Goal: Task Accomplishment & Management: Manage account settings

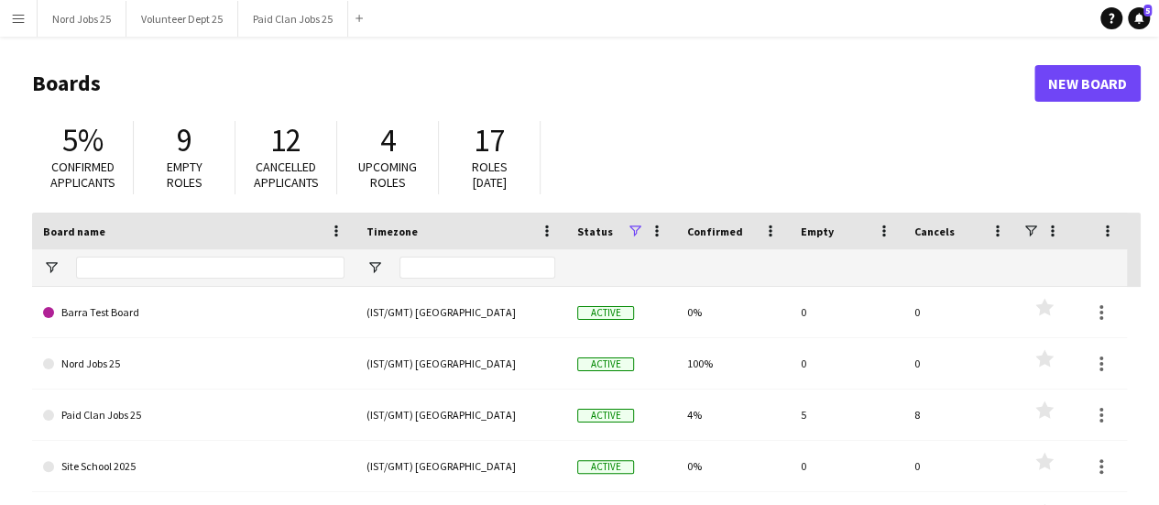
click at [30, 25] on button "Menu" at bounding box center [18, 18] width 37 height 37
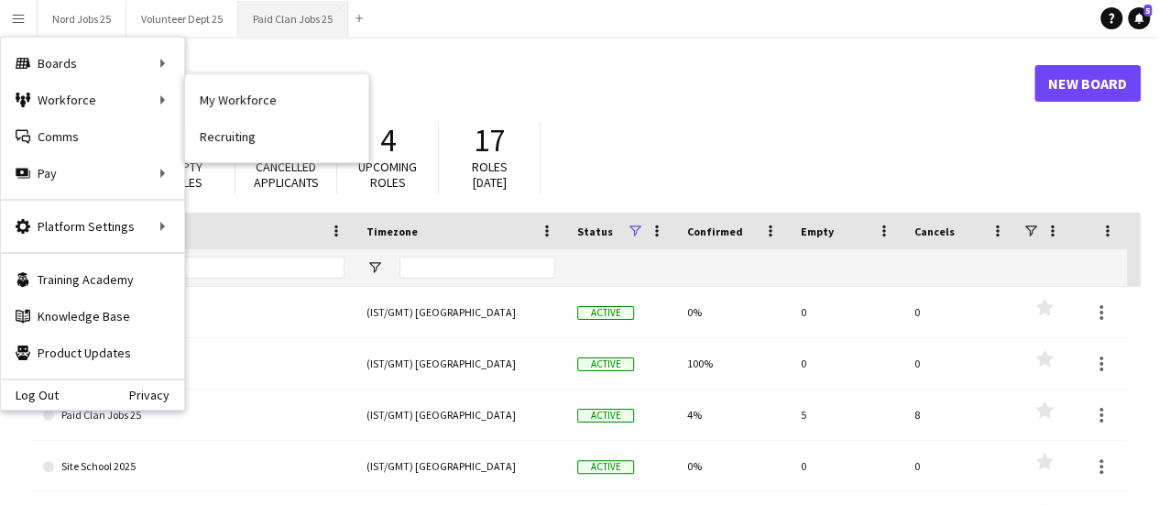
drag, startPoint x: 236, startPoint y: 104, endPoint x: 286, endPoint y: 19, distance: 98.5
click at [236, 104] on link "My Workforce" at bounding box center [276, 100] width 183 height 37
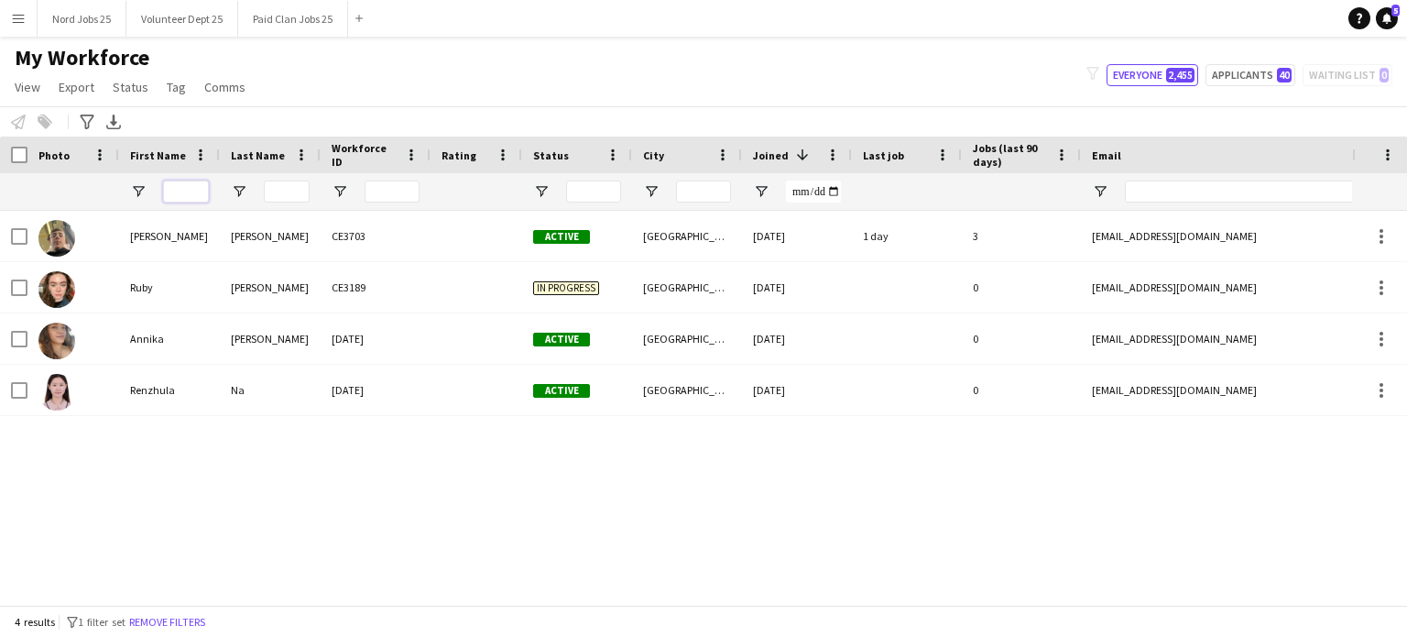
click at [194, 192] on input "First Name Filter Input" at bounding box center [186, 191] width 46 height 22
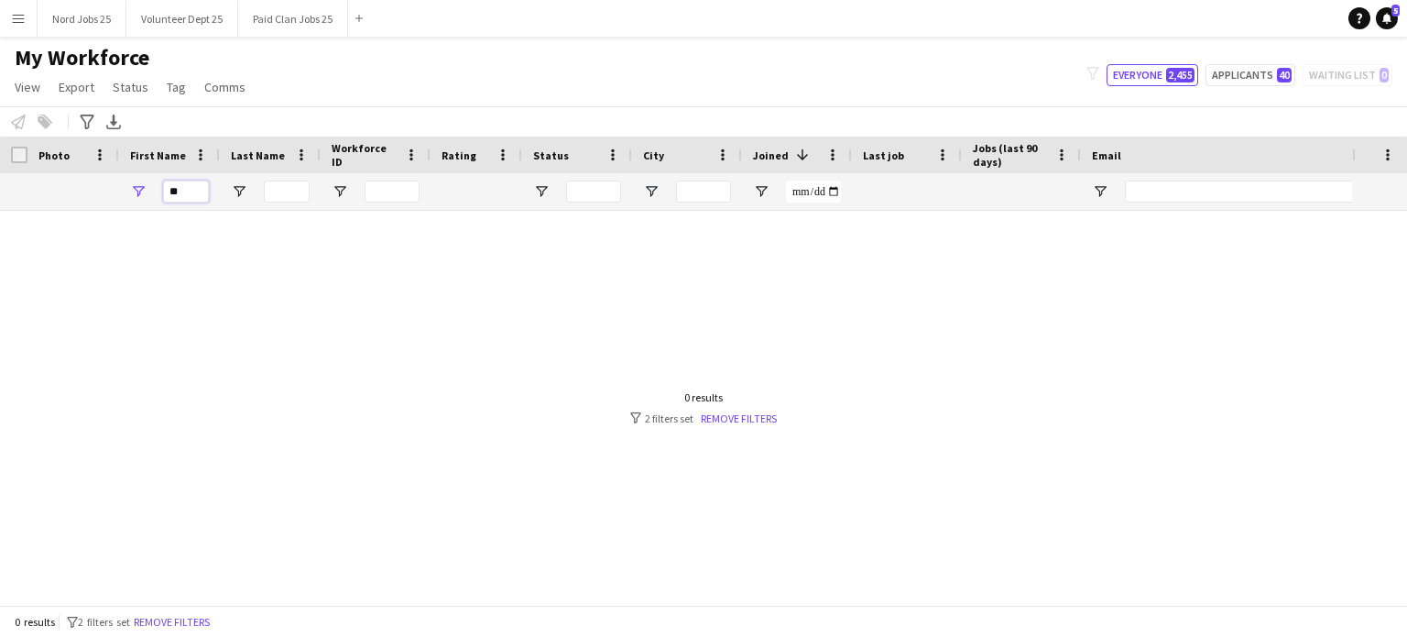
scroll to position [0, 634]
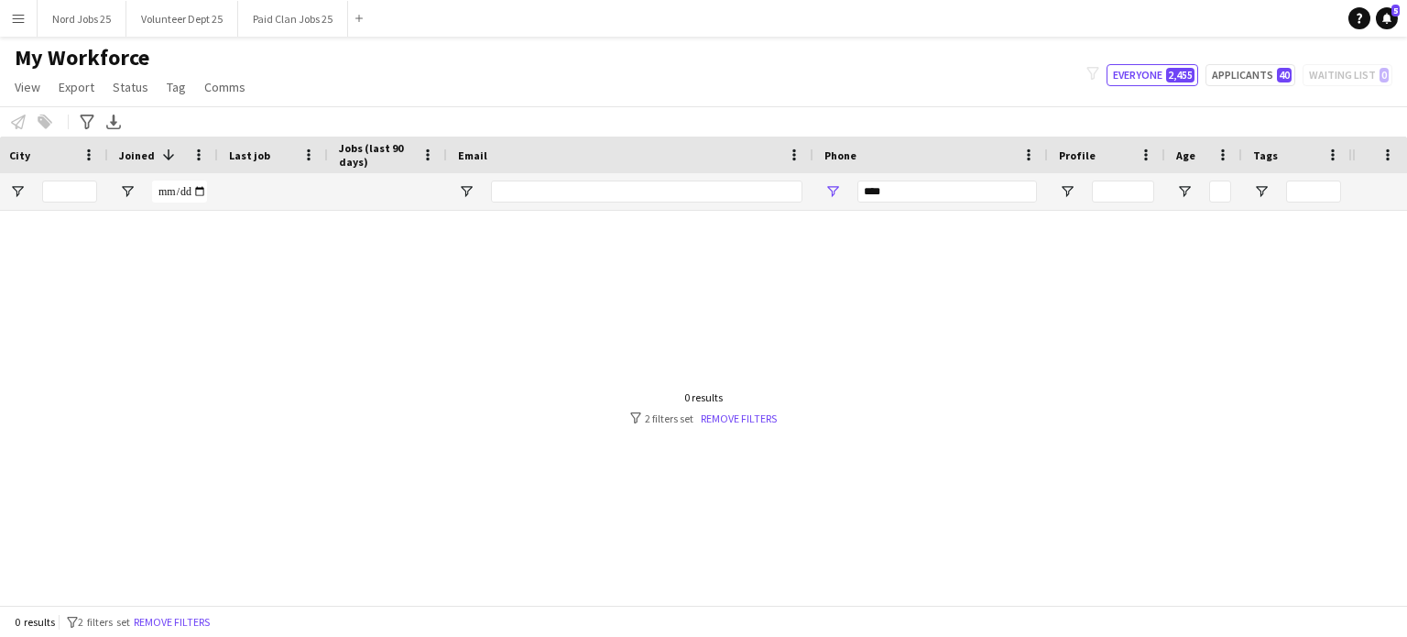
type input "**"
click at [917, 187] on input "****" at bounding box center [948, 191] width 180 height 22
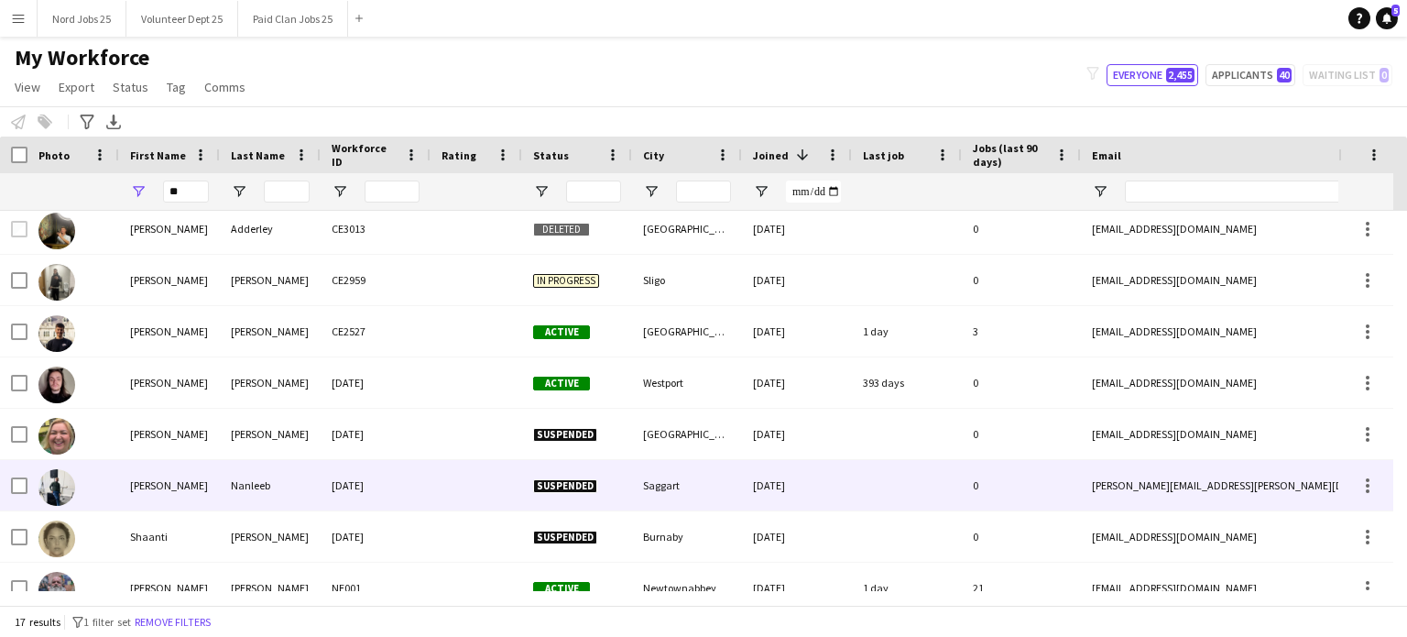
scroll to position [491, 0]
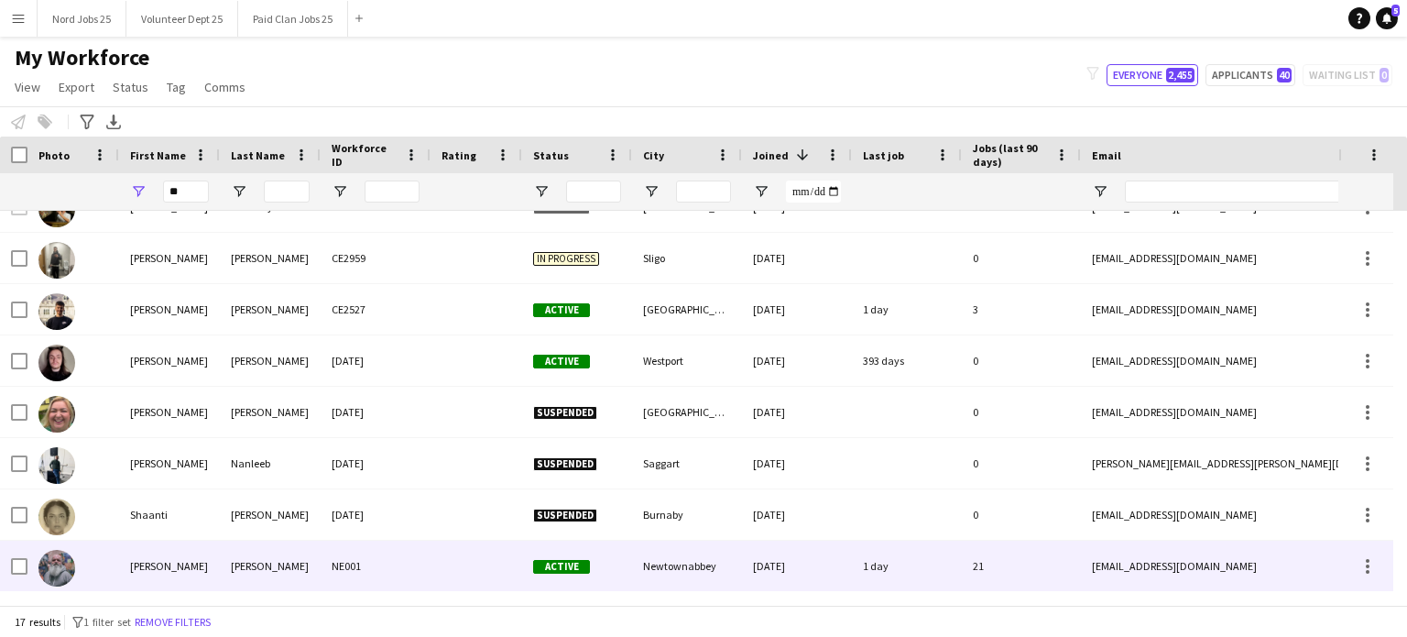
click at [224, 504] on div "Cleary" at bounding box center [270, 566] width 101 height 50
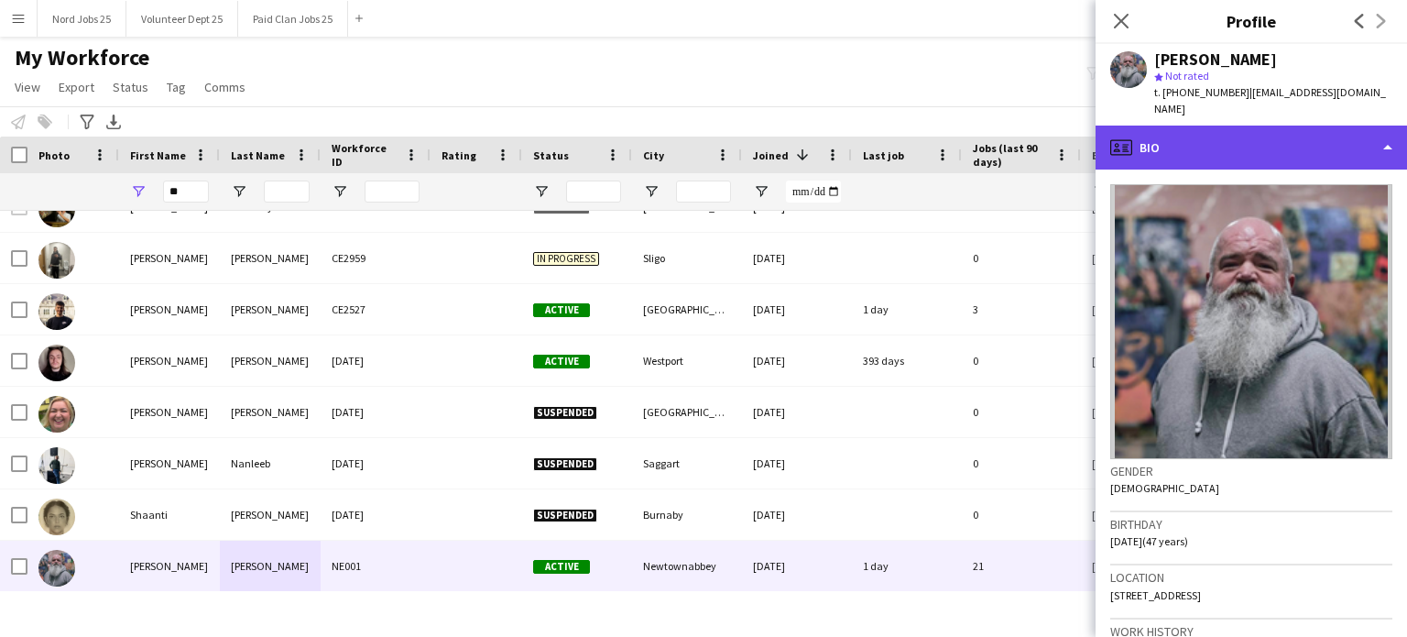
click at [1172, 138] on div "profile Bio" at bounding box center [1252, 148] width 312 height 44
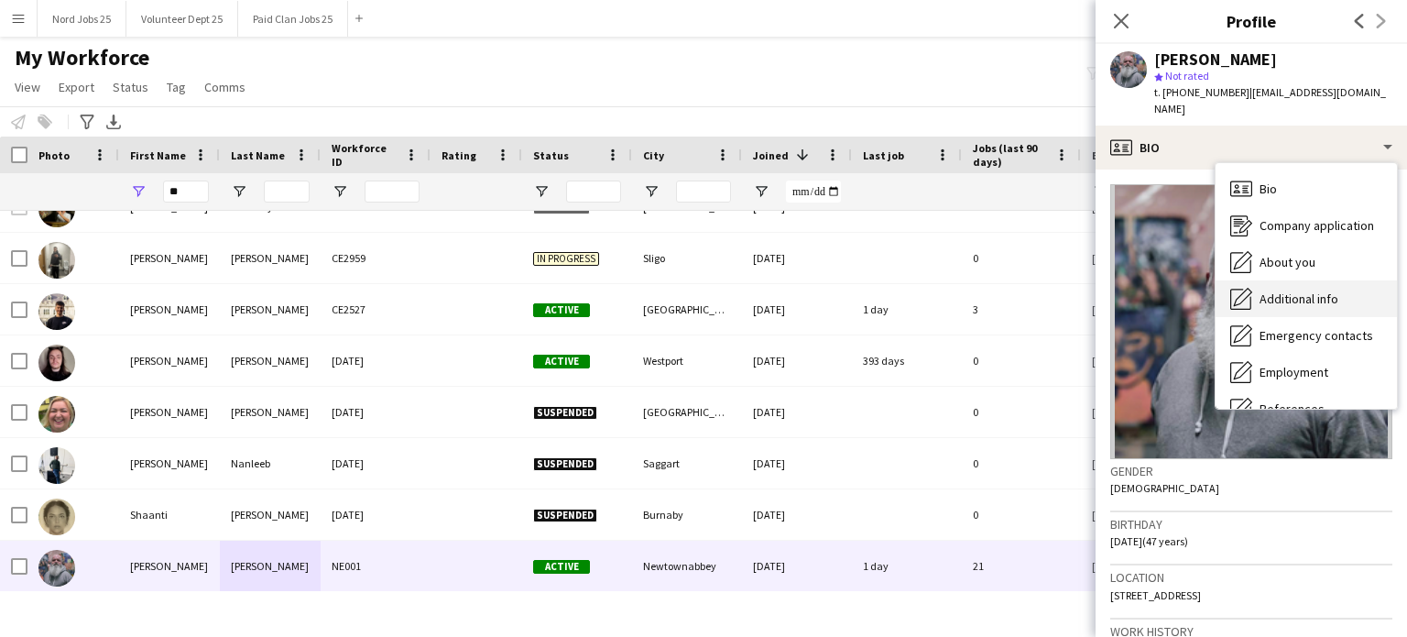
click at [1172, 290] on span "Additional info" at bounding box center [1299, 298] width 79 height 16
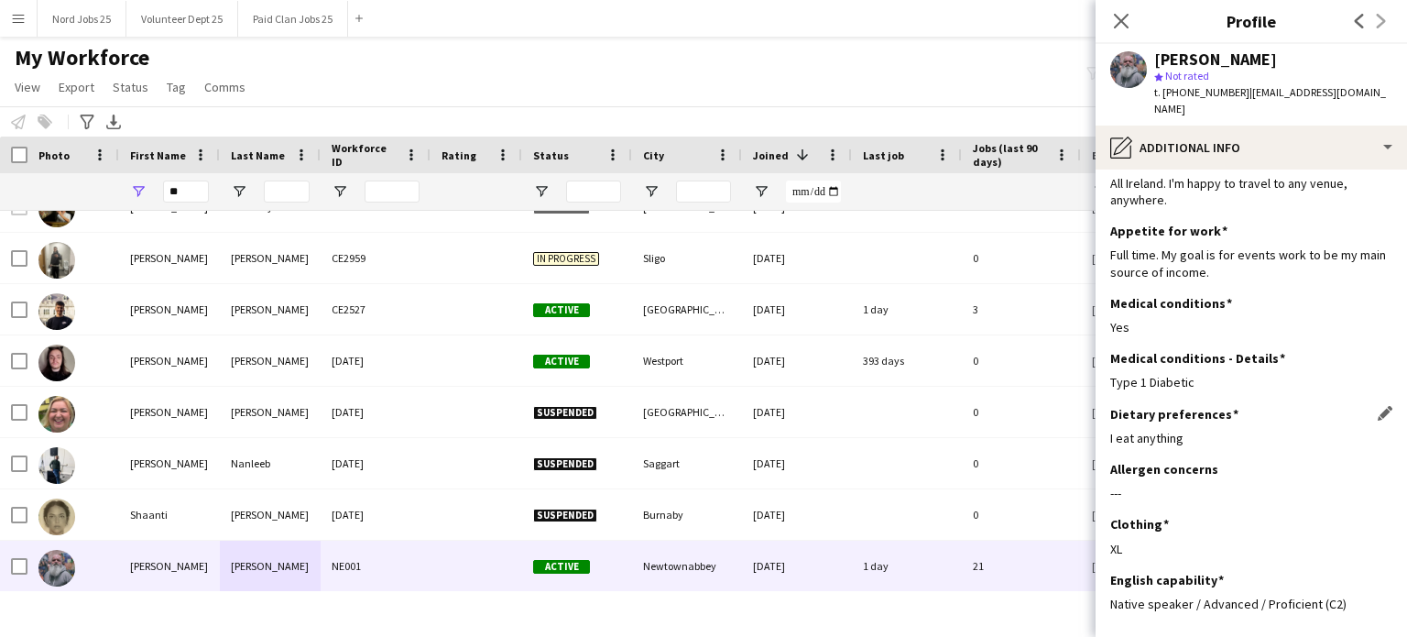
scroll to position [109, 0]
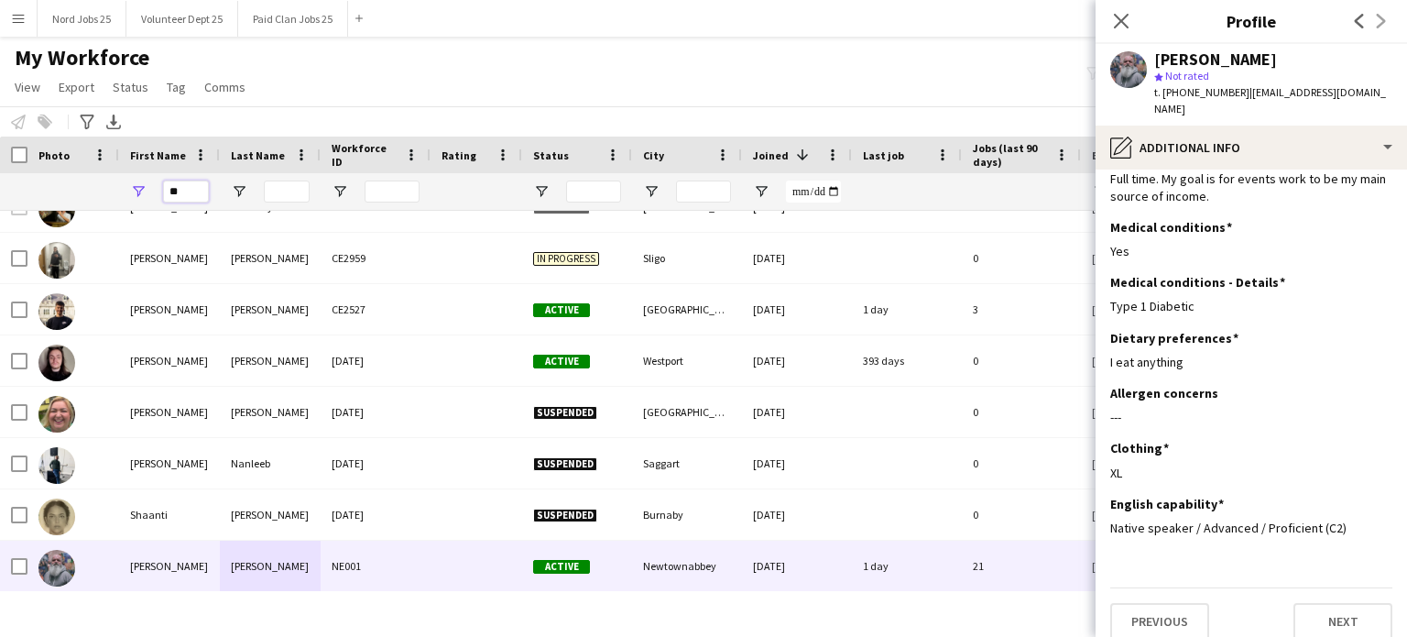
click at [180, 184] on input "**" at bounding box center [186, 191] width 46 height 22
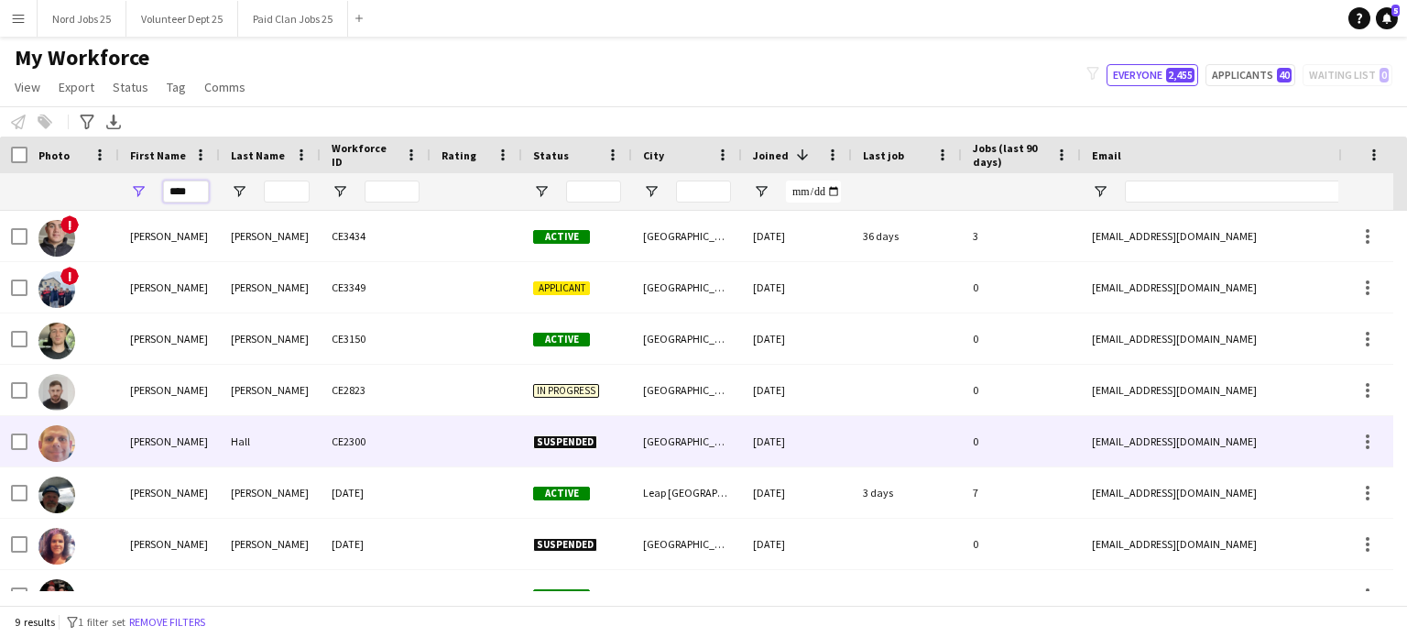
scroll to position [0, 0]
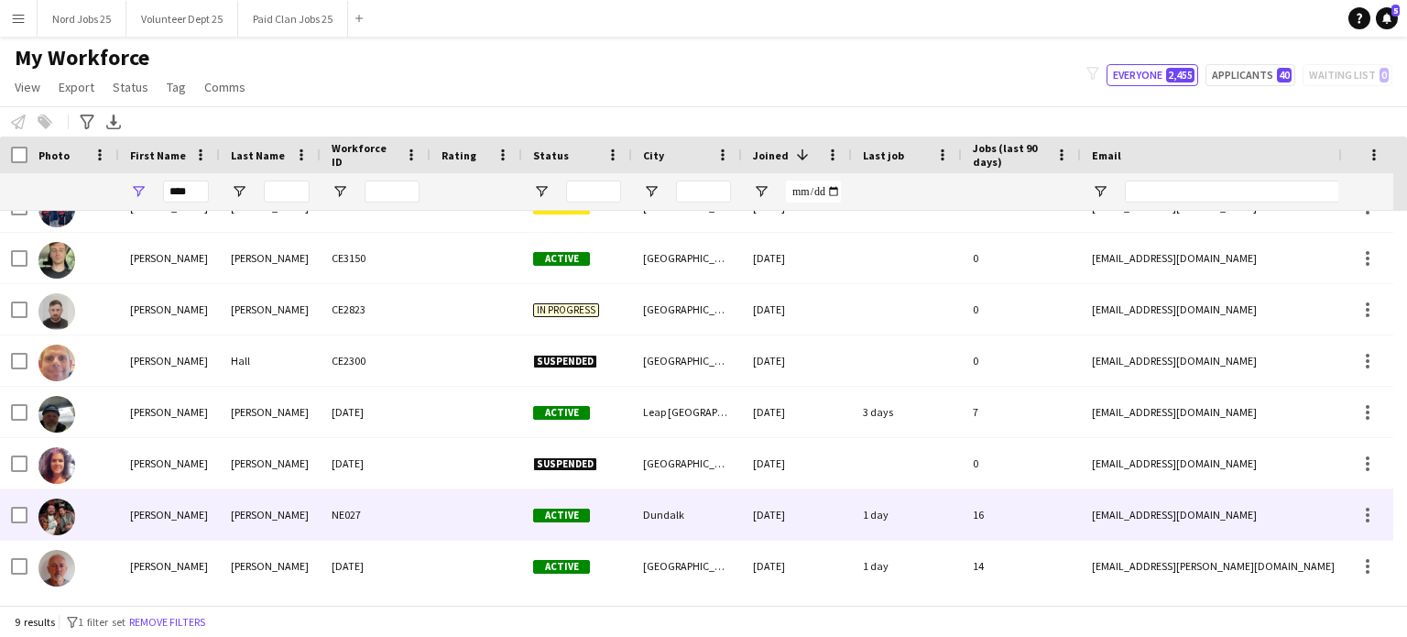
click at [237, 504] on div "Carr" at bounding box center [270, 514] width 101 height 50
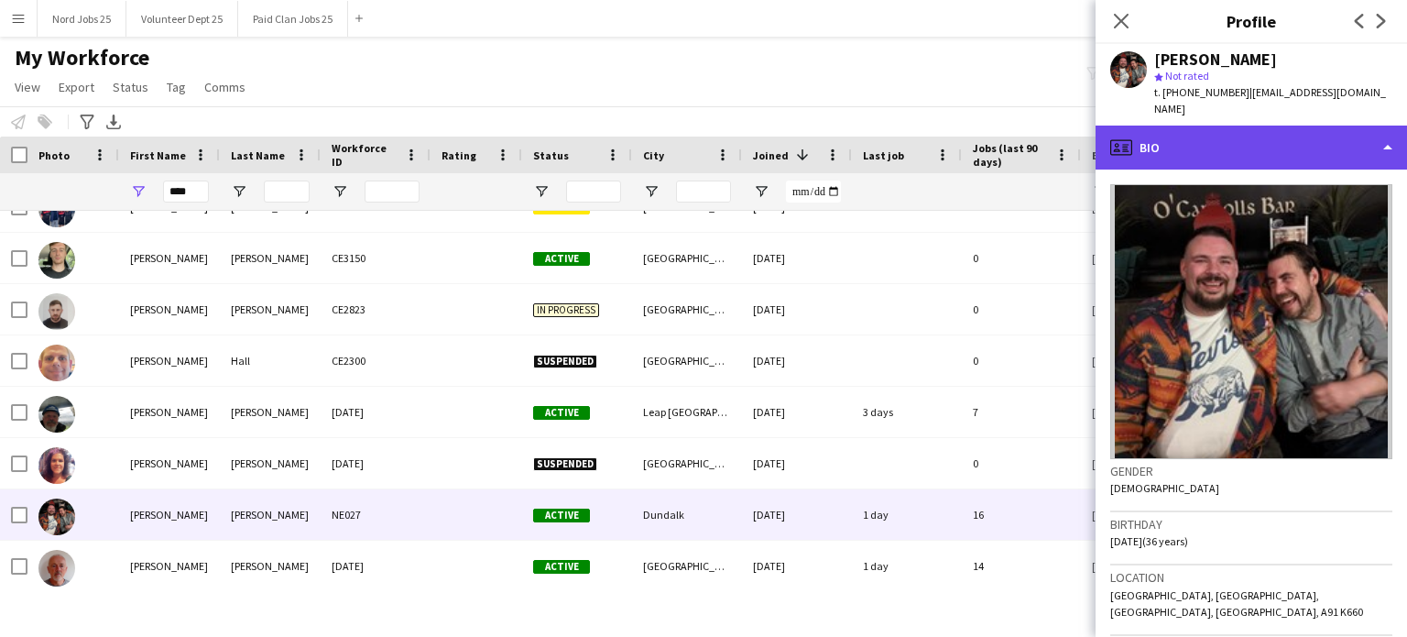
click at [1172, 143] on div "profile Bio" at bounding box center [1252, 148] width 312 height 44
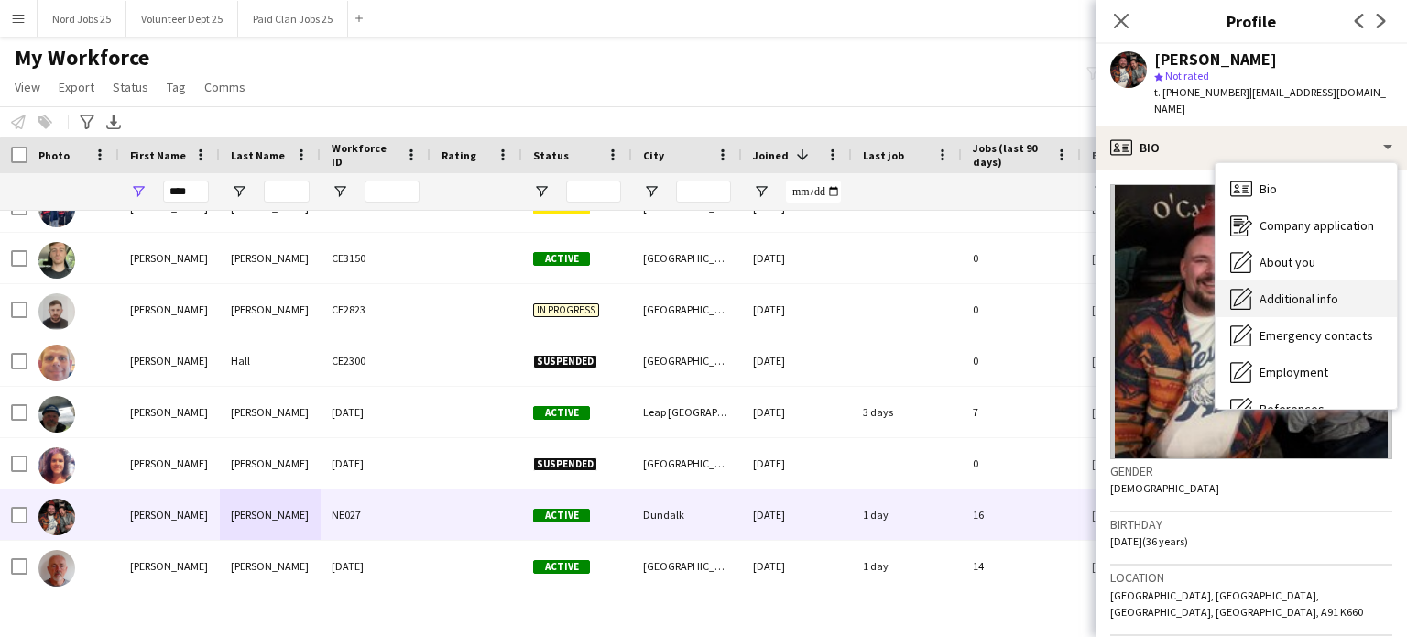
click at [1172, 290] on span "Additional info" at bounding box center [1299, 298] width 79 height 16
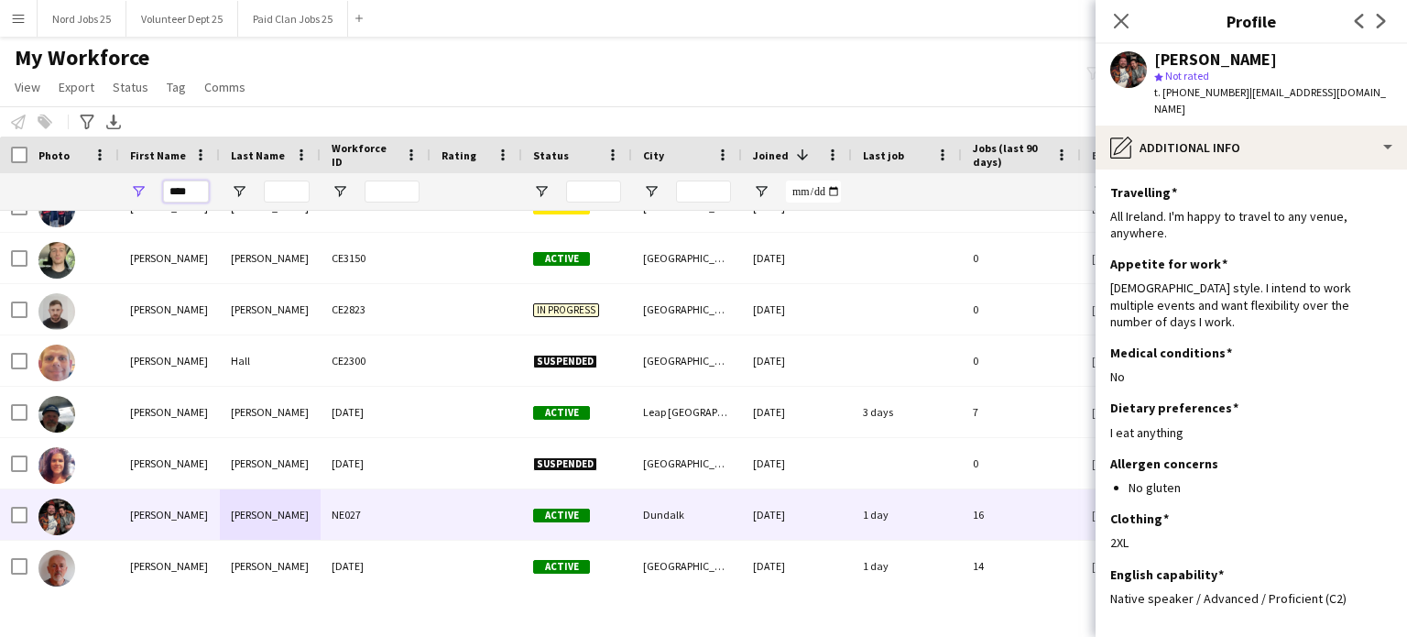
click at [190, 199] on input "****" at bounding box center [186, 191] width 46 height 22
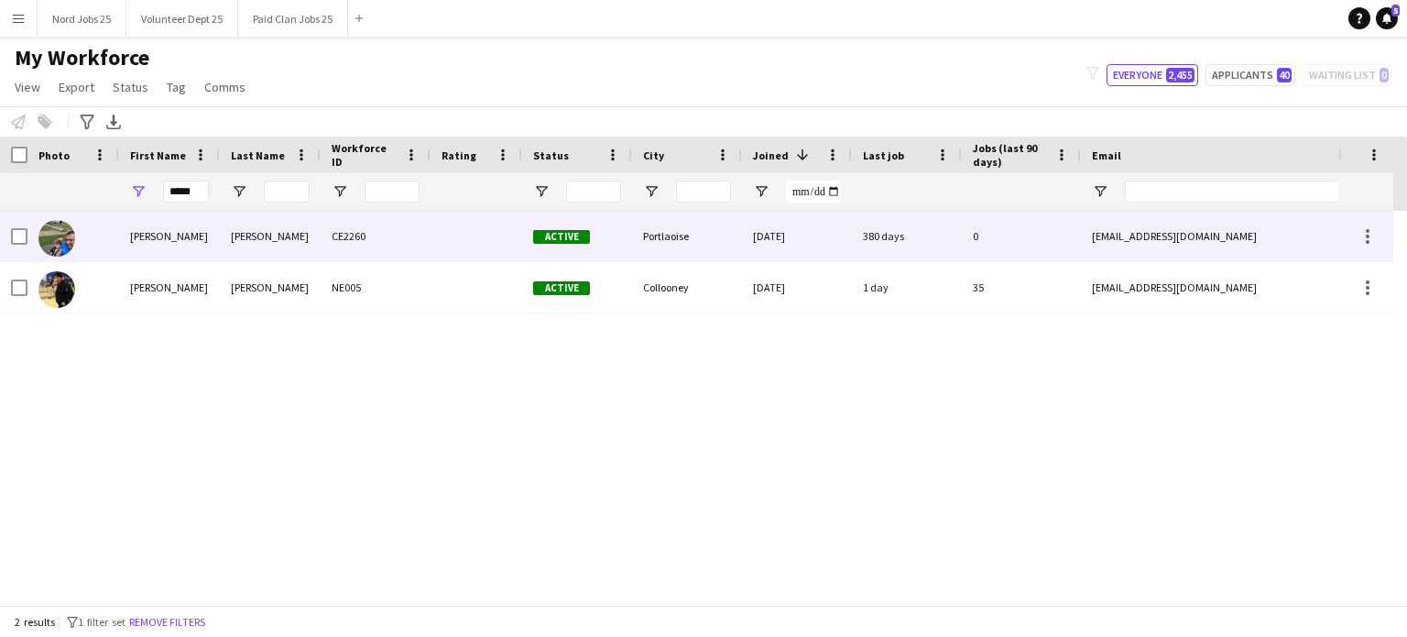
click at [224, 246] on div "Oshea" at bounding box center [270, 236] width 101 height 50
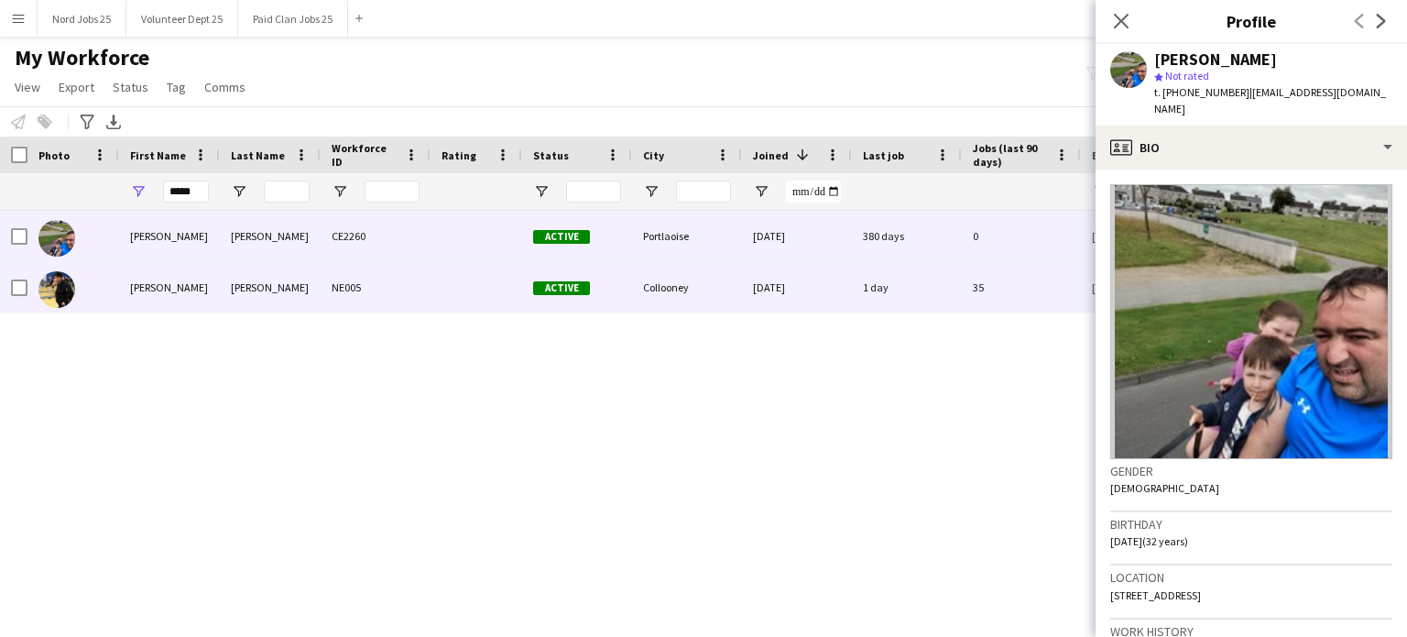
click at [213, 279] on div "Ricky" at bounding box center [169, 287] width 101 height 50
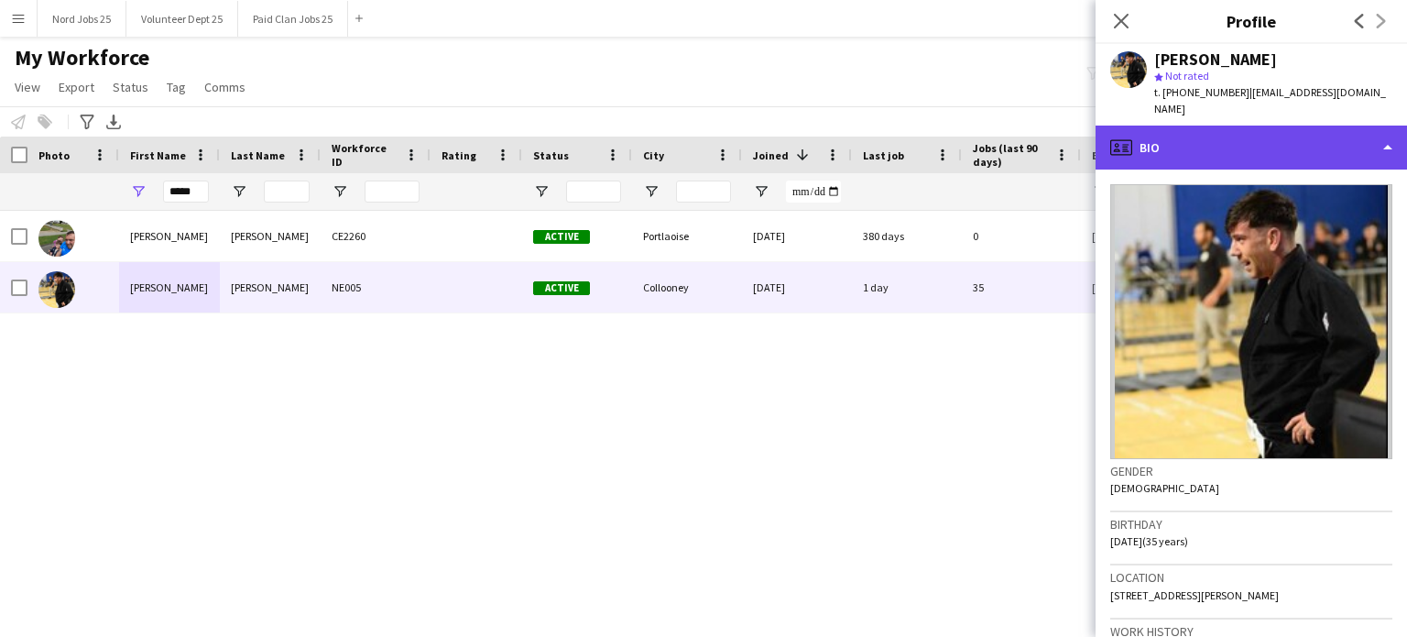
click at [1172, 132] on div "profile Bio" at bounding box center [1252, 148] width 312 height 44
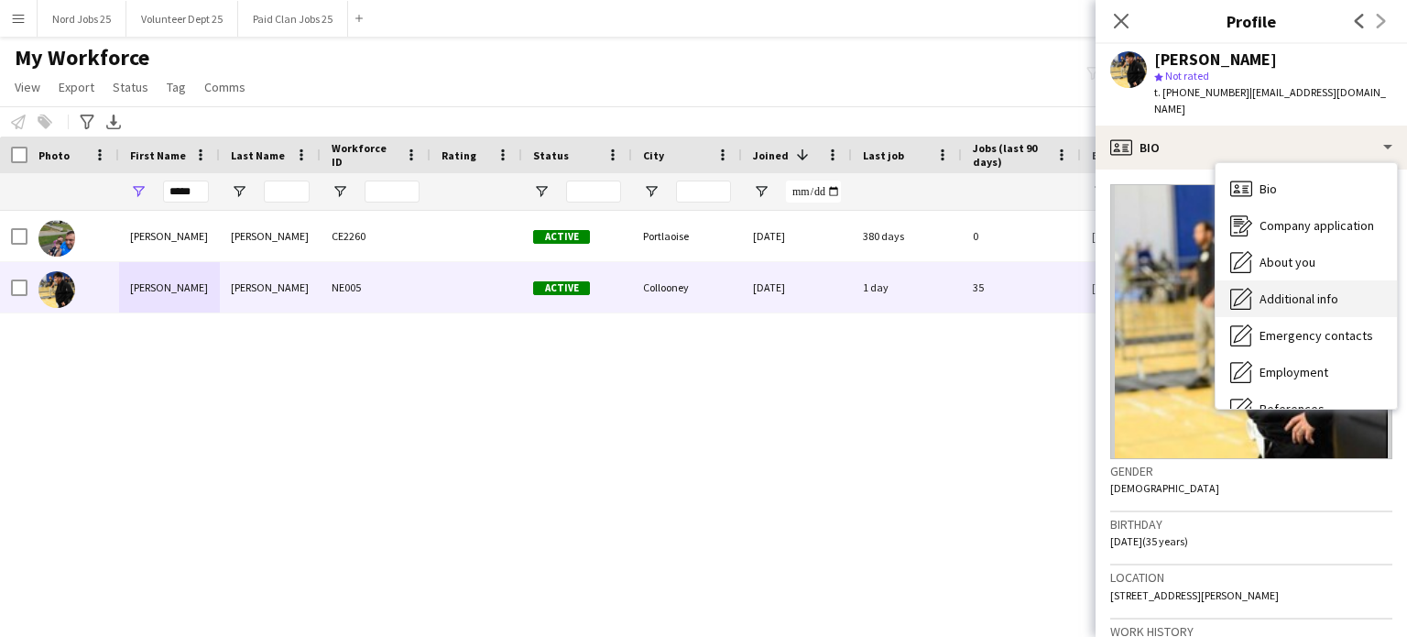
click at [1172, 290] on span "Additional info" at bounding box center [1299, 298] width 79 height 16
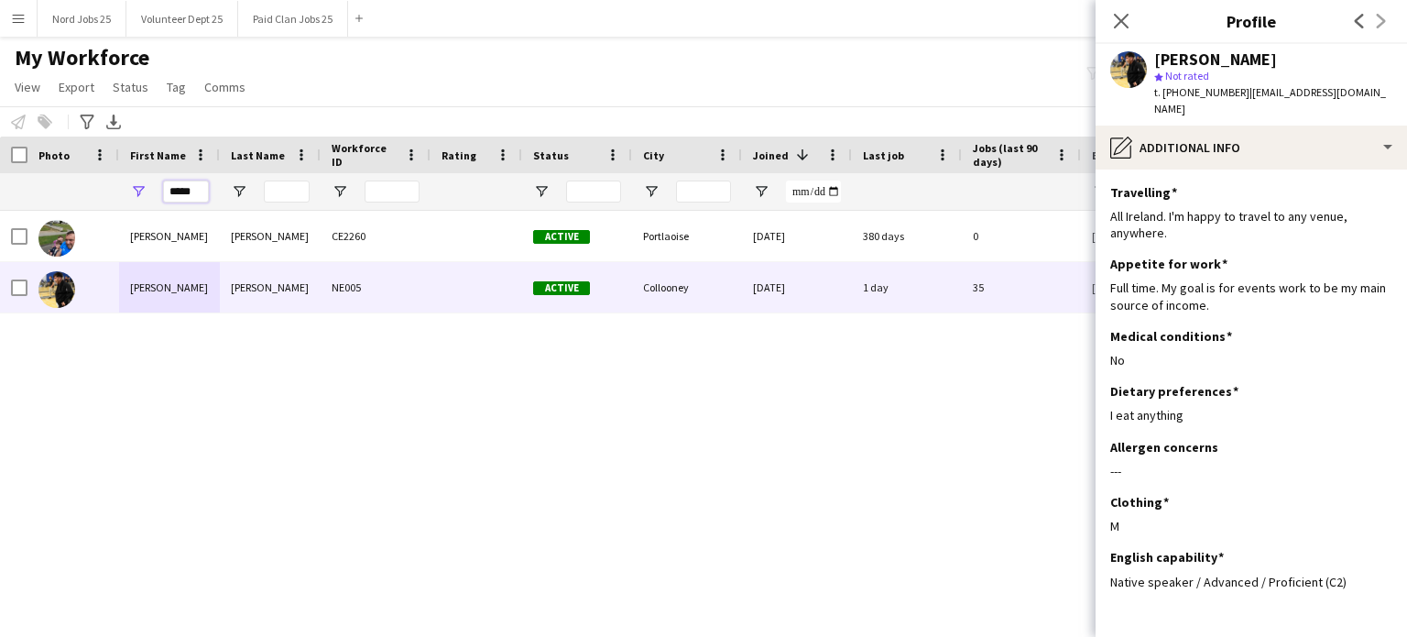
click at [197, 194] on input "*****" at bounding box center [186, 191] width 46 height 22
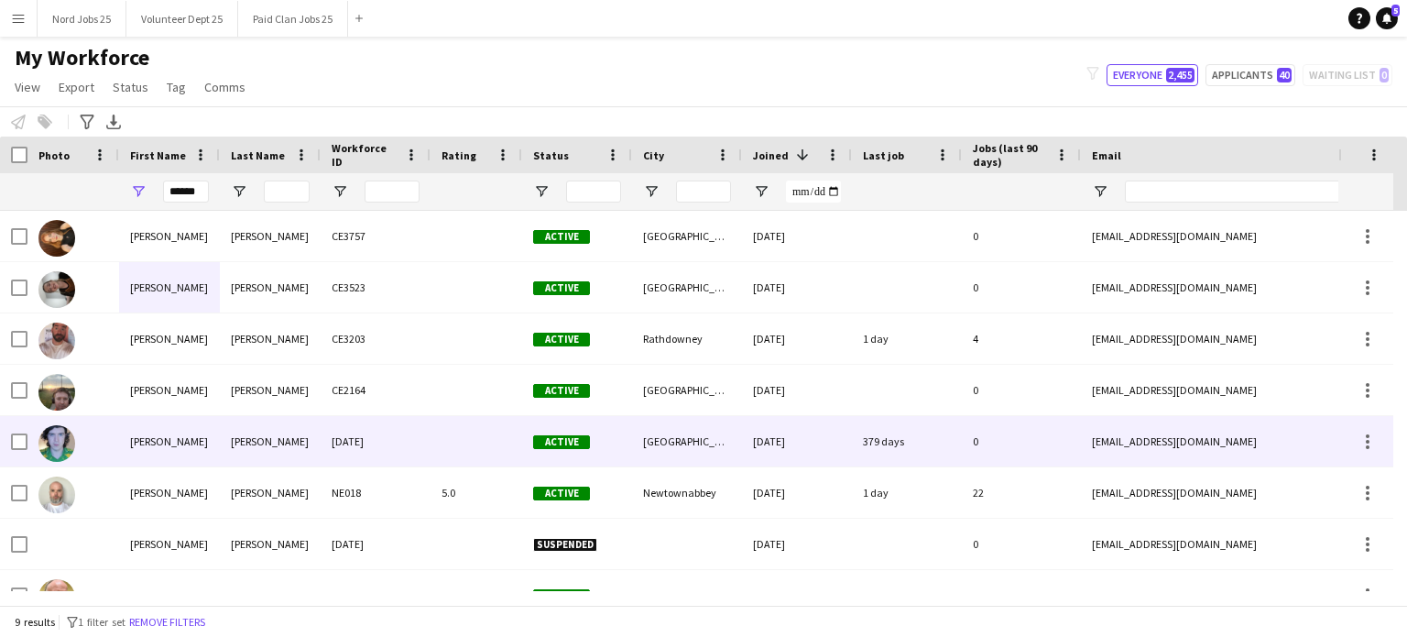
click at [195, 498] on div "Martin" at bounding box center [169, 492] width 101 height 50
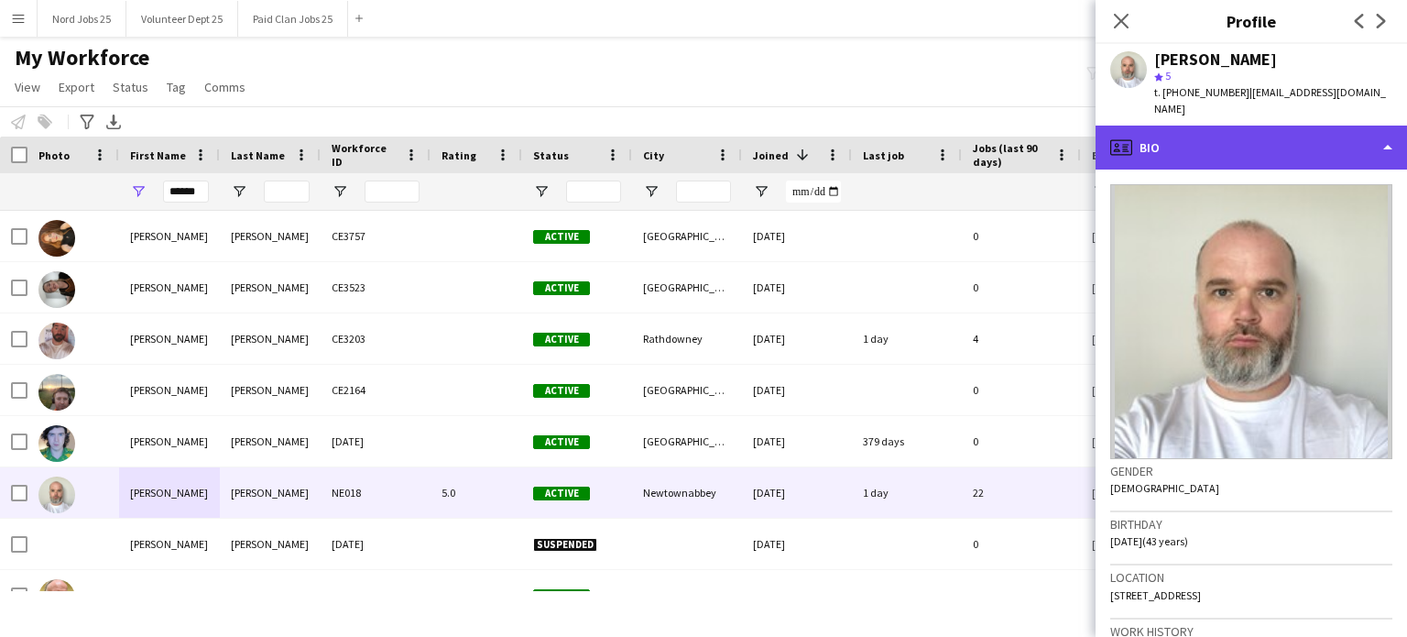
click at [1172, 138] on div "profile Bio" at bounding box center [1252, 148] width 312 height 44
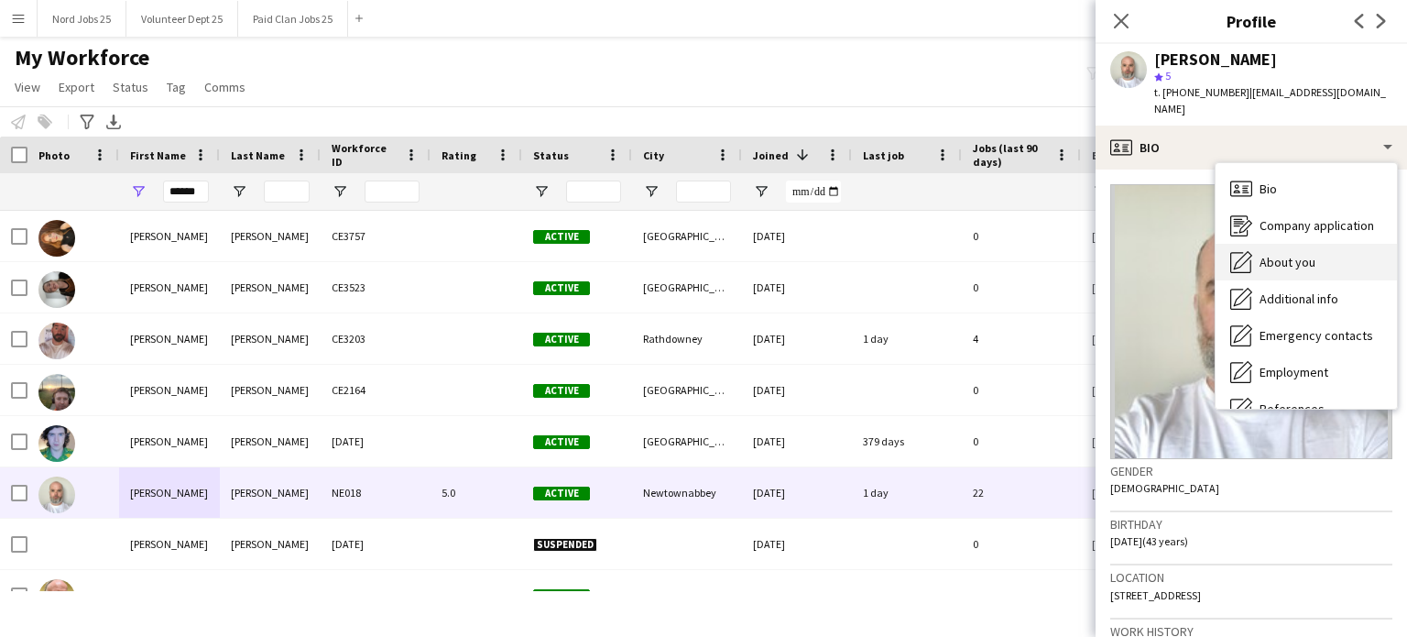
click at [1172, 254] on span "About you" at bounding box center [1288, 262] width 56 height 16
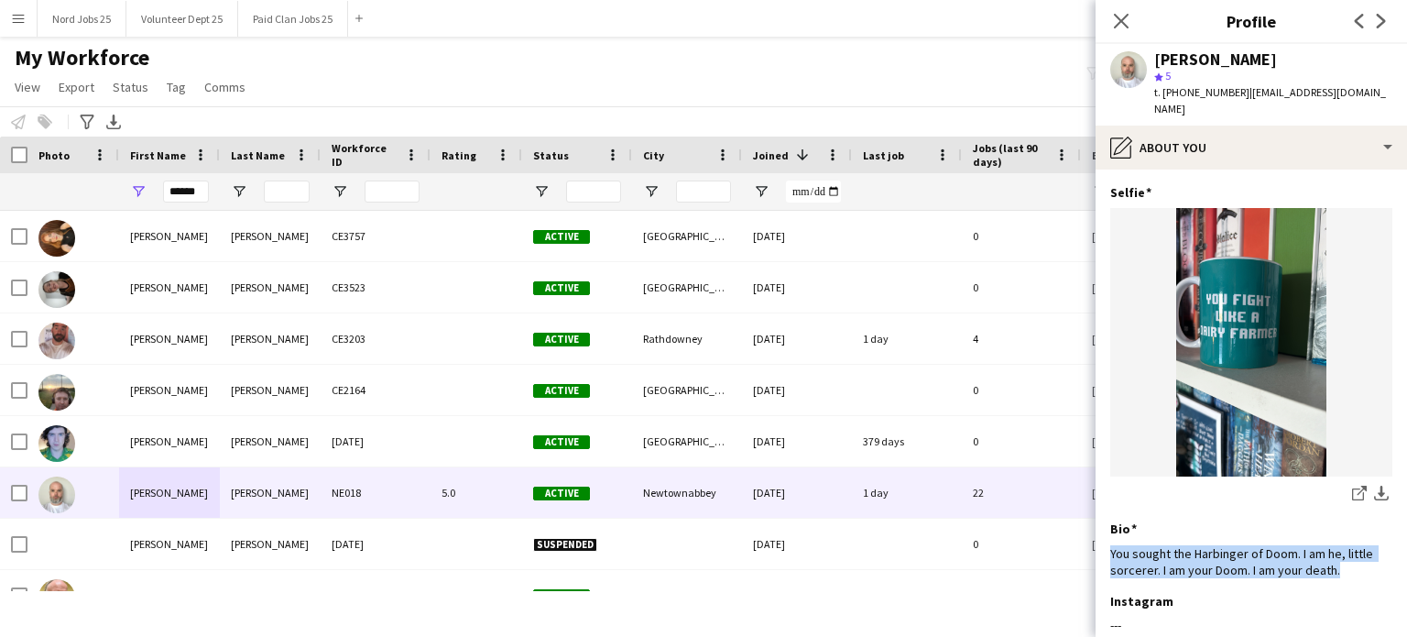
drag, startPoint x: 1356, startPoint y: 563, endPoint x: 1104, endPoint y: 538, distance: 253.2
click at [1104, 504] on app-section-data-types "Selfie Edit this field share-external-link-1 download-bottom Bio Edit this fiel…" at bounding box center [1252, 402] width 312 height 467
copy div "You sought the Harbinger of Doom. I am he, little sorcerer. I am your Doom. I a…"
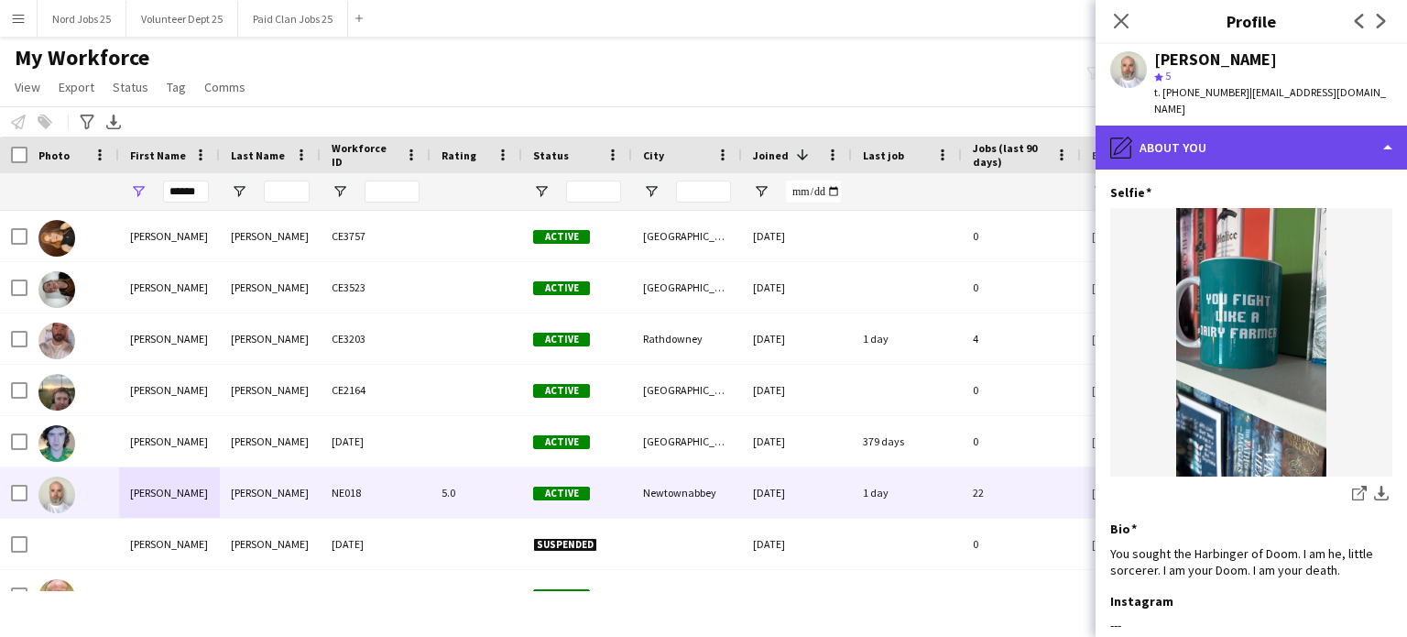
click at [1172, 134] on div "pencil4 About you" at bounding box center [1252, 148] width 312 height 44
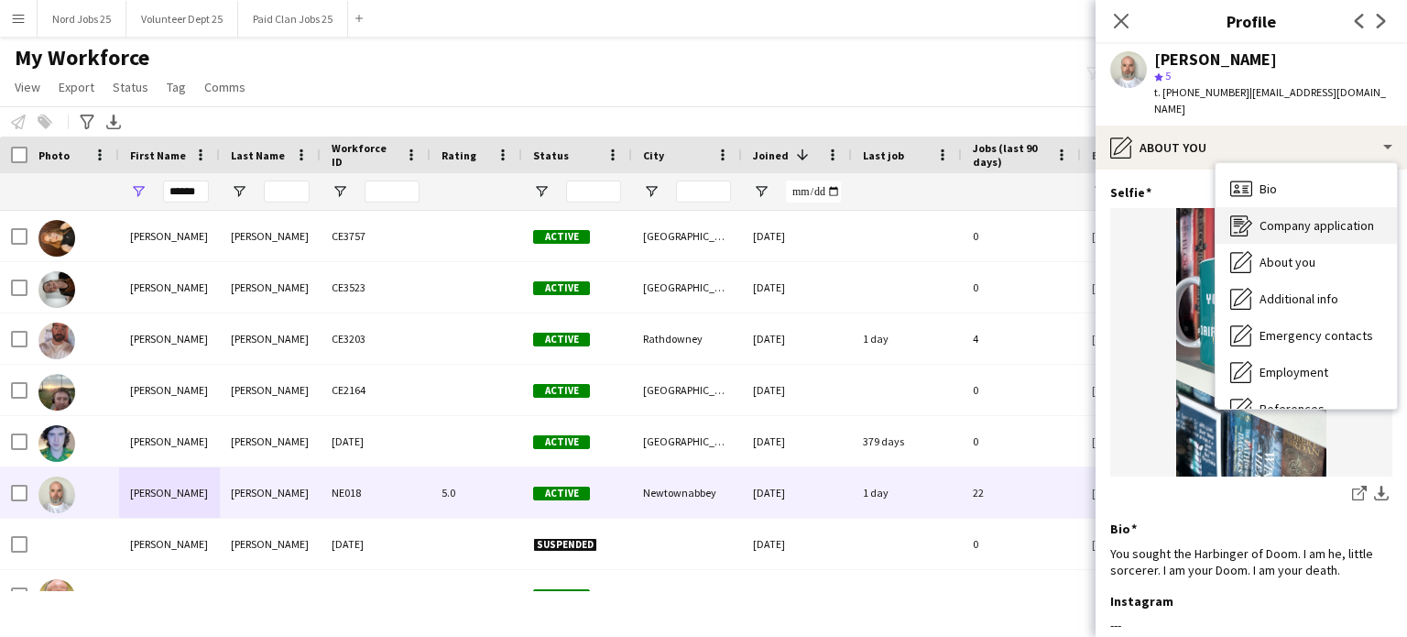
click at [1172, 217] on span "Company application" at bounding box center [1317, 225] width 115 height 16
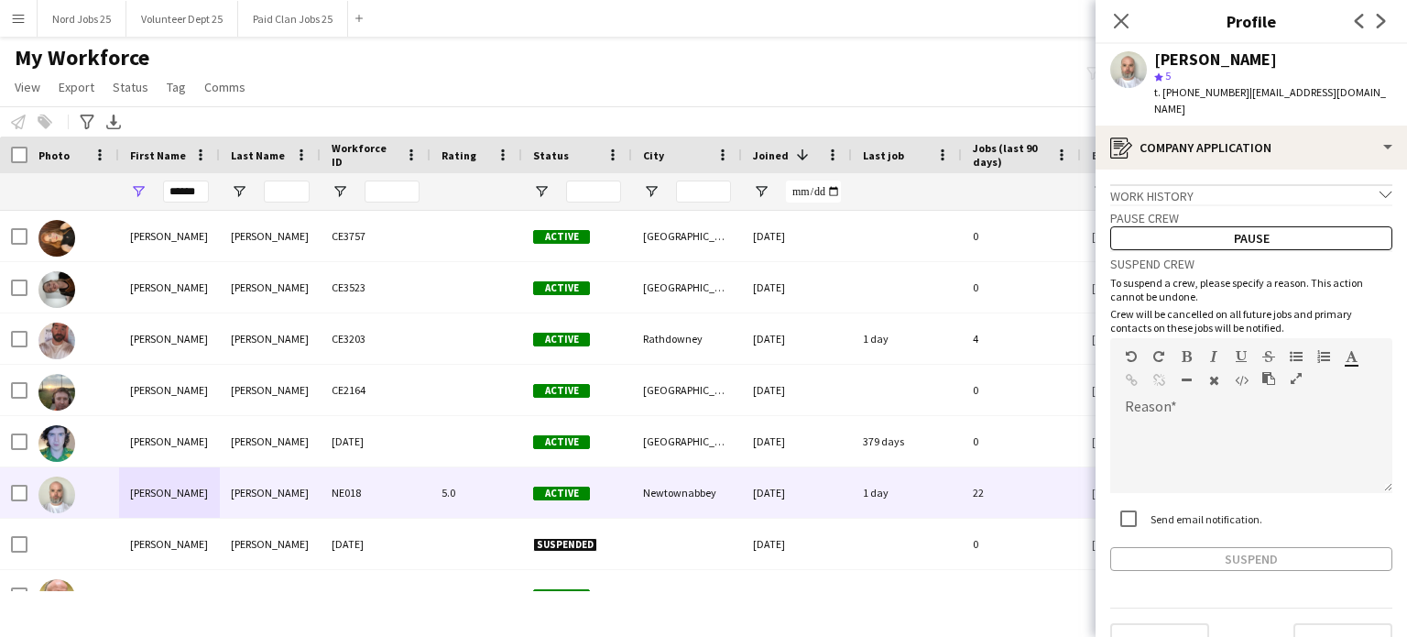
click at [1172, 169] on app-crew-profile-application "Work history chevron-down Bloodthirster Realm of Chaos Jan 2001 — May 2024 • 23…" at bounding box center [1252, 402] width 312 height 467
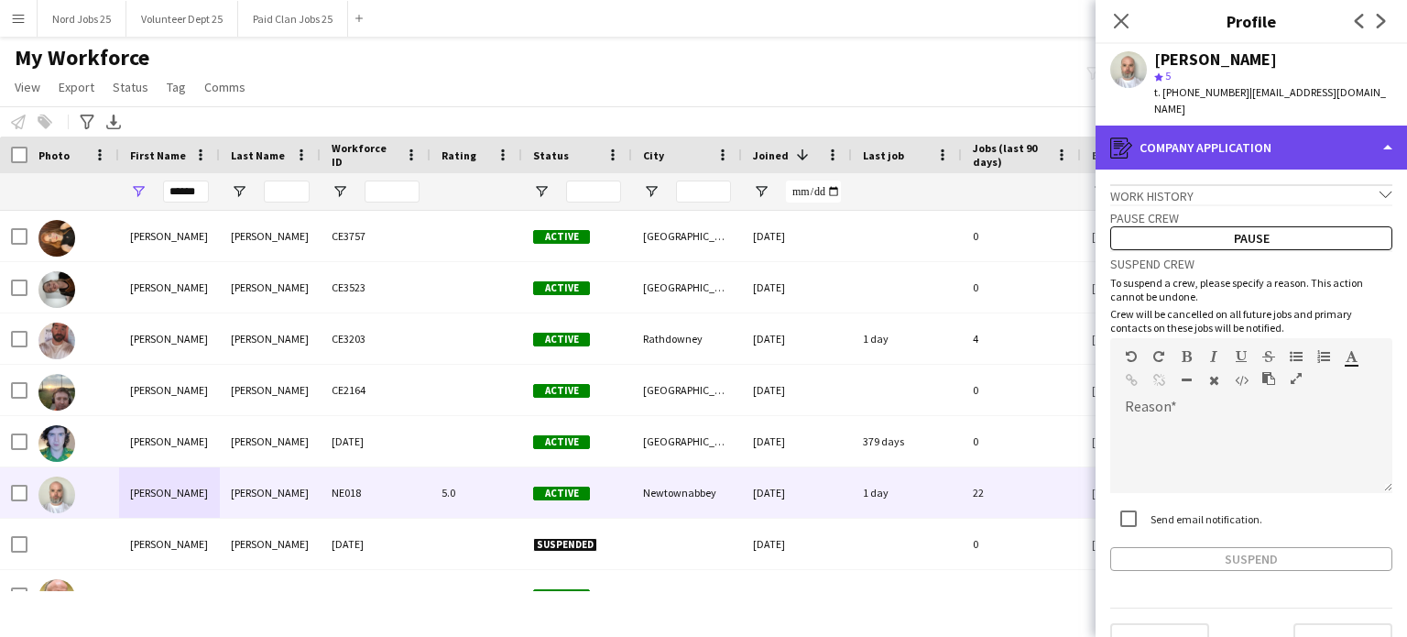
click at [1172, 130] on div "register Company application" at bounding box center [1252, 148] width 312 height 44
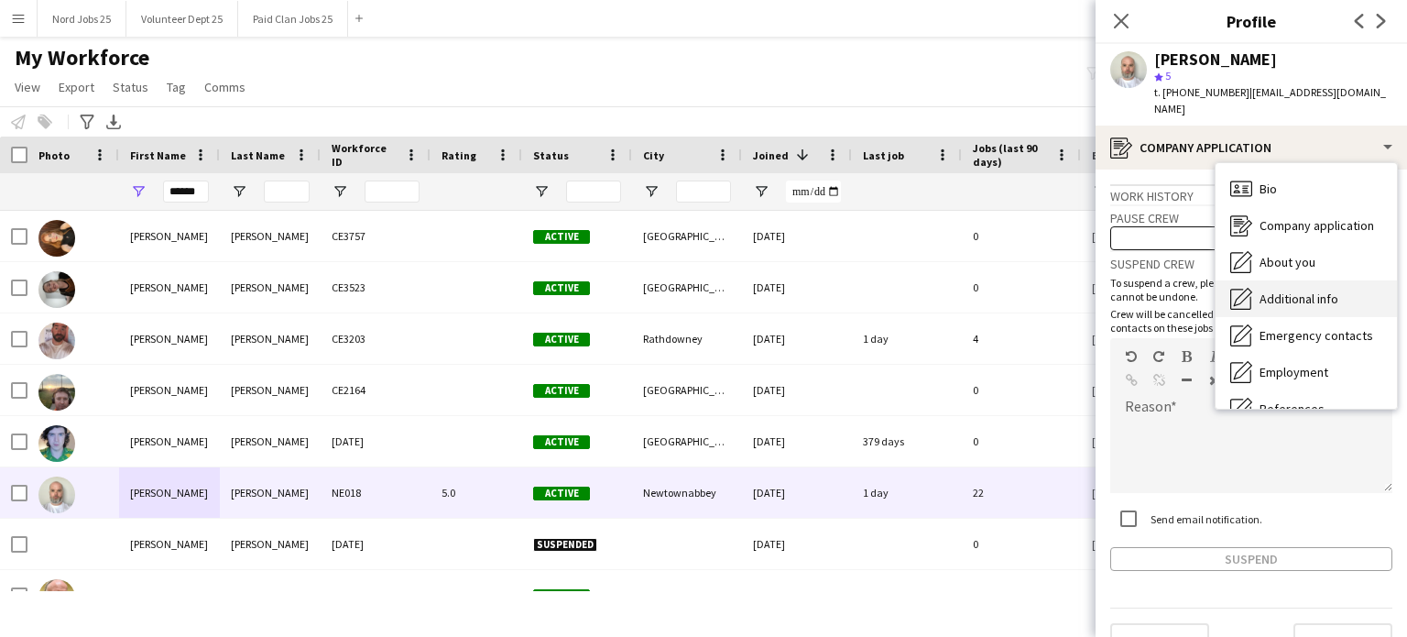
click at [1172, 290] on span "Additional info" at bounding box center [1299, 298] width 79 height 16
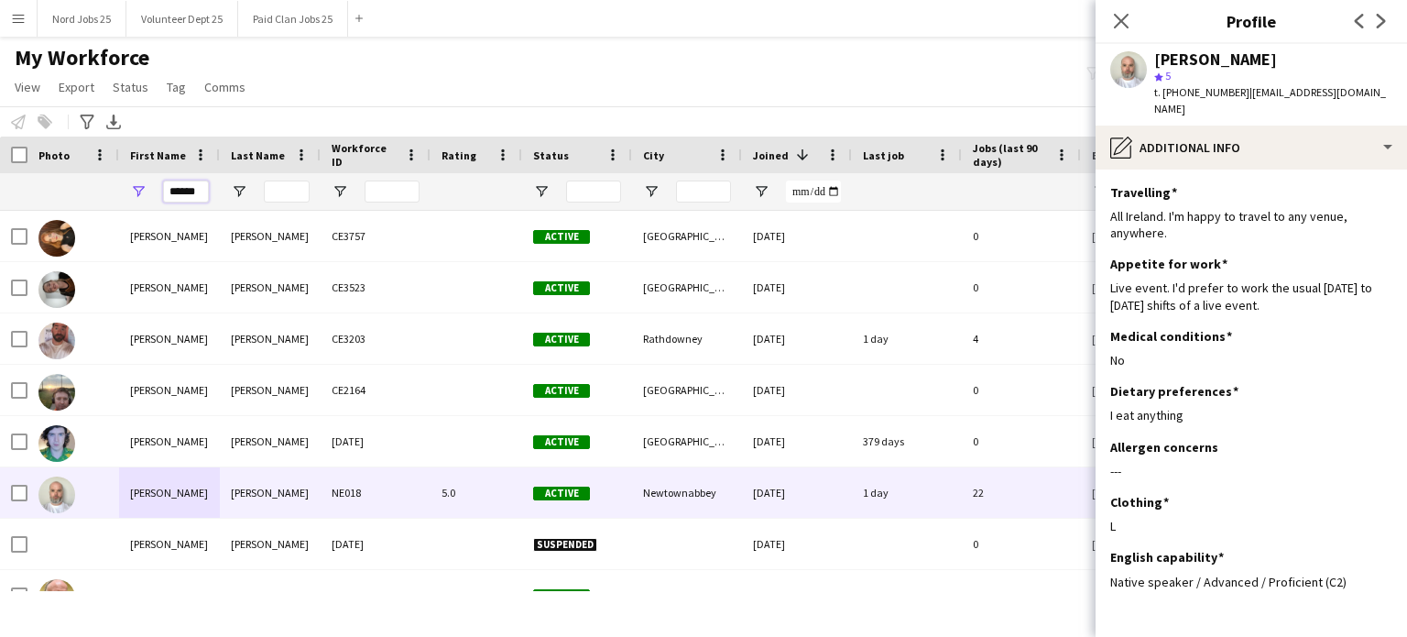
click at [182, 191] on input "******" at bounding box center [186, 191] width 46 height 22
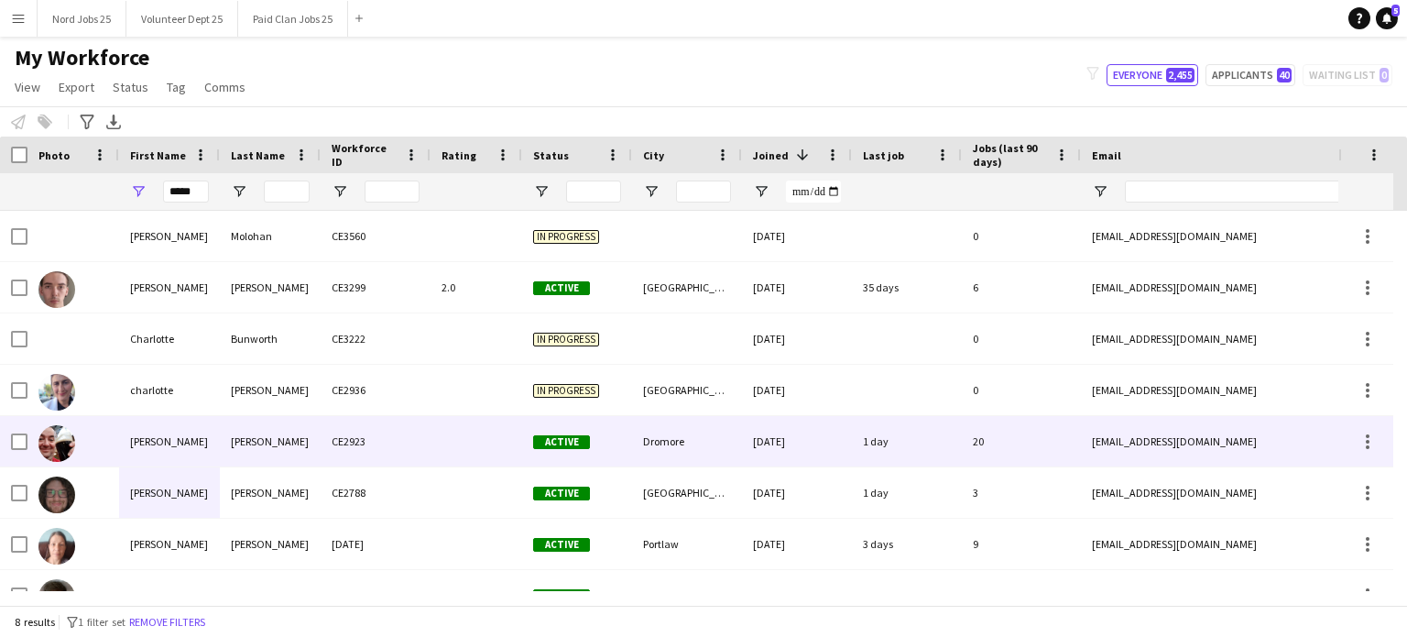
click at [218, 450] on div "Charlie" at bounding box center [169, 441] width 101 height 50
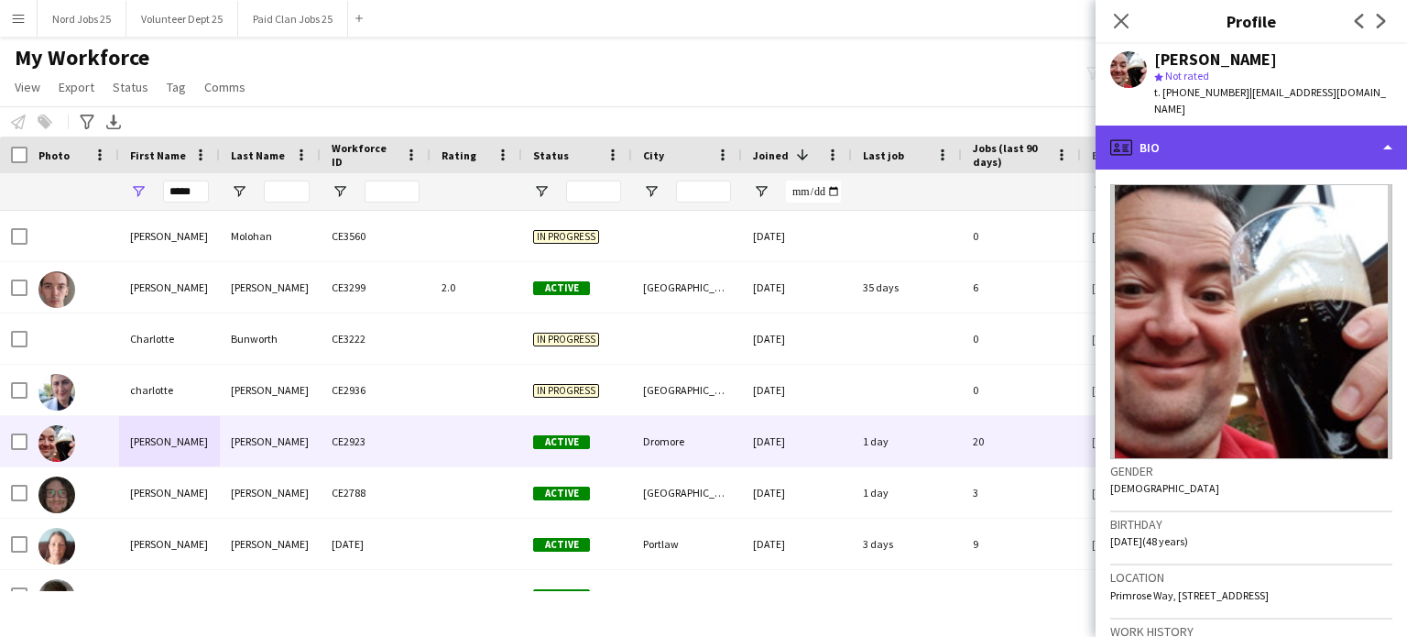
click at [1172, 127] on div "profile Bio" at bounding box center [1252, 148] width 312 height 44
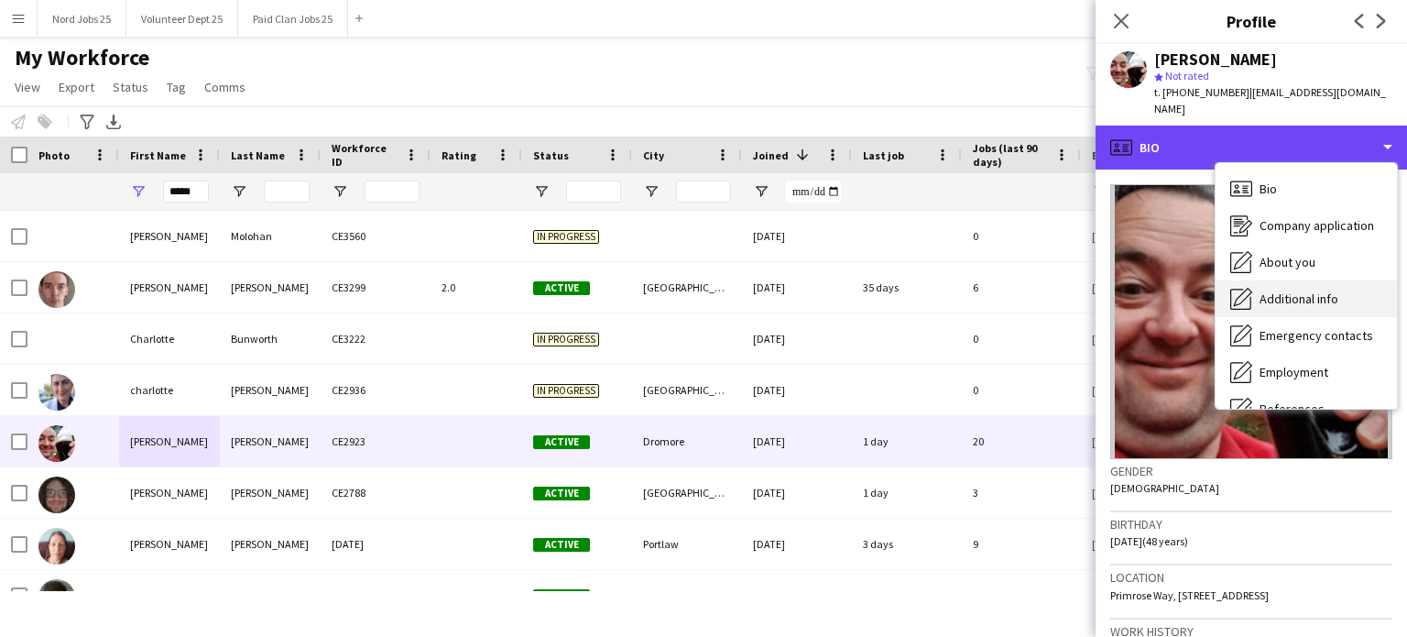
scroll to position [172, 0]
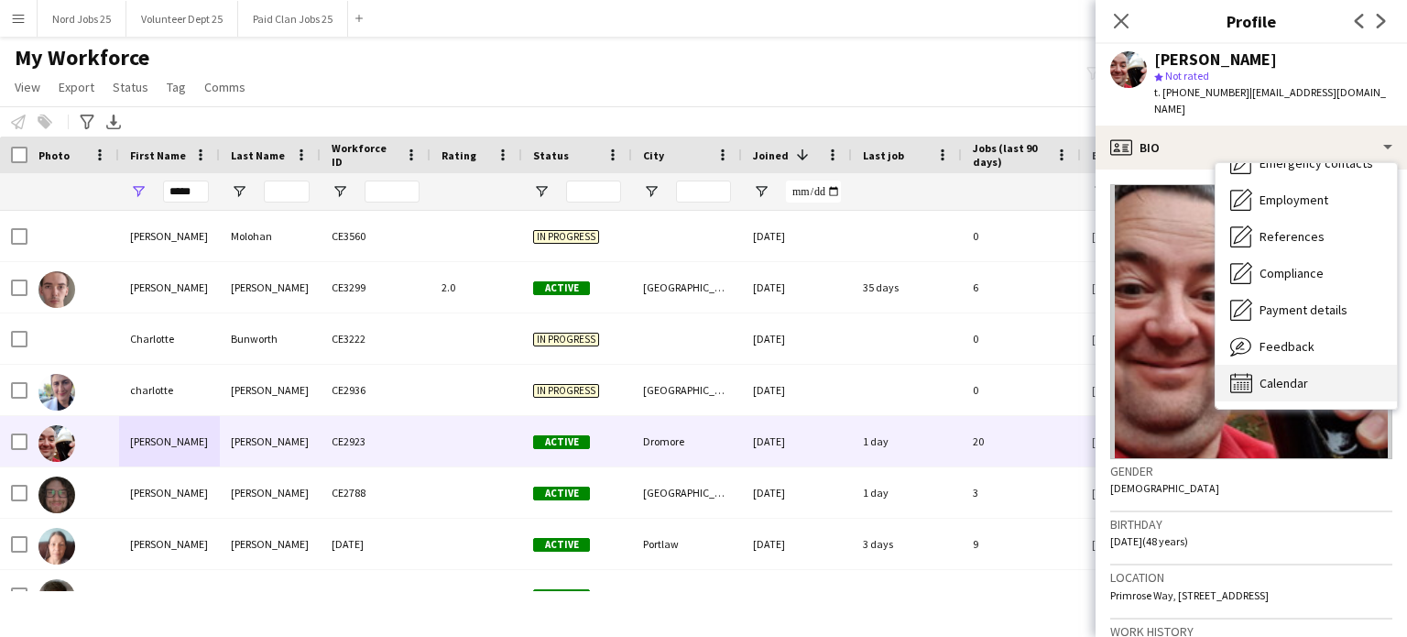
click at [1172, 376] on span "Calendar" at bounding box center [1284, 383] width 49 height 16
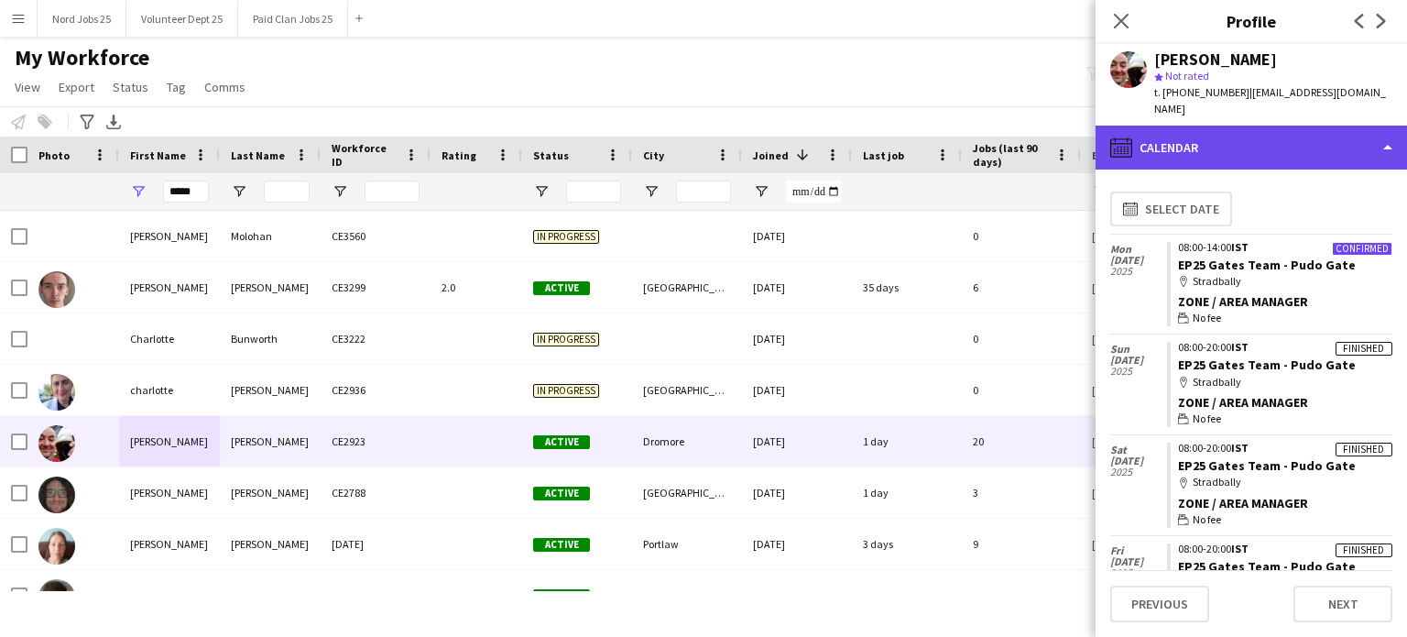
click at [1172, 148] on div "calendar-full Calendar" at bounding box center [1252, 148] width 312 height 44
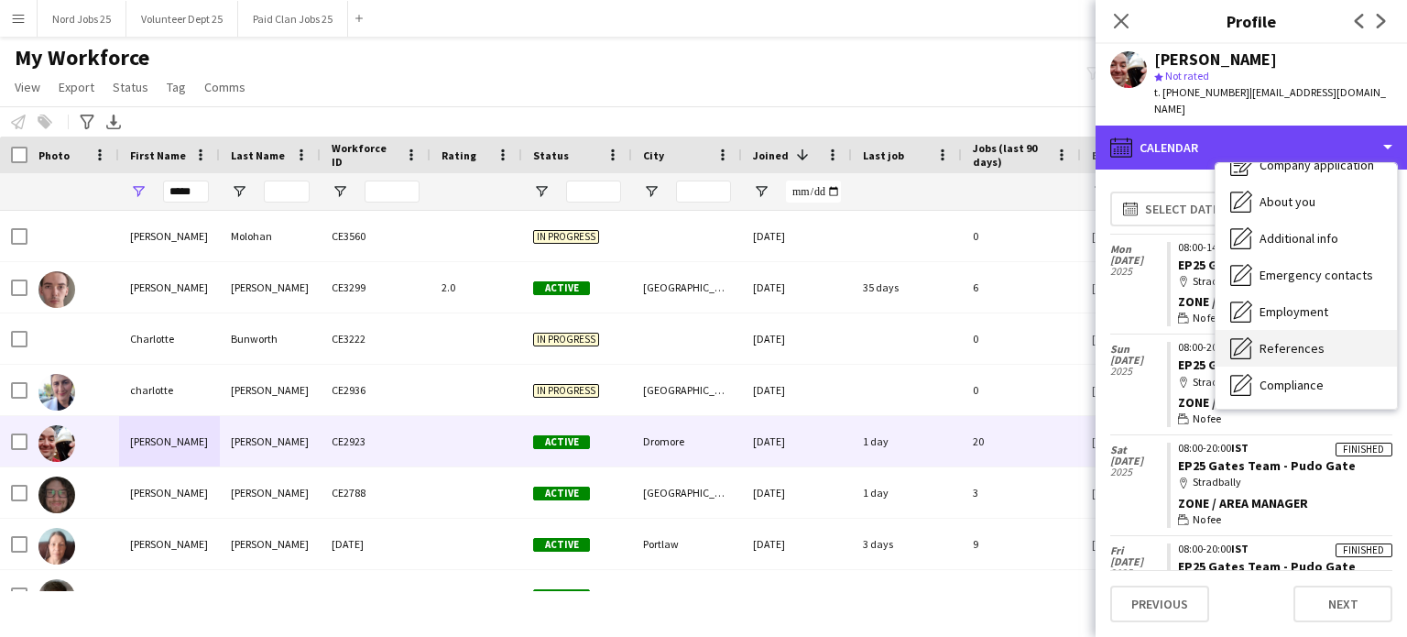
scroll to position [59, 0]
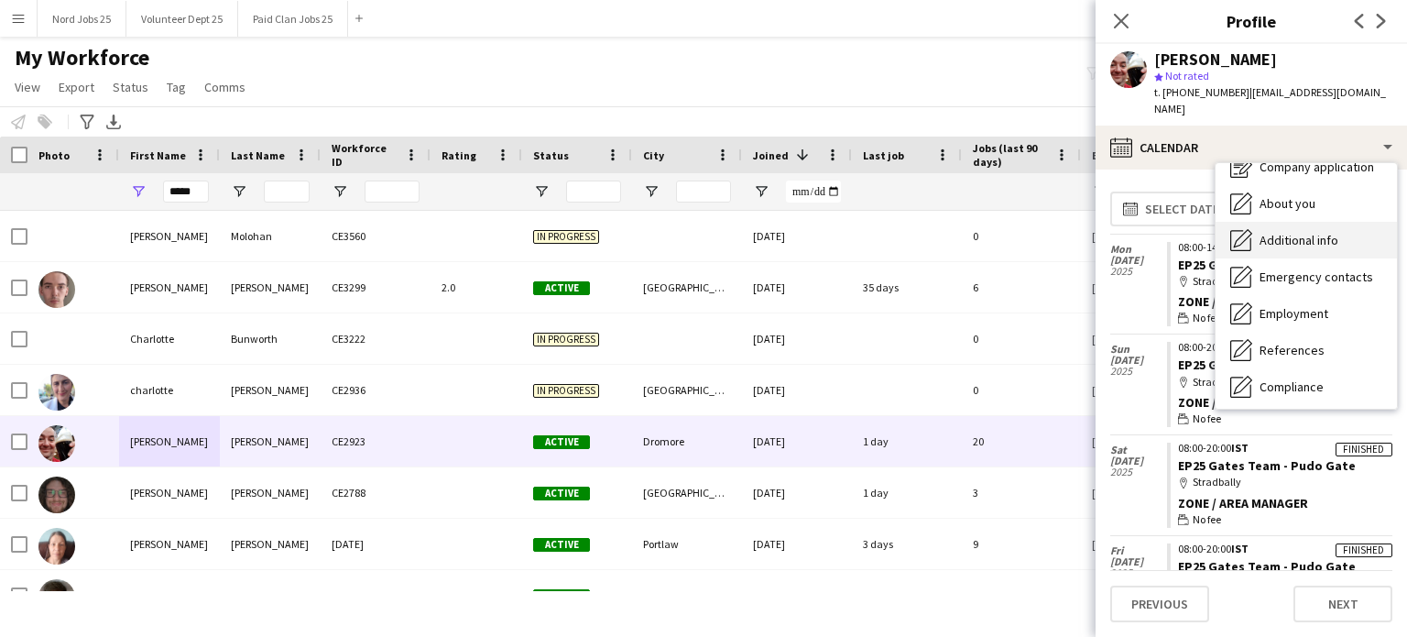
click at [1172, 236] on span "Additional info" at bounding box center [1299, 240] width 79 height 16
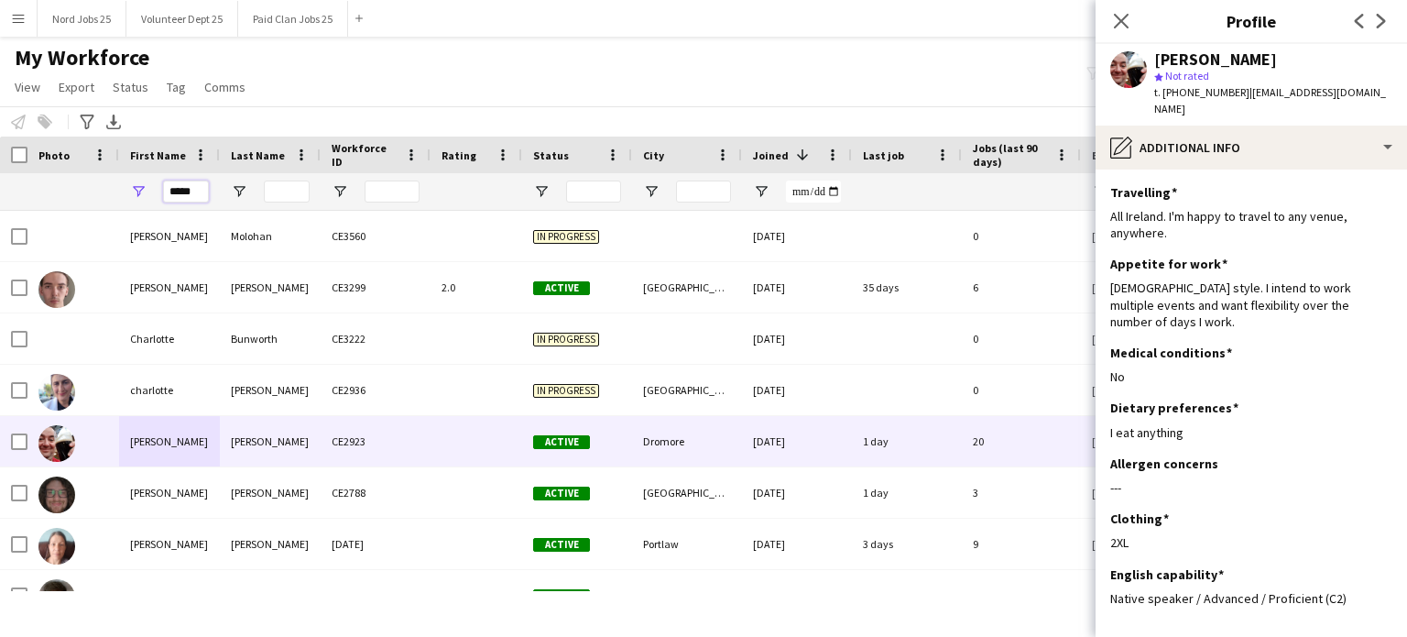
click at [185, 194] on input "*****" at bounding box center [186, 191] width 46 height 22
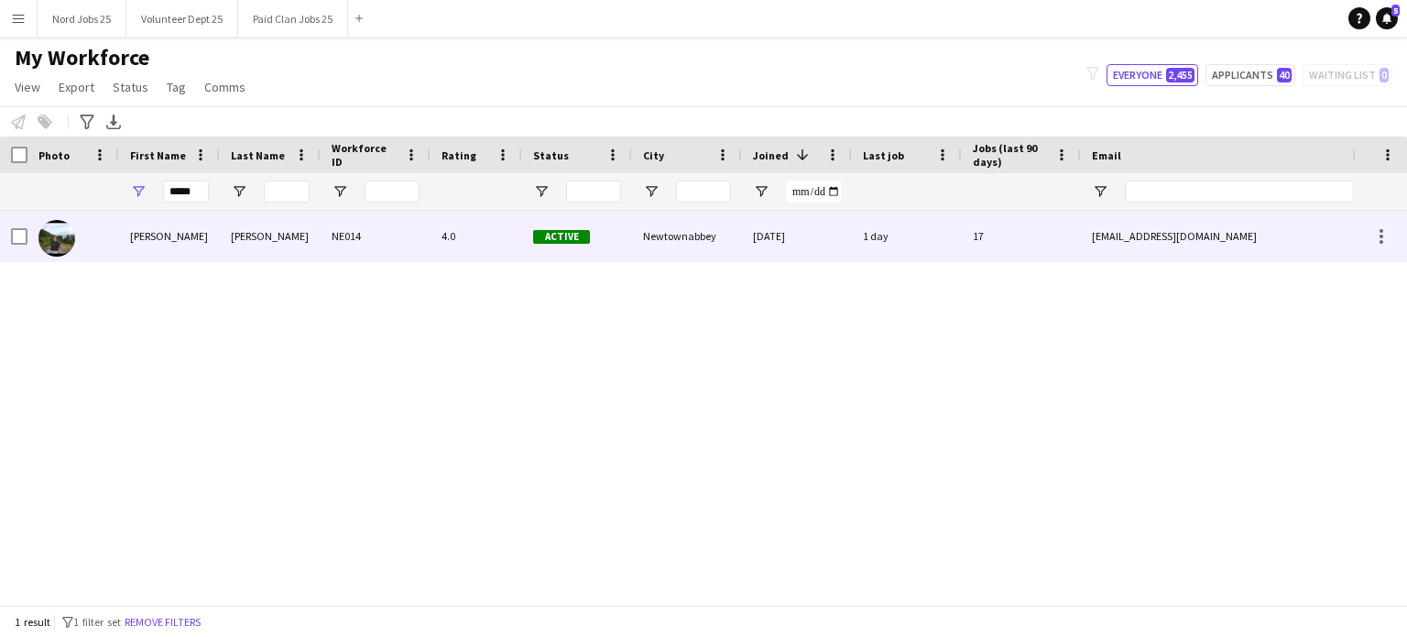
click at [181, 232] on div "marty" at bounding box center [169, 236] width 101 height 50
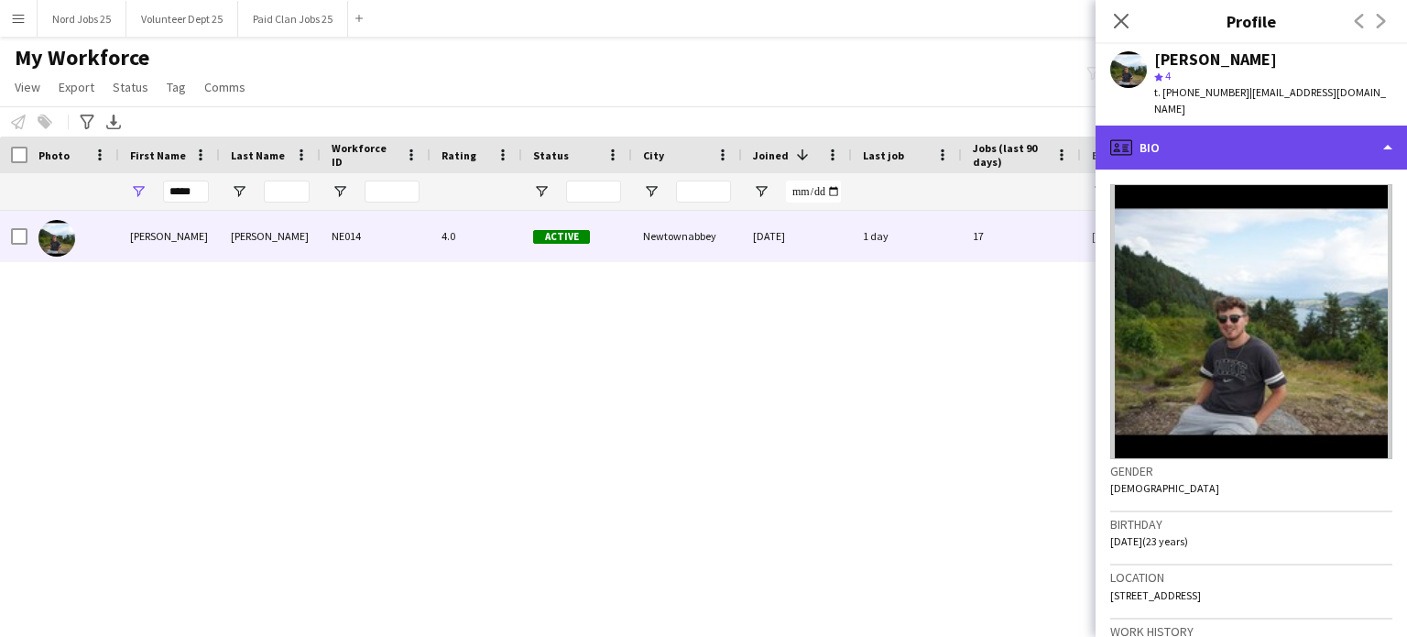
click at [1172, 126] on div "profile Bio" at bounding box center [1252, 148] width 312 height 44
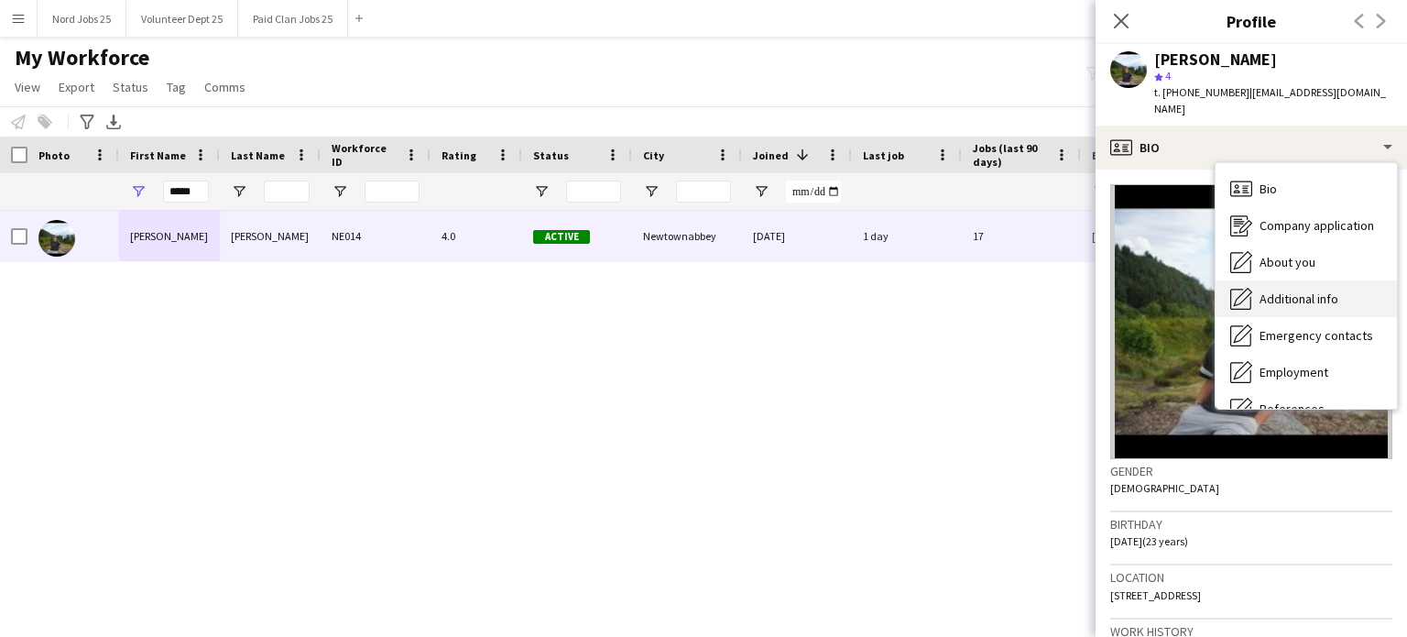
click at [1172, 290] on span "Additional info" at bounding box center [1299, 298] width 79 height 16
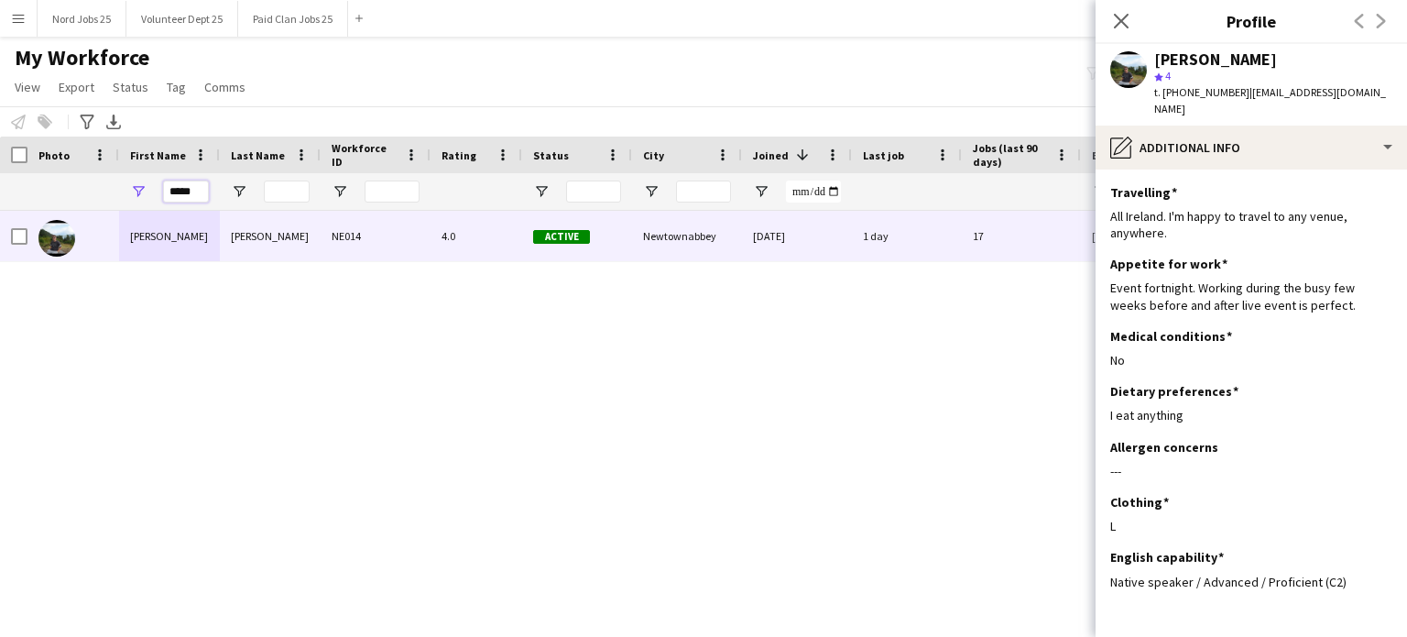
click at [197, 197] on input "*****" at bounding box center [186, 191] width 46 height 22
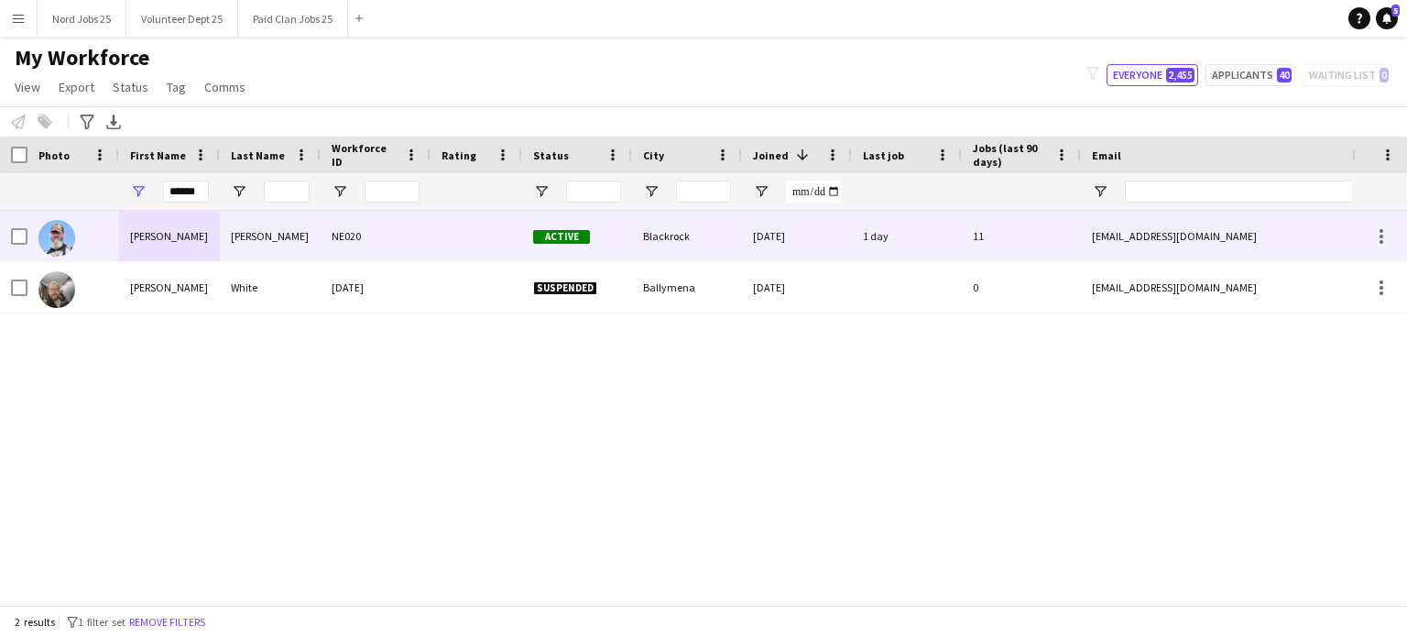
click at [200, 241] on div "Justin" at bounding box center [169, 236] width 101 height 50
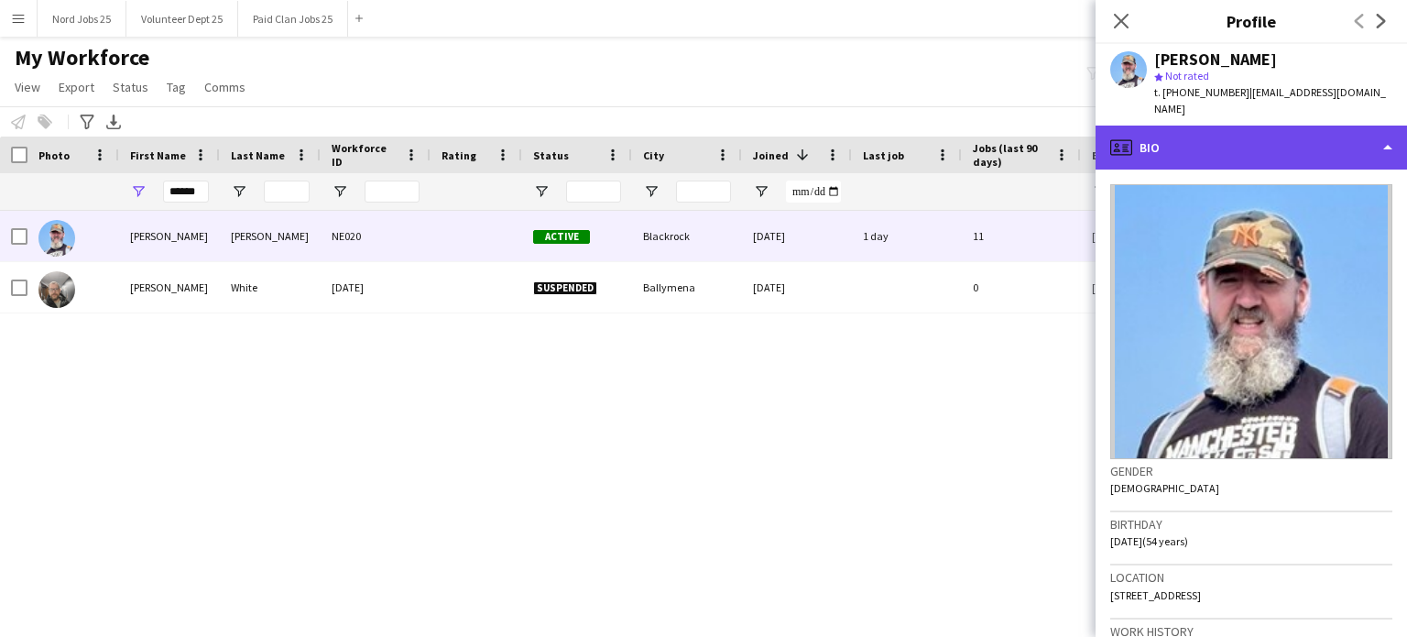
click at [1172, 140] on div "profile Bio" at bounding box center [1252, 148] width 312 height 44
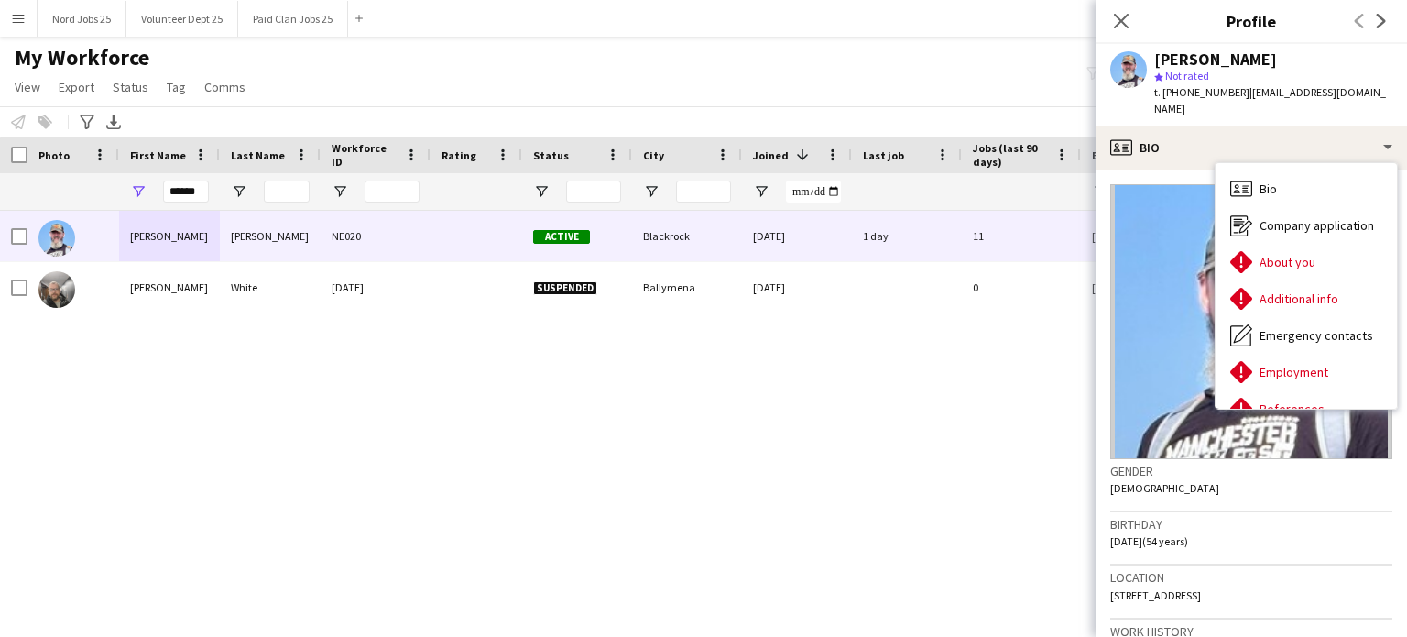
click at [1066, 69] on div "My Workforce View Views Default view New view Update view Delete view Edit name…" at bounding box center [703, 75] width 1407 height 62
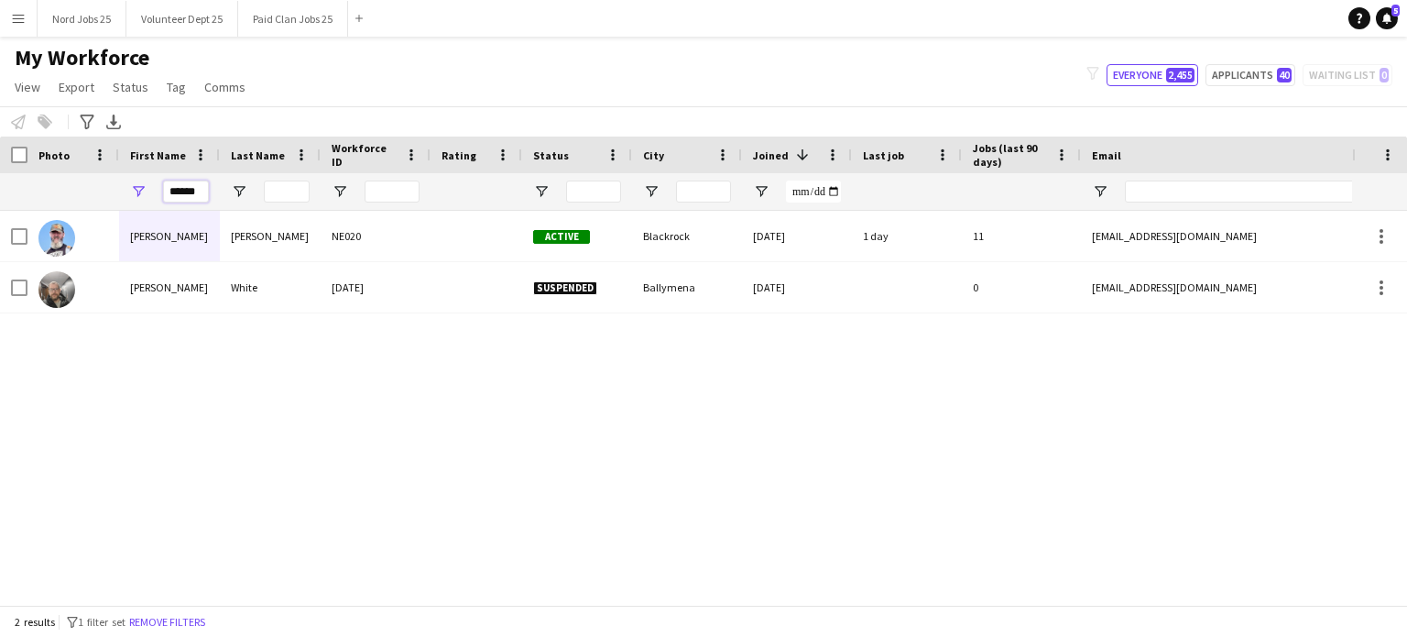
click at [183, 191] on input "******" at bounding box center [186, 191] width 46 height 22
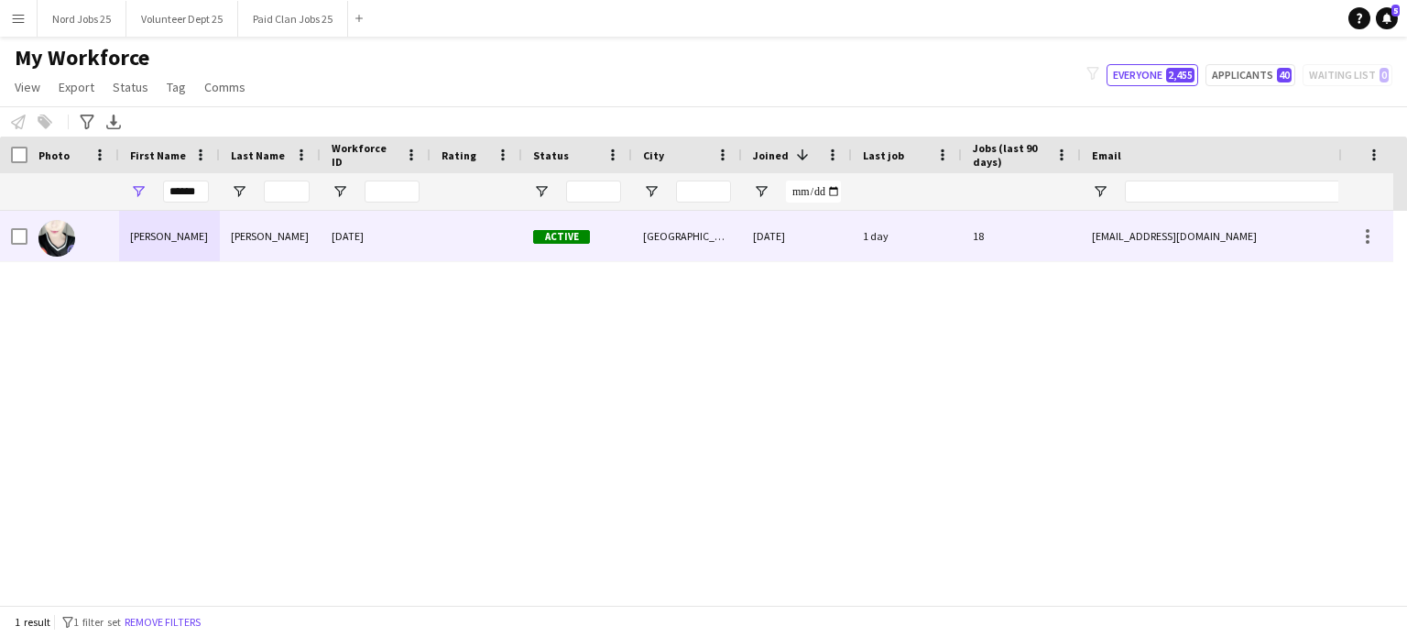
click at [236, 245] on div "Hickey" at bounding box center [270, 236] width 101 height 50
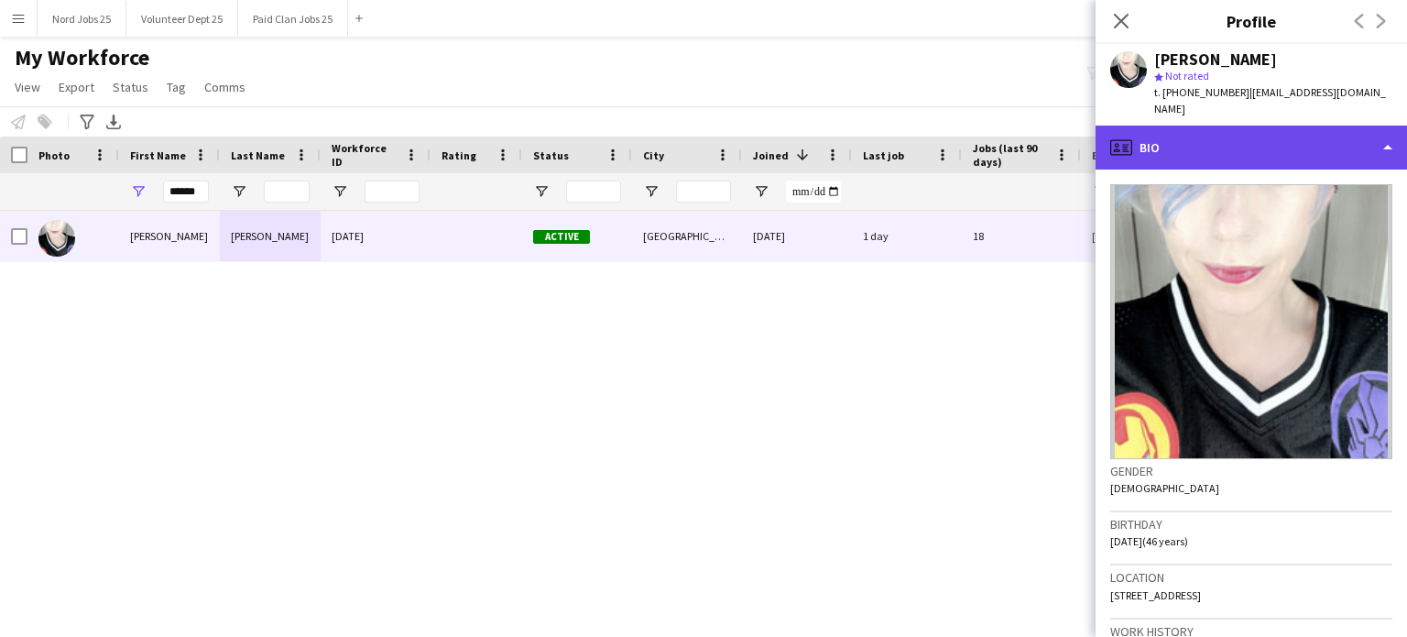
click at [1172, 126] on div "profile Bio" at bounding box center [1252, 148] width 312 height 44
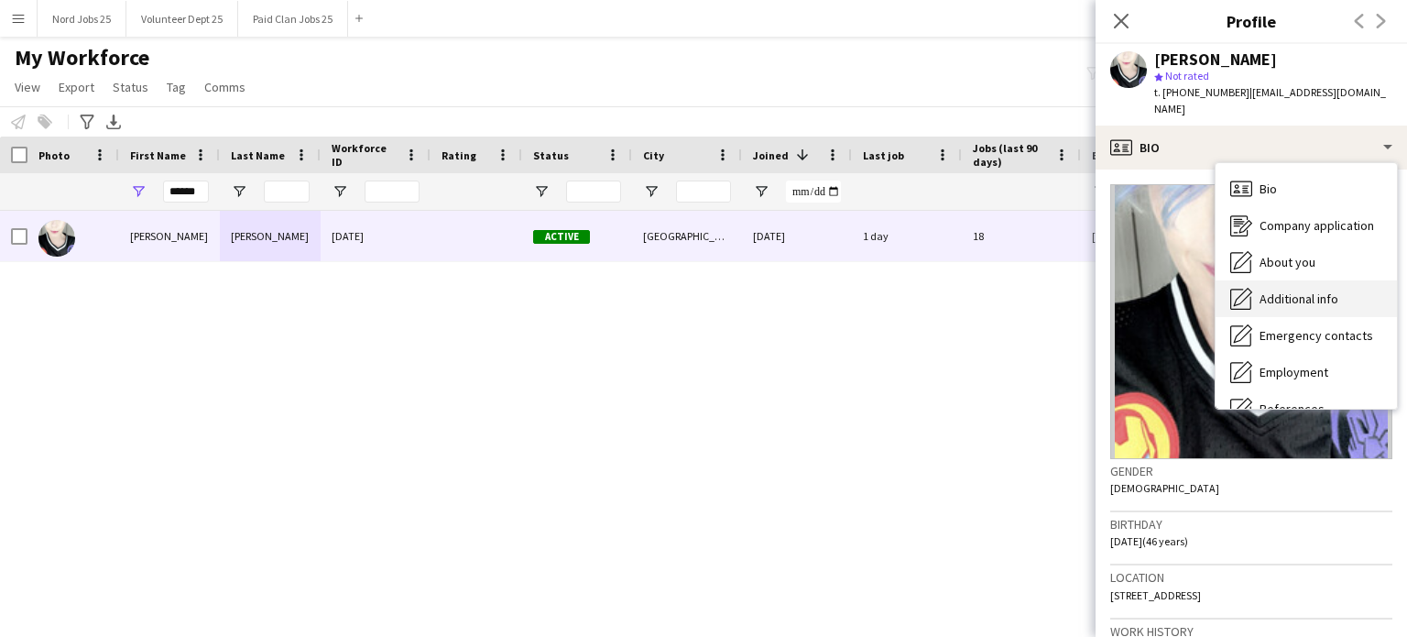
click at [1172, 290] on span "Additional info" at bounding box center [1299, 298] width 79 height 16
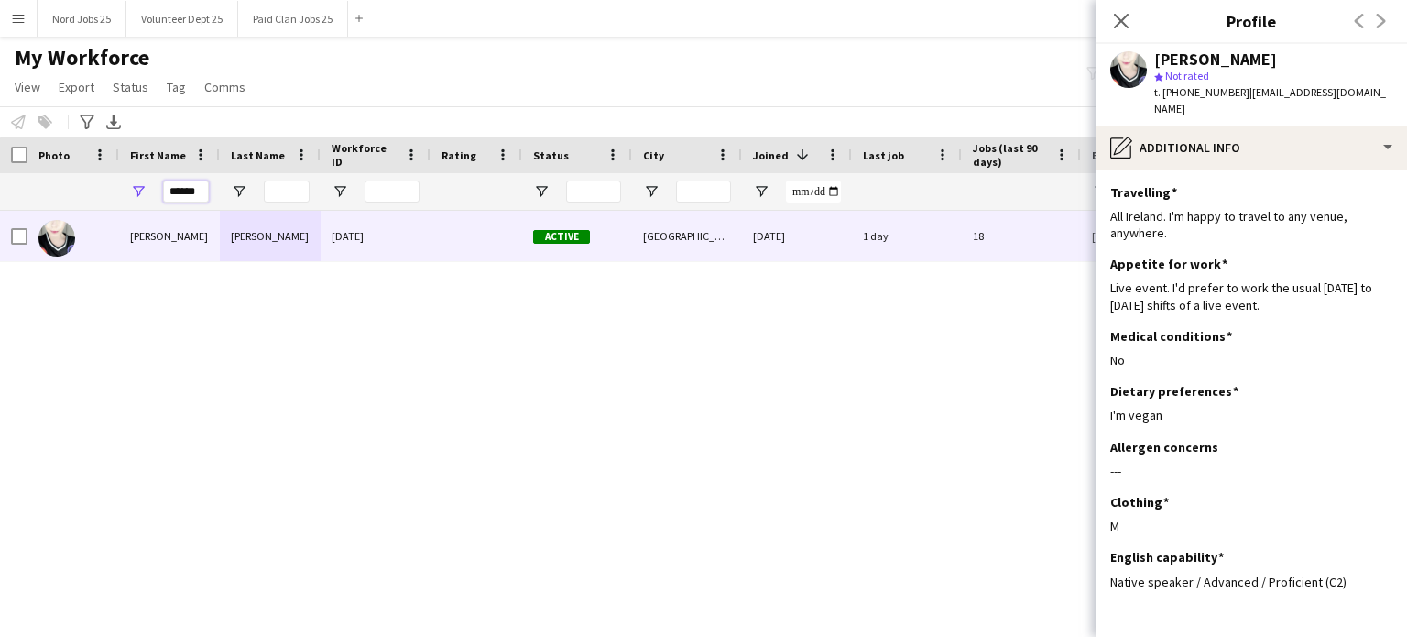
click at [191, 186] on input "******" at bounding box center [186, 191] width 46 height 22
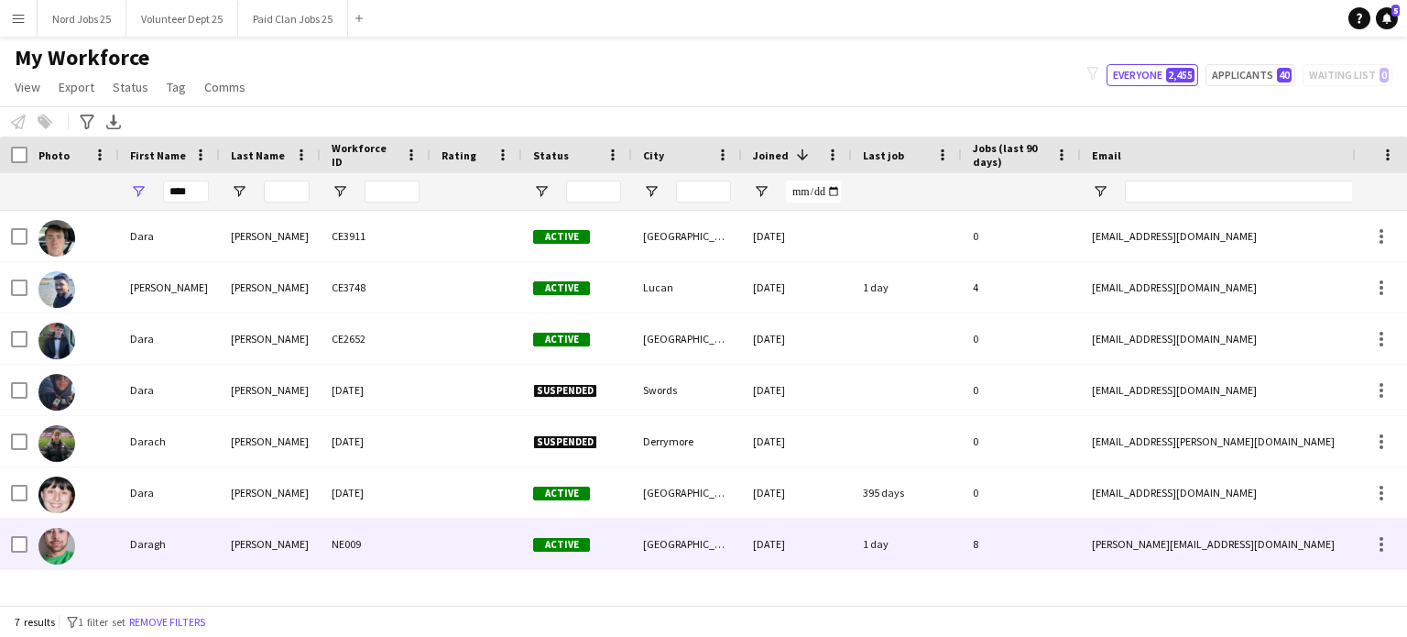
click at [282, 504] on div "Newman" at bounding box center [270, 544] width 101 height 50
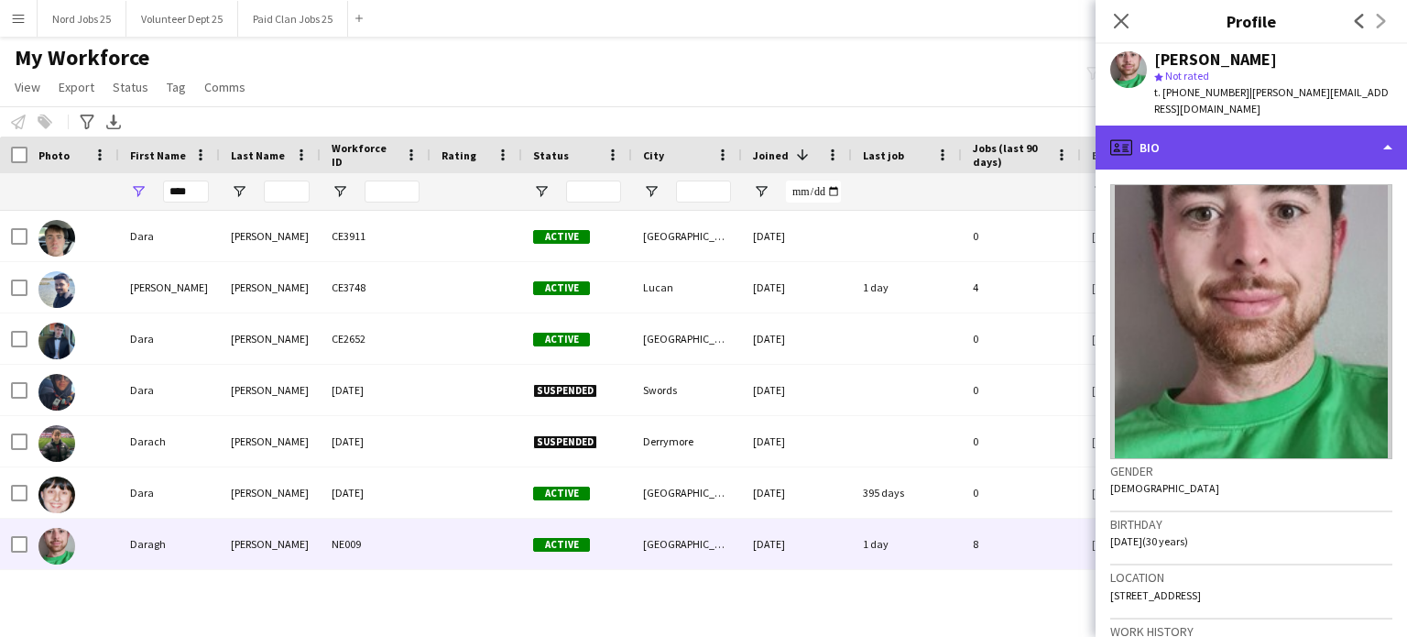
click at [1172, 126] on div "profile Bio" at bounding box center [1252, 148] width 312 height 44
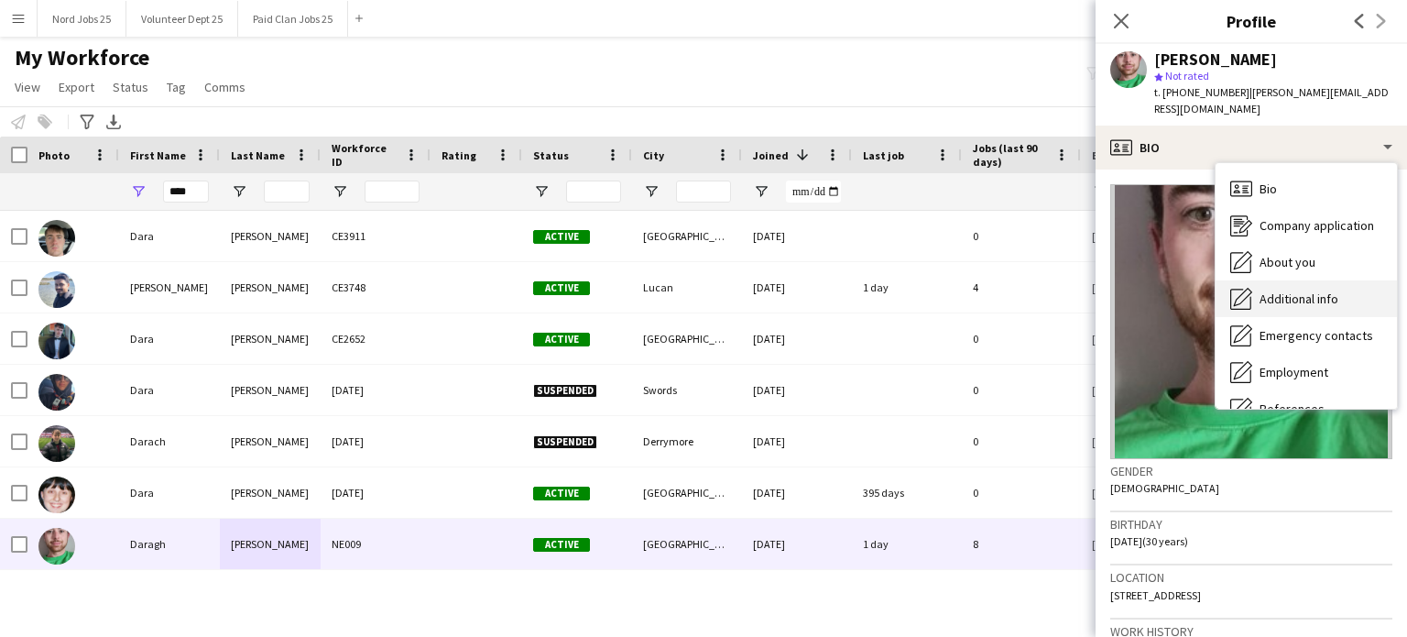
click at [1172, 290] on span "Additional info" at bounding box center [1299, 298] width 79 height 16
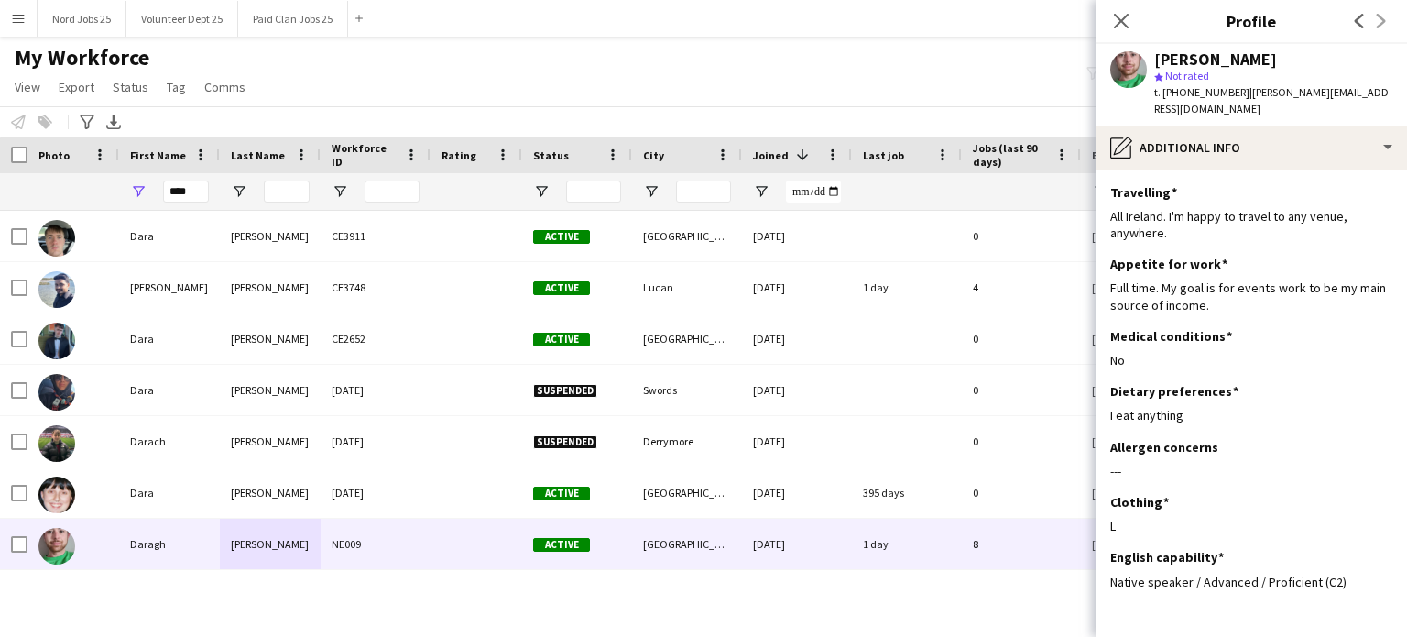
click at [182, 207] on div "****" at bounding box center [186, 191] width 46 height 37
click at [184, 197] on input "****" at bounding box center [186, 191] width 46 height 22
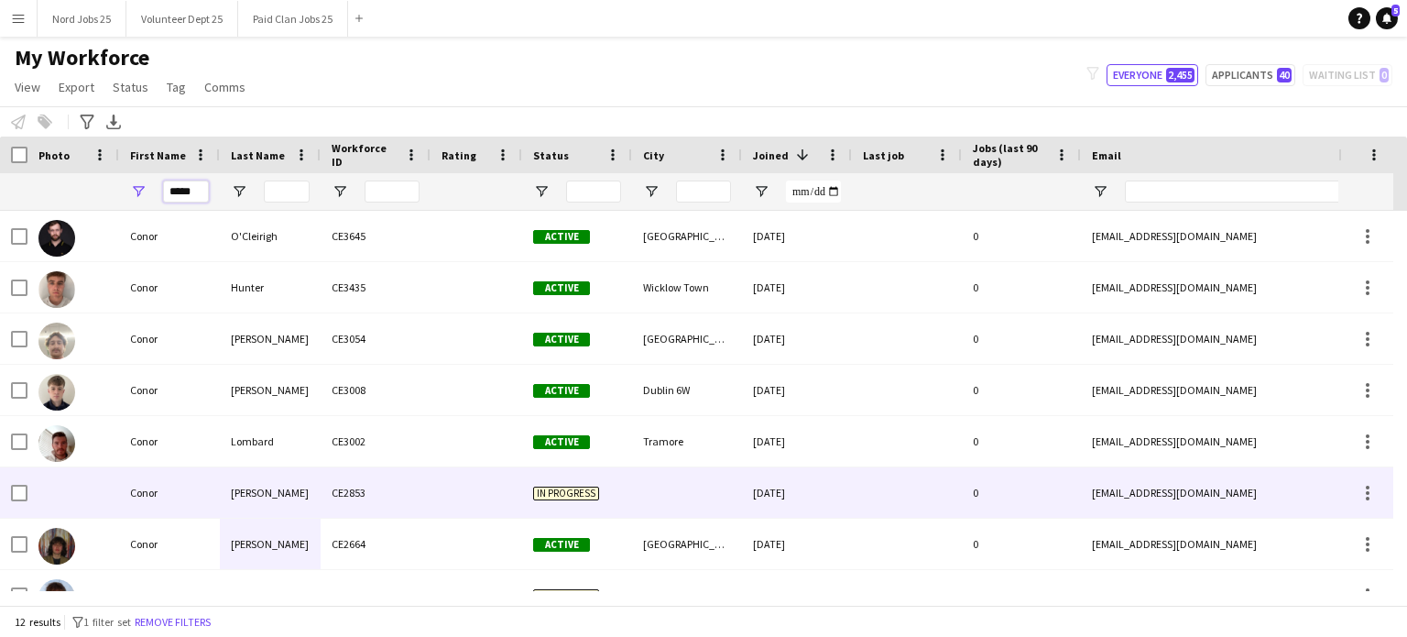
scroll to position [235, 0]
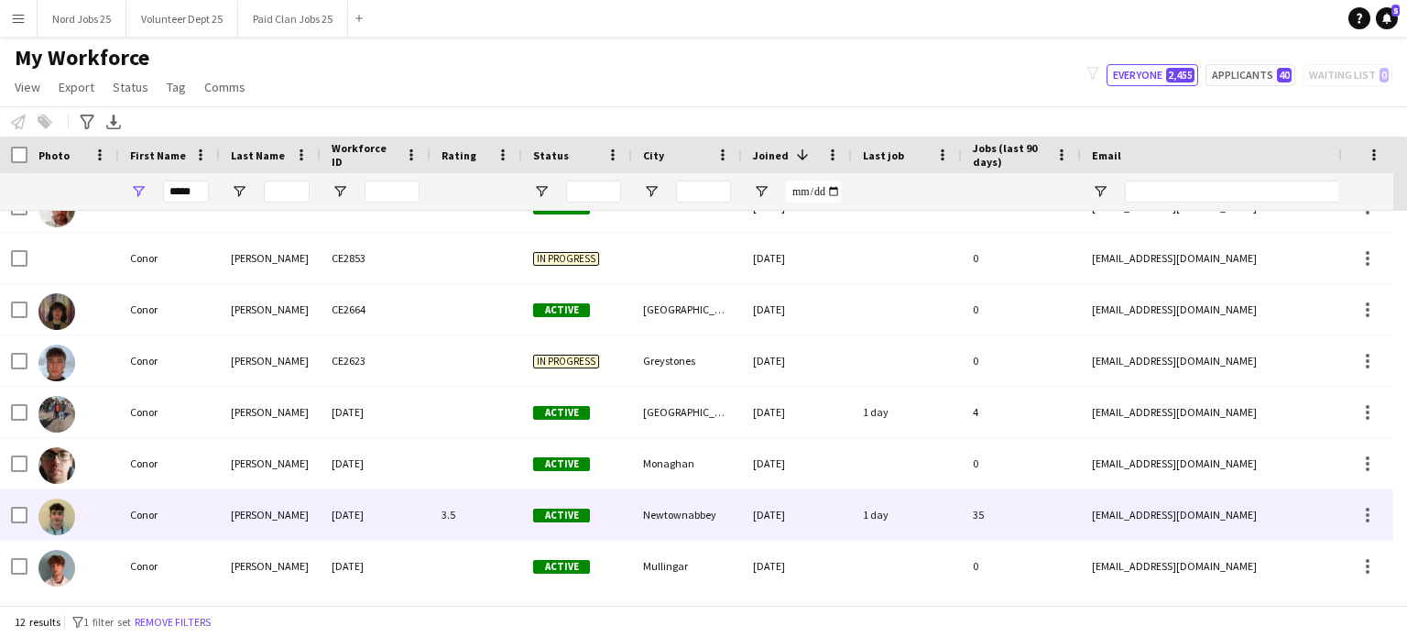
click at [262, 504] on div "Lawell" at bounding box center [270, 514] width 101 height 50
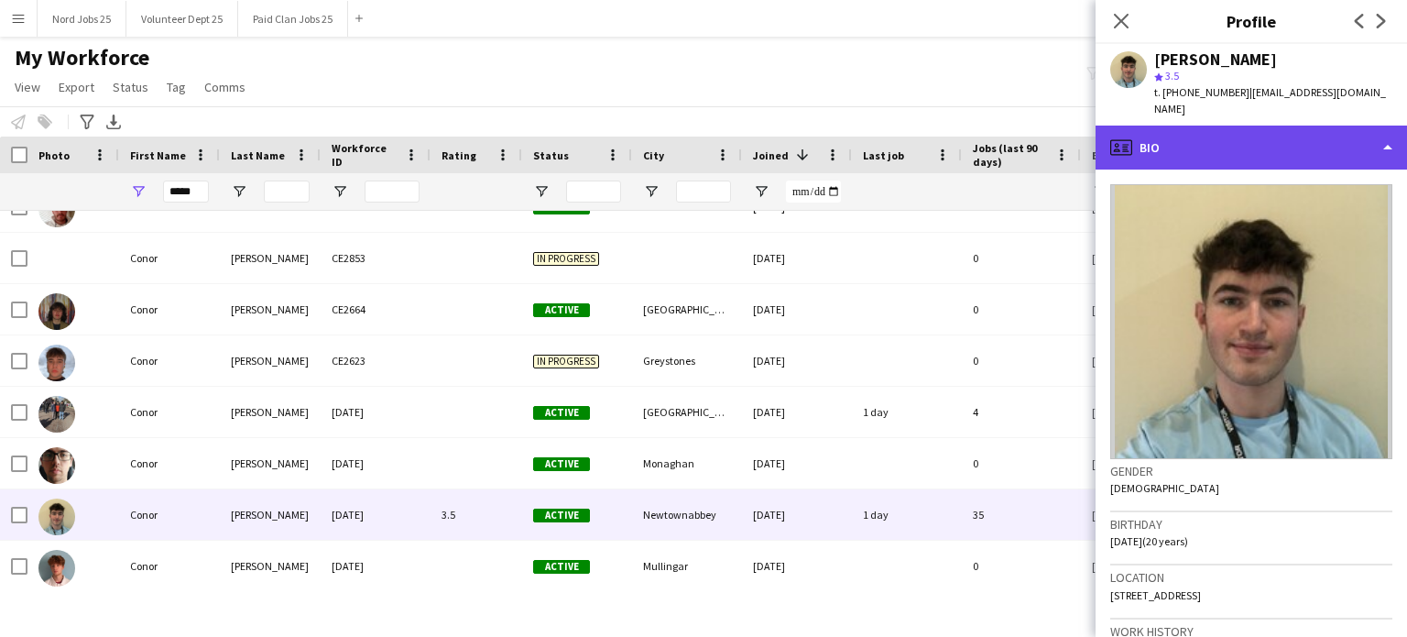
click at [1172, 144] on div "profile Bio" at bounding box center [1252, 148] width 312 height 44
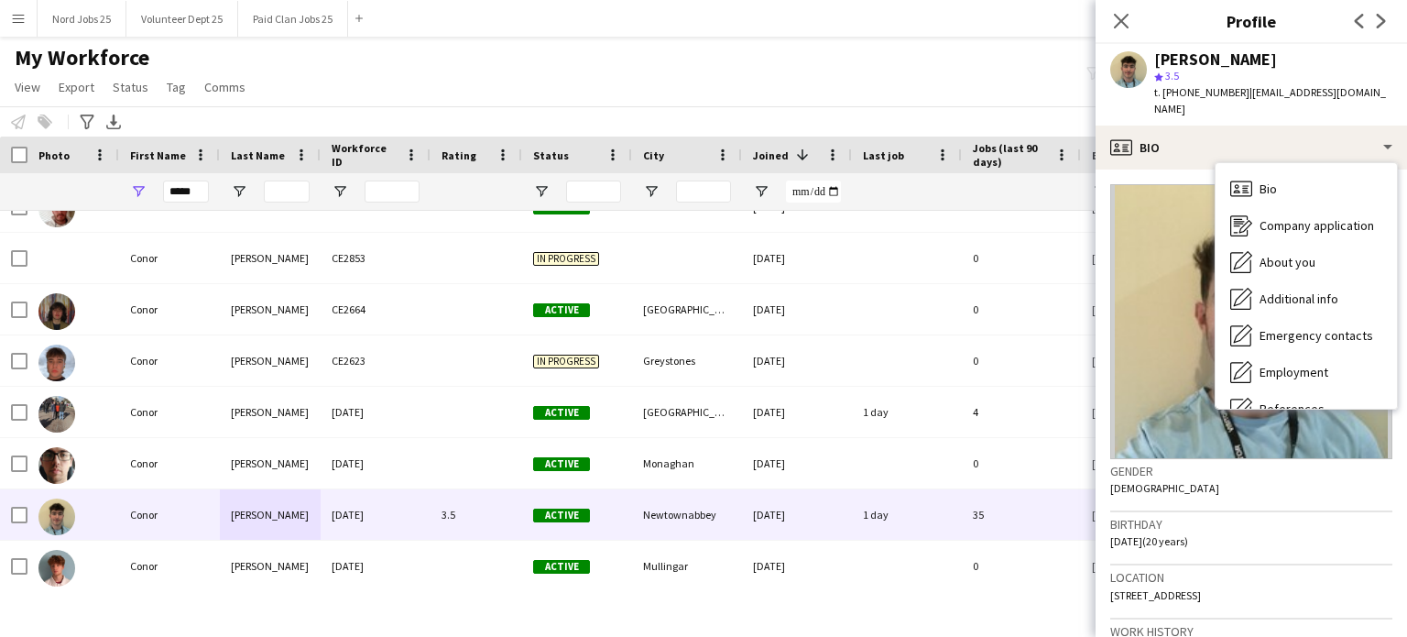
click at [1166, 102] on div "Conor Lawell star 3.5 t. +447517689374 | conorlawell@icloud.com" at bounding box center [1252, 85] width 312 height 82
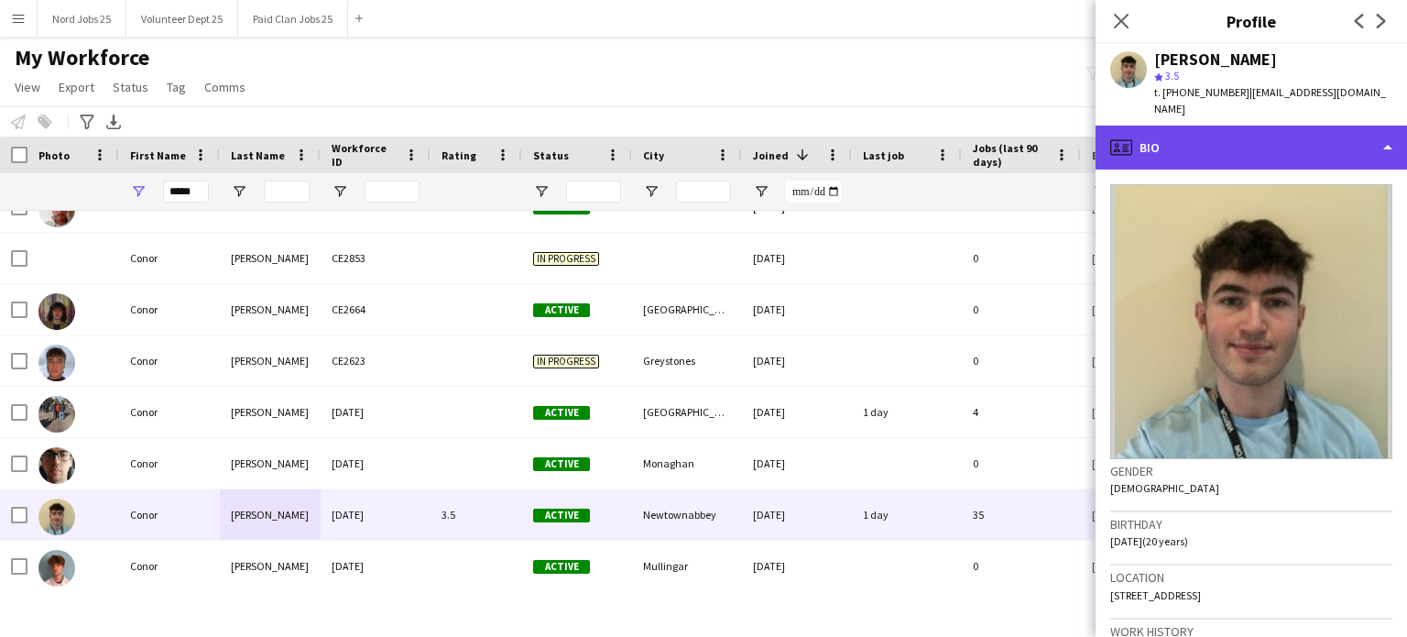
click at [1172, 126] on div "profile Bio" at bounding box center [1252, 148] width 312 height 44
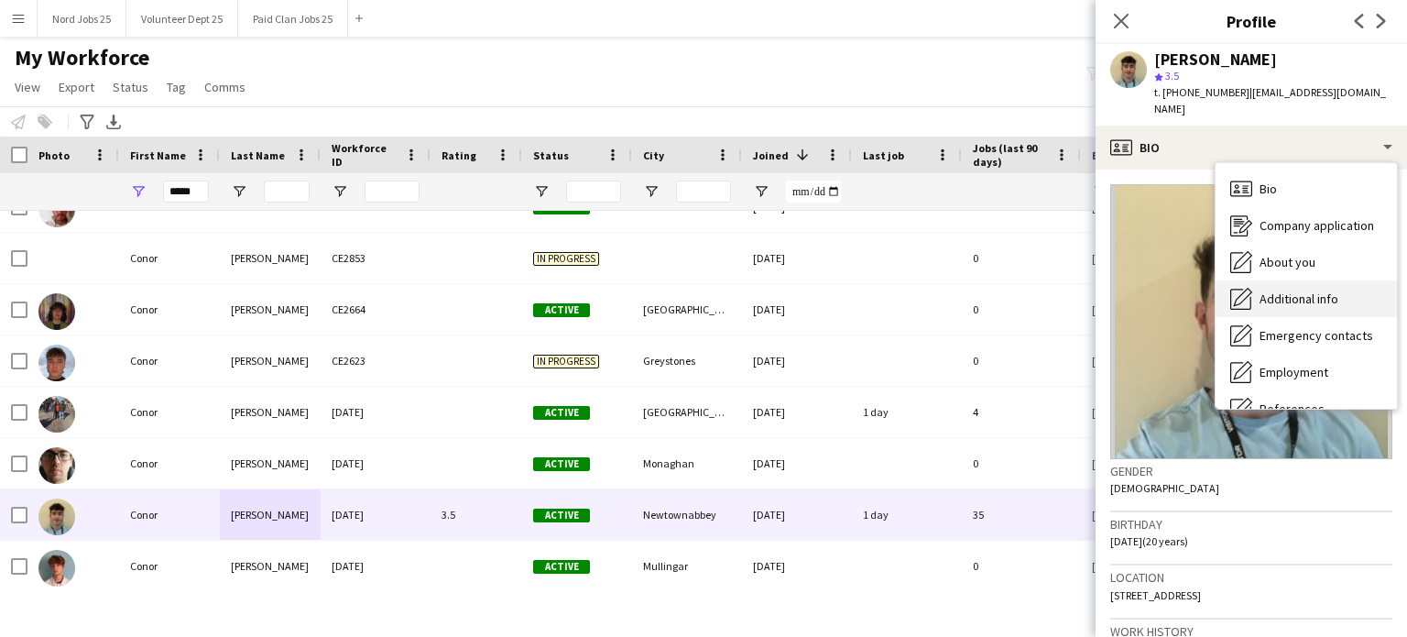
click at [1172, 290] on span "Additional info" at bounding box center [1299, 298] width 79 height 16
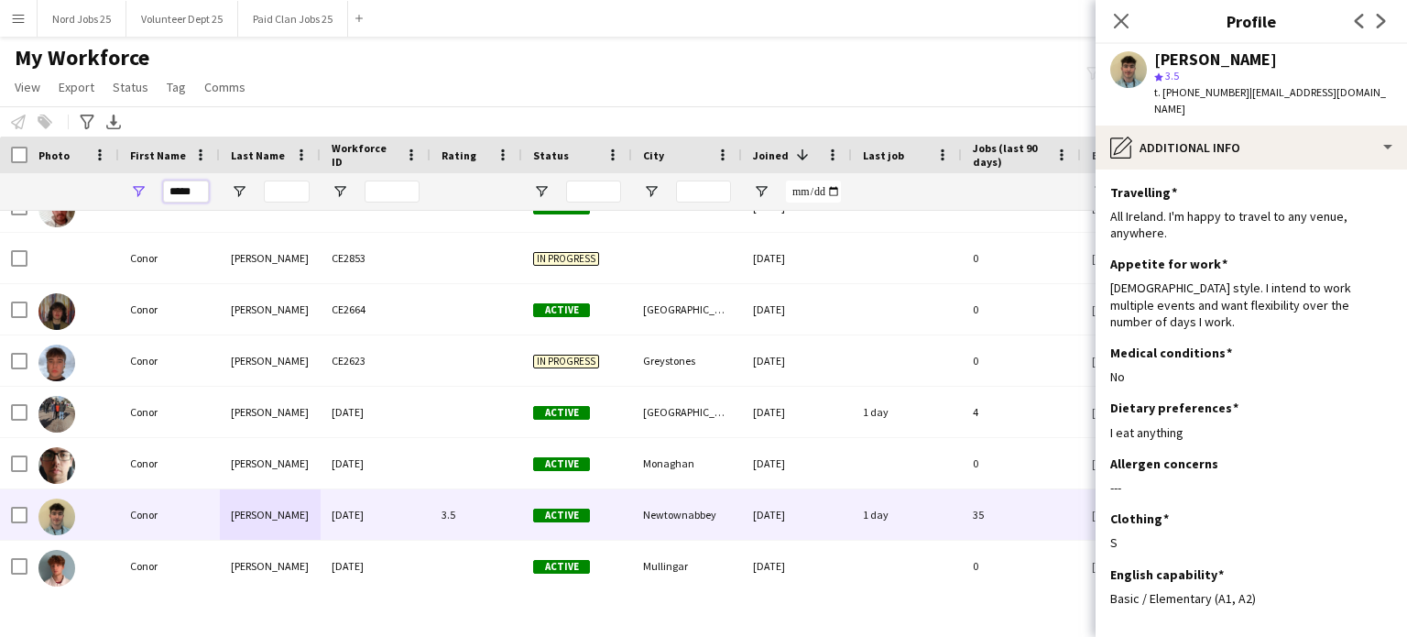
click at [200, 192] on input "*****" at bounding box center [186, 191] width 46 height 22
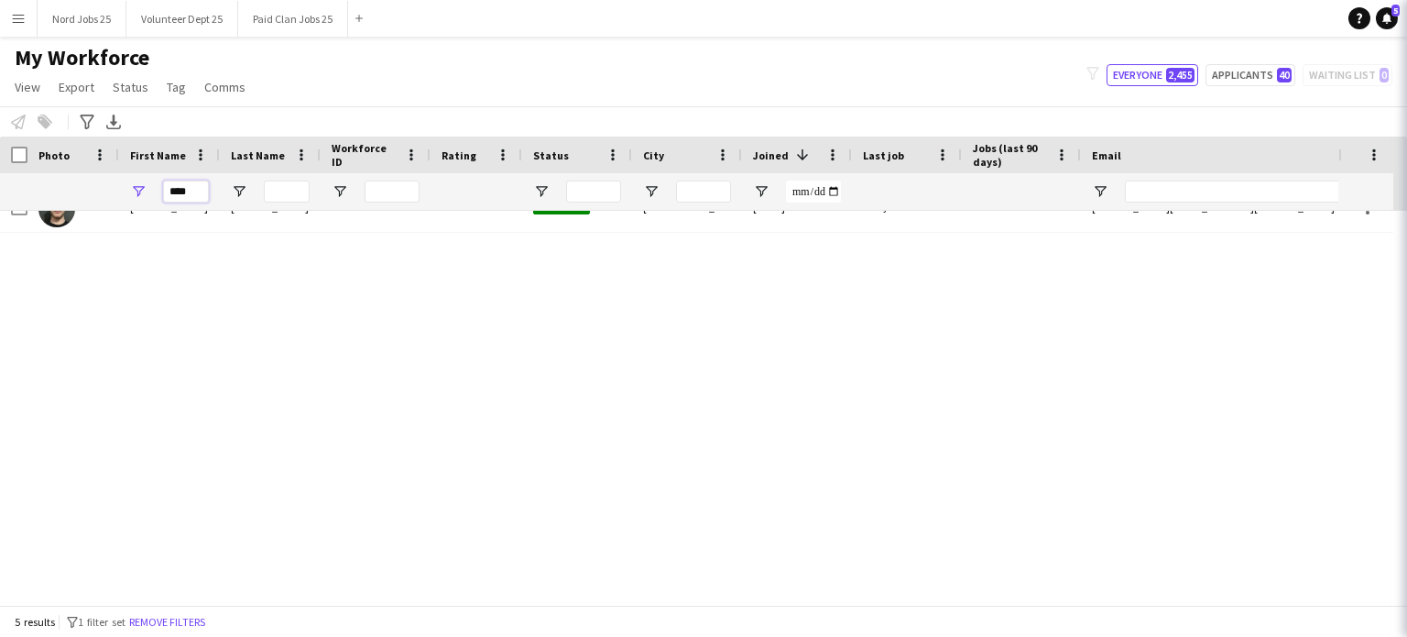
scroll to position [0, 0]
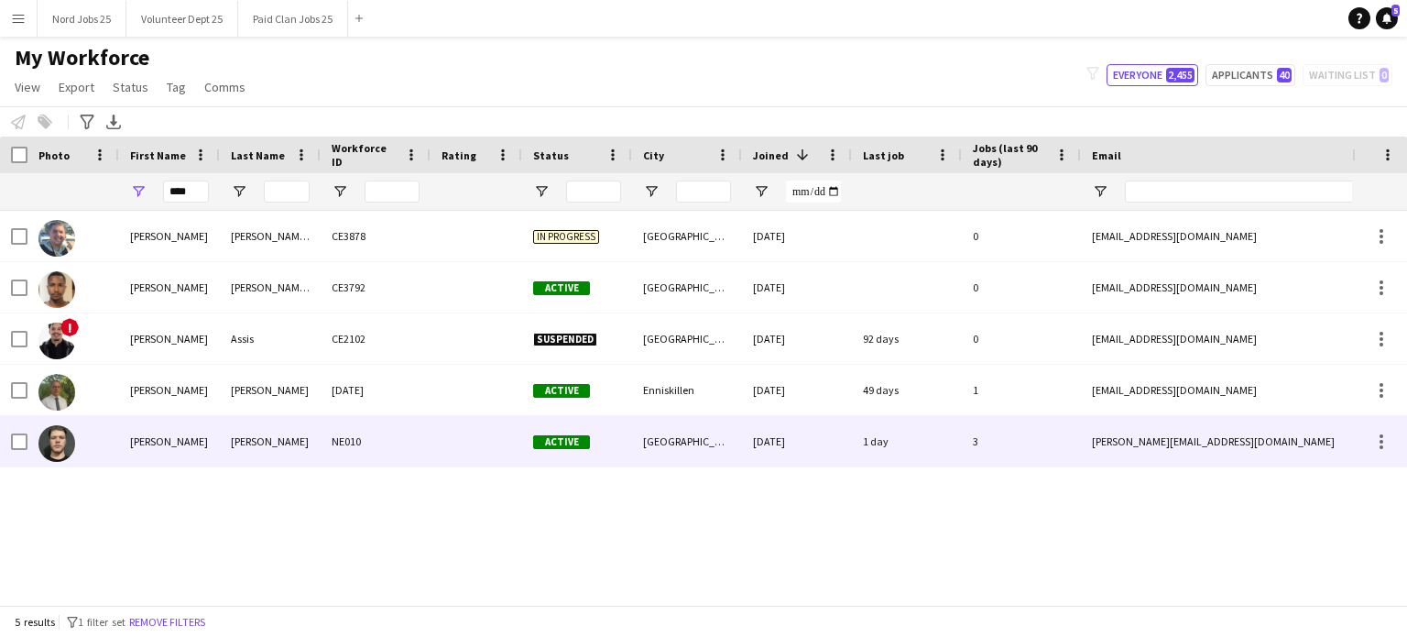
click at [215, 442] on div "Luca" at bounding box center [169, 441] width 101 height 50
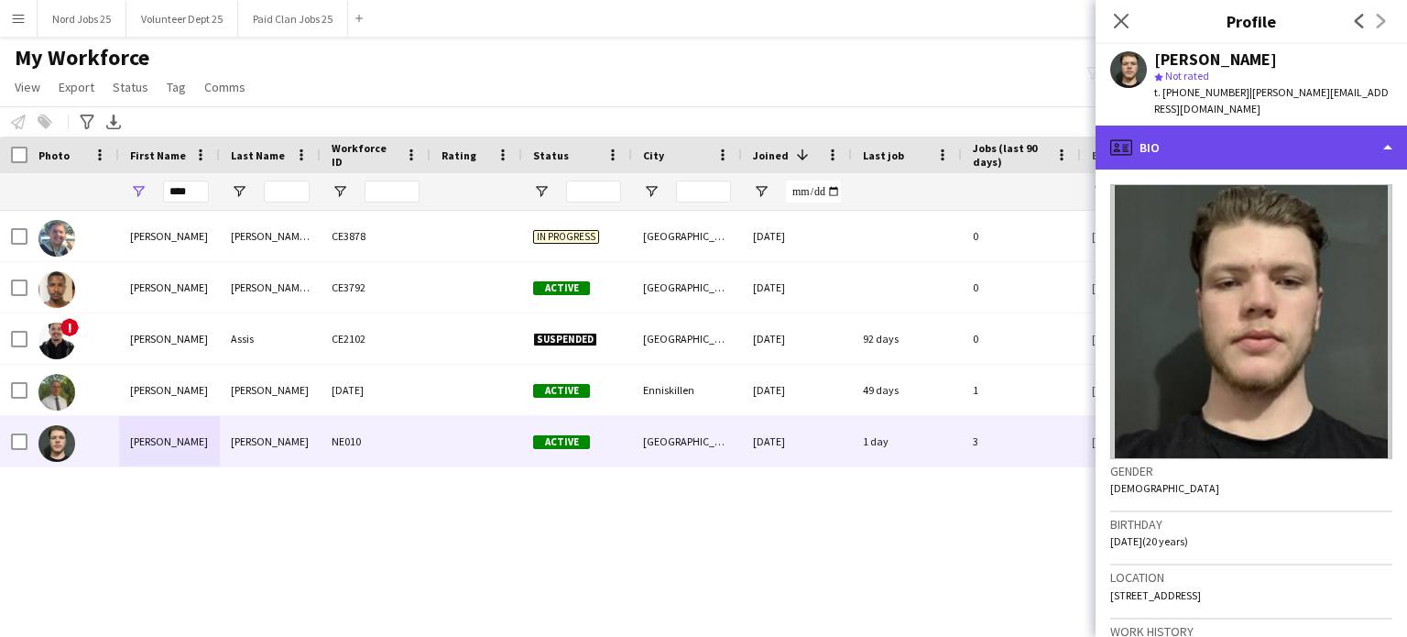
click at [1172, 131] on div "profile Bio" at bounding box center [1252, 148] width 312 height 44
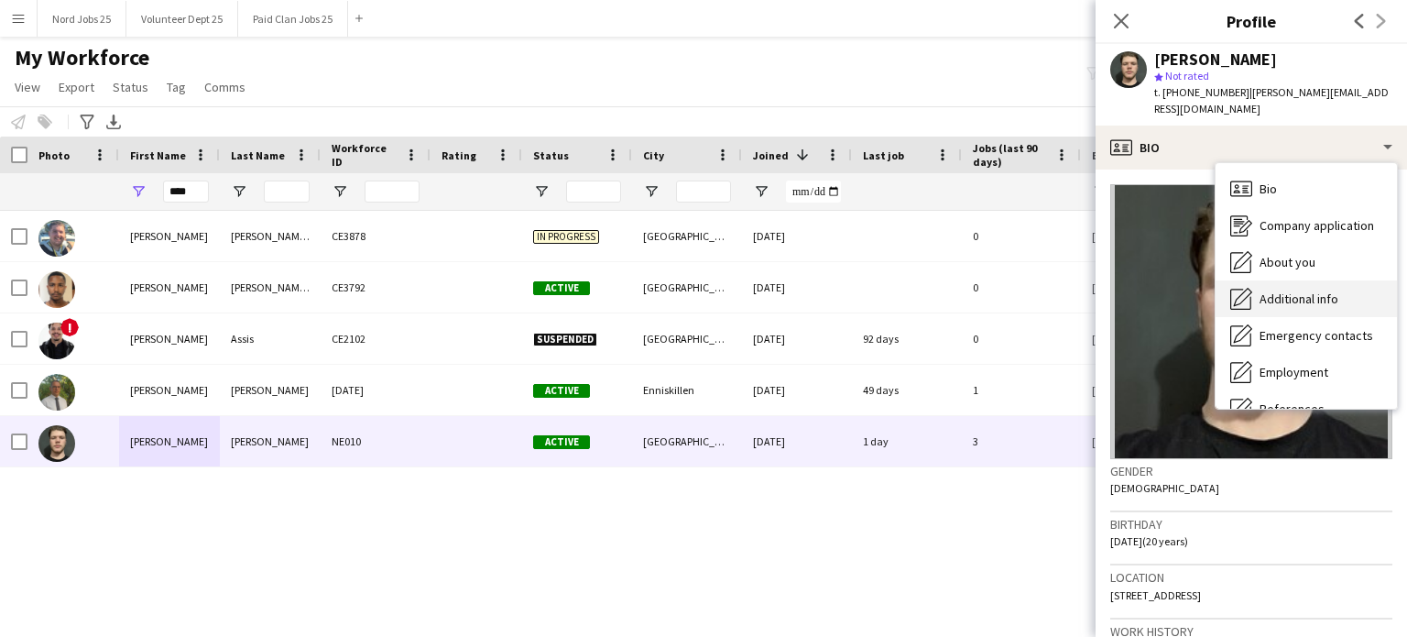
click at [1172, 290] on span "Additional info" at bounding box center [1299, 298] width 79 height 16
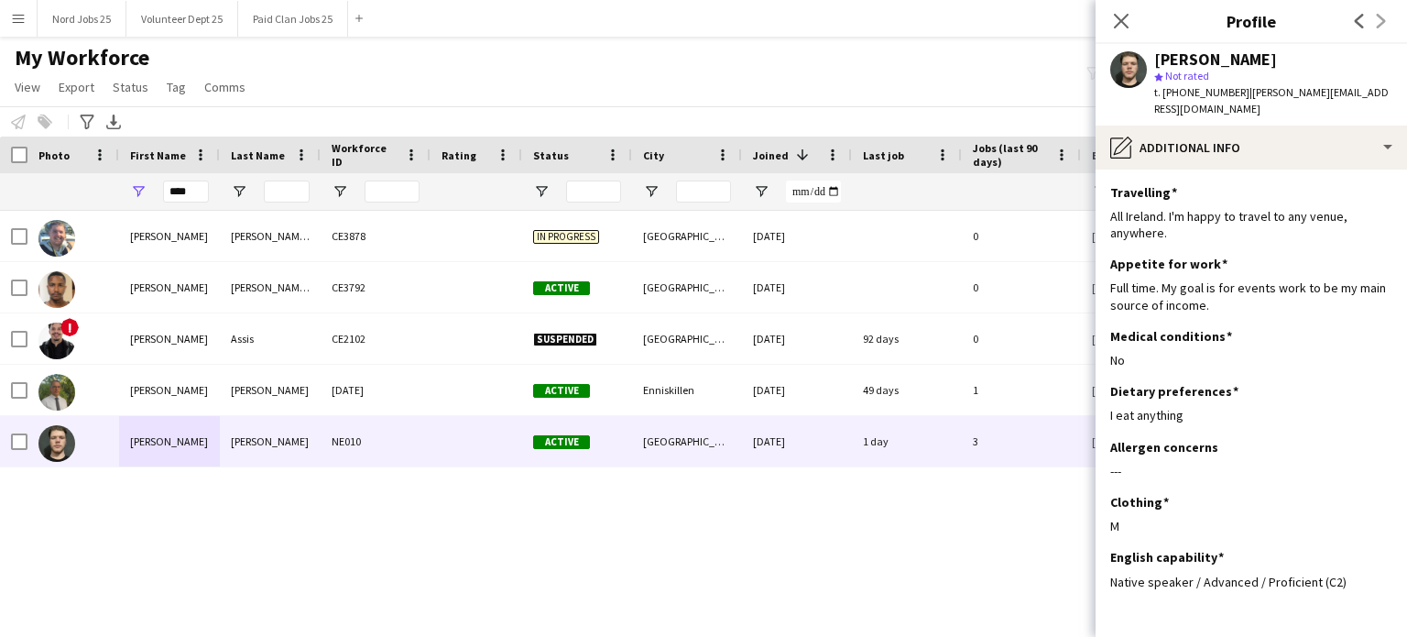
click at [213, 461] on div "Luca" at bounding box center [169, 441] width 101 height 50
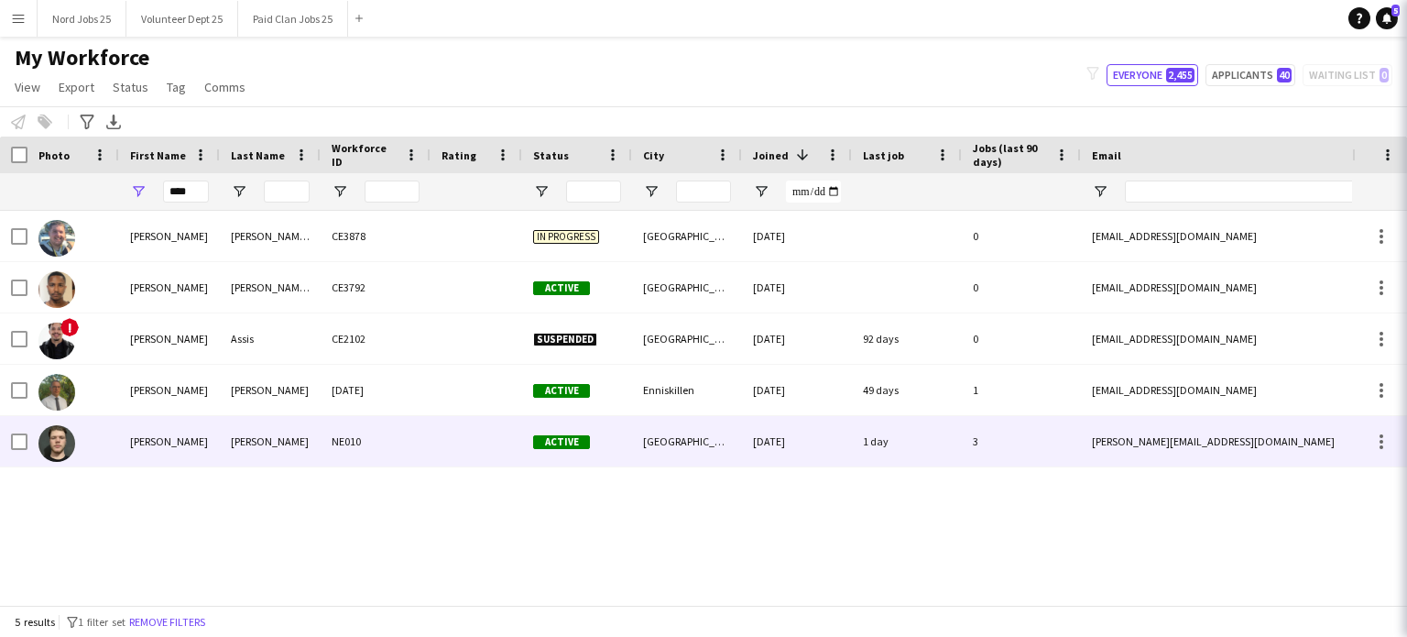
click at [183, 457] on div "Luca" at bounding box center [169, 441] width 101 height 50
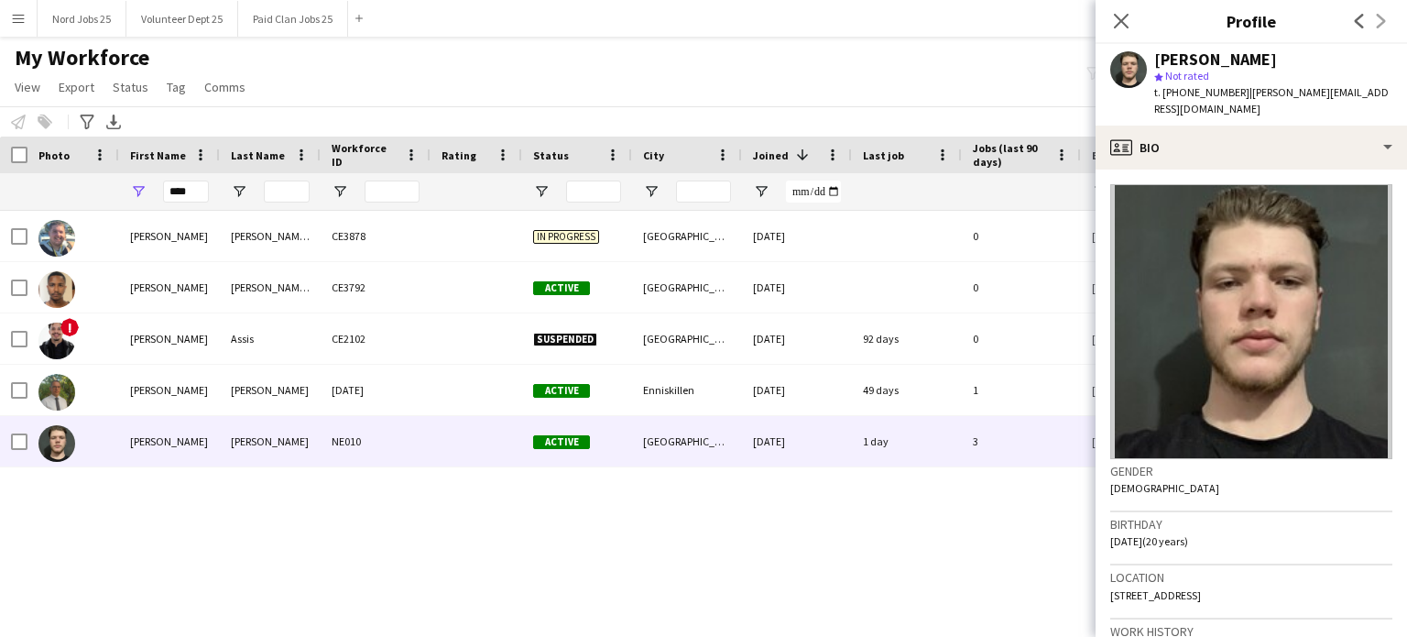
click at [715, 501] on div "Luca Fennell Lawless CE3878 In progress Dublin 14-08-2025 0 lucaflawless1@gmail…" at bounding box center [676, 401] width 1352 height 380
click at [181, 203] on div "****" at bounding box center [186, 191] width 46 height 37
click at [189, 189] on input "****" at bounding box center [186, 191] width 46 height 22
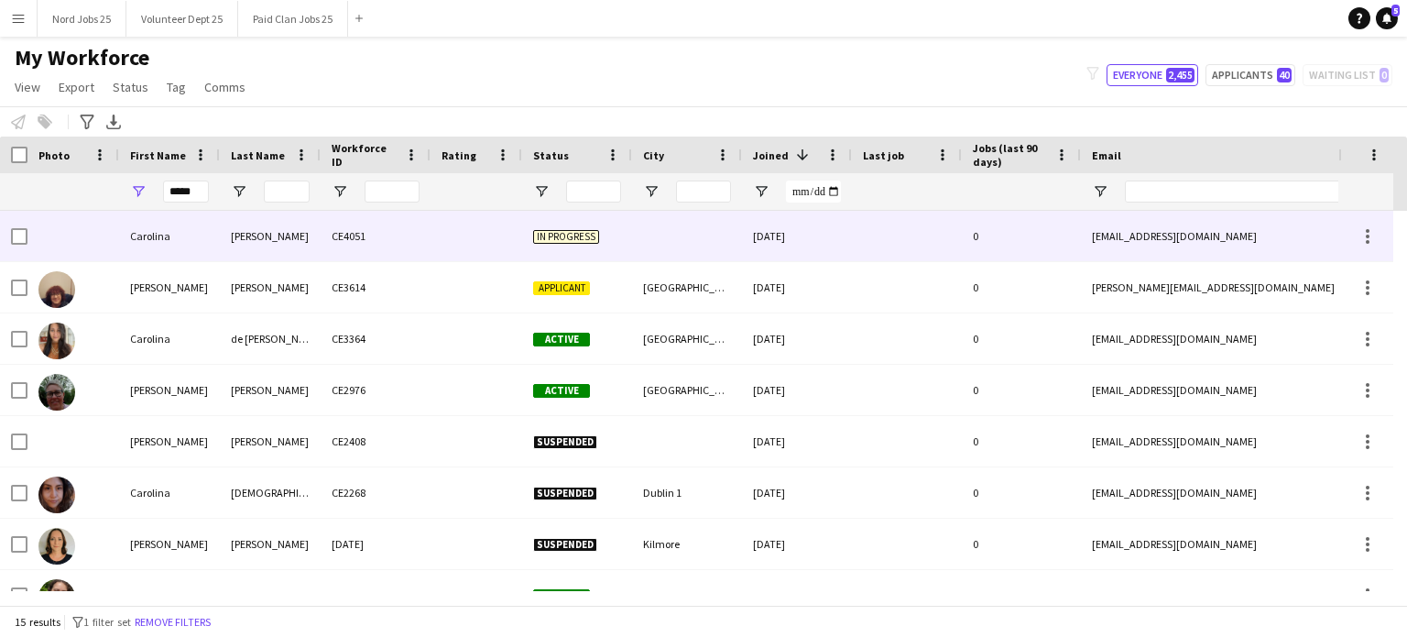
click at [197, 259] on div "Carolina" at bounding box center [169, 236] width 101 height 50
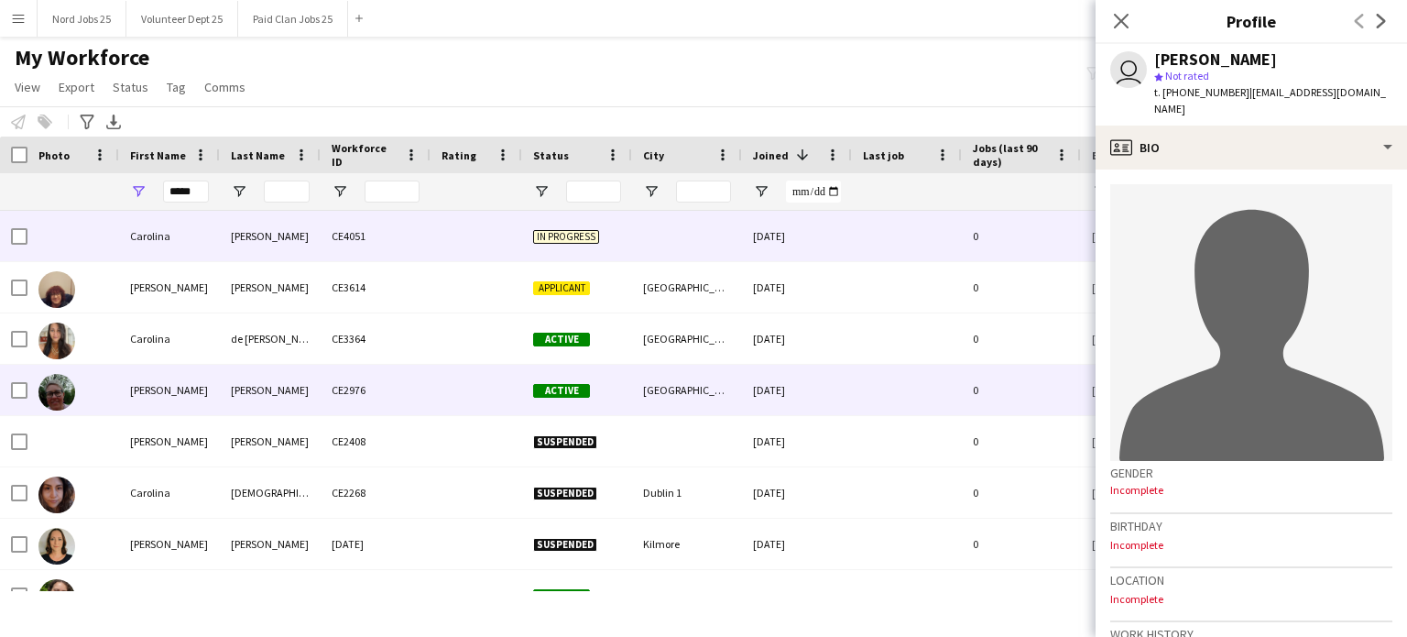
scroll to position [388, 0]
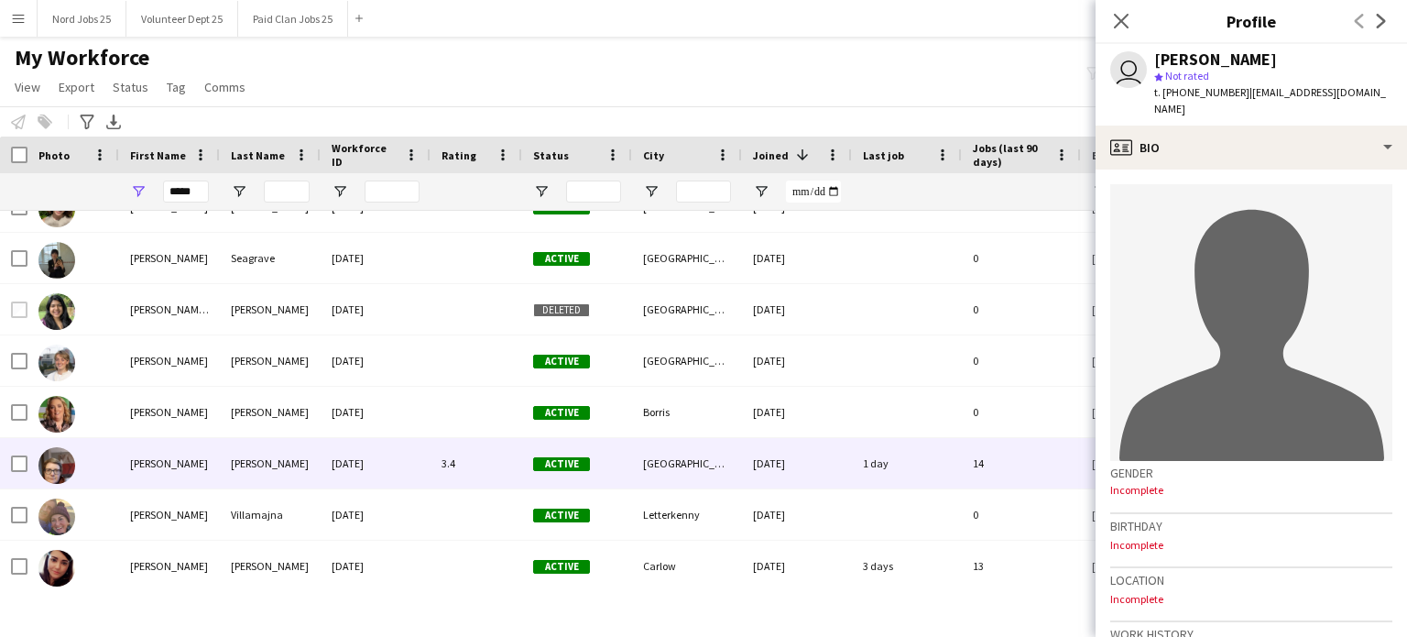
click at [194, 467] on div "Carol" at bounding box center [169, 463] width 101 height 50
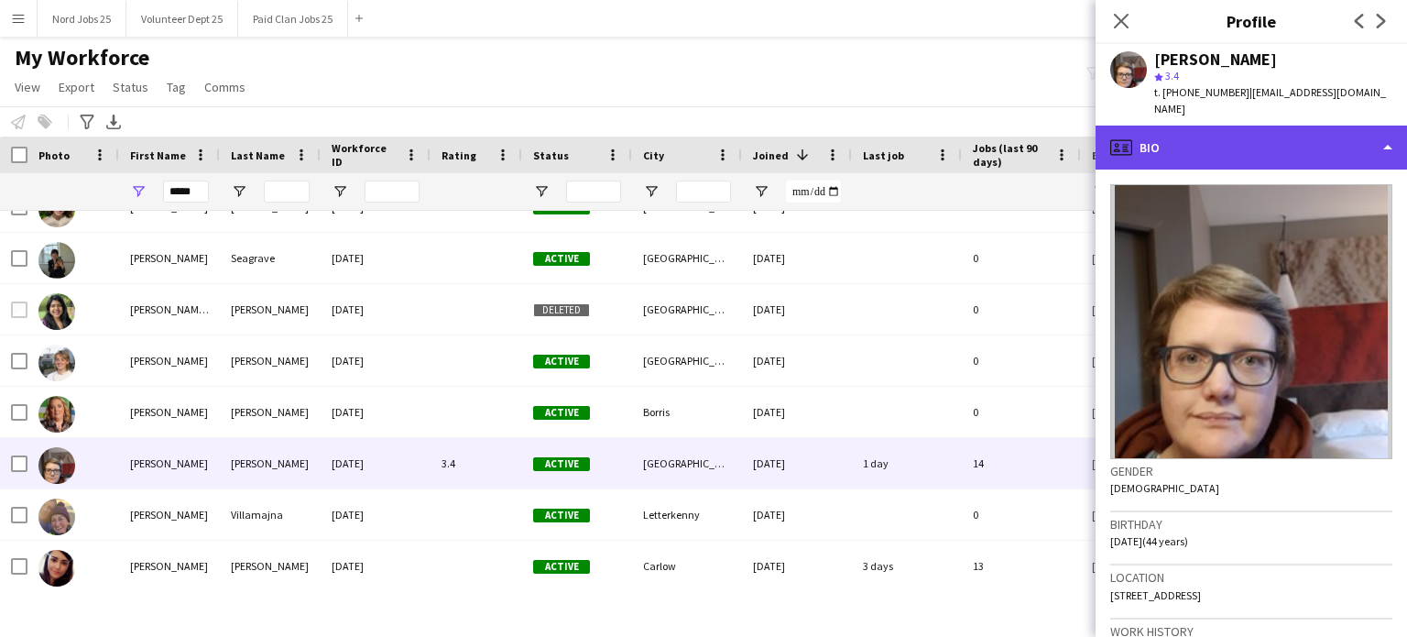
click at [1172, 137] on div "profile Bio" at bounding box center [1252, 148] width 312 height 44
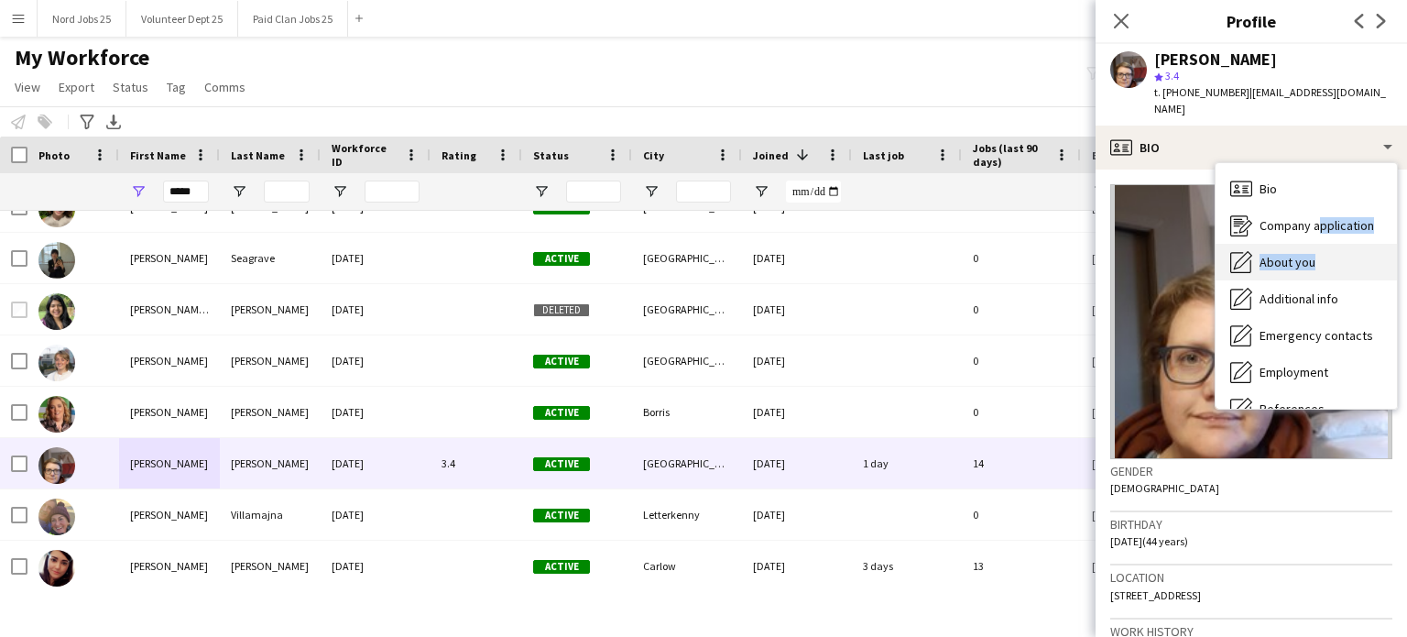
drag, startPoint x: 1315, startPoint y: 219, endPoint x: 1305, endPoint y: 238, distance: 21.7
click at [1172, 238] on div "Bio Bio Company application Company application About you About you Additional …" at bounding box center [1306, 286] width 181 height 246
click at [1172, 254] on span "About you" at bounding box center [1288, 262] width 56 height 16
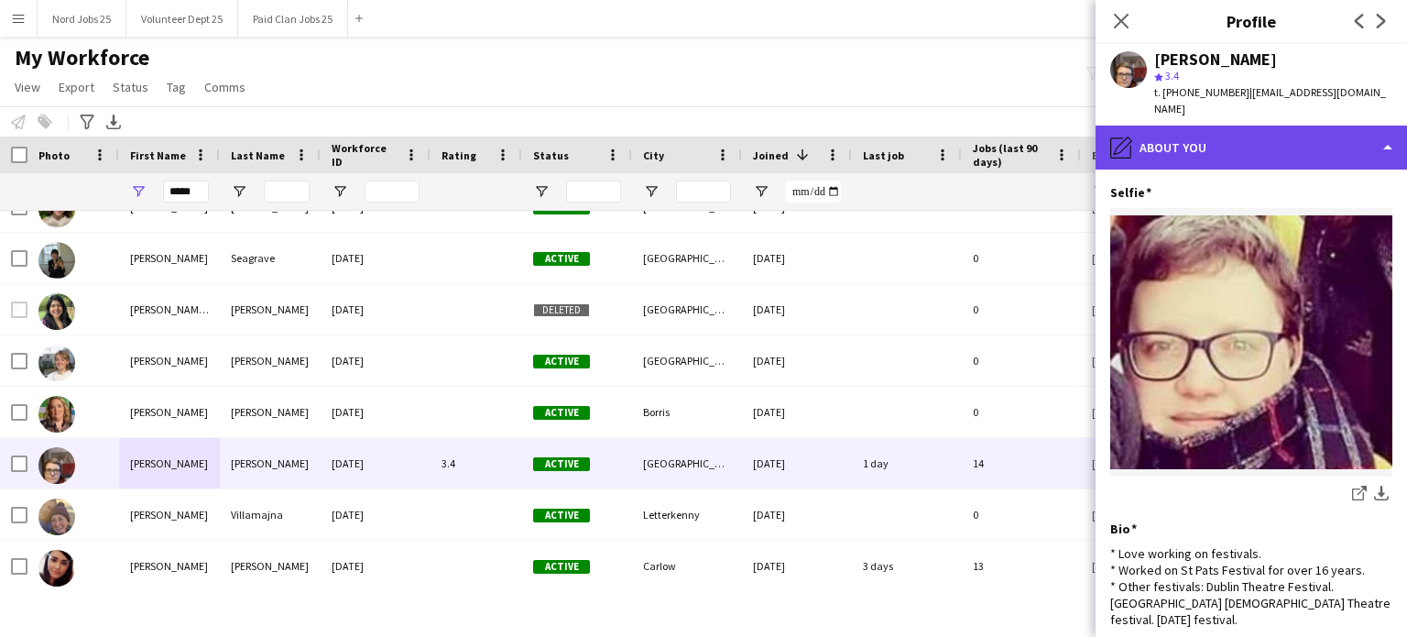
click at [1172, 146] on div "pencil4 About you" at bounding box center [1252, 148] width 312 height 44
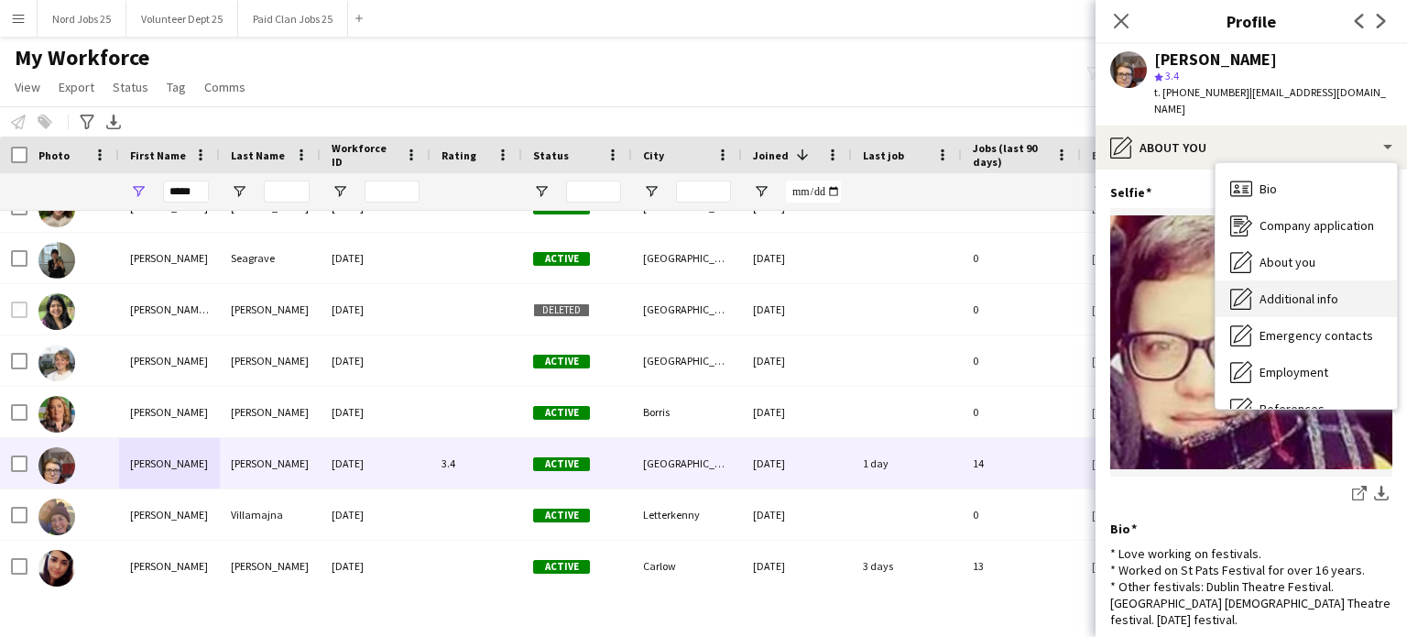
click at [1172, 290] on span "Additional info" at bounding box center [1299, 298] width 79 height 16
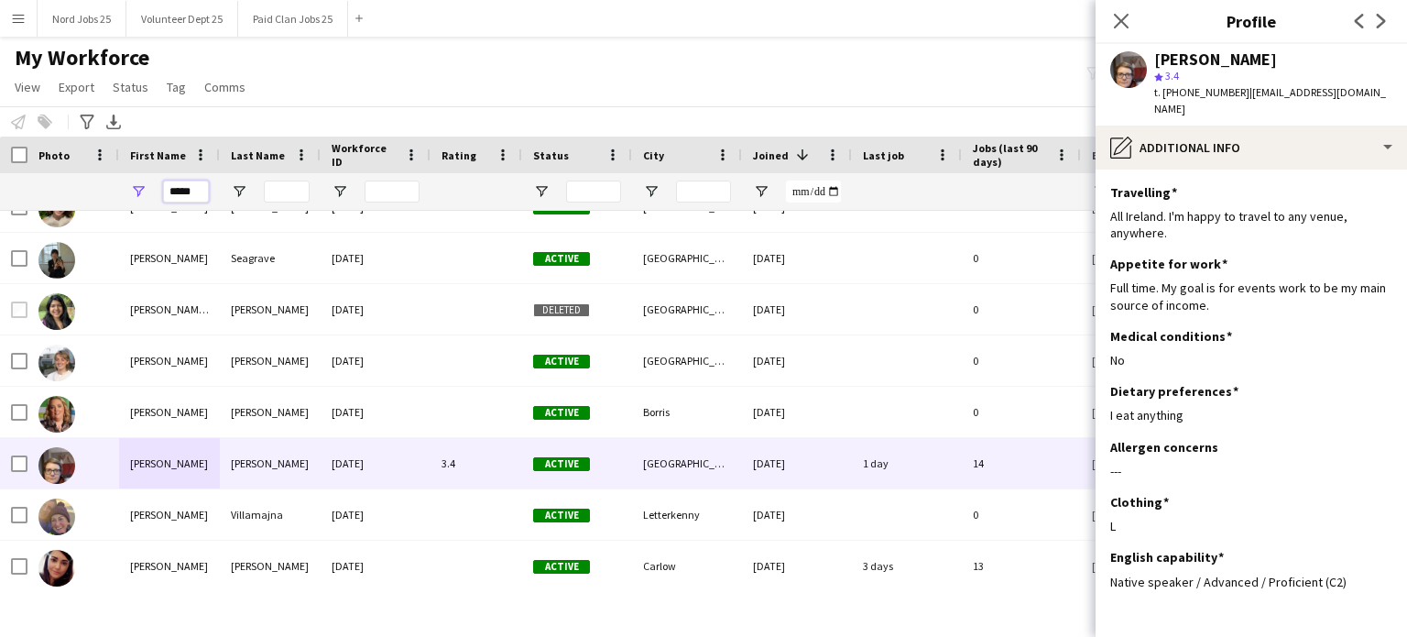
click at [204, 195] on input "*****" at bounding box center [186, 191] width 46 height 22
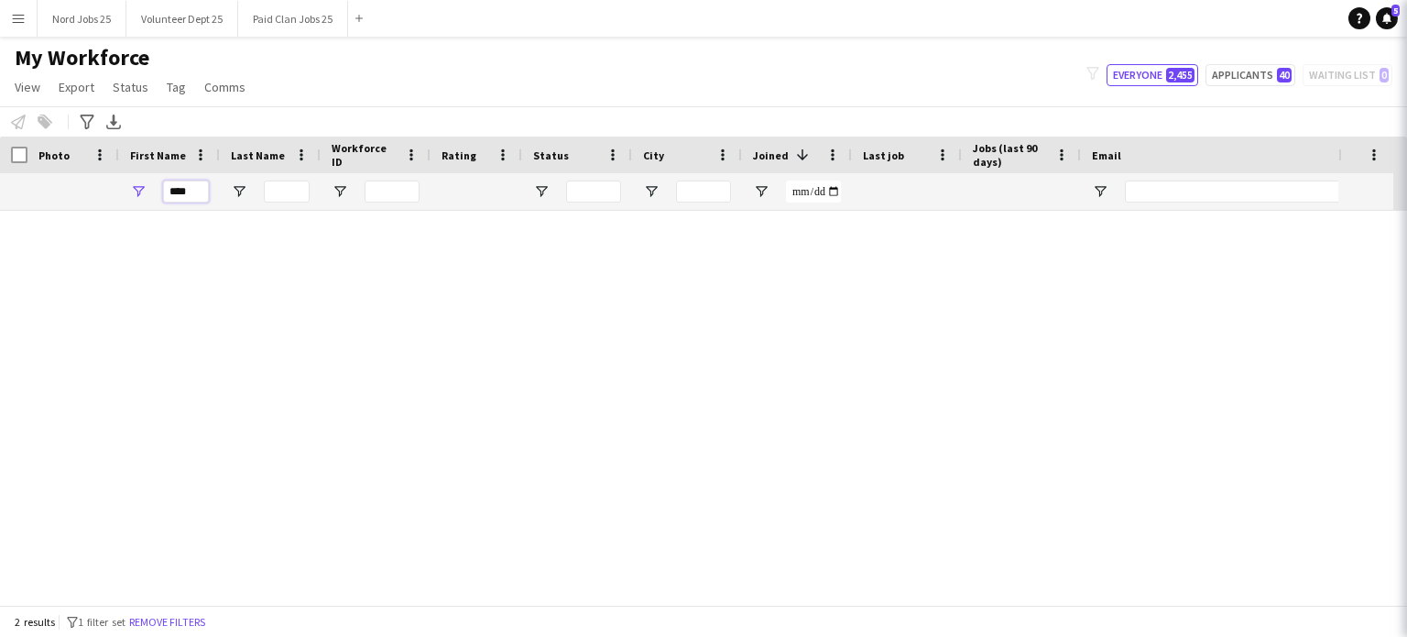
scroll to position [0, 0]
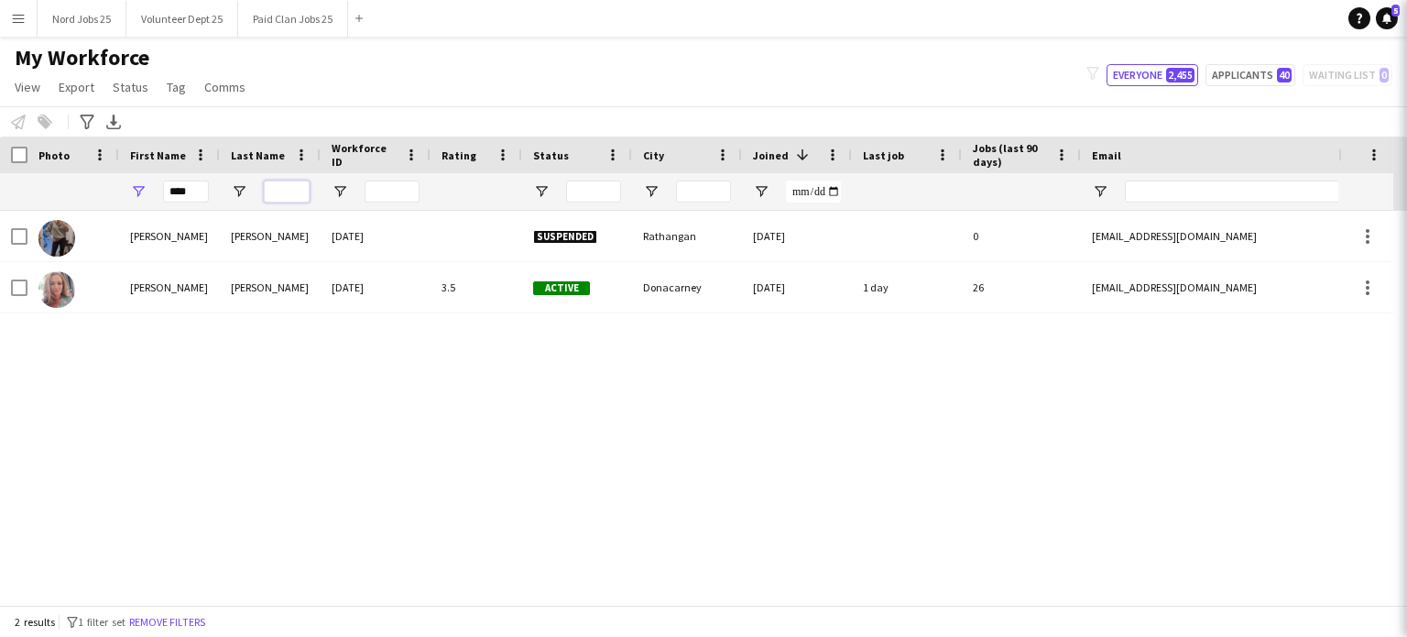
click at [292, 192] on input "Last Name Filter Input" at bounding box center [287, 191] width 46 height 22
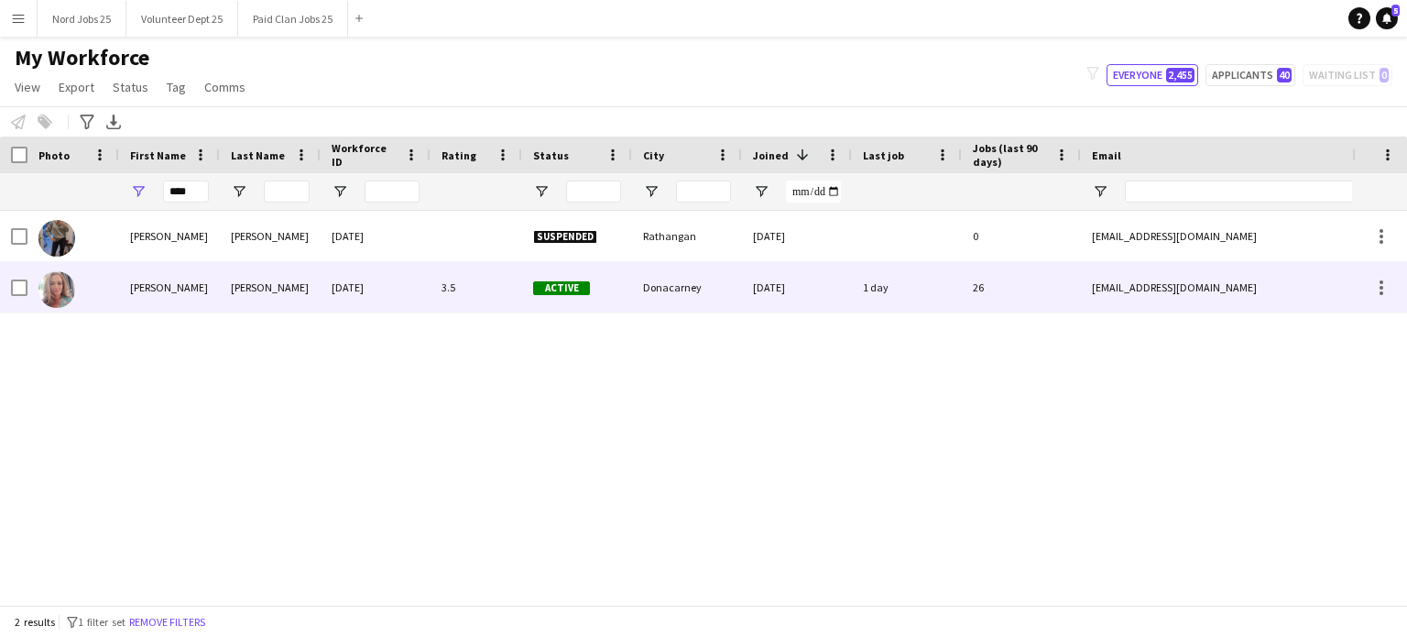
click at [249, 279] on div "Barry" at bounding box center [270, 287] width 101 height 50
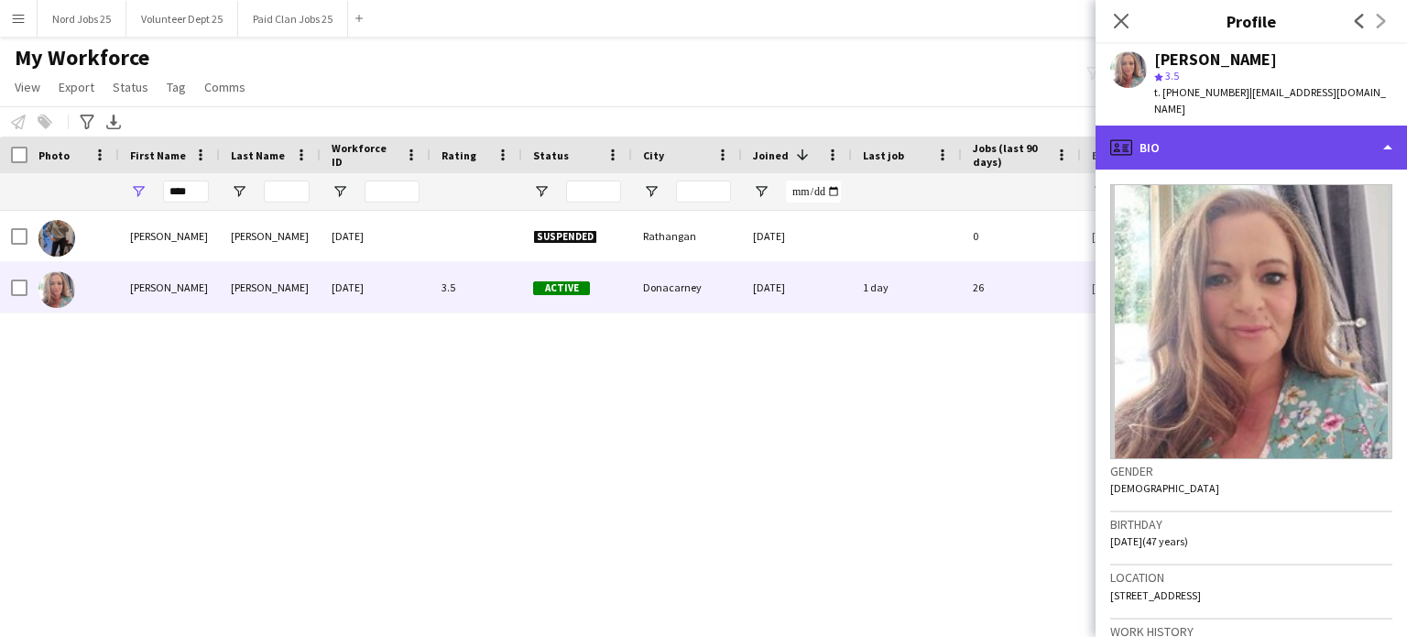
click at [1172, 131] on div "profile Bio" at bounding box center [1252, 148] width 312 height 44
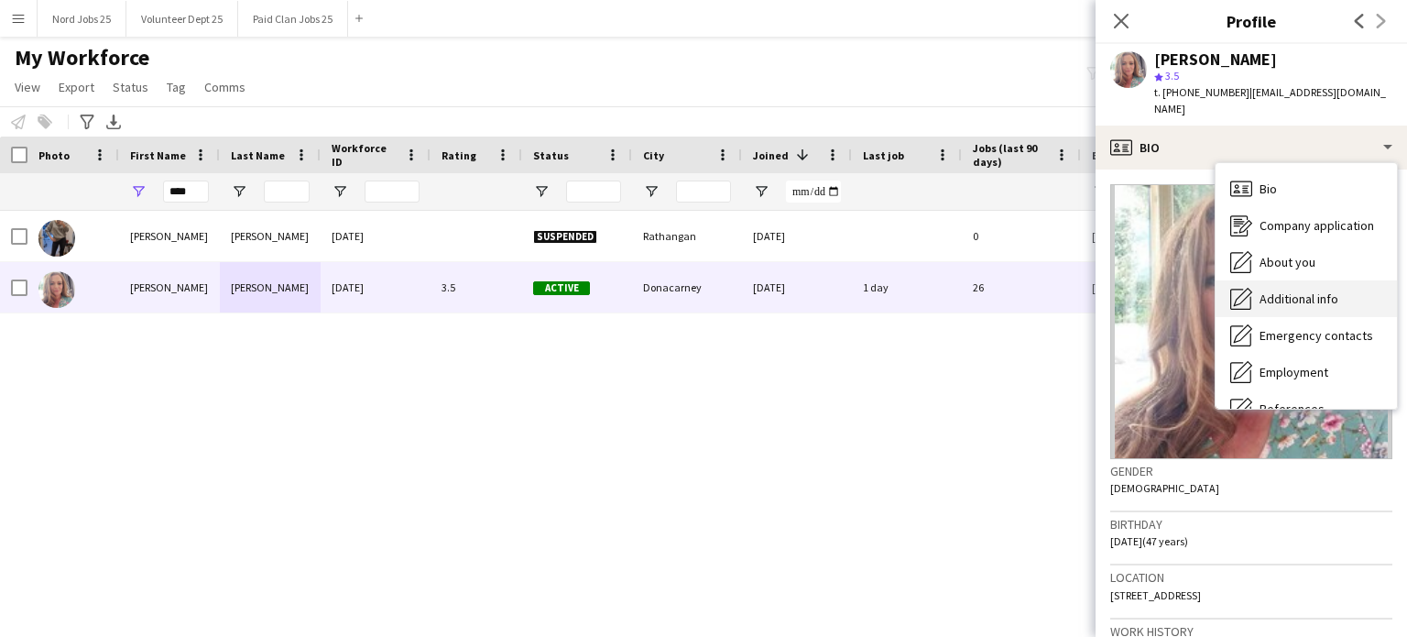
click at [1172, 290] on span "Additional info" at bounding box center [1299, 298] width 79 height 16
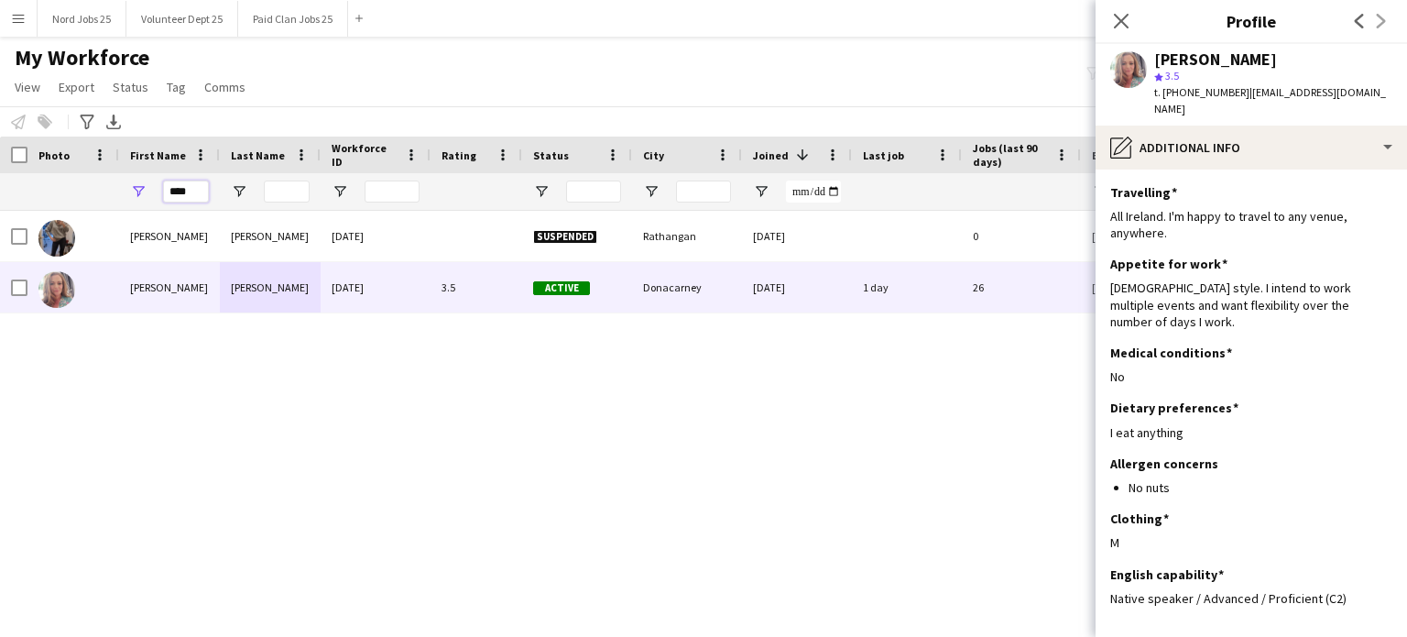
click at [178, 193] on input "****" at bounding box center [186, 191] width 46 height 22
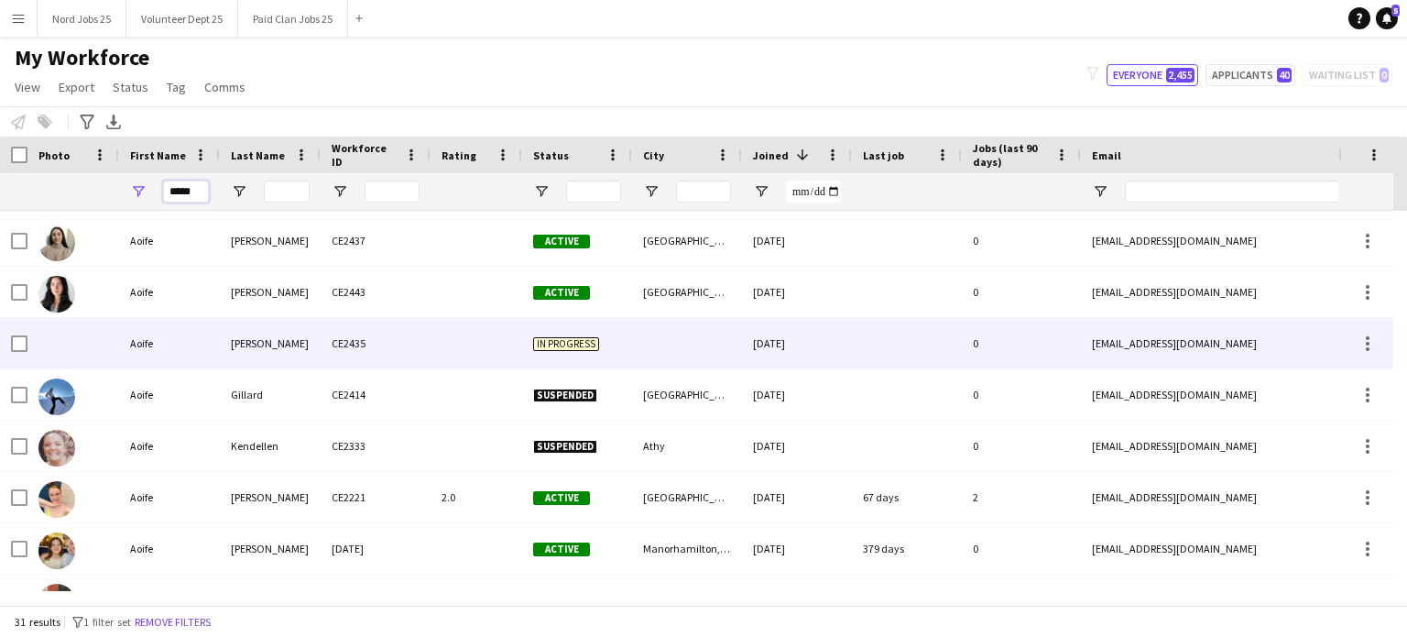
scroll to position [660, 0]
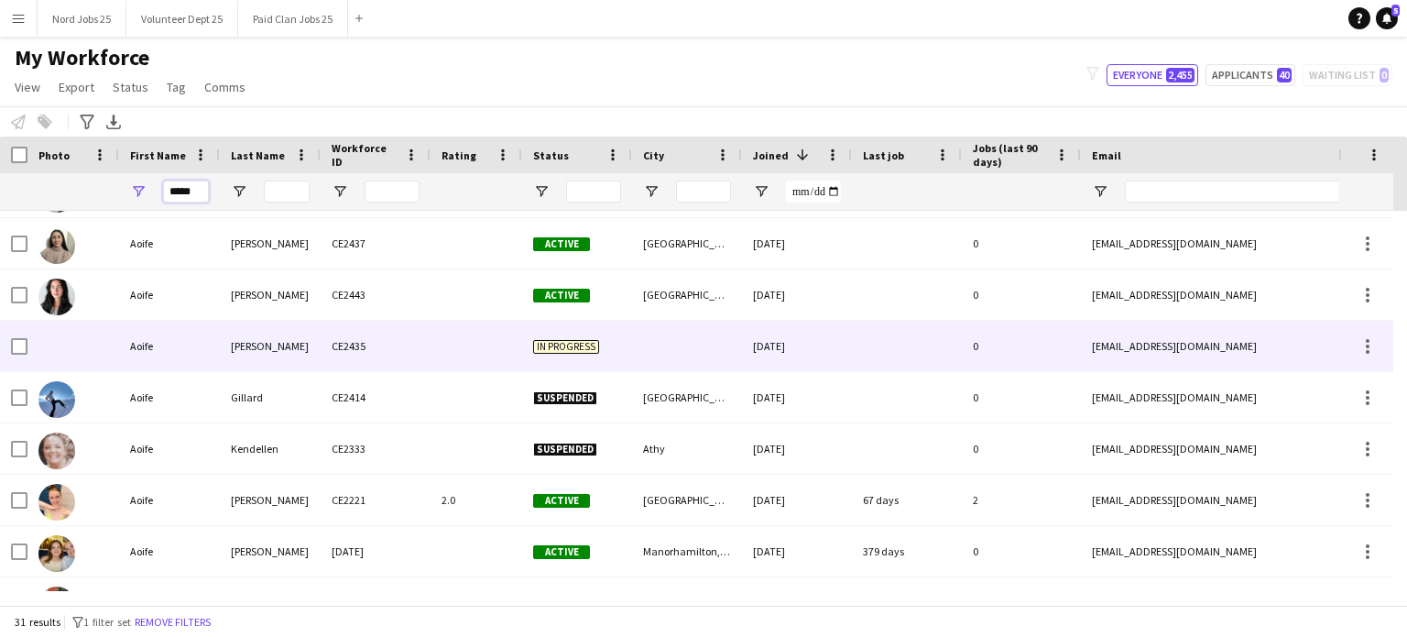
type input "*****"
click at [195, 336] on div "Aoife" at bounding box center [169, 346] width 101 height 50
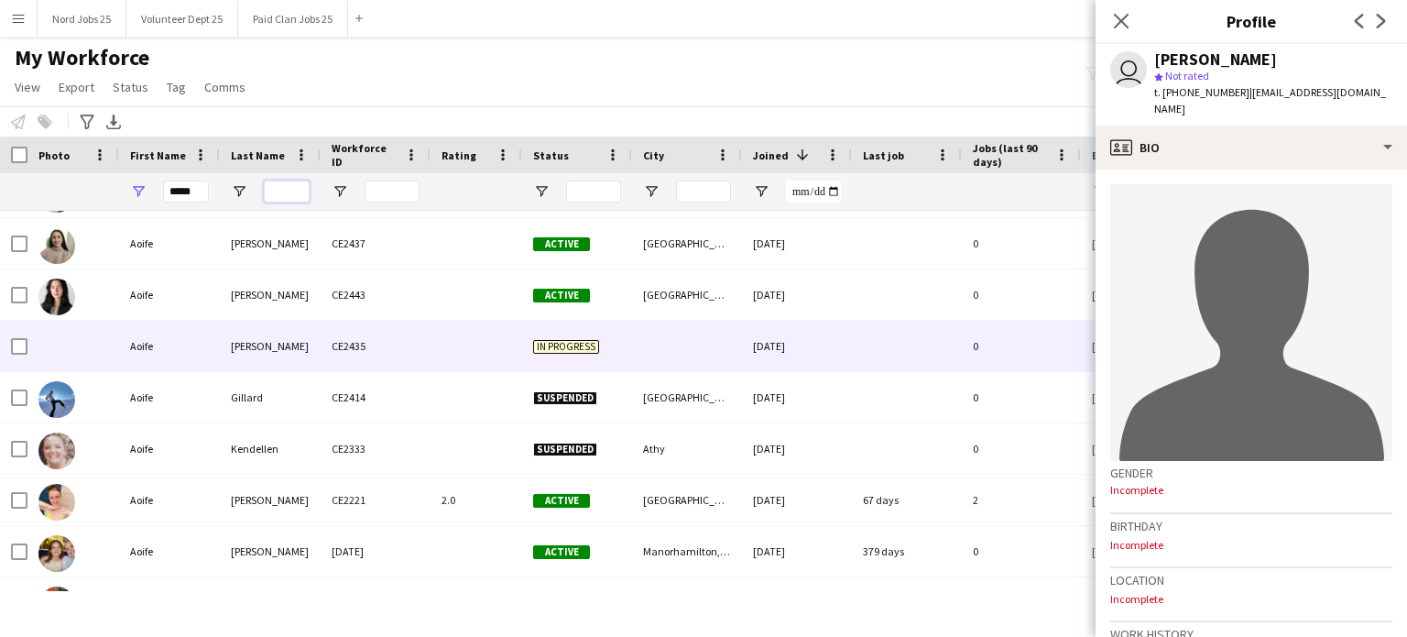
click at [297, 195] on input "Last Name Filter Input" at bounding box center [287, 191] width 46 height 22
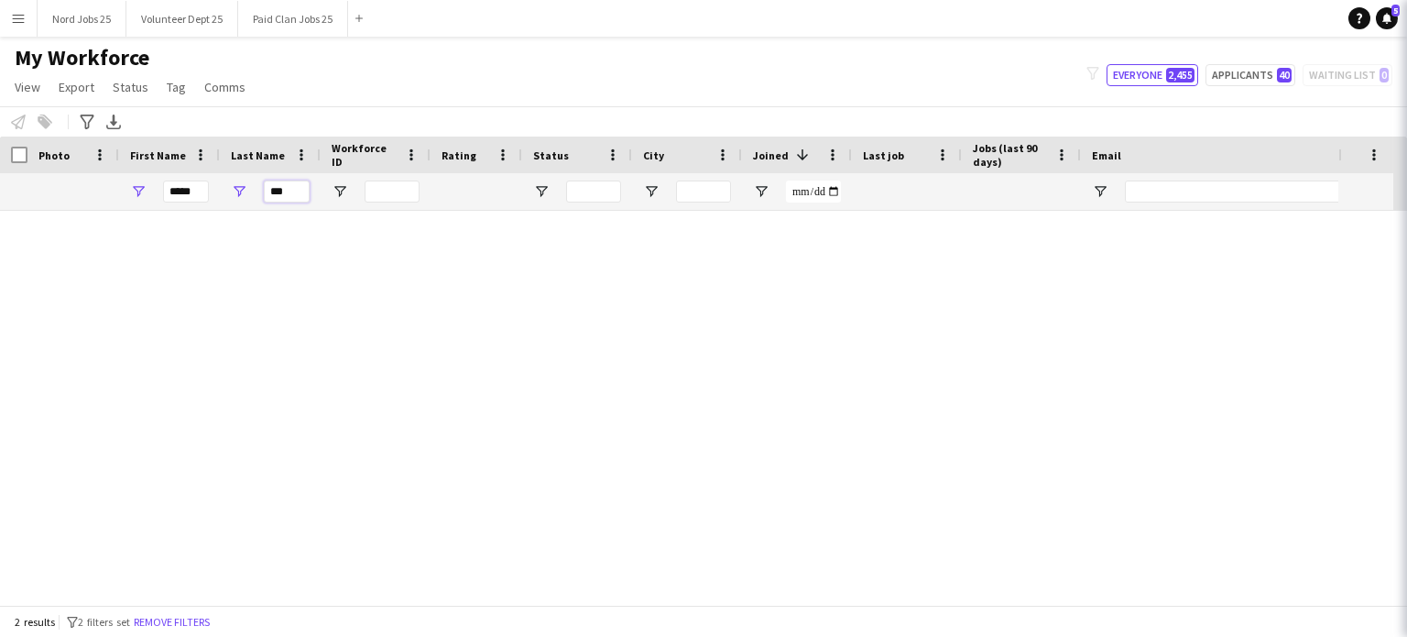
scroll to position [0, 0]
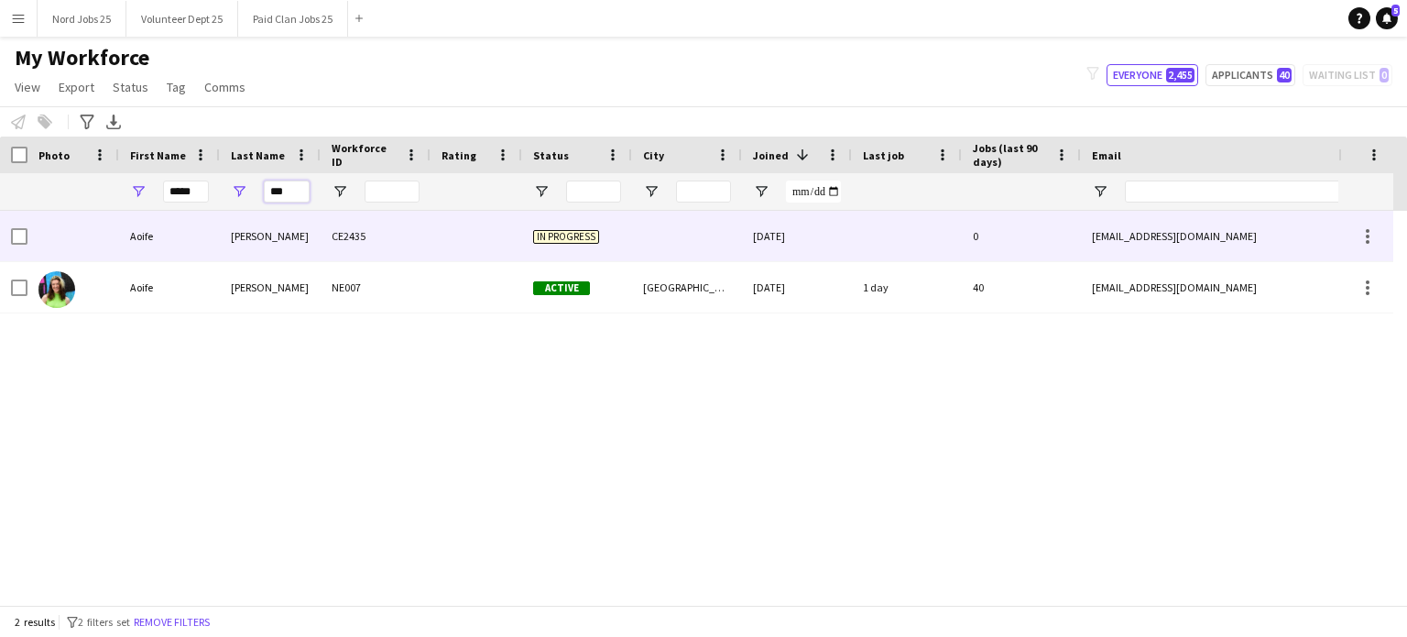
type input "***"
click at [264, 243] on div "Maguire" at bounding box center [270, 236] width 101 height 50
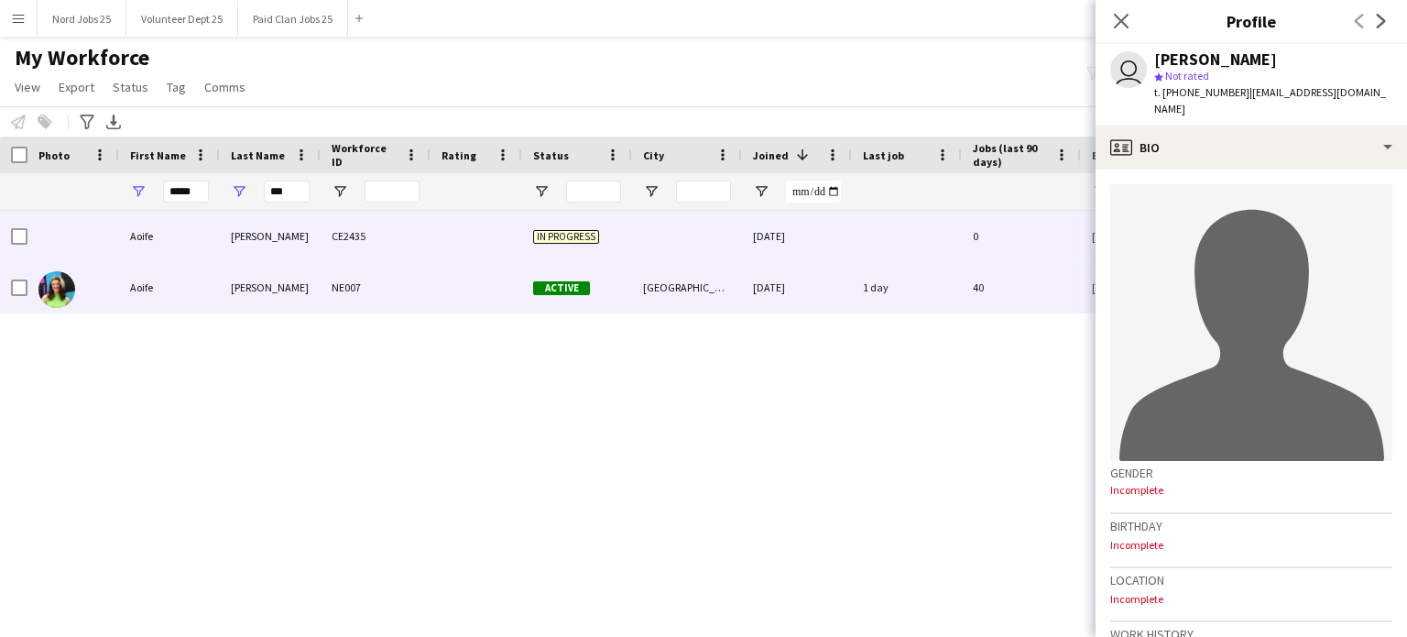
click at [264, 269] on div "Maguire" at bounding box center [270, 287] width 101 height 50
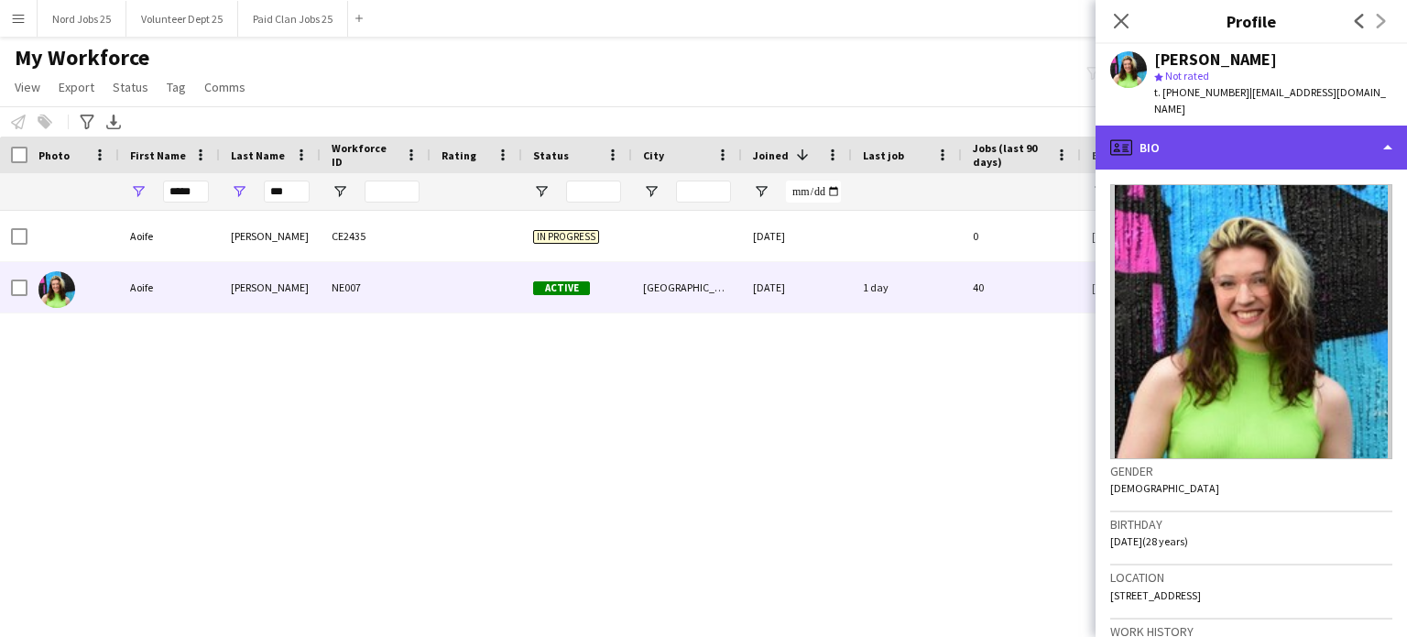
click at [1172, 142] on div "profile Bio" at bounding box center [1252, 148] width 312 height 44
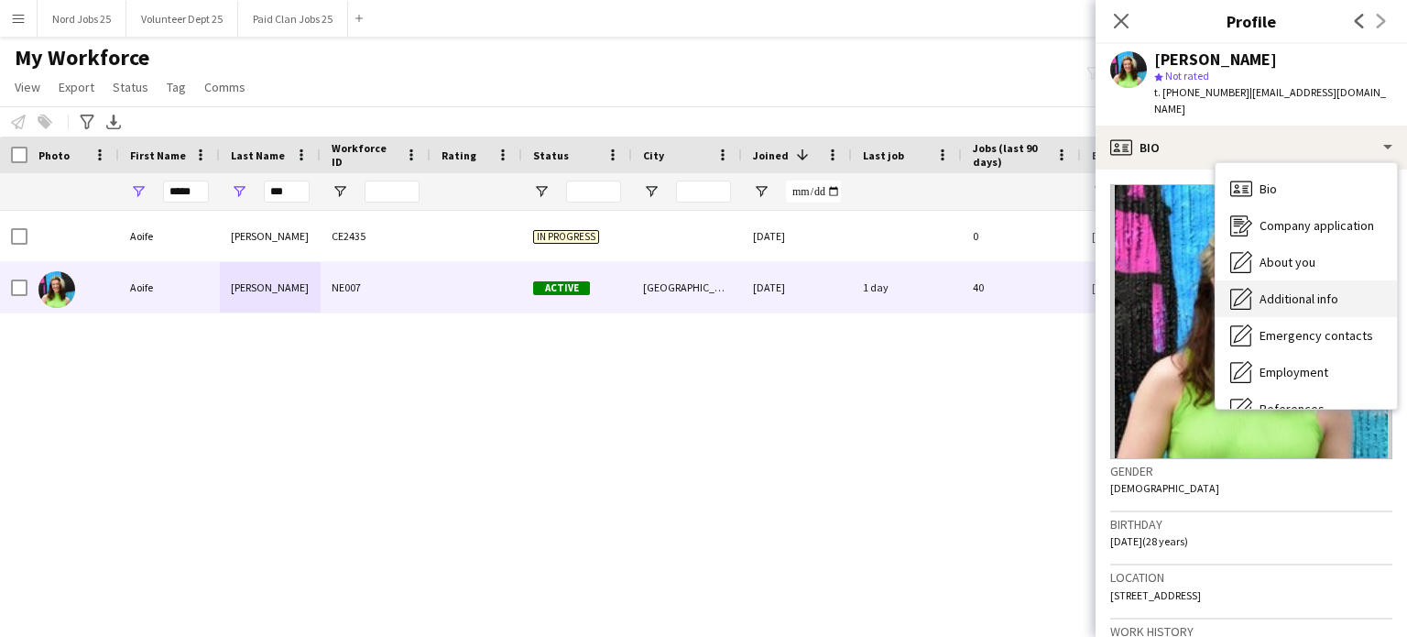
click at [1172, 296] on div "Additional info Additional info" at bounding box center [1306, 298] width 181 height 37
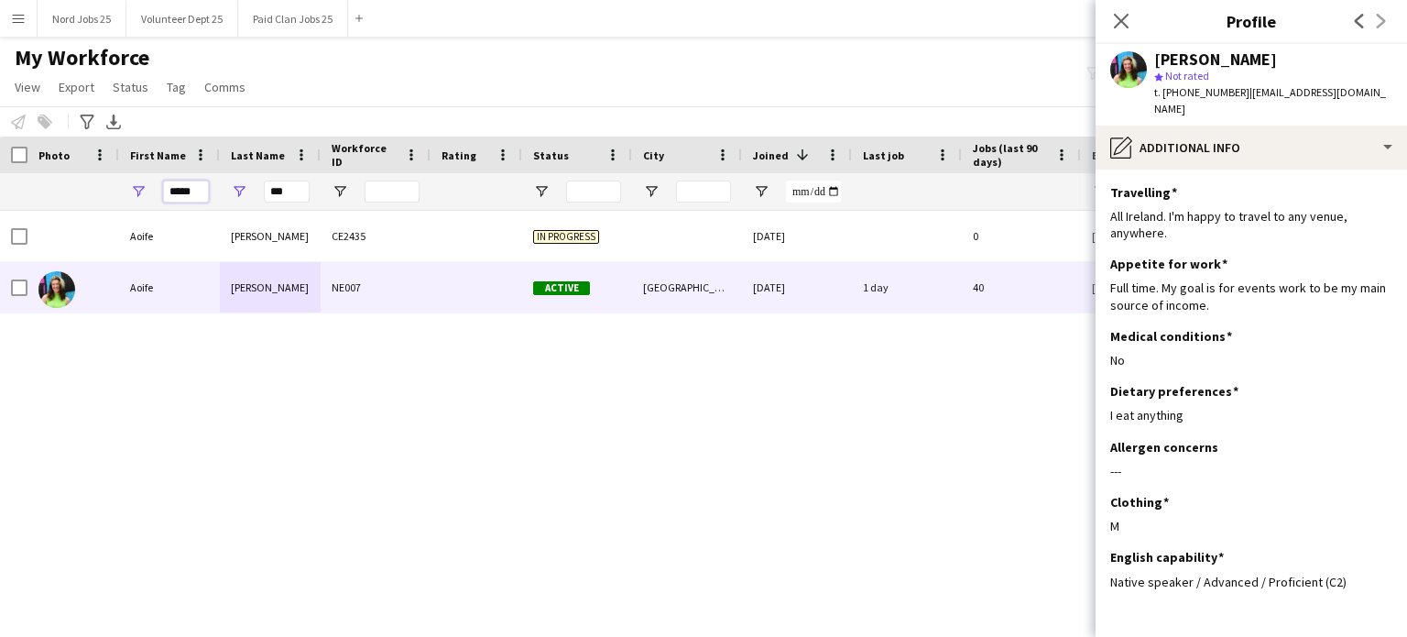
click at [201, 200] on input "*****" at bounding box center [186, 191] width 46 height 22
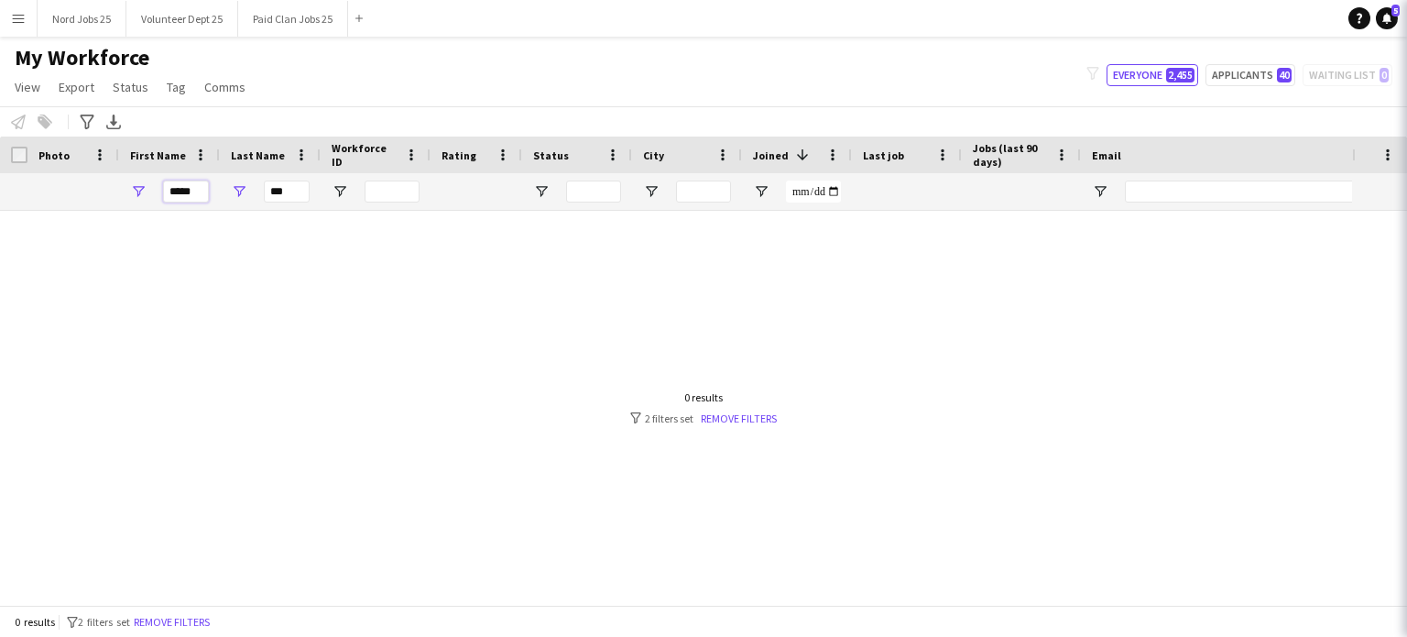
type input "*****"
click at [283, 182] on input "***" at bounding box center [287, 191] width 46 height 22
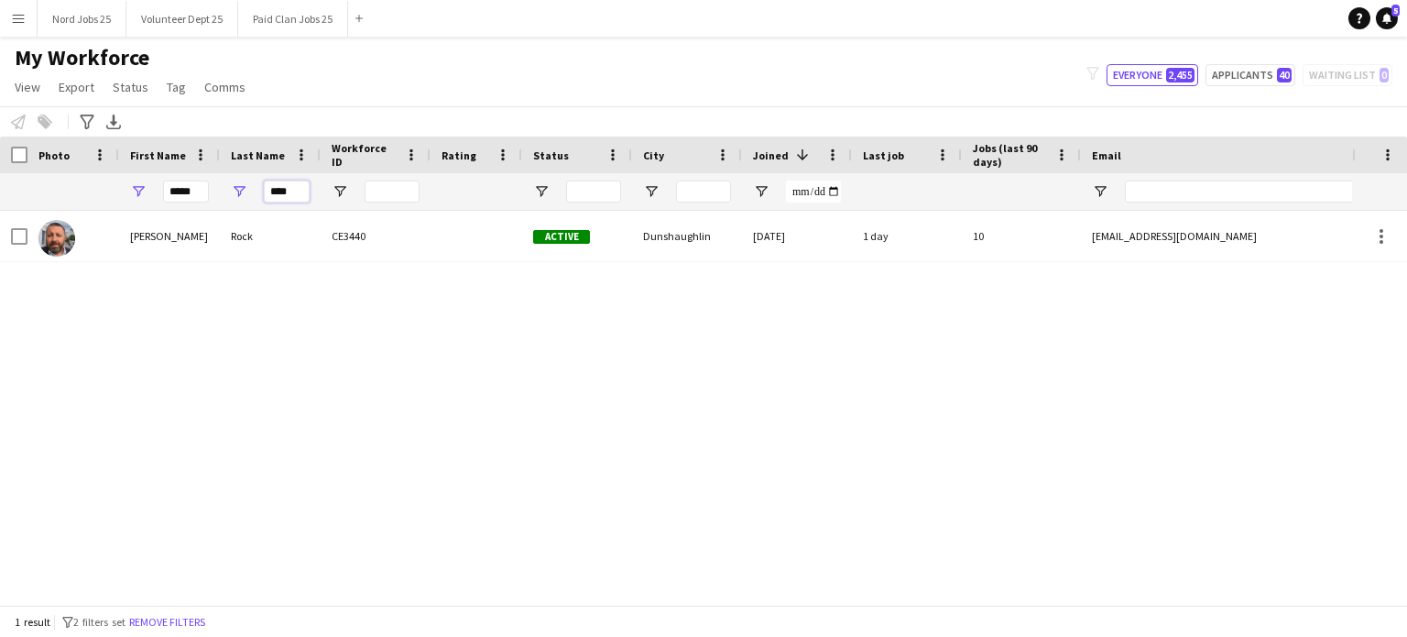
type input "****"
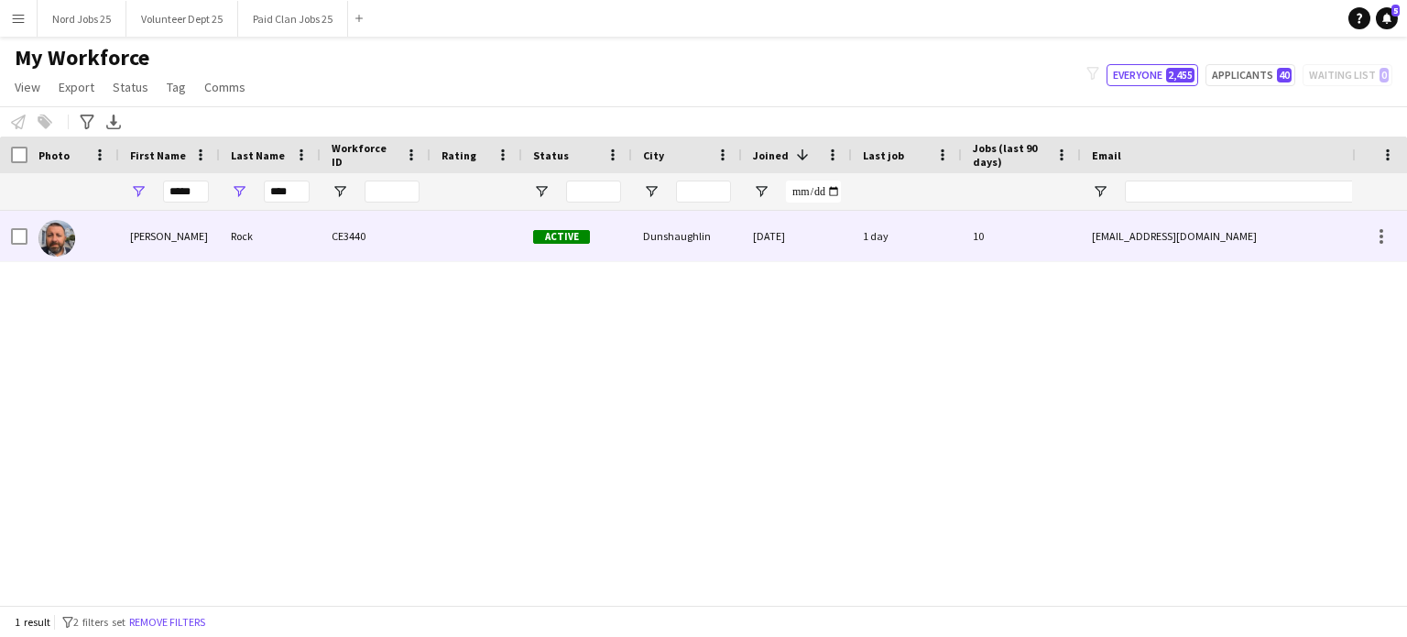
click at [330, 249] on div "CE3440" at bounding box center [376, 236] width 110 height 50
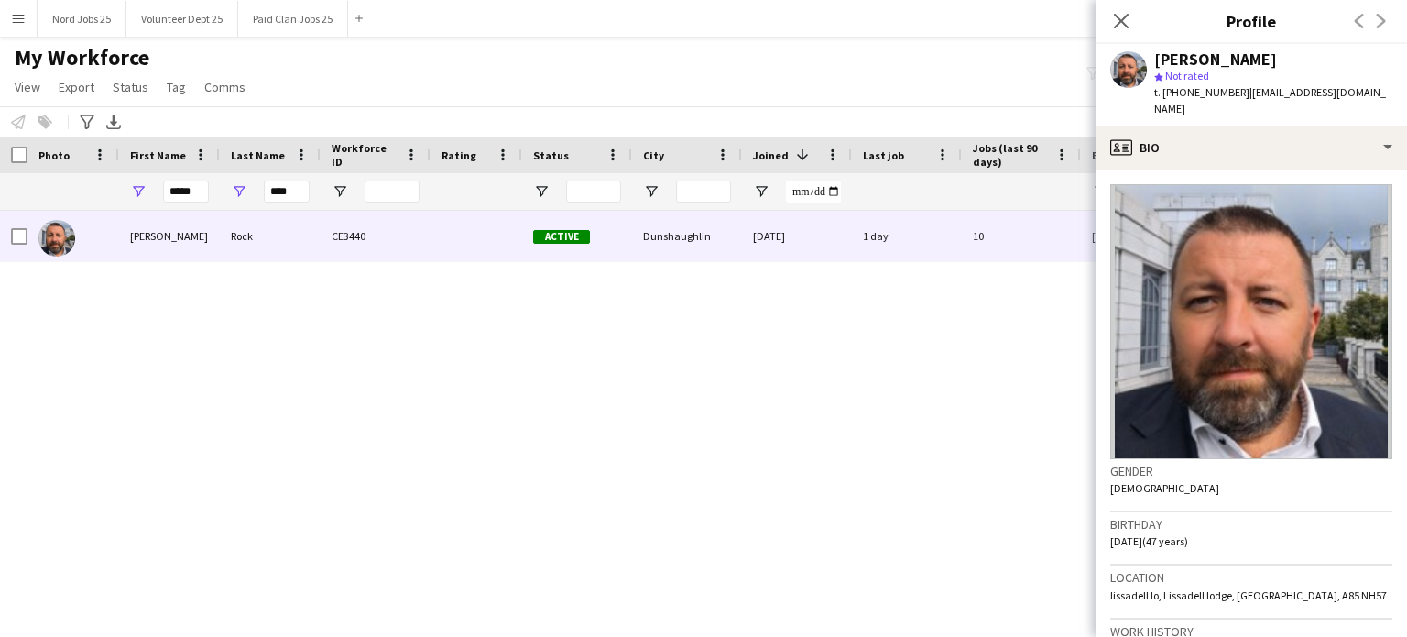
click at [1172, 105] on div "David Rock star Not rated t. +353873336344 | mrdavidrock@gmail.com" at bounding box center [1252, 85] width 312 height 82
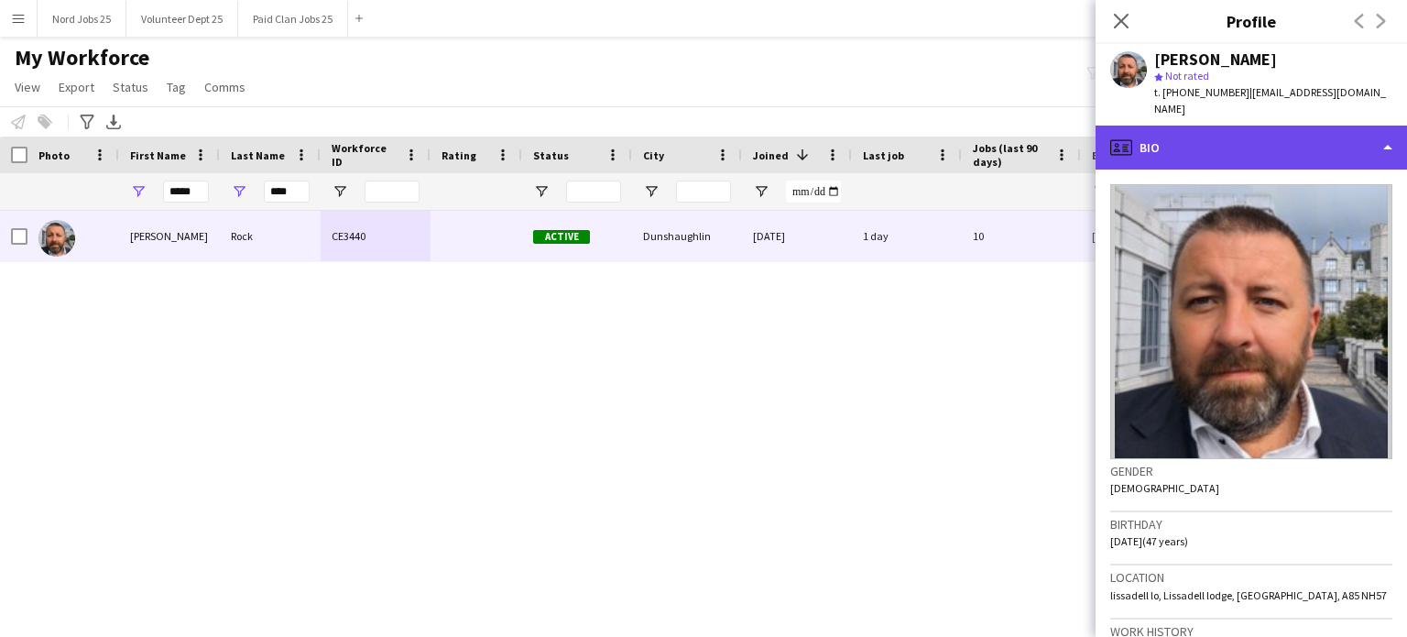
click at [1172, 126] on div "profile Bio" at bounding box center [1252, 148] width 312 height 44
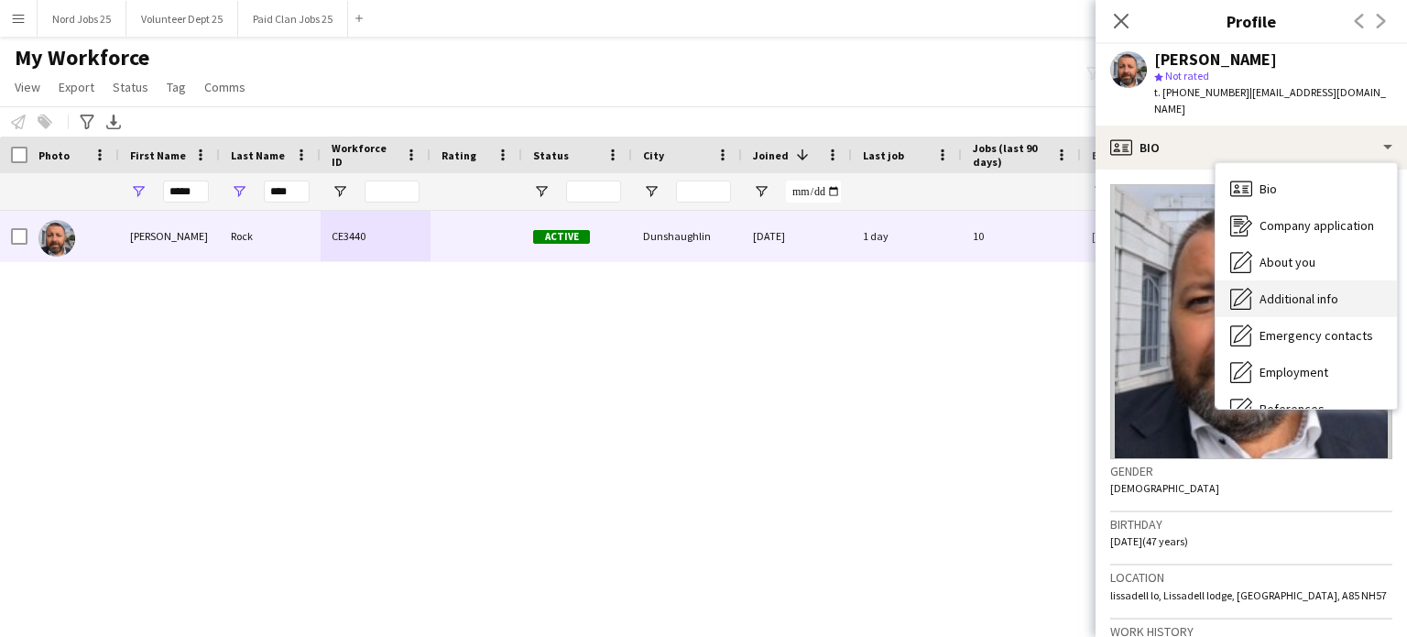
click at [1172, 290] on span "Additional info" at bounding box center [1299, 298] width 79 height 16
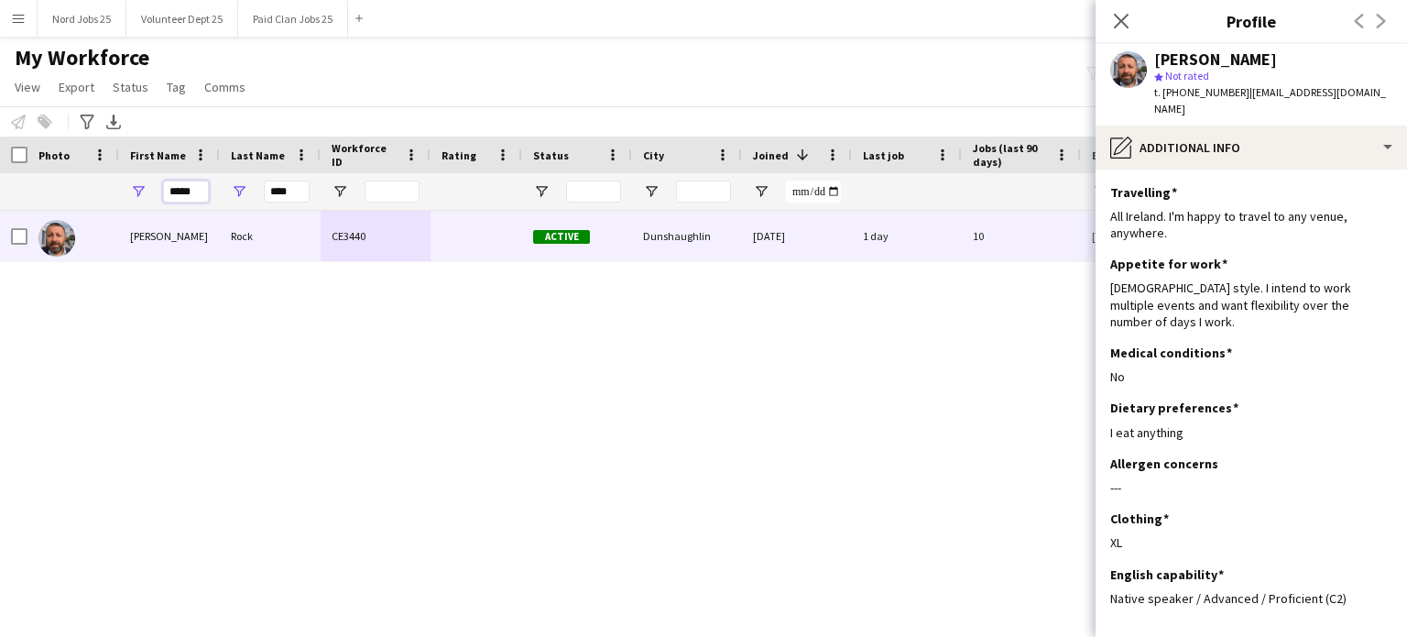
click at [170, 187] on input "*****" at bounding box center [186, 191] width 46 height 22
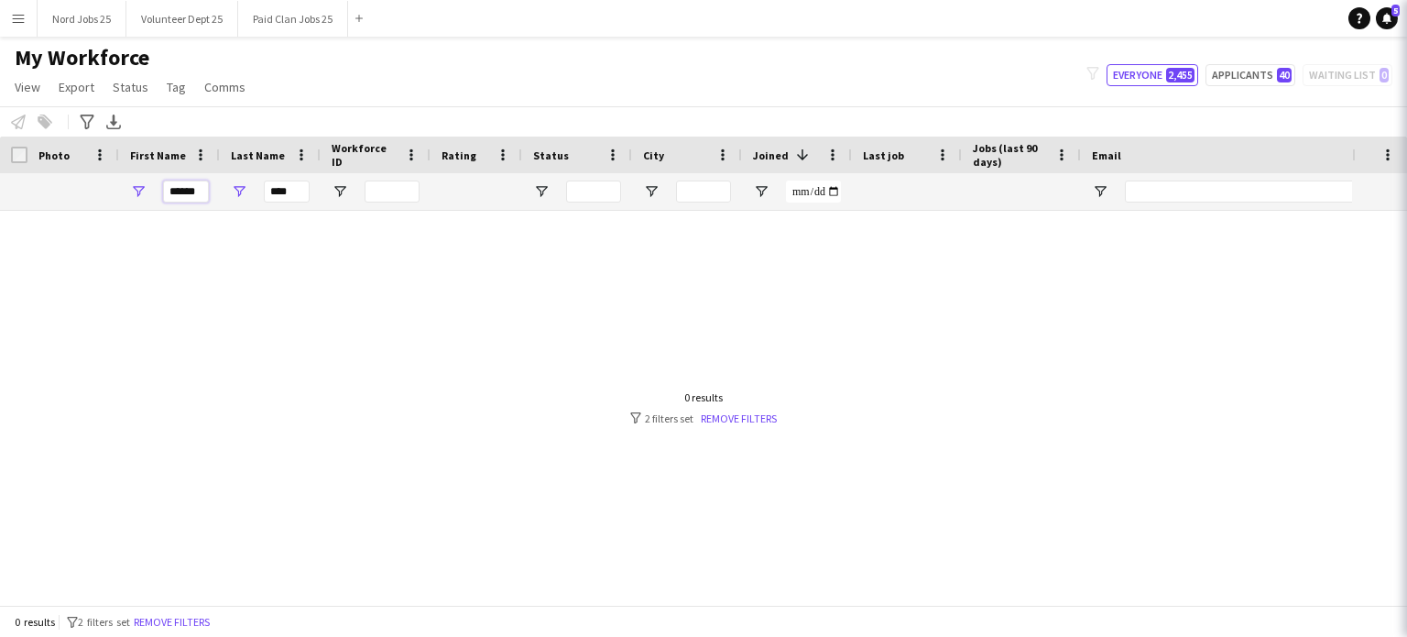
type input "******"
click at [272, 186] on input "****" at bounding box center [287, 191] width 46 height 22
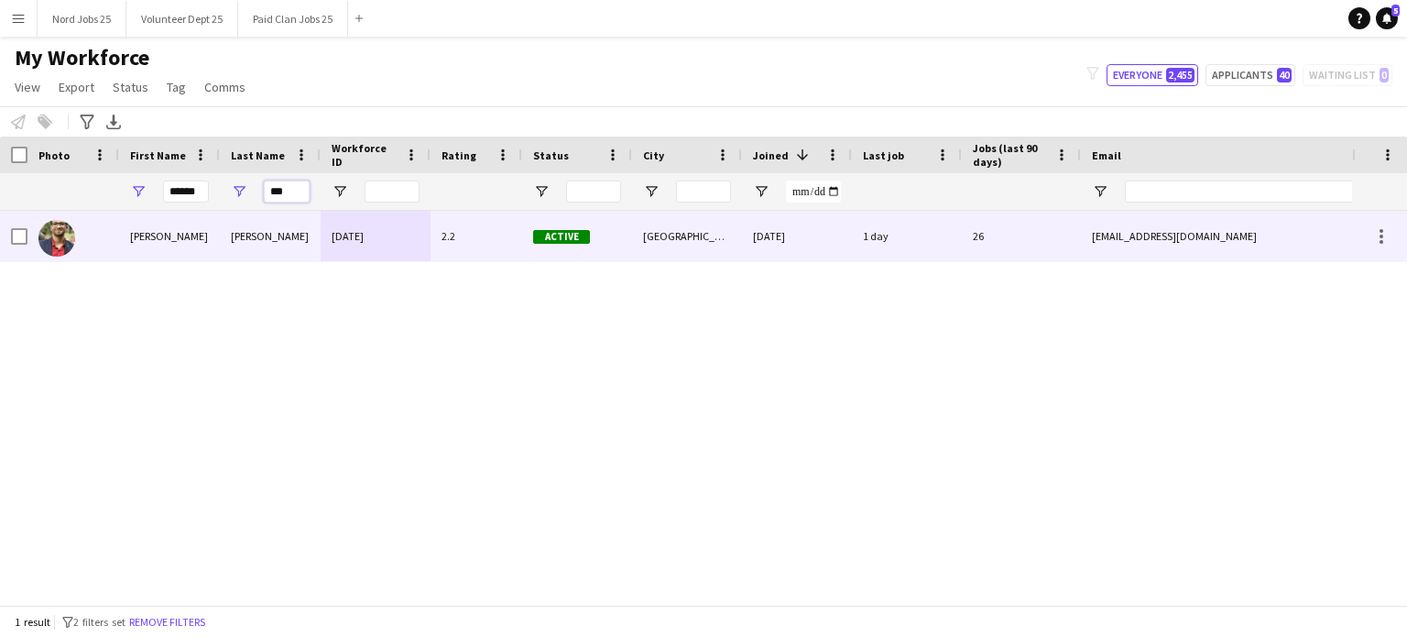
type input "***"
click at [268, 239] on div "Jacob" at bounding box center [270, 236] width 101 height 50
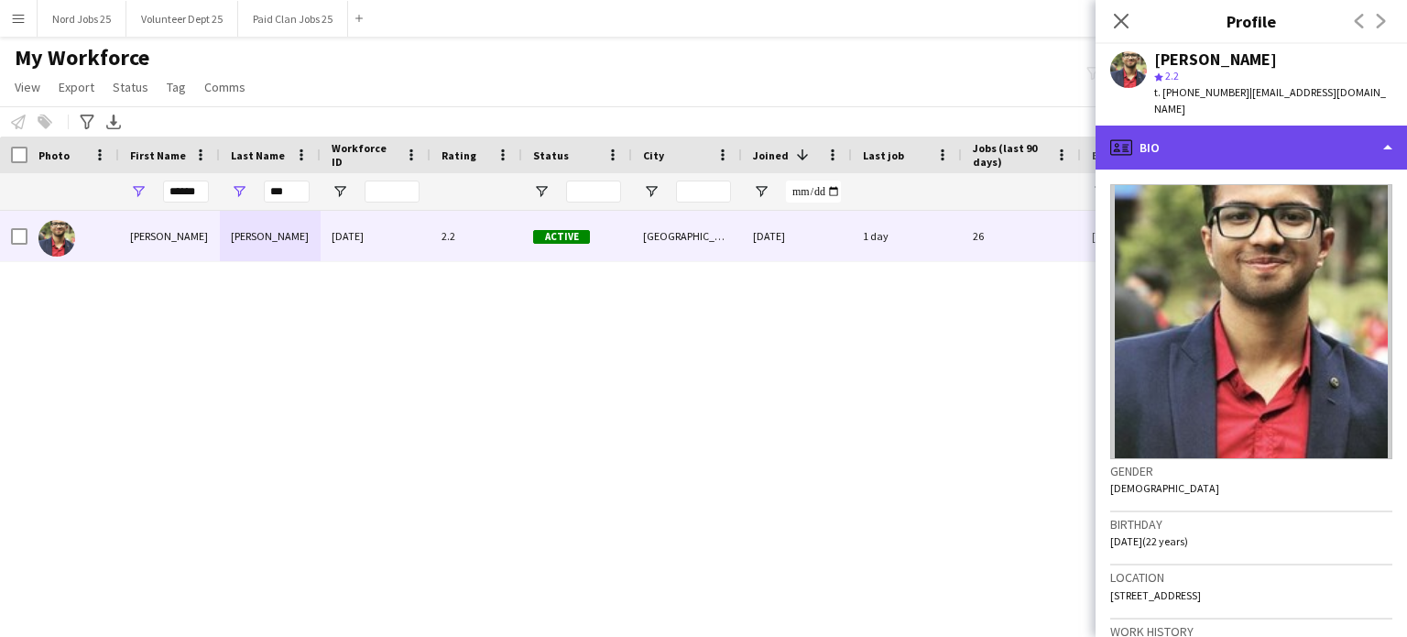
click at [1172, 138] on div "profile Bio" at bounding box center [1252, 148] width 312 height 44
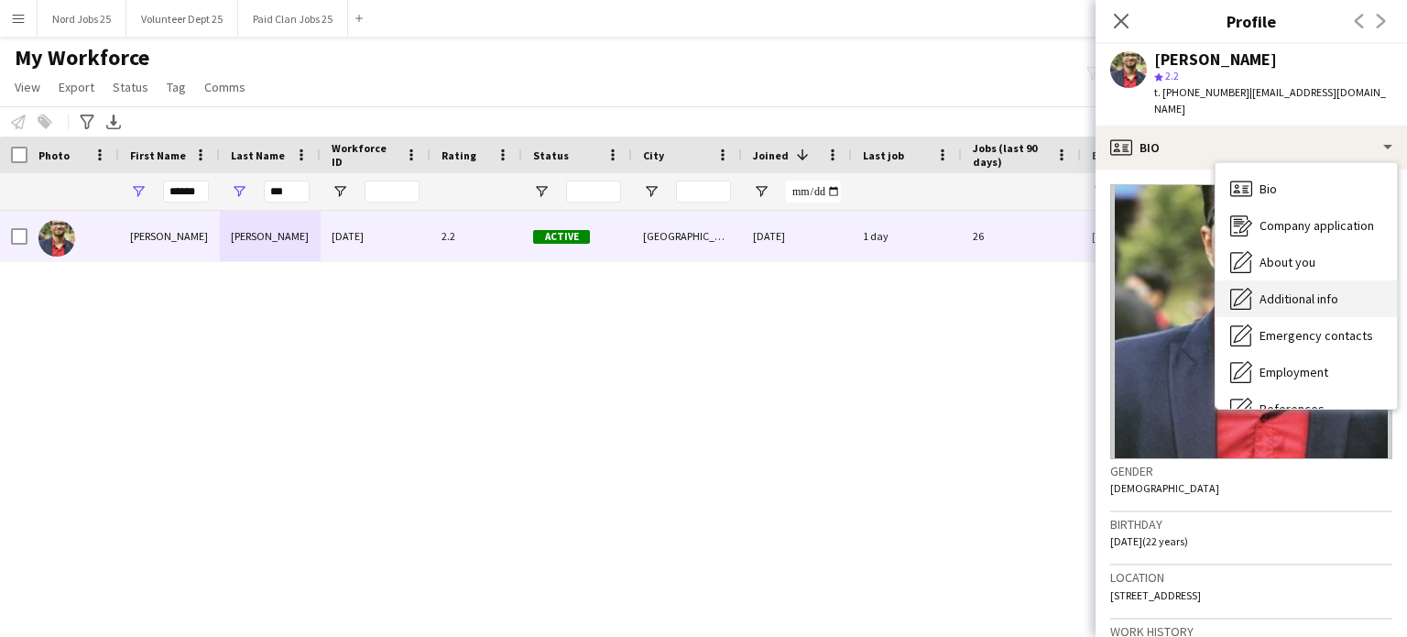
click at [1172, 292] on div "Additional info Additional info" at bounding box center [1306, 298] width 181 height 37
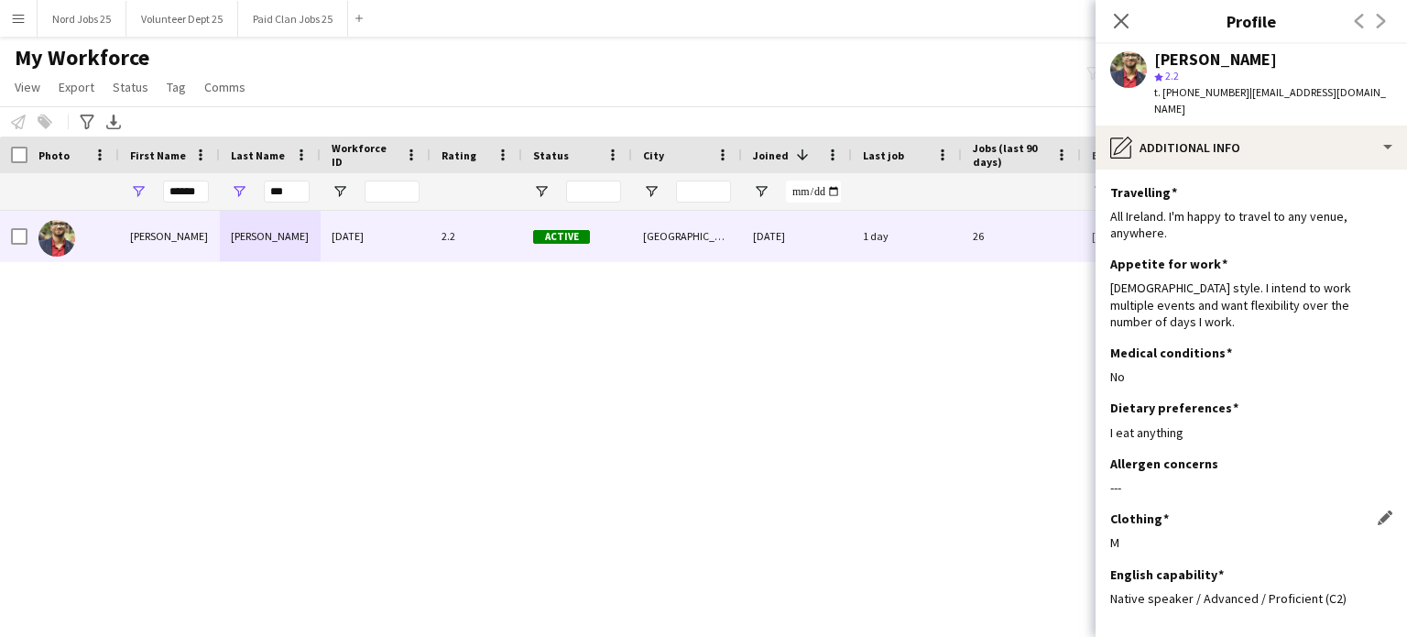
click at [1121, 504] on div "M" at bounding box center [1251, 542] width 282 height 16
click at [179, 178] on div "******" at bounding box center [186, 191] width 46 height 37
click at [182, 192] on input "******" at bounding box center [186, 191] width 46 height 22
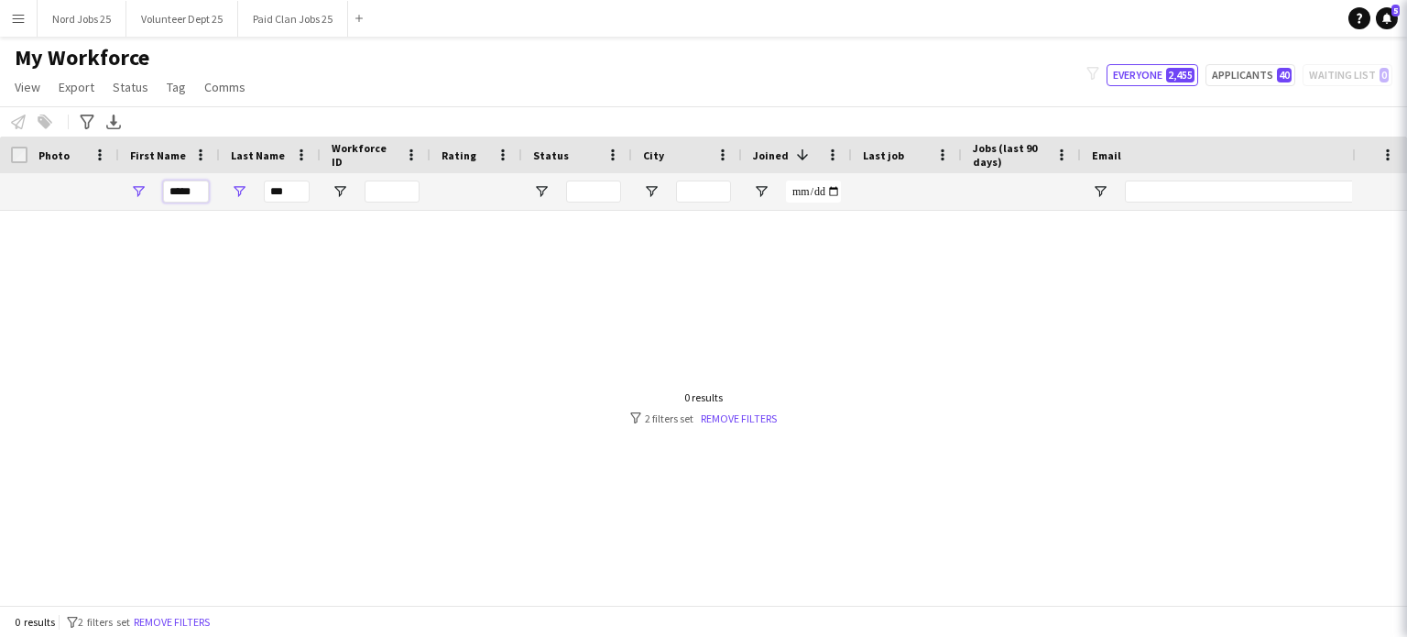
type input "*****"
click at [286, 193] on input "***" at bounding box center [287, 191] width 46 height 22
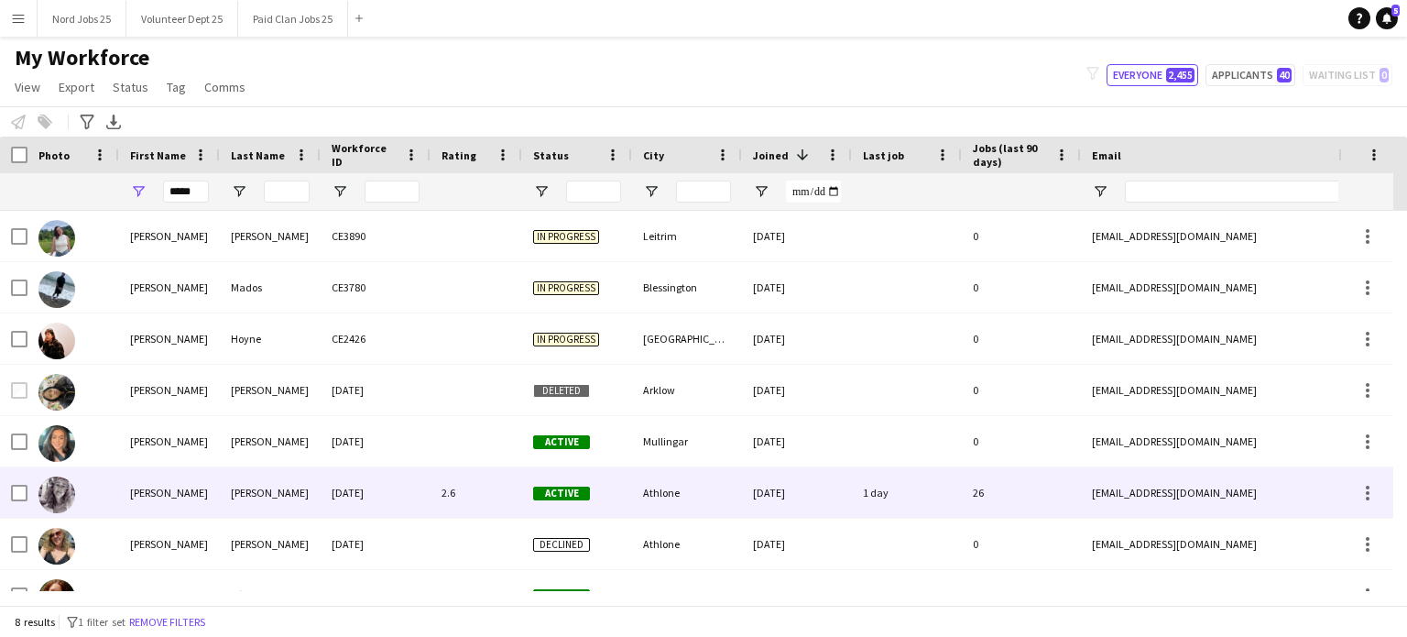
click at [230, 476] on div "Evans" at bounding box center [270, 492] width 101 height 50
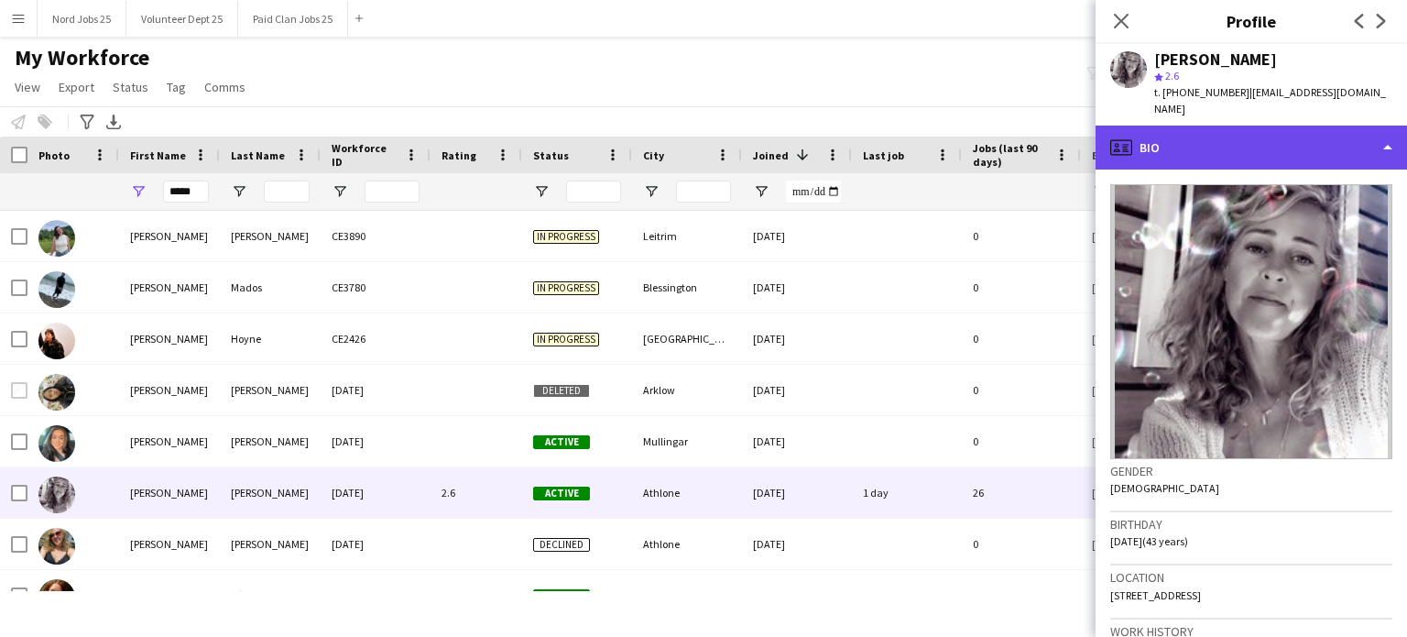
click at [1172, 133] on div "profile Bio" at bounding box center [1252, 148] width 312 height 44
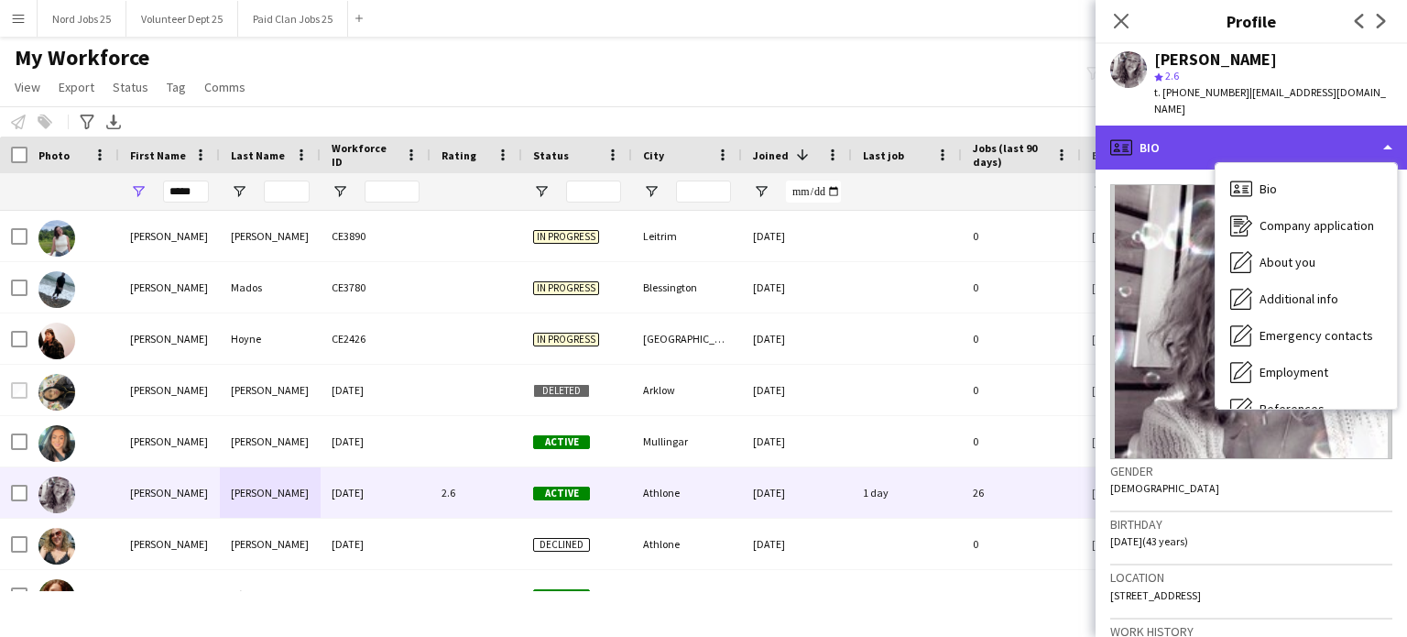
click at [1172, 126] on div "profile Bio" at bounding box center [1252, 148] width 312 height 44
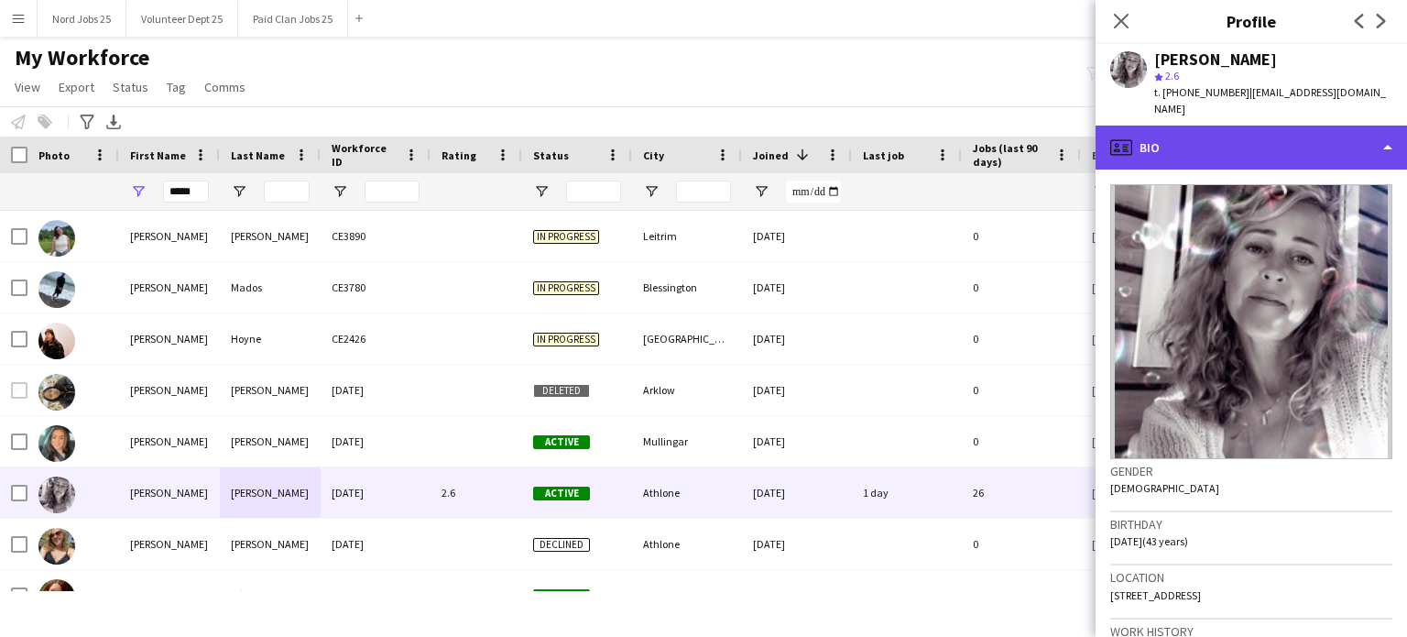
click at [1172, 126] on div "profile Bio" at bounding box center [1252, 148] width 312 height 44
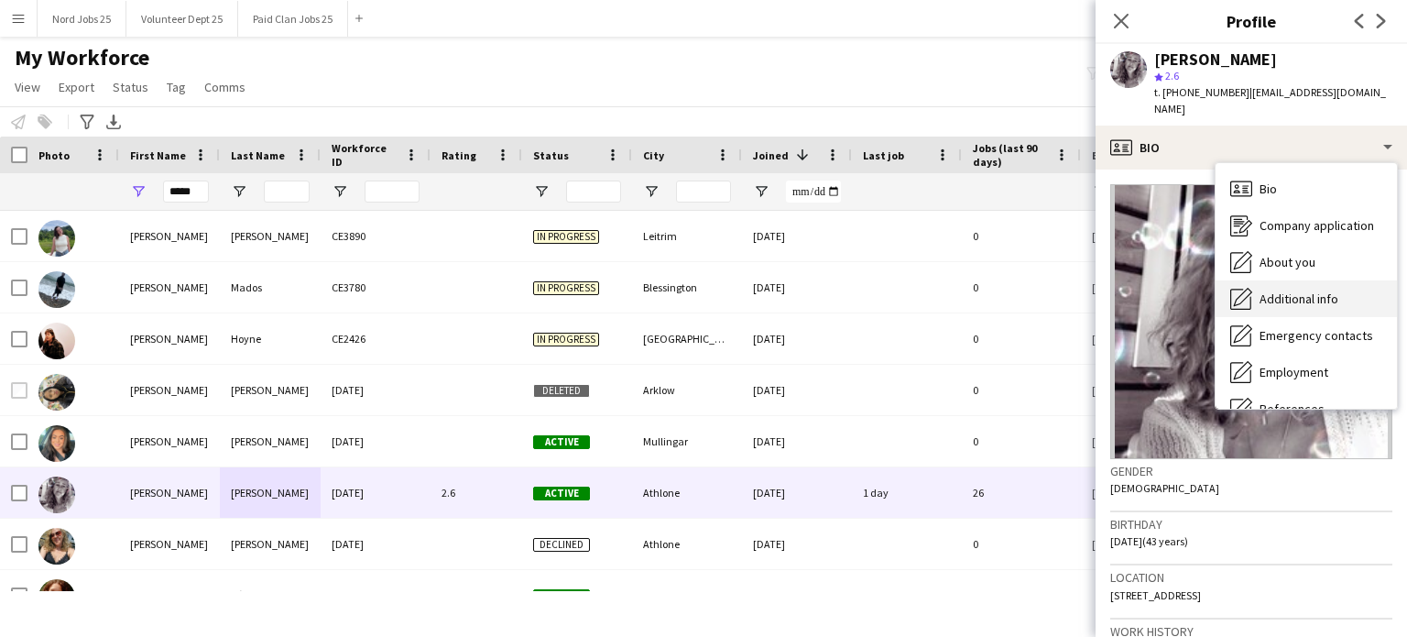
click at [1172, 280] on div "Additional info Additional info" at bounding box center [1306, 298] width 181 height 37
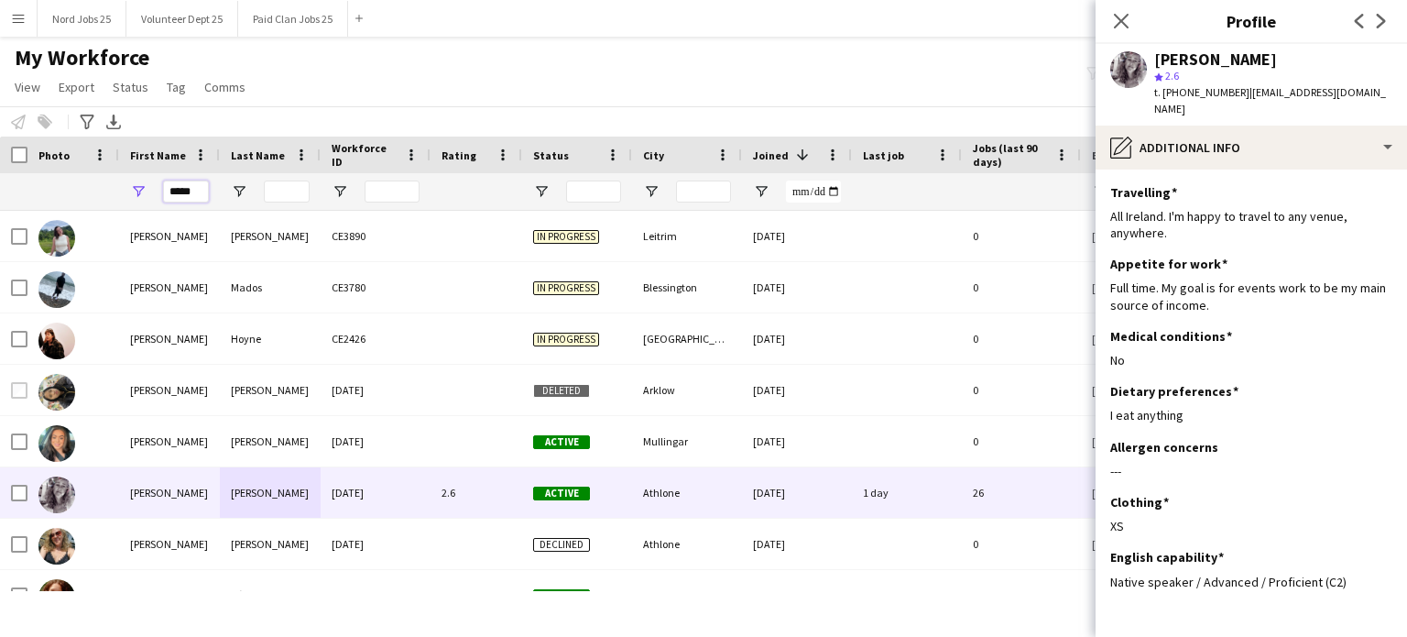
click at [192, 201] on input "*****" at bounding box center [186, 191] width 46 height 22
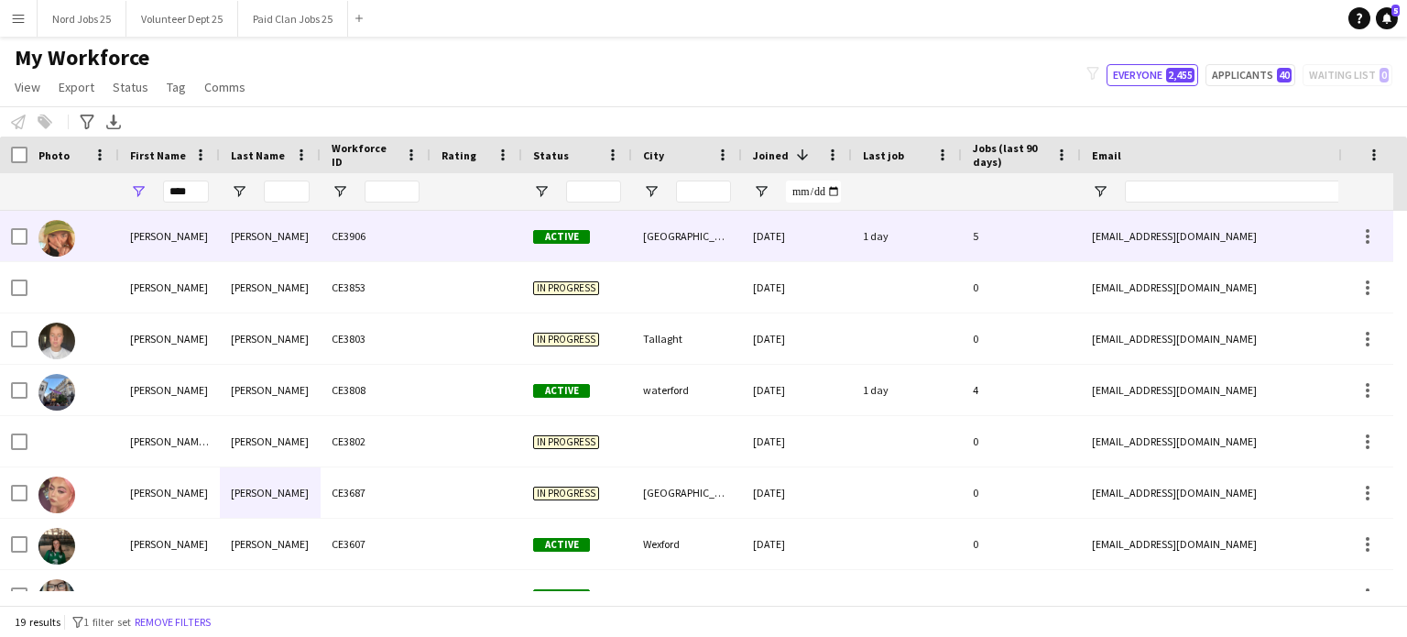
click at [233, 239] on div "Meade" at bounding box center [270, 236] width 101 height 50
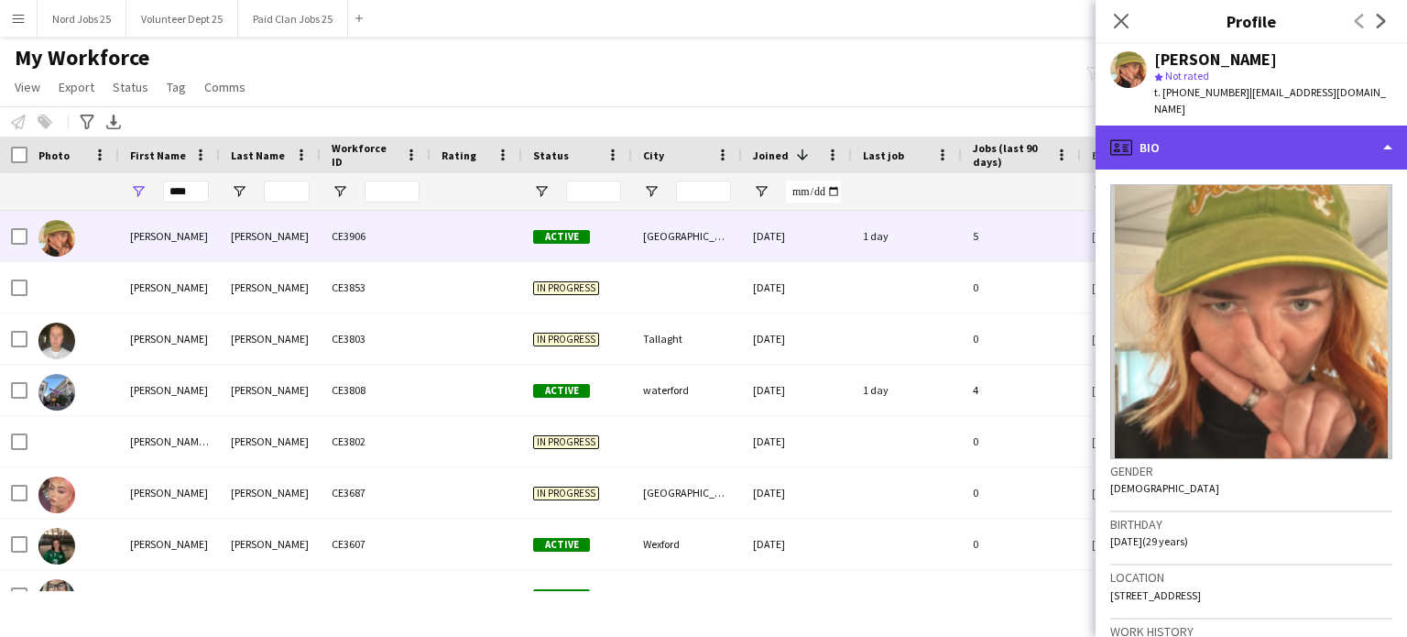
click at [1172, 126] on div "profile Bio" at bounding box center [1252, 148] width 312 height 44
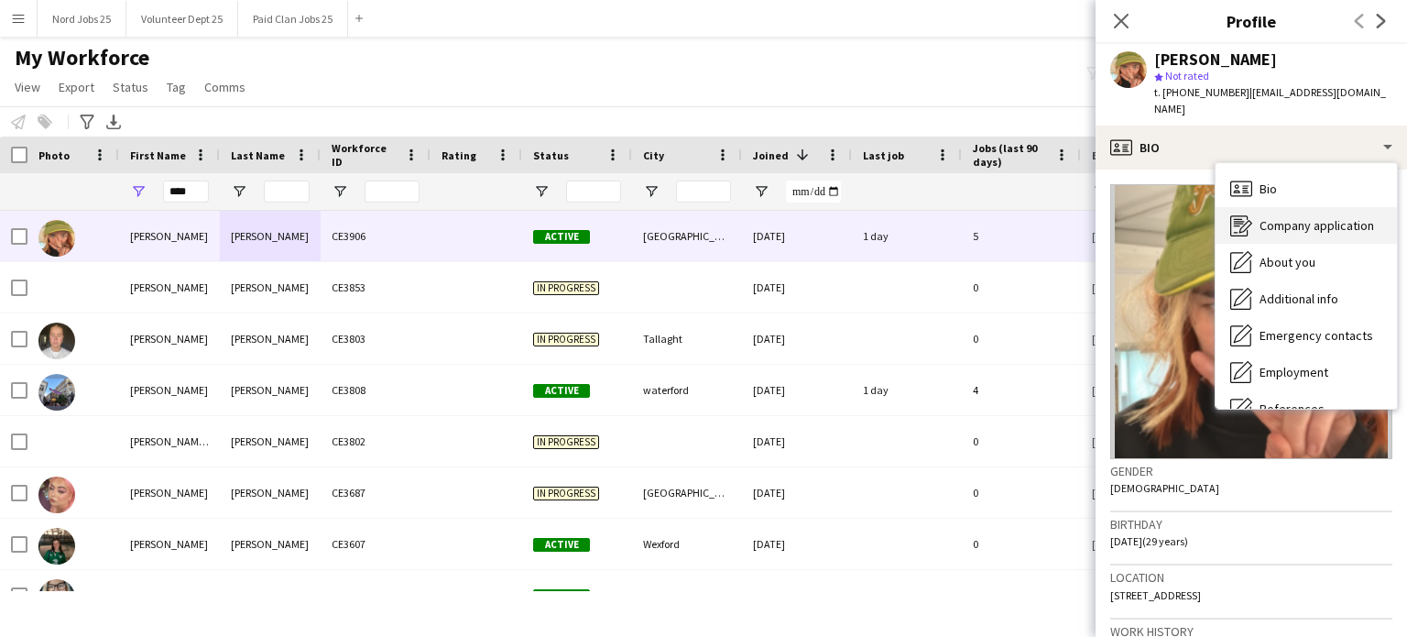
click at [1172, 217] on span "Company application" at bounding box center [1317, 225] width 115 height 16
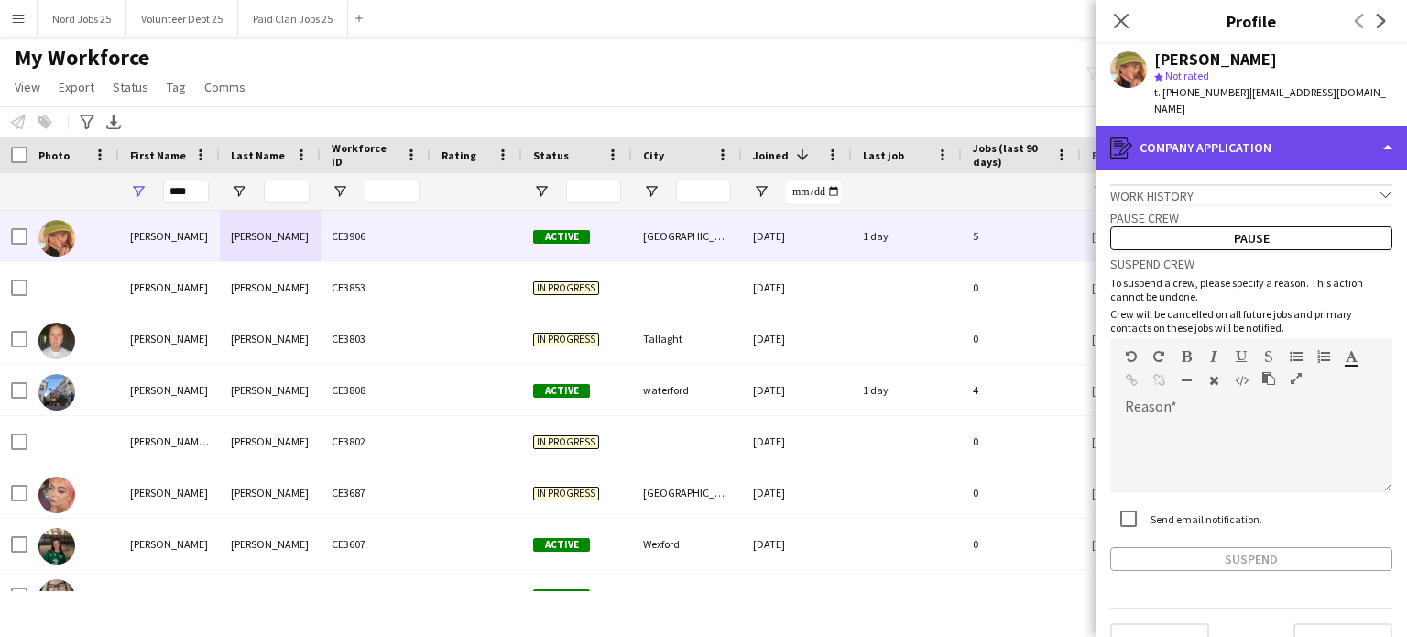
click at [1172, 135] on div "register Company application" at bounding box center [1252, 148] width 312 height 44
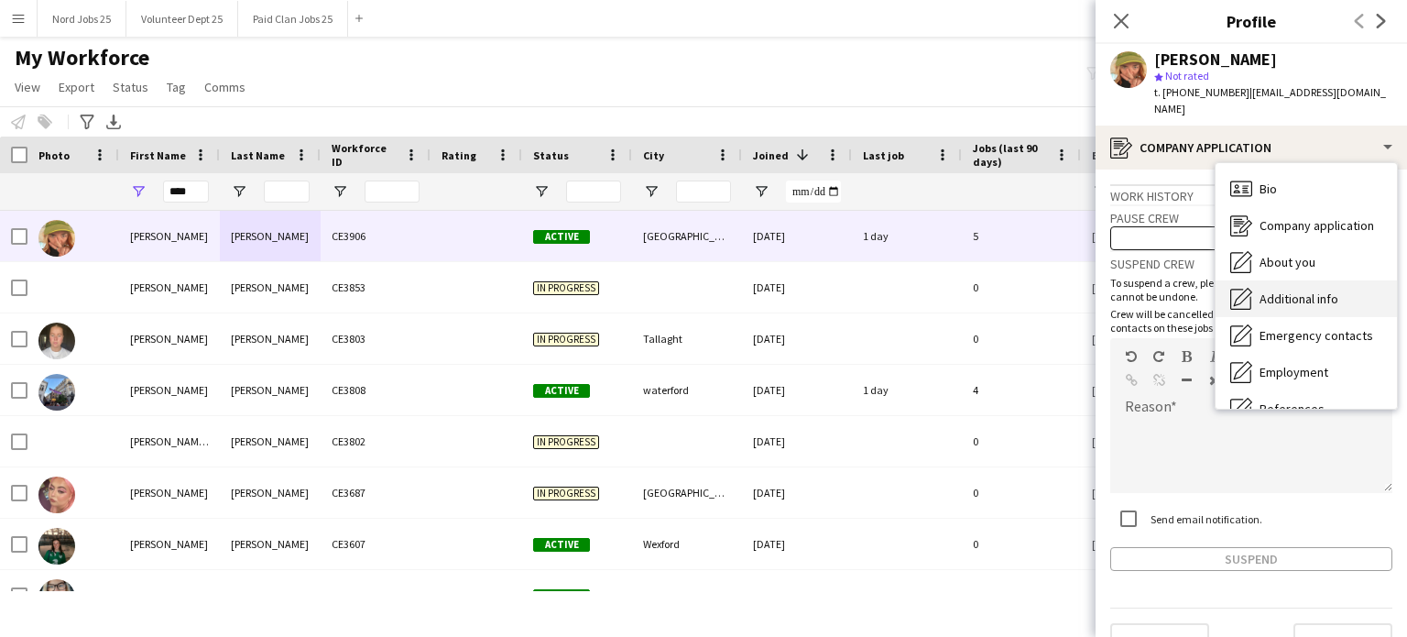
click at [1172, 290] on span "Additional info" at bounding box center [1299, 298] width 79 height 16
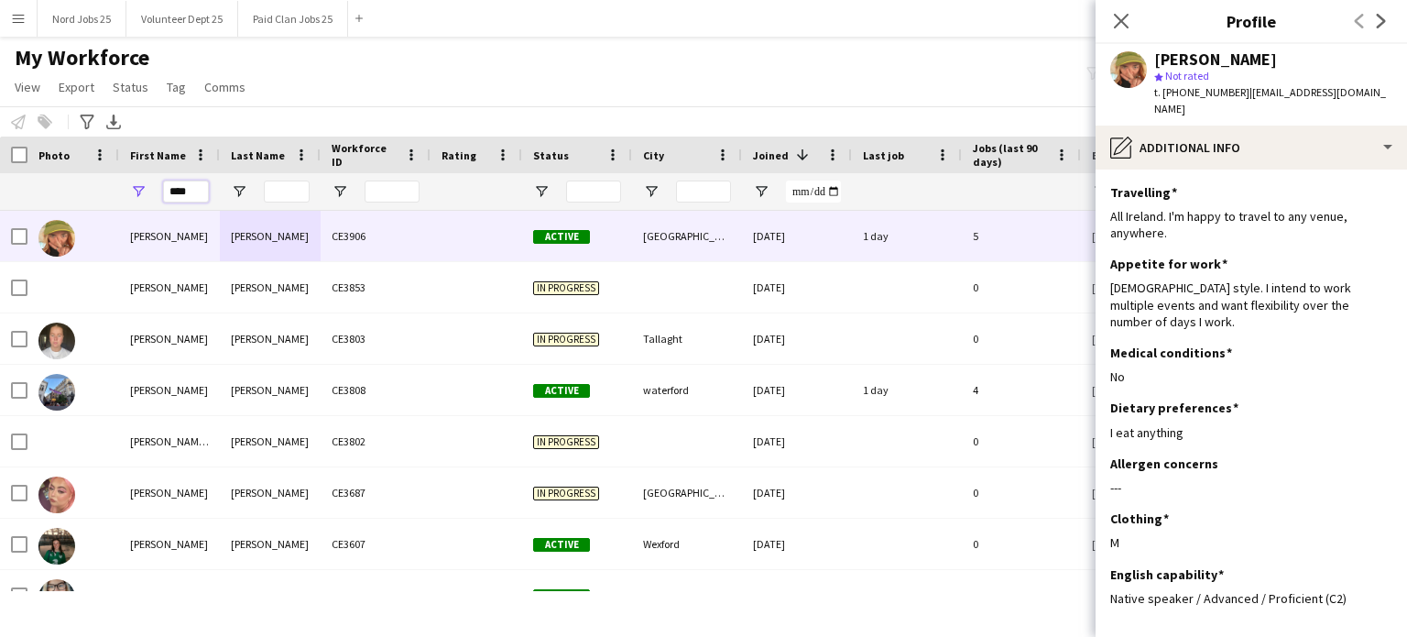
click at [183, 192] on input "****" at bounding box center [186, 191] width 46 height 22
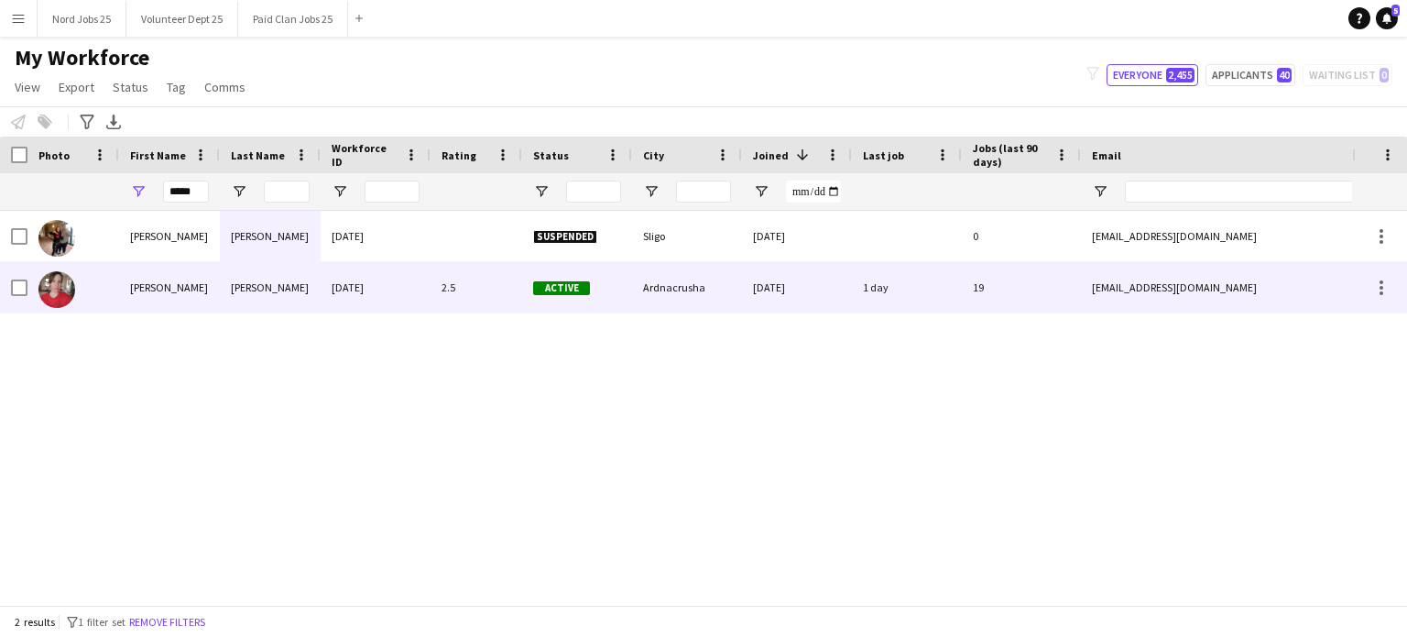
click at [229, 285] on div "Nash" at bounding box center [270, 287] width 101 height 50
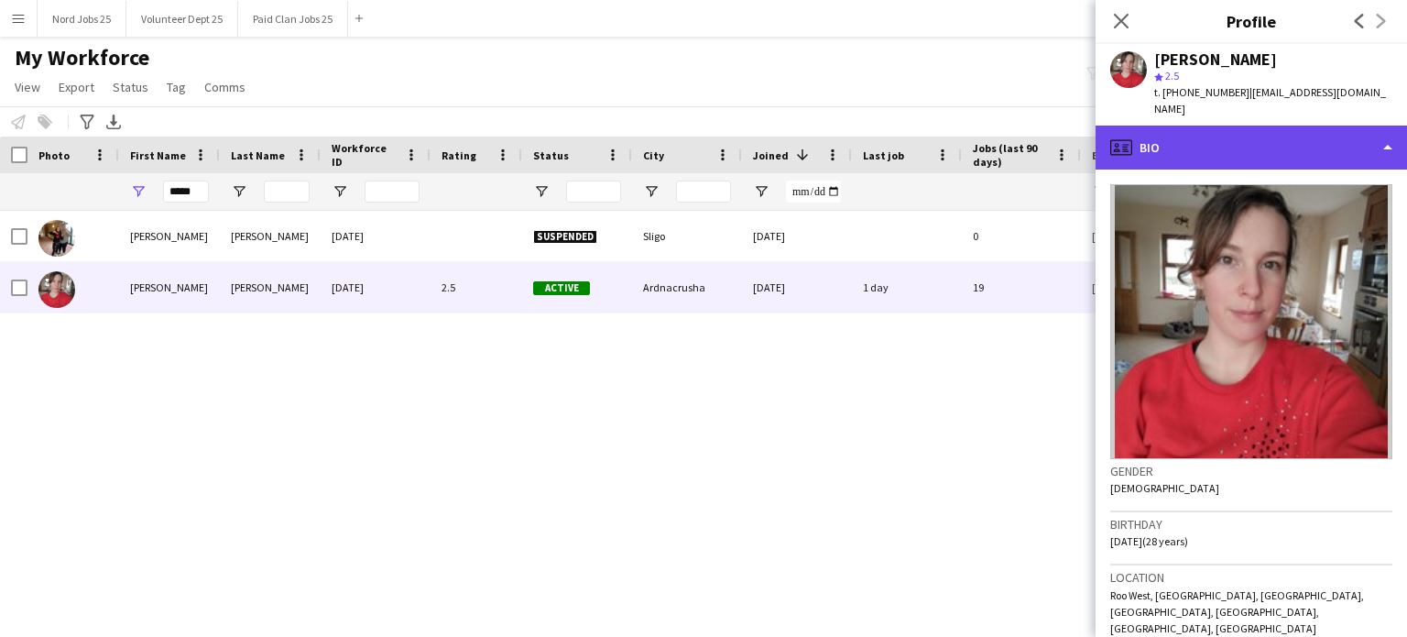
click at [1172, 126] on div "profile Bio" at bounding box center [1252, 148] width 312 height 44
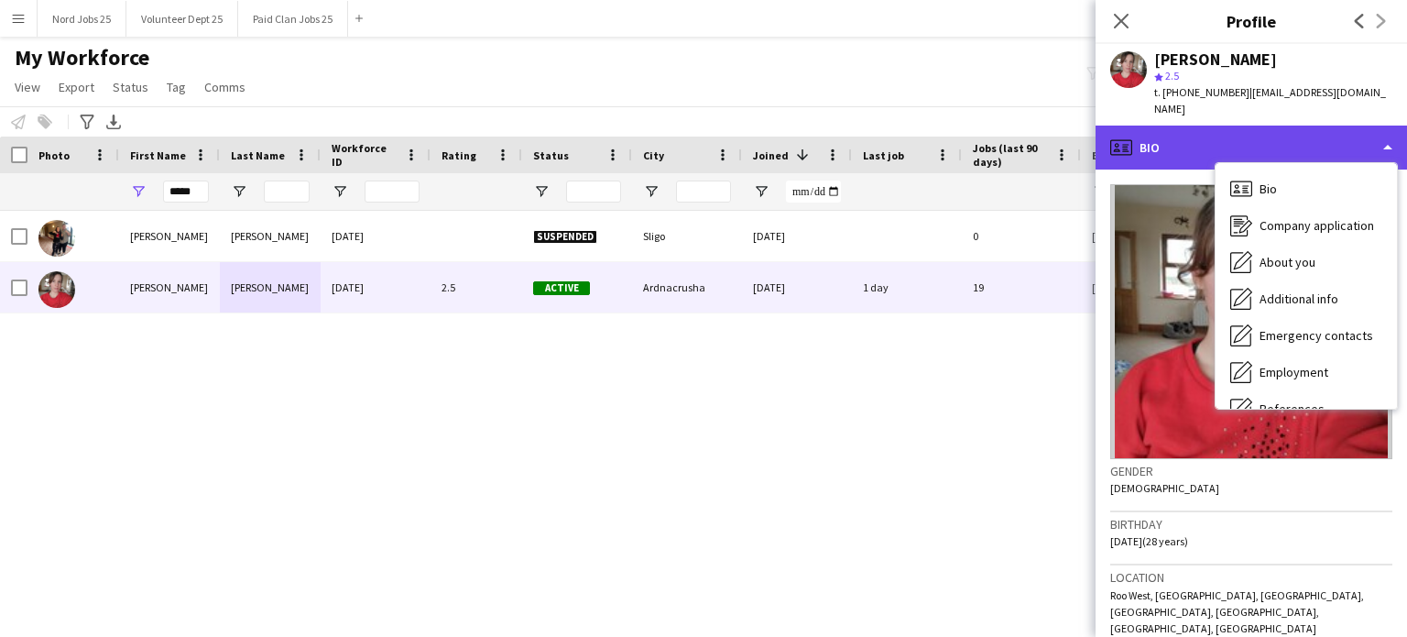
click at [1172, 135] on div "profile Bio" at bounding box center [1252, 148] width 312 height 44
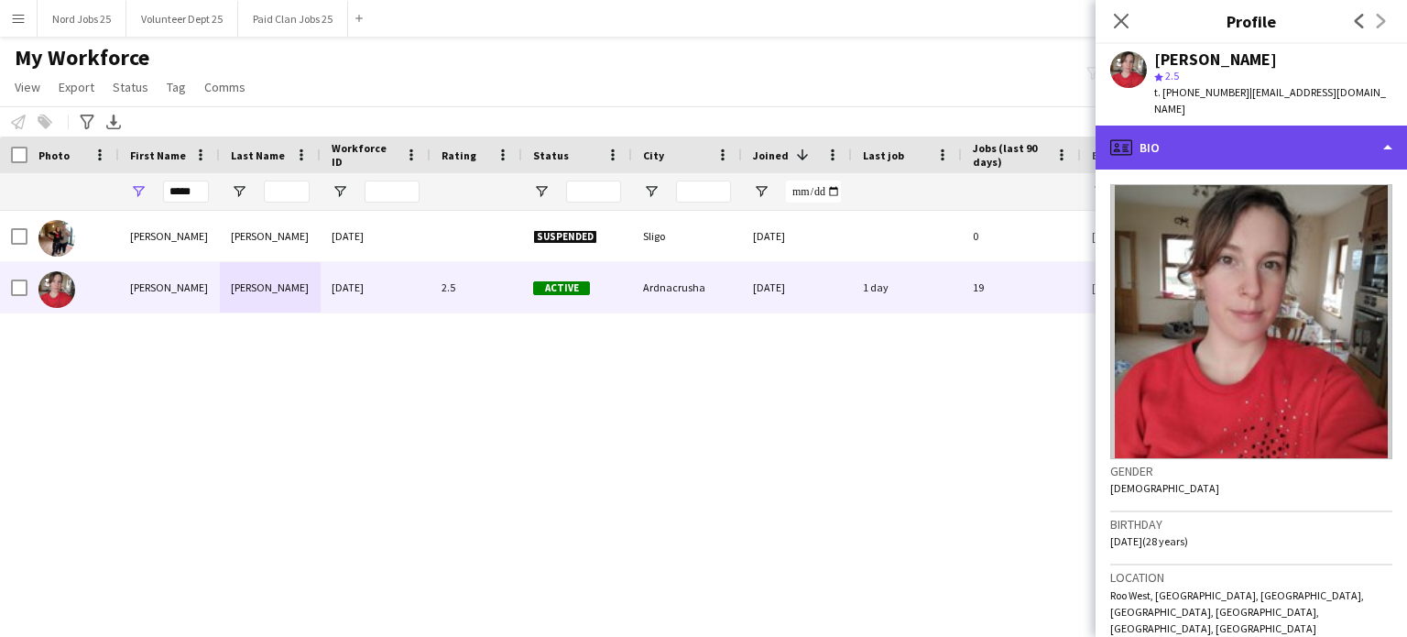
click at [1172, 135] on div "profile Bio" at bounding box center [1252, 148] width 312 height 44
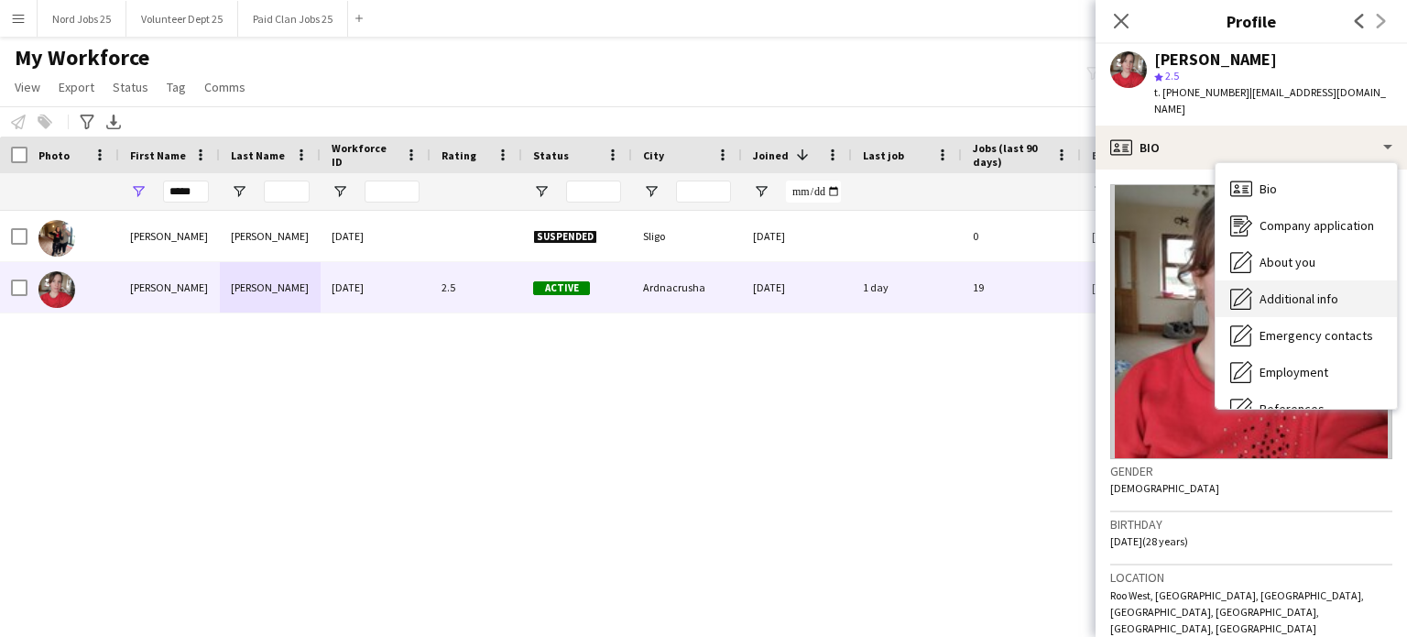
click at [1172, 290] on span "Additional info" at bounding box center [1299, 298] width 79 height 16
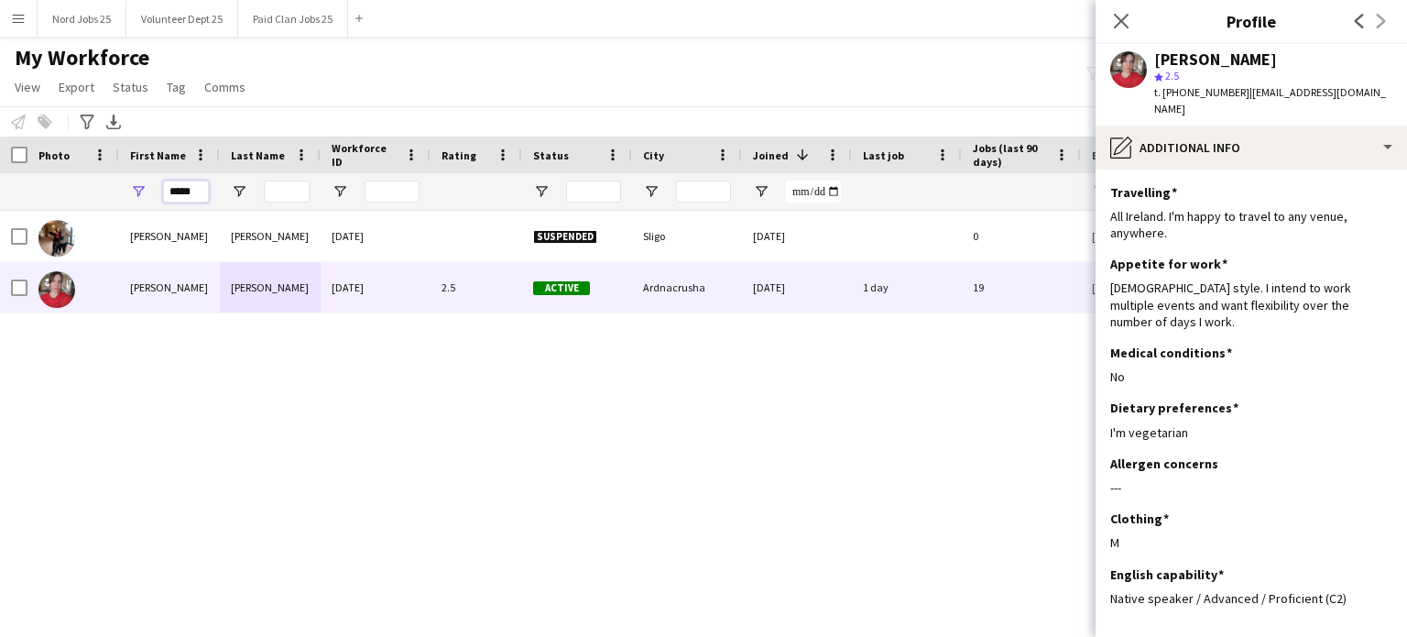
click at [200, 198] on input "*****" at bounding box center [186, 191] width 46 height 22
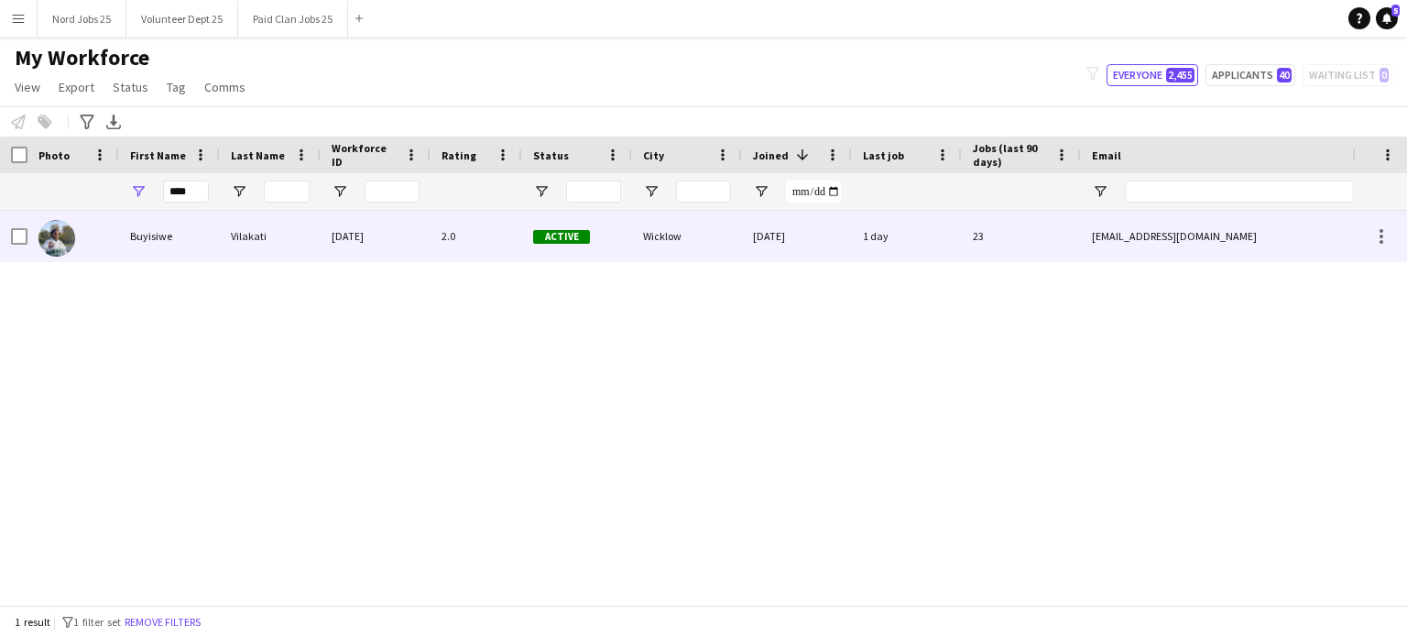
click at [204, 235] on div "Buyisiwe" at bounding box center [169, 236] width 101 height 50
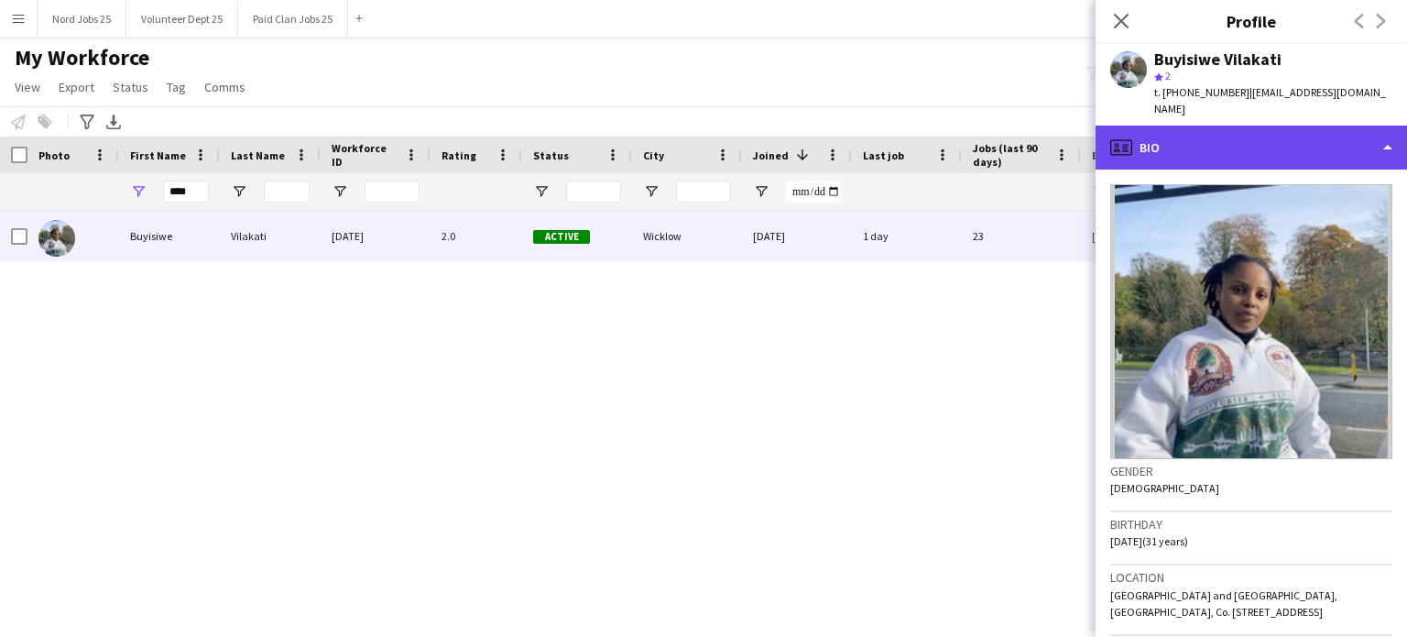
click at [1172, 131] on div "profile Bio" at bounding box center [1252, 148] width 312 height 44
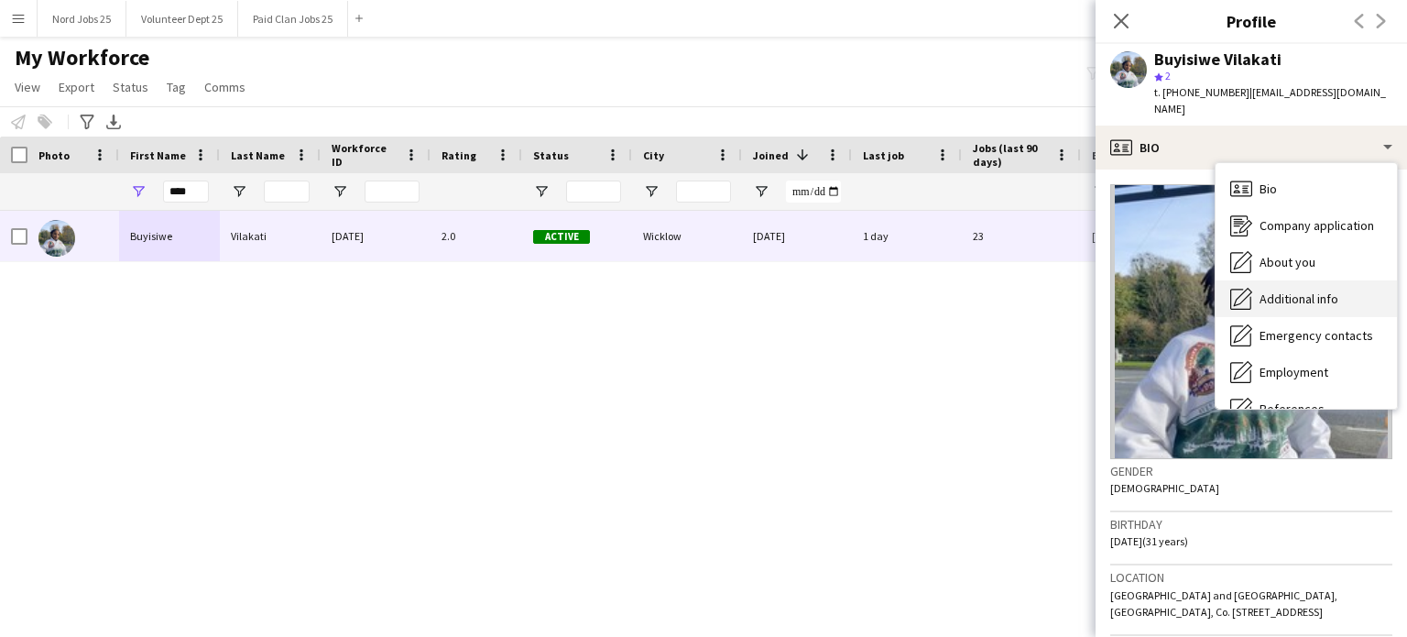
click at [1172, 290] on span "Additional info" at bounding box center [1299, 298] width 79 height 16
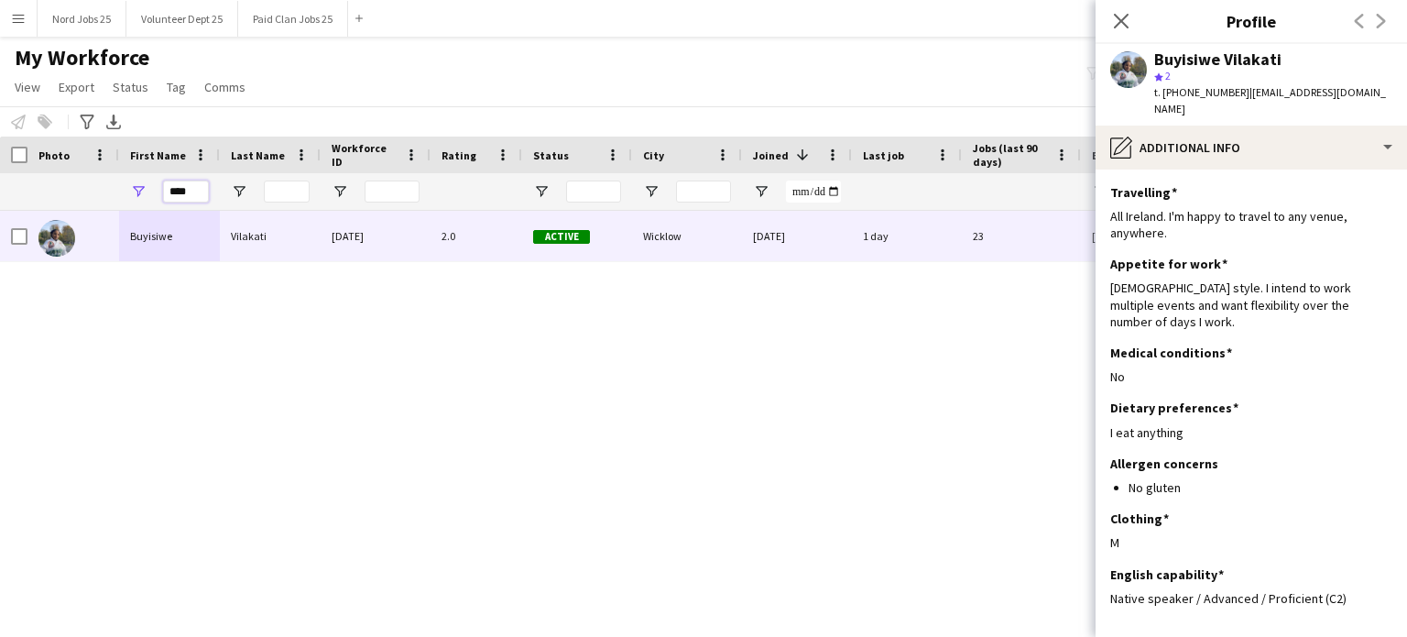
click at [190, 187] on input "****" at bounding box center [186, 191] width 46 height 22
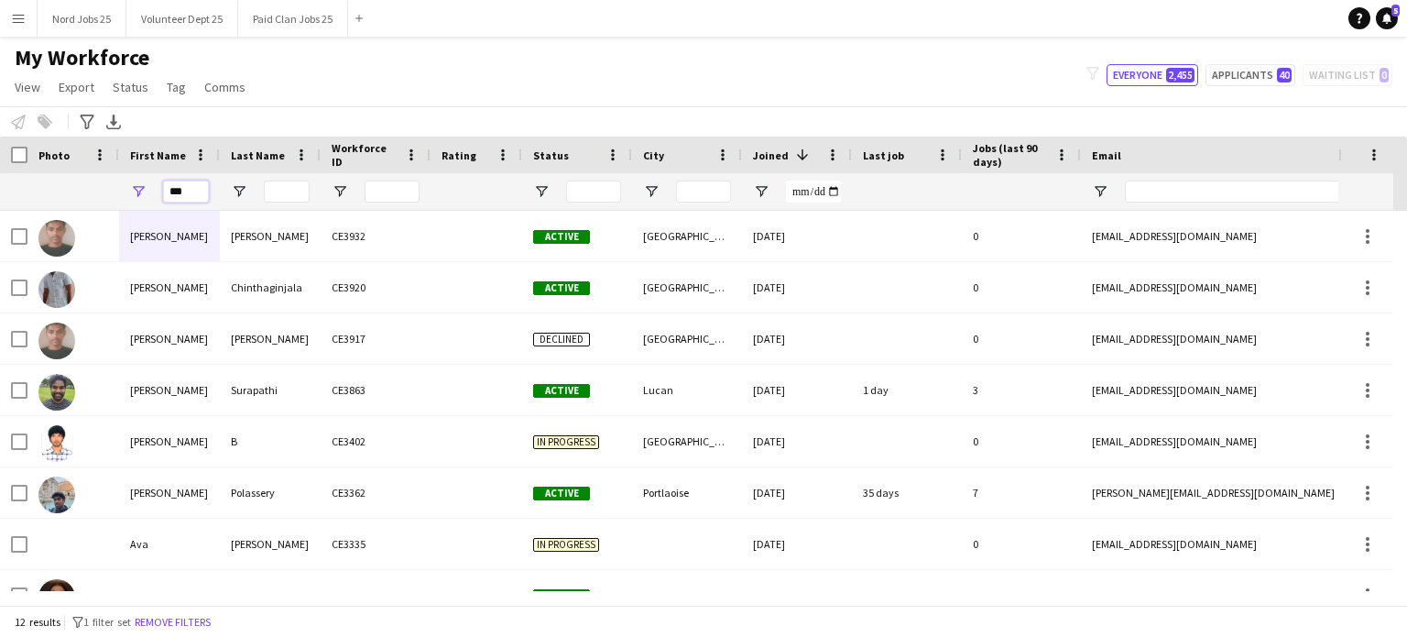
type input "***"
click at [293, 190] on input "Last Name Filter Input" at bounding box center [287, 191] width 46 height 22
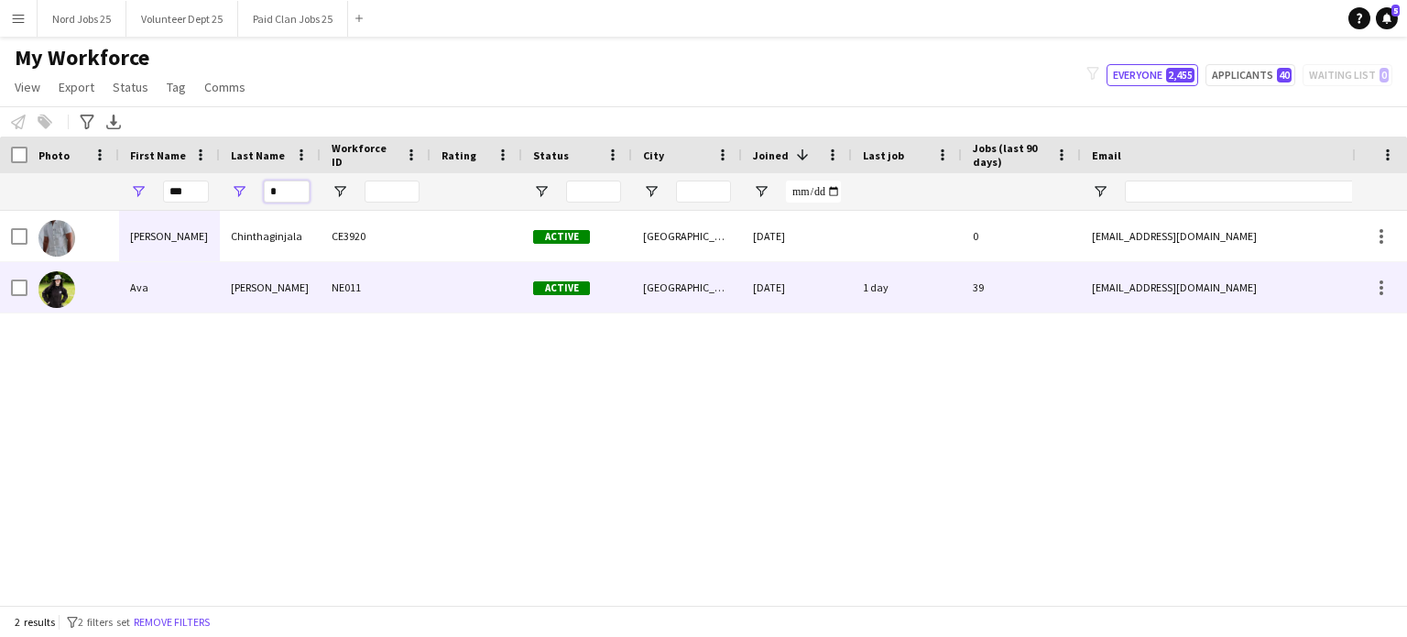
type input "*"
click at [251, 279] on div "Cleary" at bounding box center [270, 287] width 101 height 50
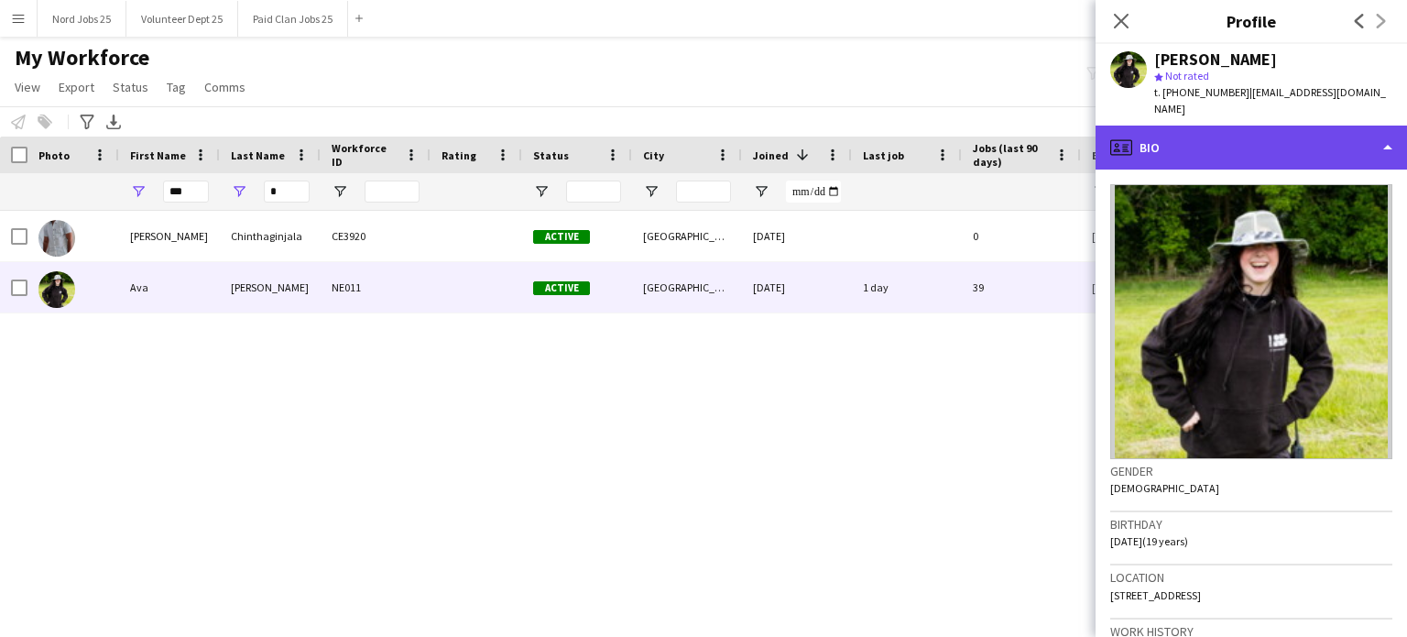
click at [1172, 126] on div "profile Bio" at bounding box center [1252, 148] width 312 height 44
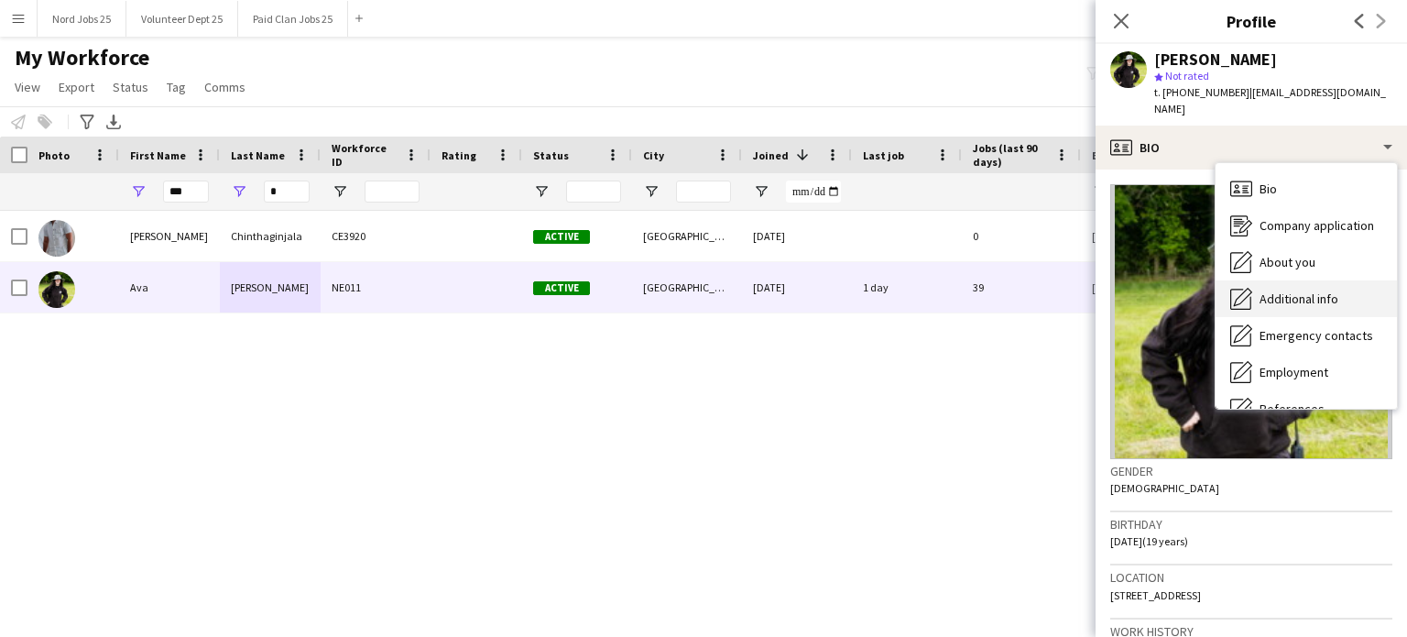
click at [1172, 290] on span "Additional info" at bounding box center [1299, 298] width 79 height 16
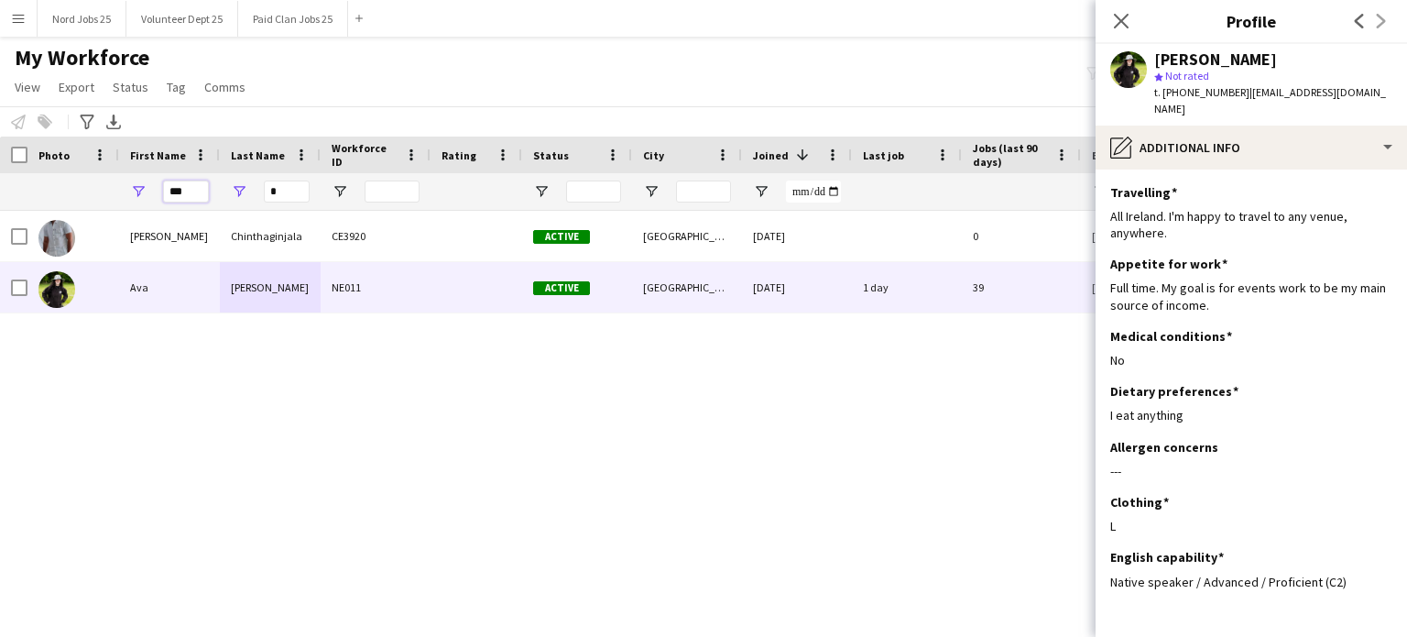
click at [192, 197] on input "***" at bounding box center [186, 191] width 46 height 22
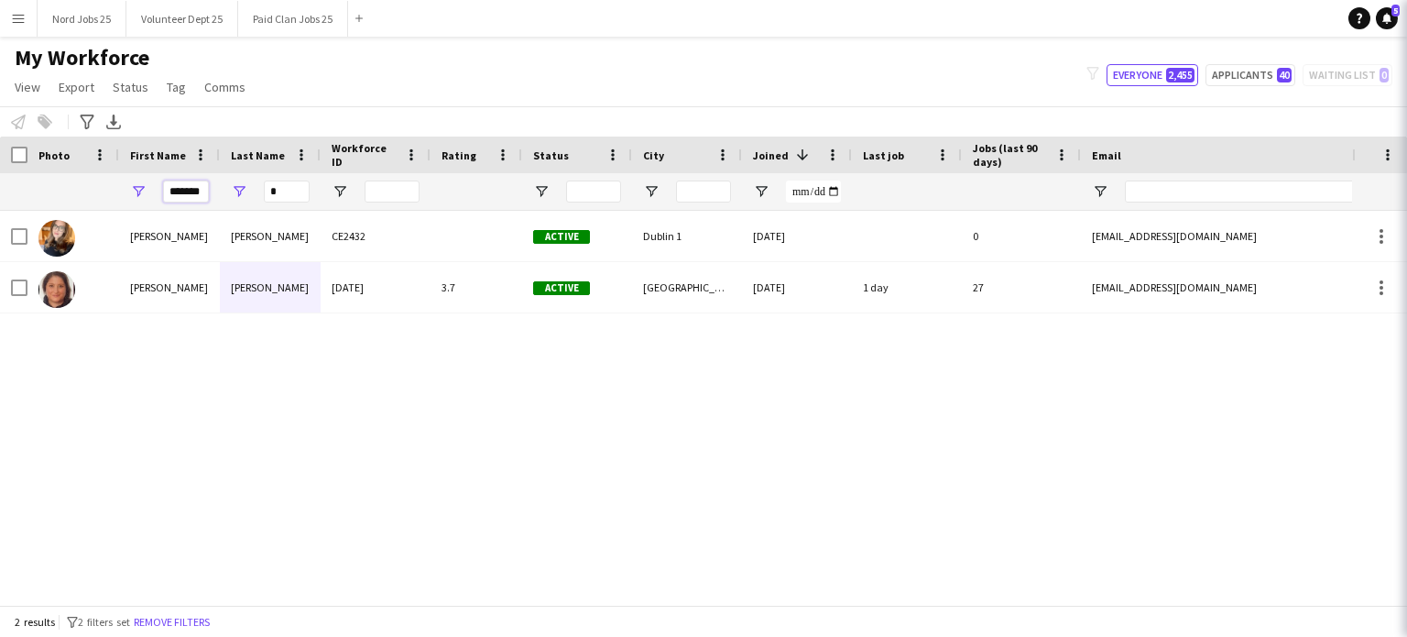
type input "*******"
click at [266, 180] on input "*" at bounding box center [287, 191] width 46 height 22
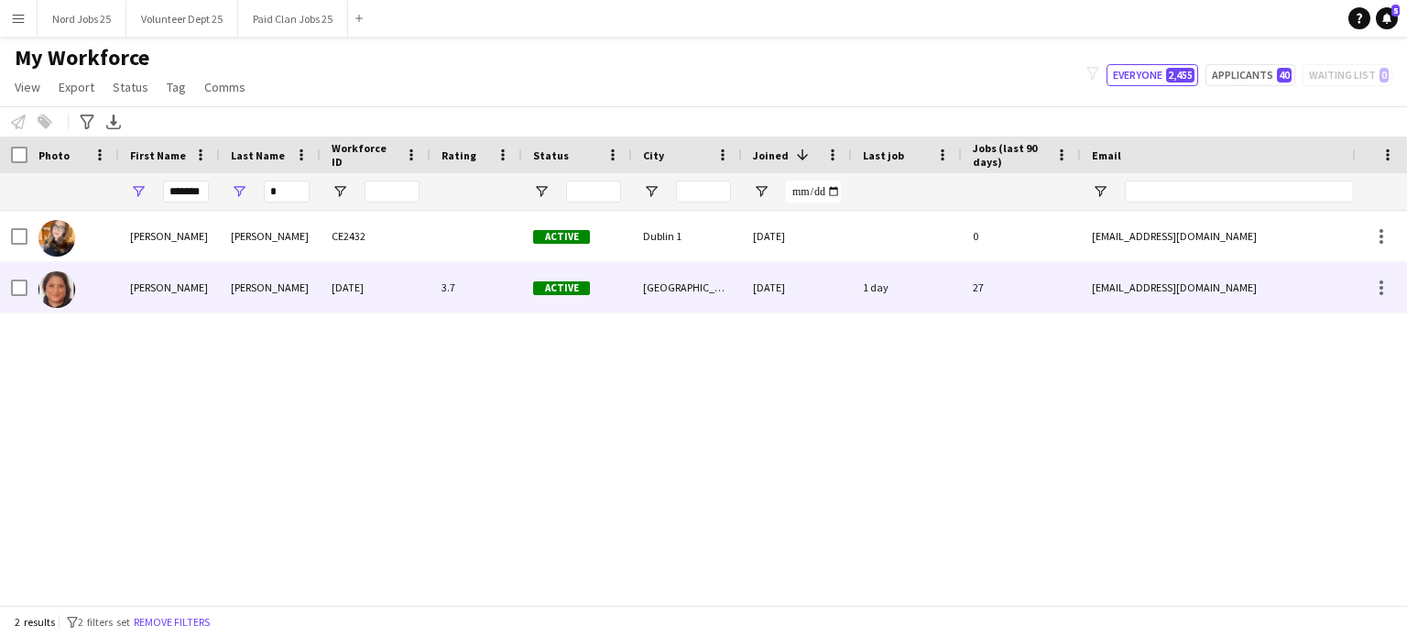
click at [264, 293] on div "Angelucci" at bounding box center [270, 287] width 101 height 50
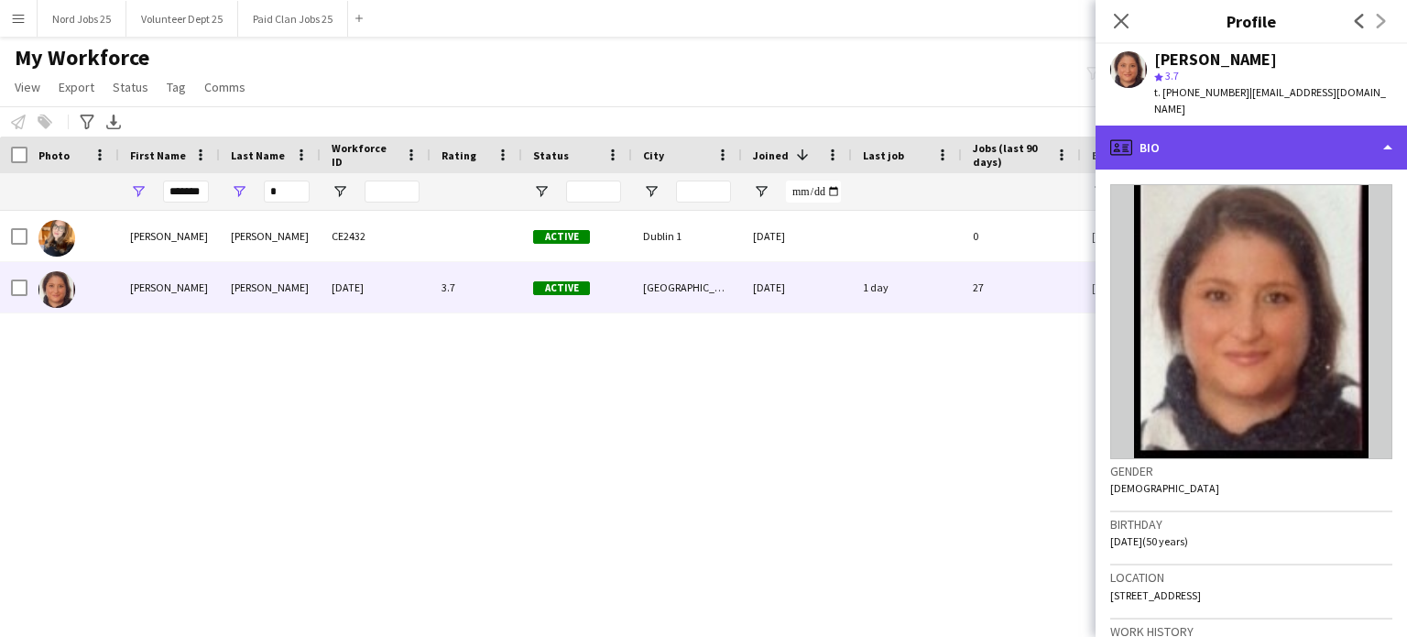
click at [1172, 136] on div "profile Bio" at bounding box center [1252, 148] width 312 height 44
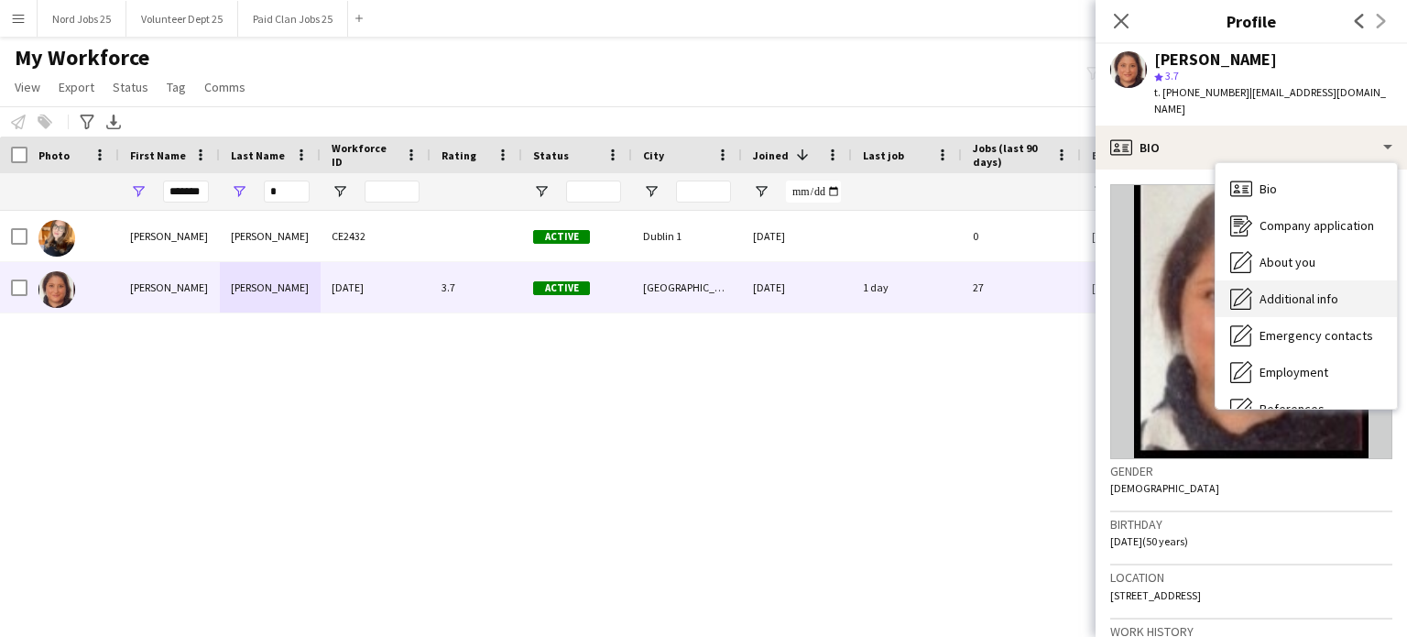
click at [1172, 290] on span "Additional info" at bounding box center [1299, 298] width 79 height 16
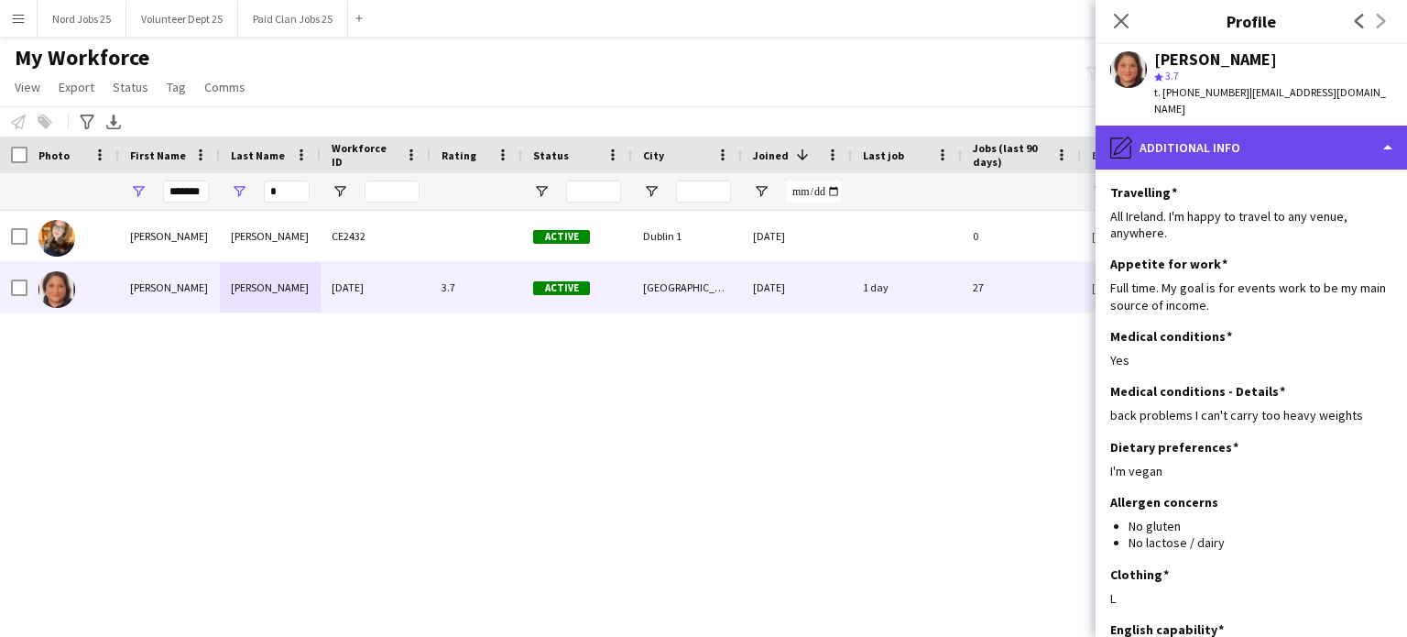
click at [1172, 140] on div "pencil4 Additional info" at bounding box center [1252, 148] width 312 height 44
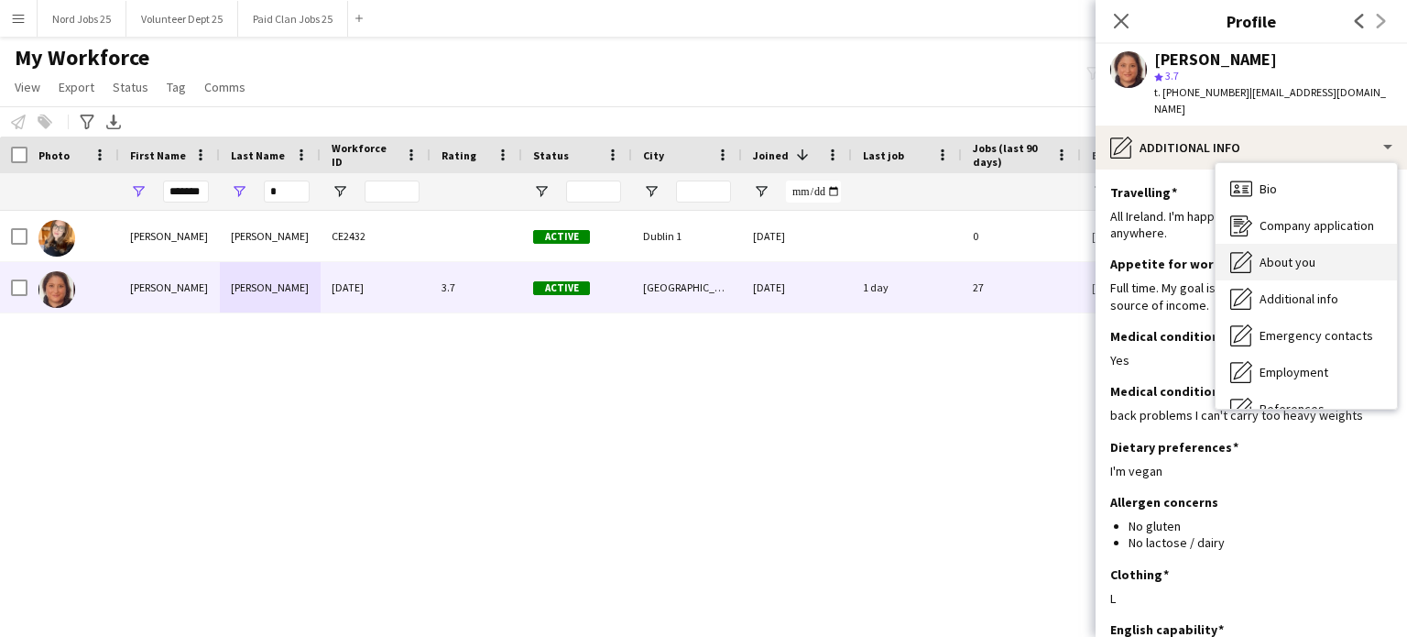
click at [1172, 254] on span "About you" at bounding box center [1288, 262] width 56 height 16
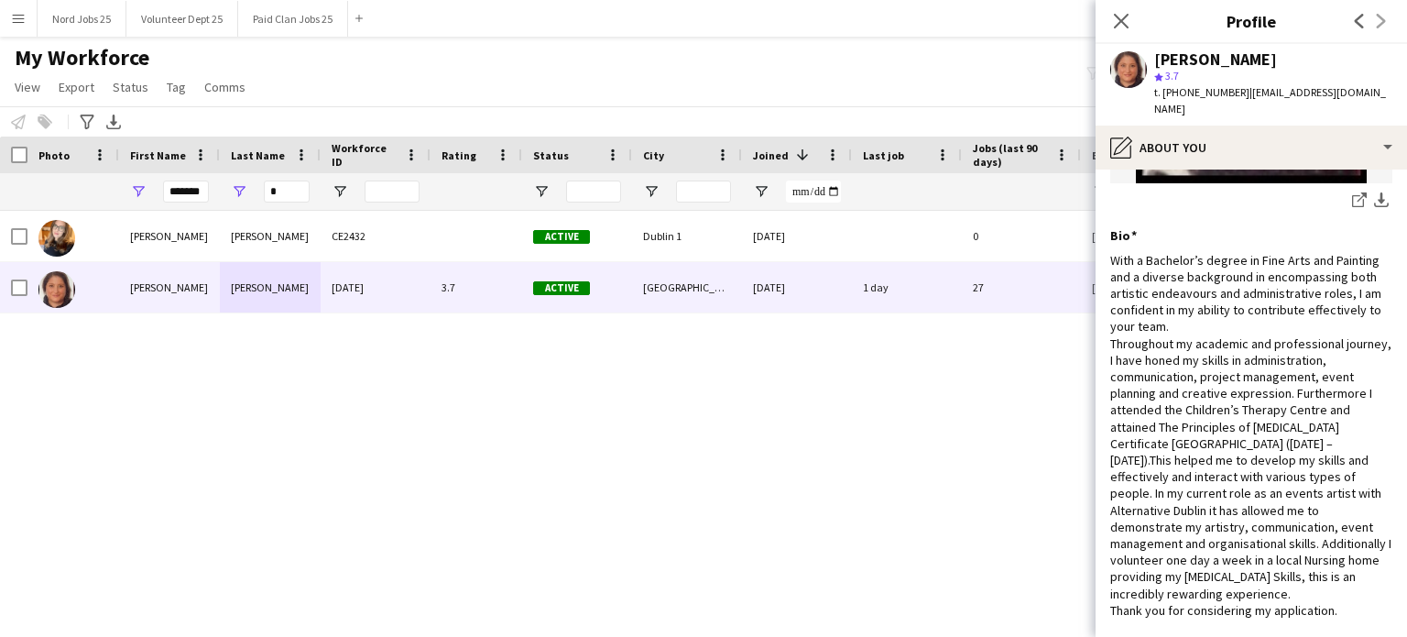
scroll to position [297, 0]
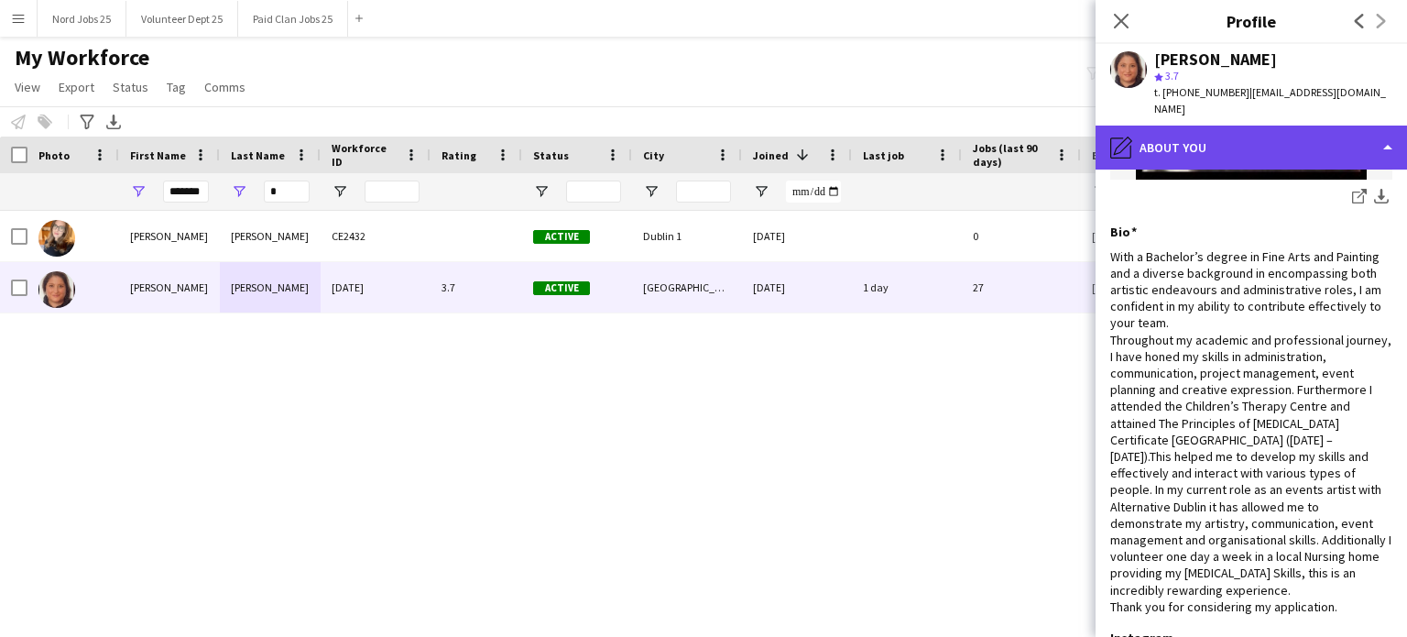
click at [1172, 138] on div "pencil4 About you" at bounding box center [1252, 148] width 312 height 44
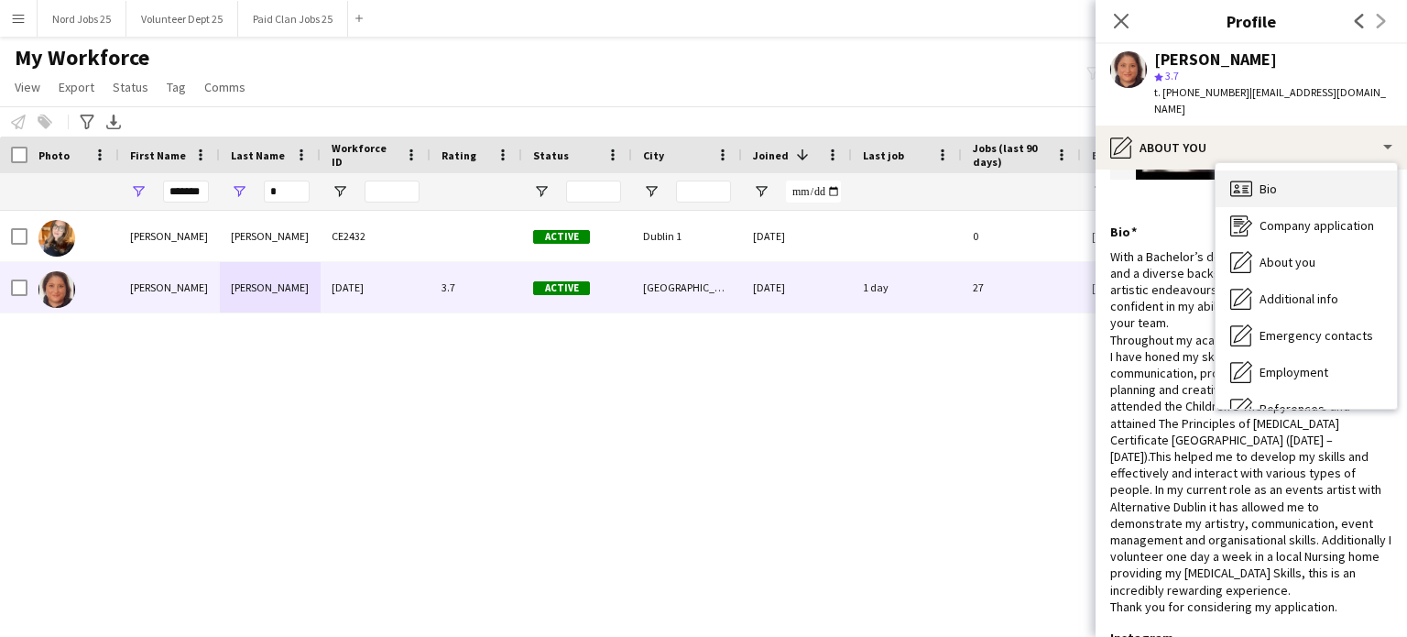
click at [1172, 170] on div "Bio Bio" at bounding box center [1306, 188] width 181 height 37
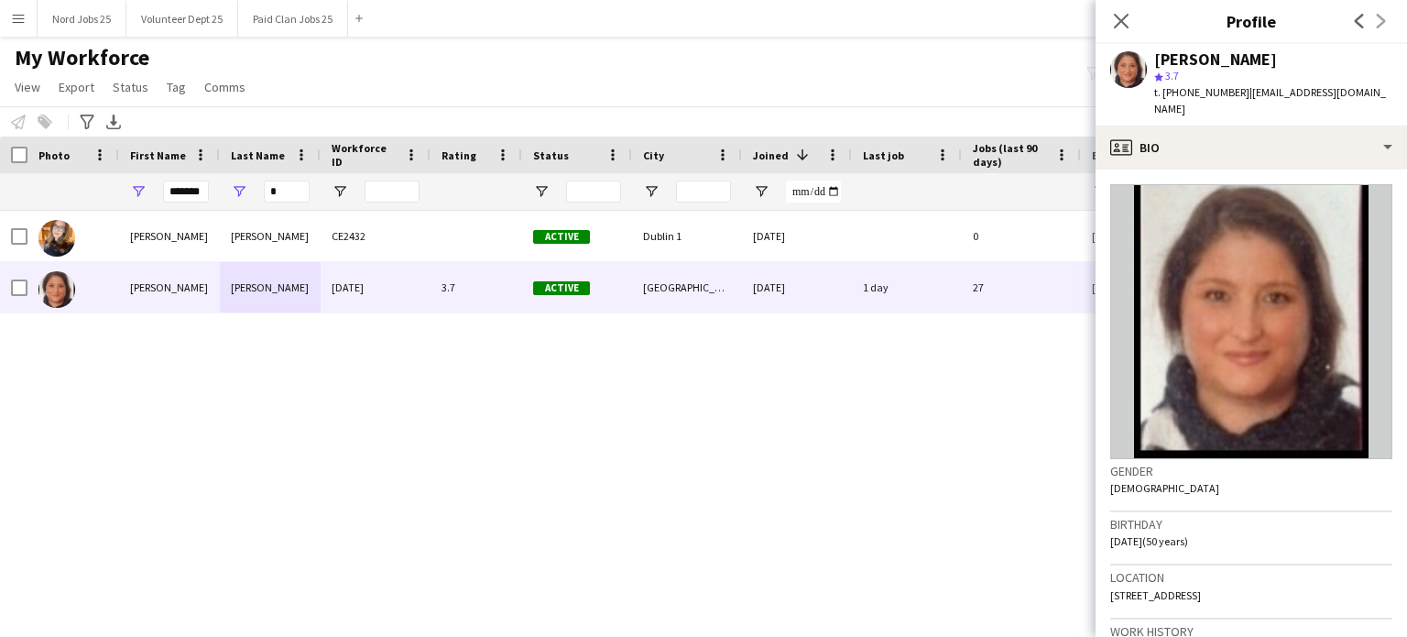
scroll to position [161, 0]
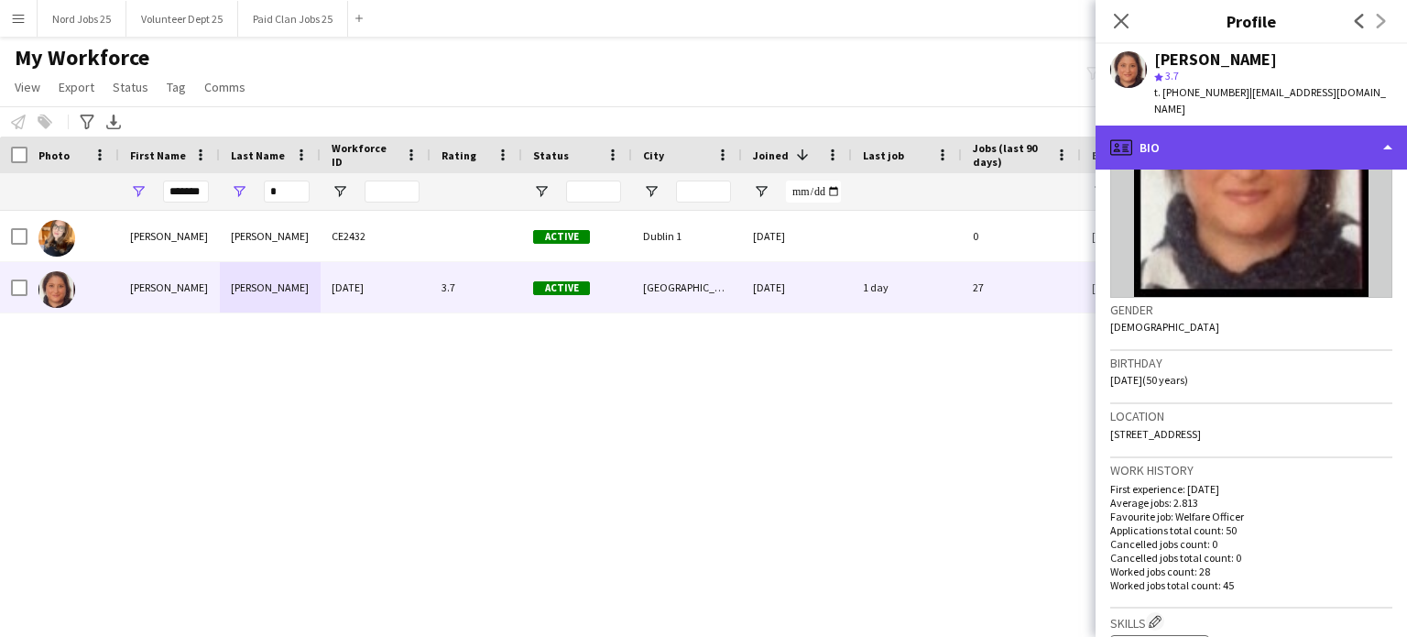
click at [1172, 126] on div "profile Bio" at bounding box center [1252, 148] width 312 height 44
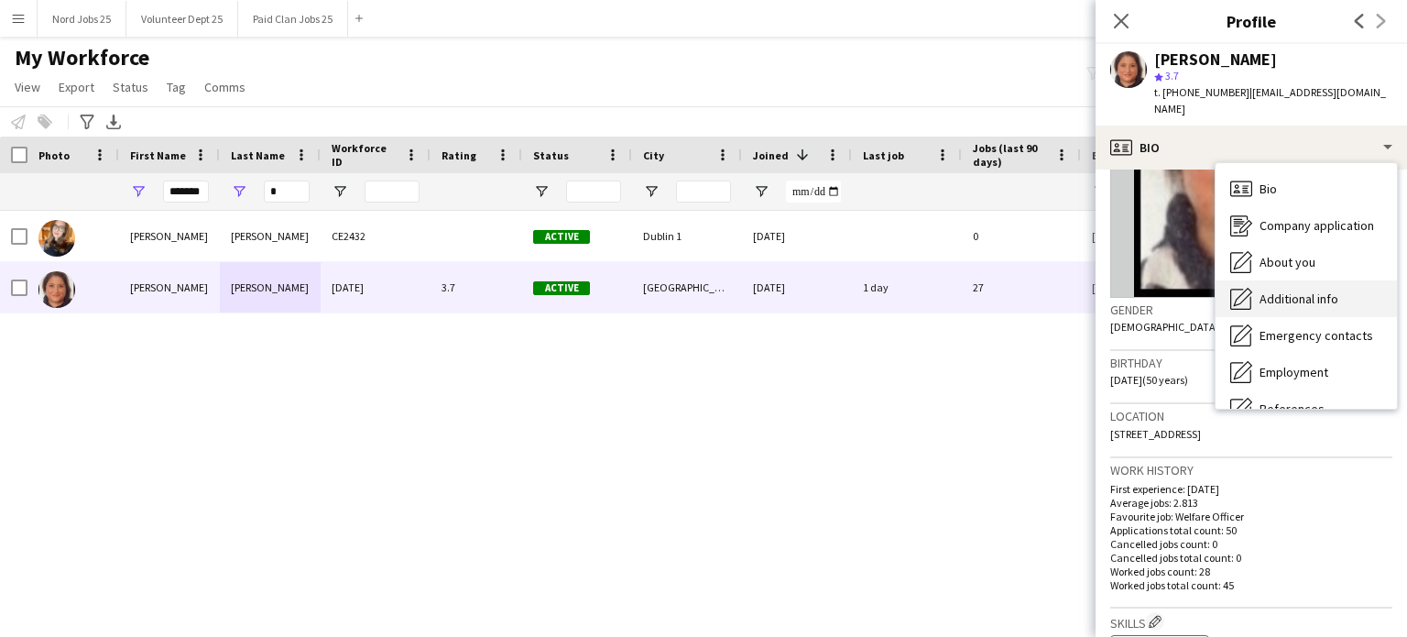
click at [1172, 290] on span "Additional info" at bounding box center [1299, 298] width 79 height 16
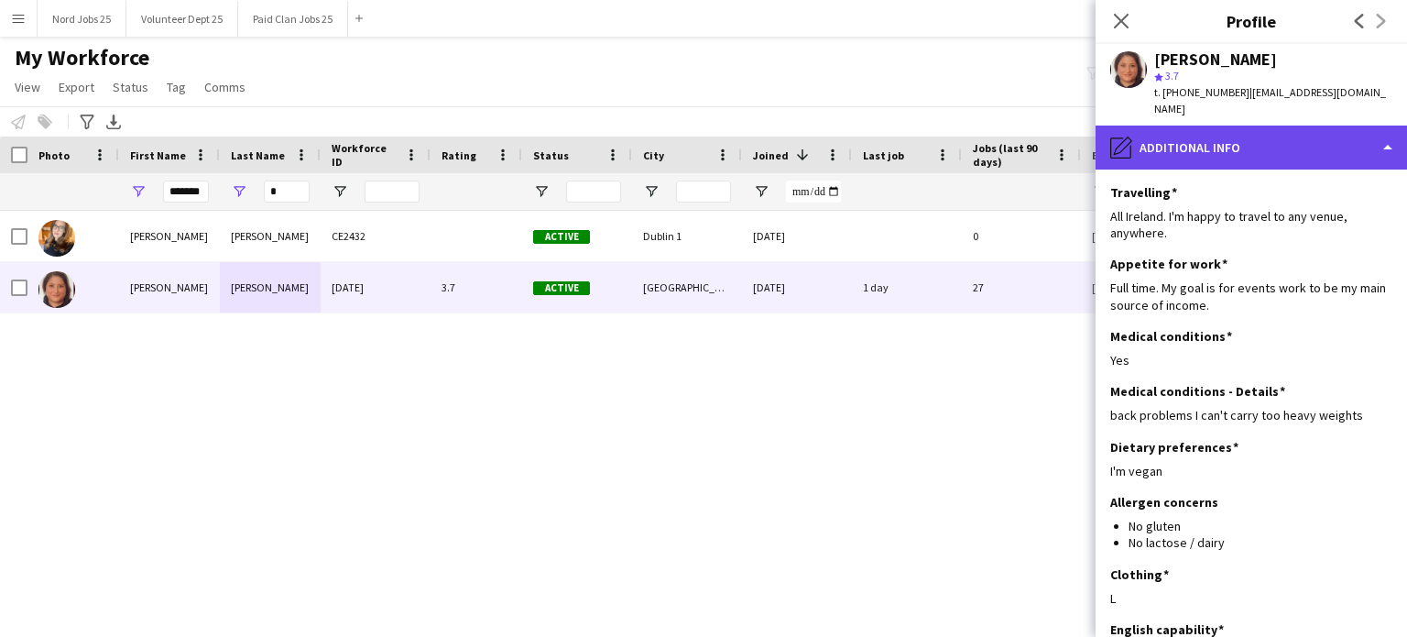
click at [1172, 141] on div "pencil4 Additional info" at bounding box center [1252, 148] width 312 height 44
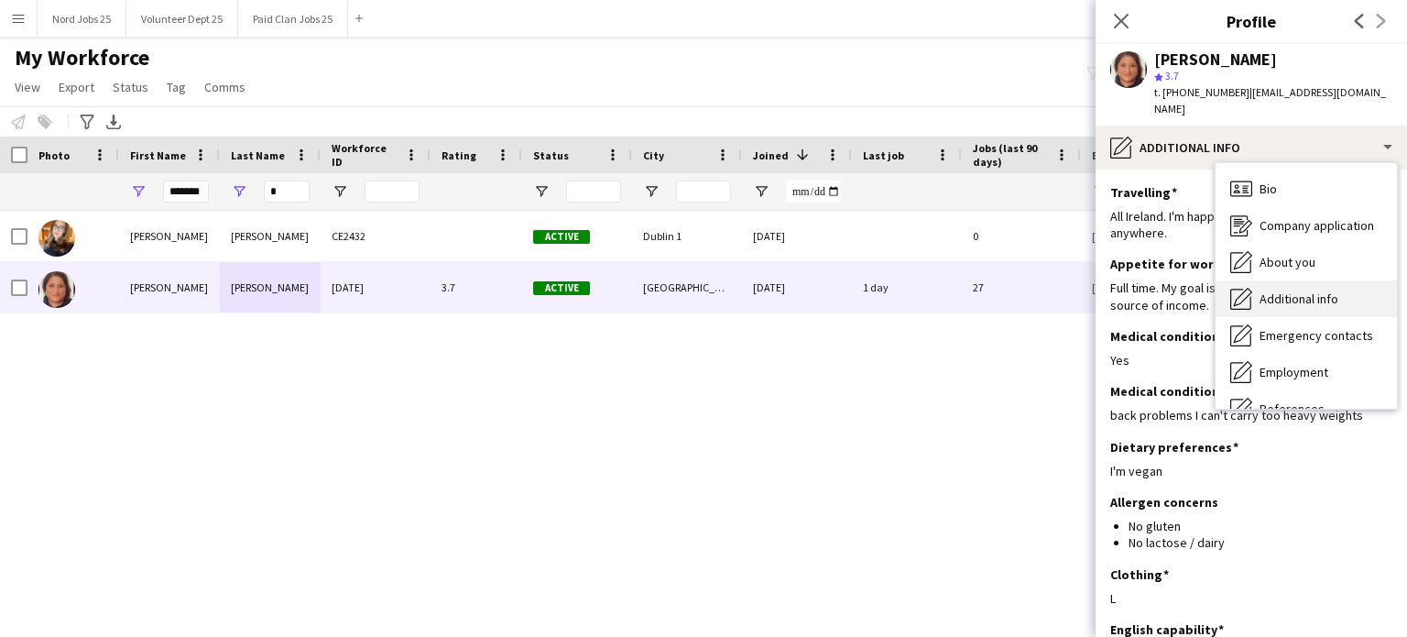
click at [1172, 297] on div "Additional info Additional info" at bounding box center [1306, 298] width 181 height 37
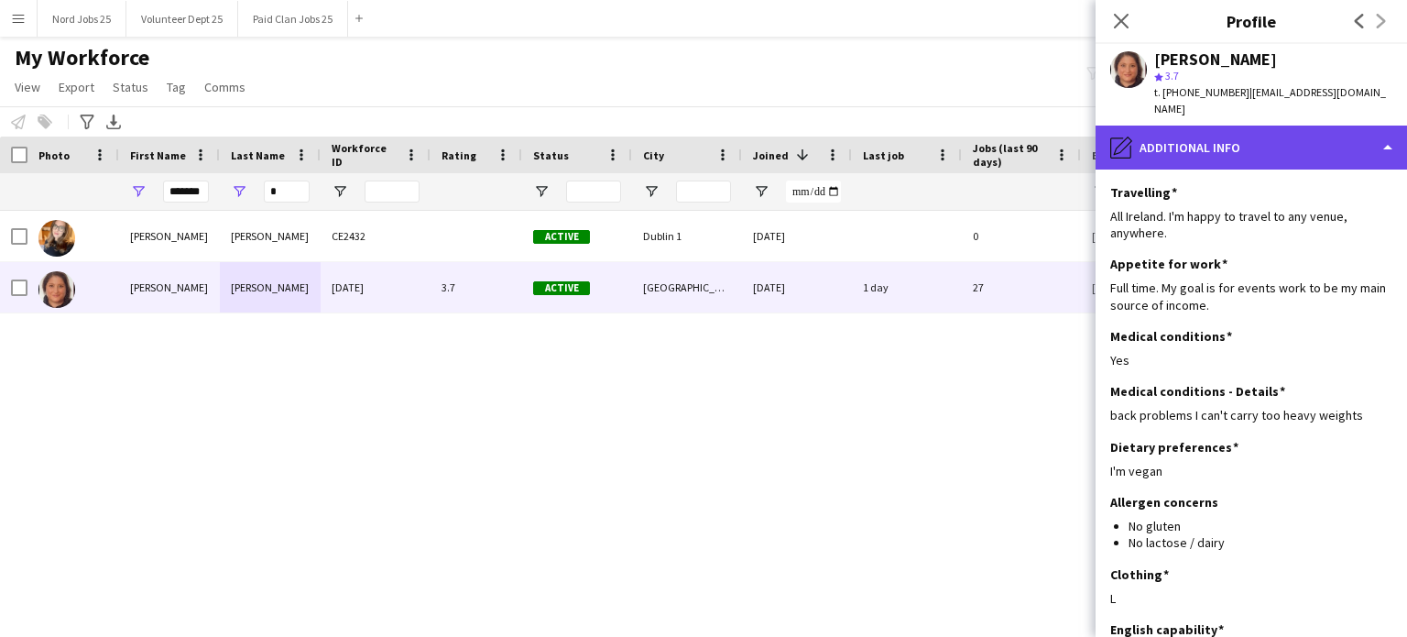
click at [1172, 146] on div "pencil4 Additional info" at bounding box center [1252, 148] width 312 height 44
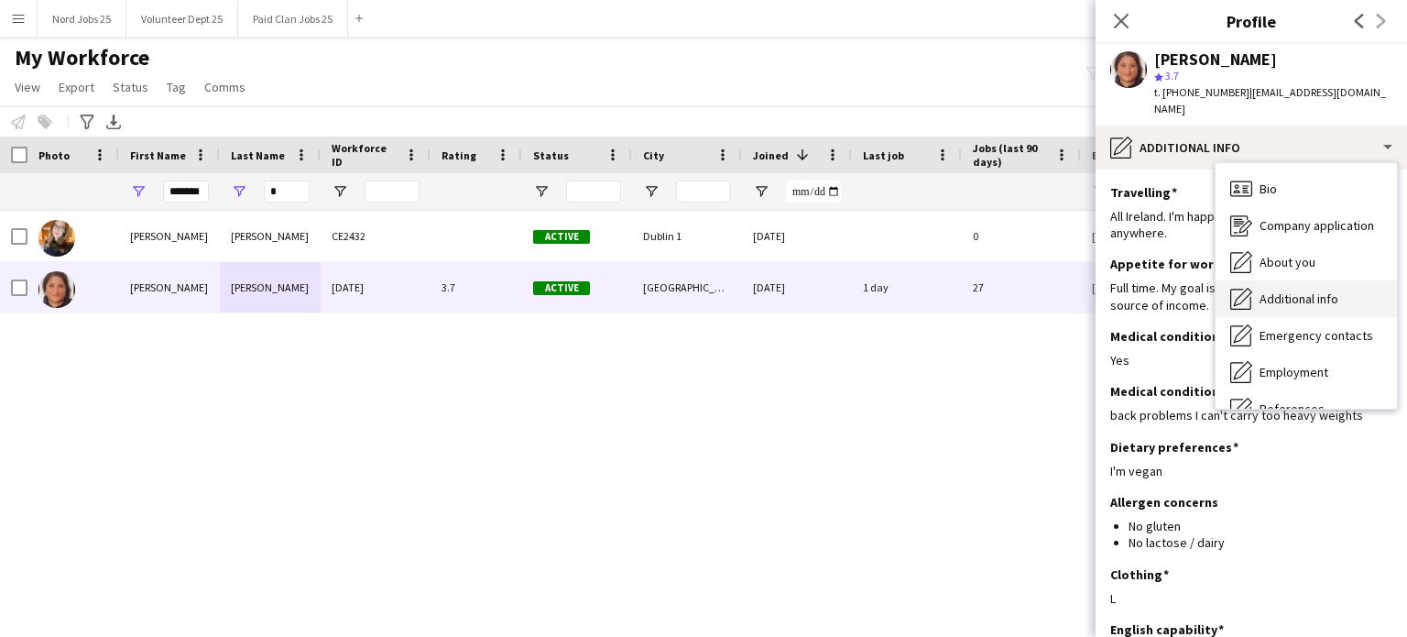
click at [1172, 290] on span "Additional info" at bounding box center [1299, 298] width 79 height 16
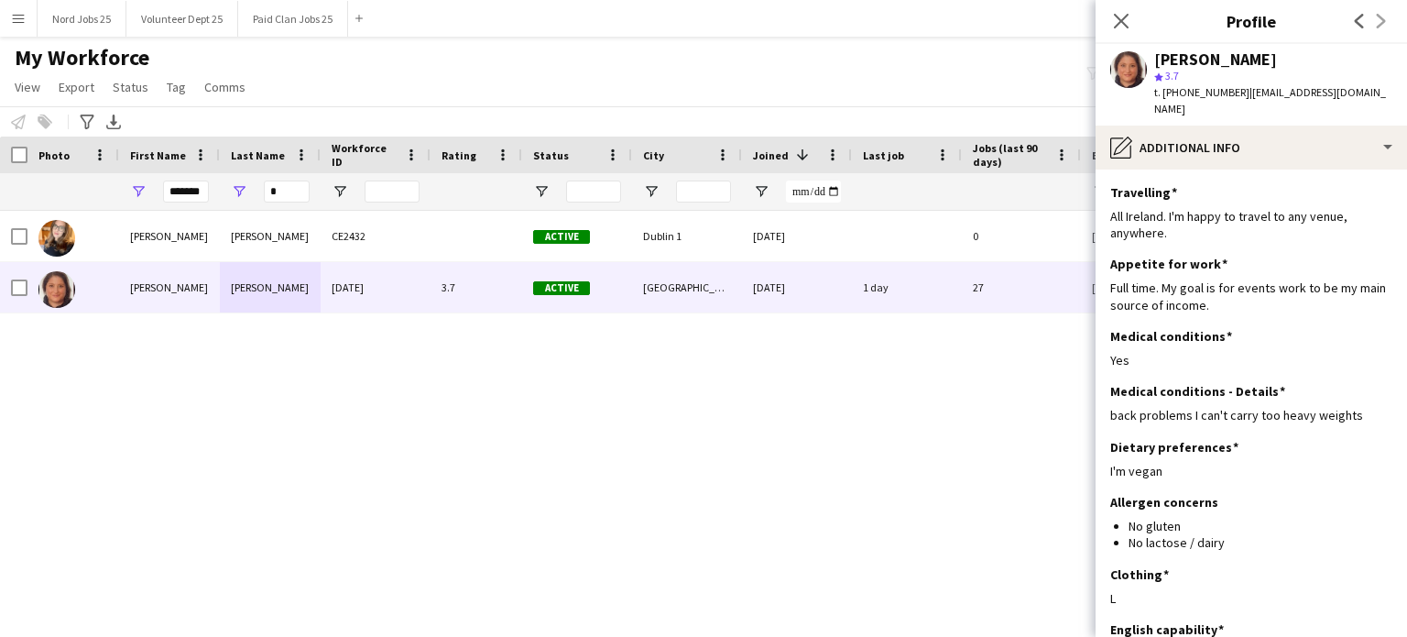
click at [208, 177] on div "*******" at bounding box center [186, 191] width 46 height 37
click at [202, 180] on input "*******" at bounding box center [186, 191] width 46 height 22
click at [301, 188] on input "*" at bounding box center [287, 191] width 46 height 22
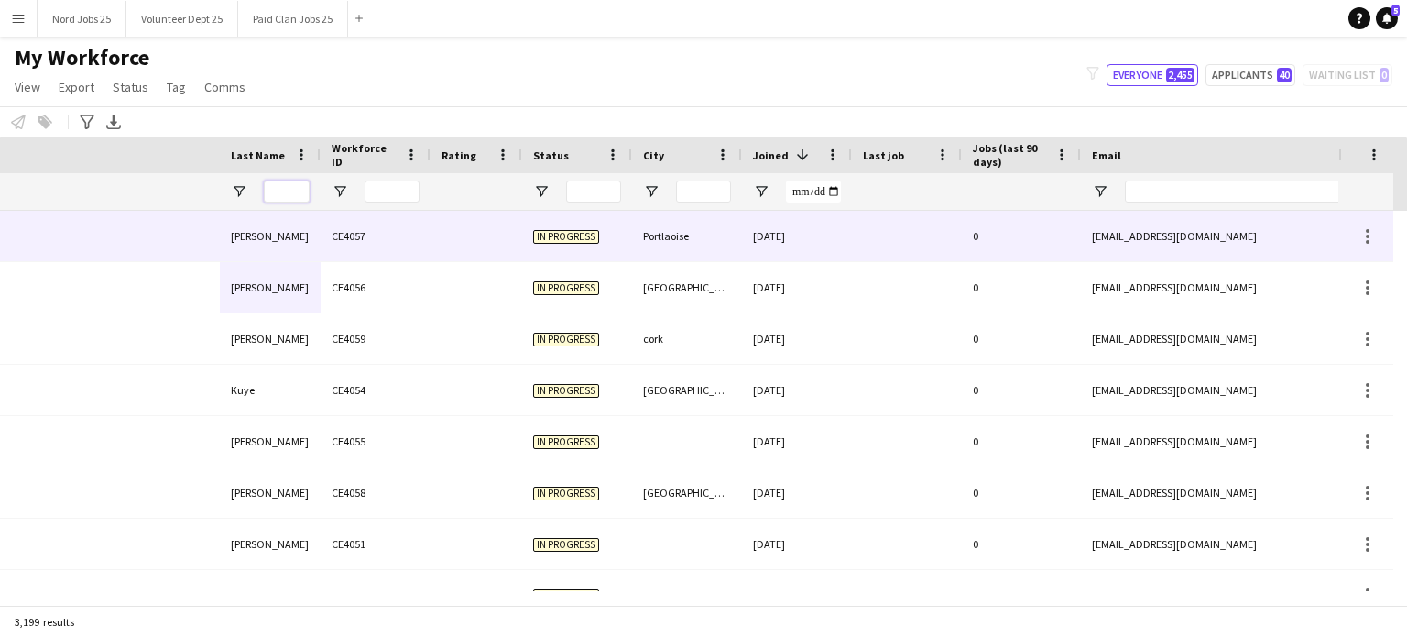
scroll to position [0, 428]
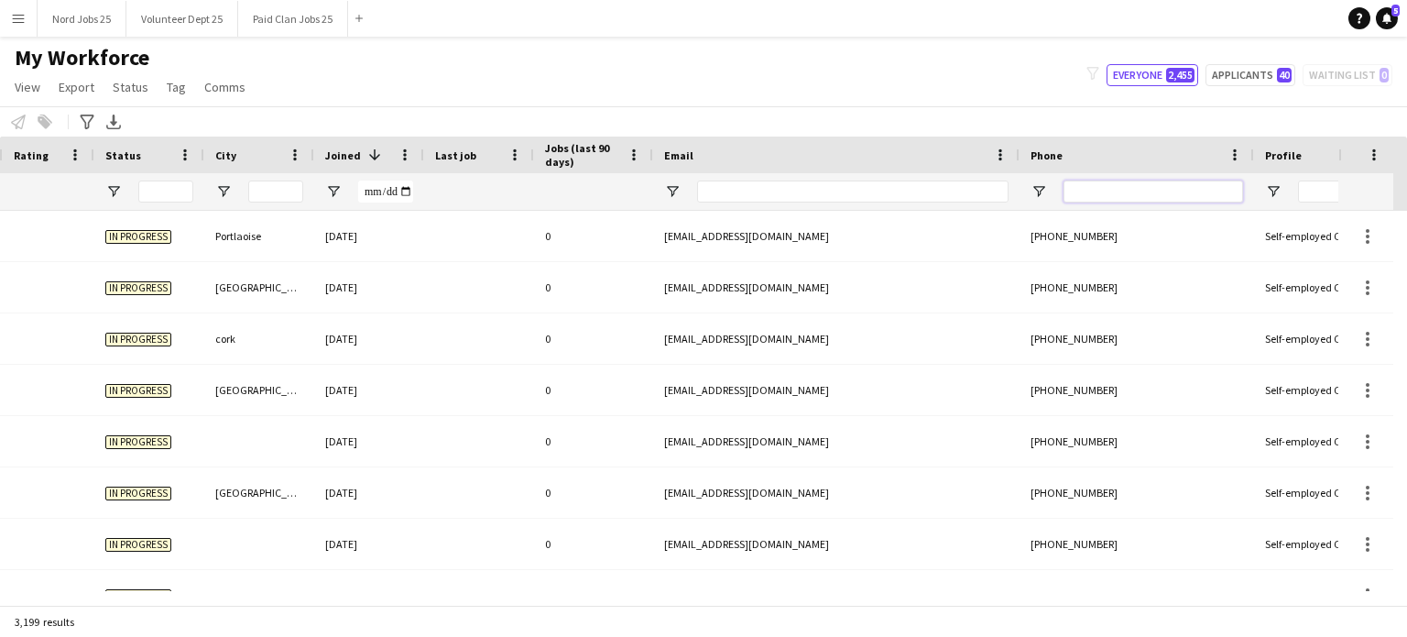
click at [1172, 197] on input "Phone Filter Input" at bounding box center [1154, 191] width 180 height 22
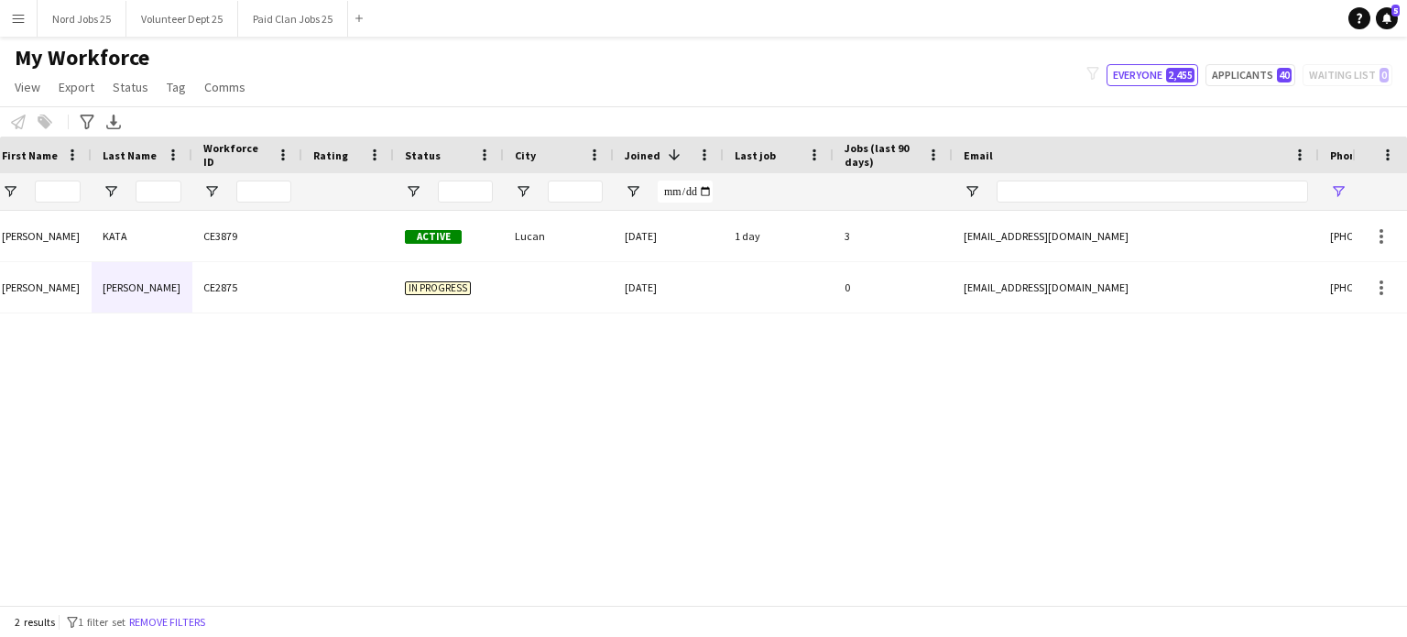
scroll to position [0, 0]
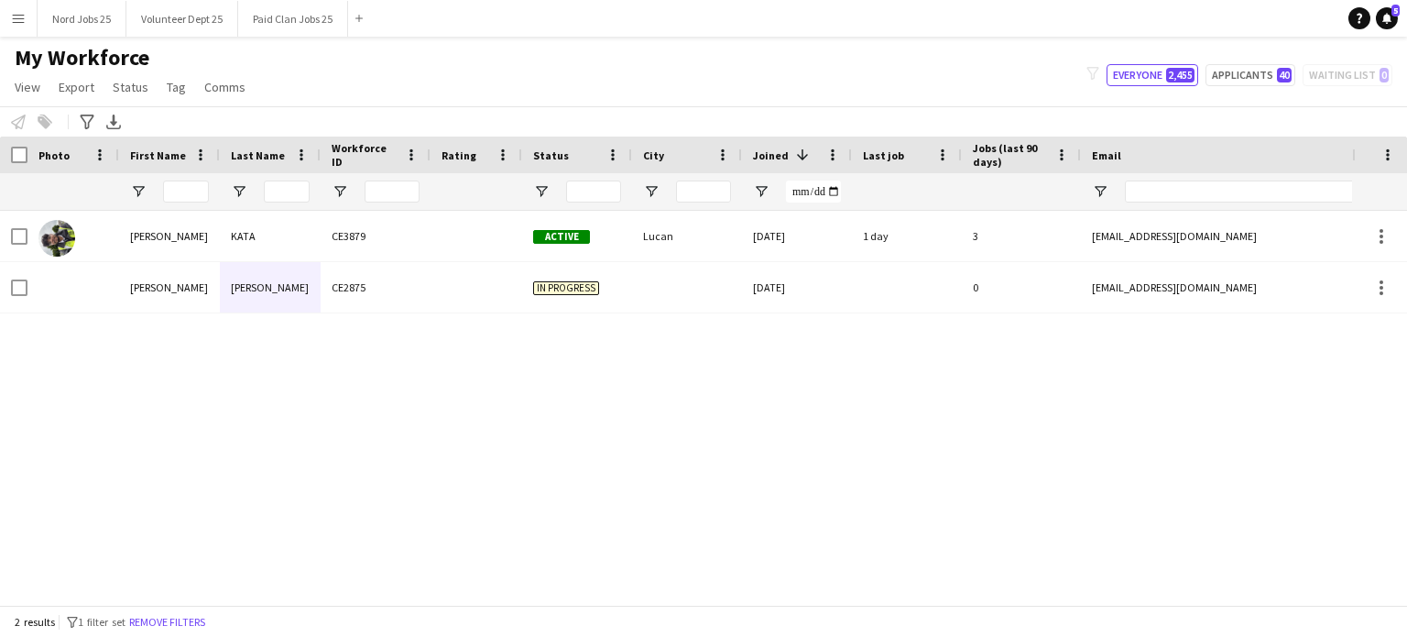
type input "****"
click at [184, 191] on input "First Name Filter Input" at bounding box center [186, 191] width 46 height 22
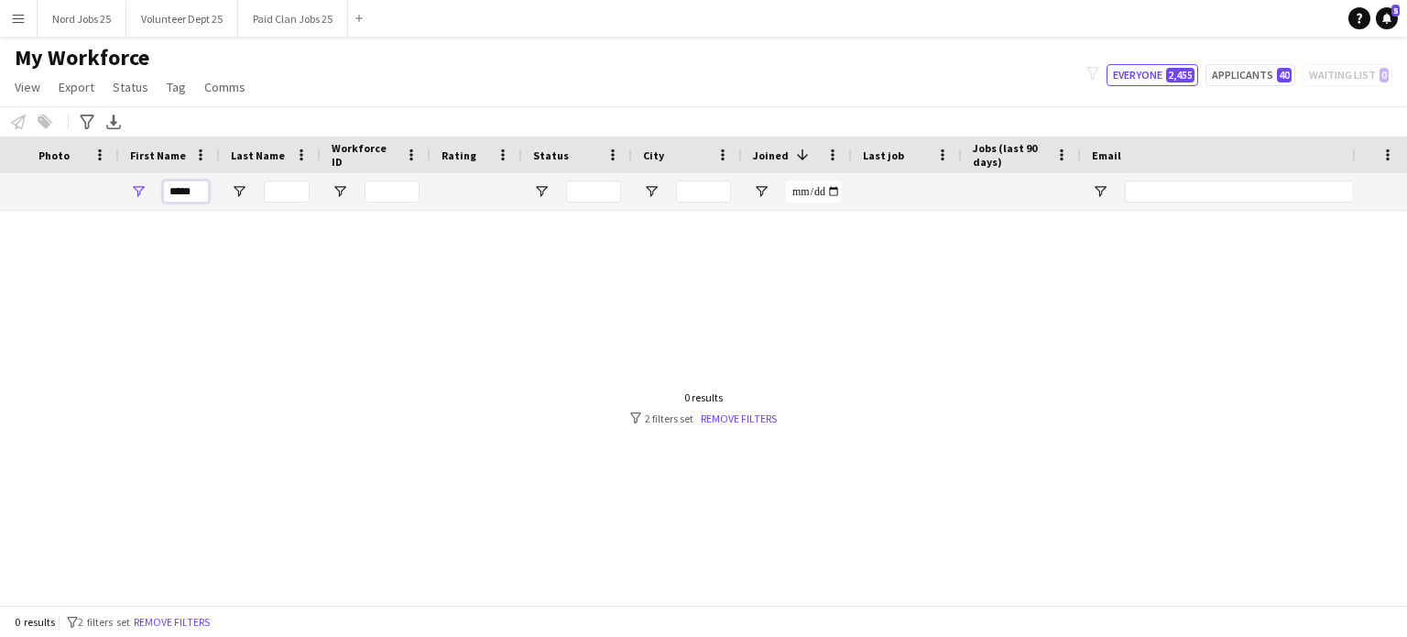
scroll to position [0, 634]
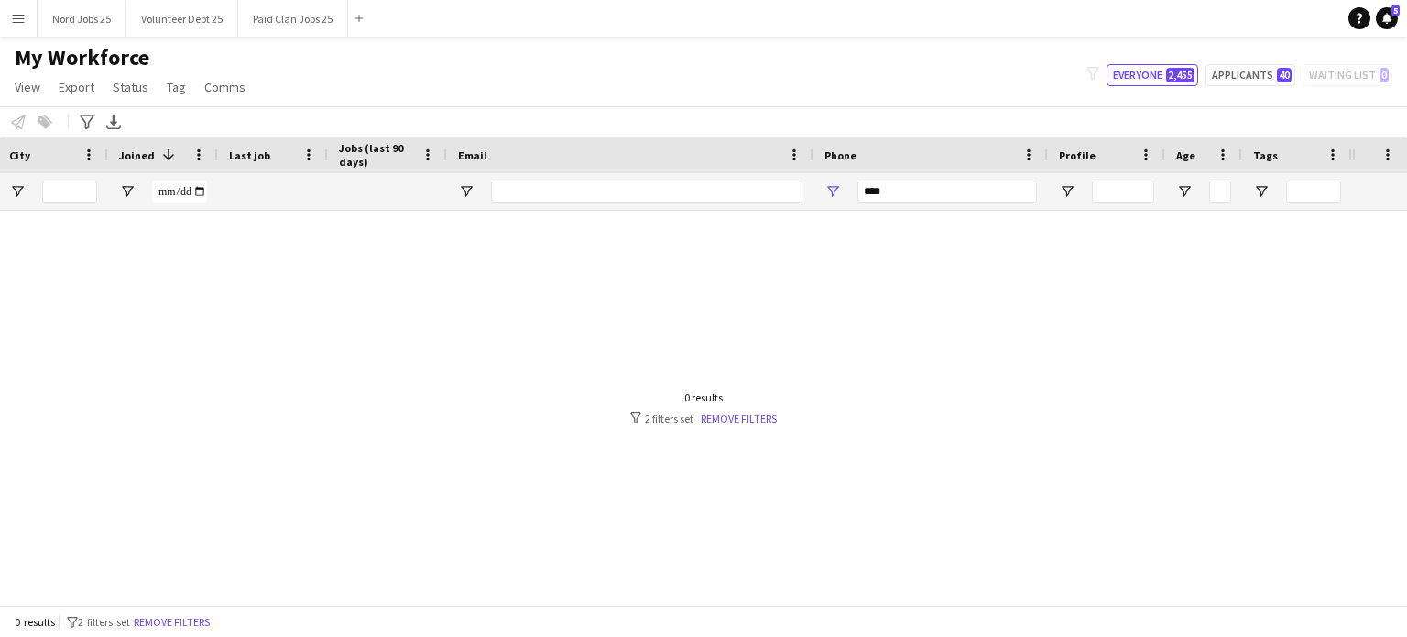
type input "*****"
click at [923, 183] on input "****" at bounding box center [948, 191] width 180 height 22
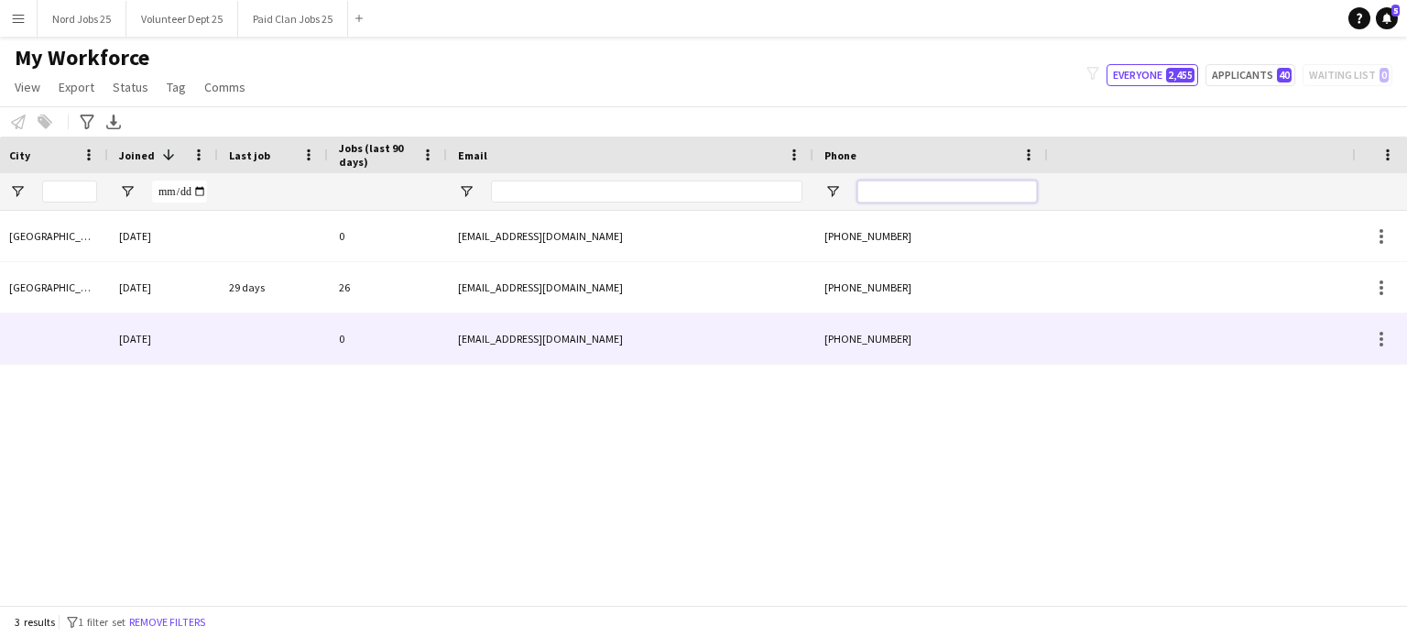
scroll to position [0, 0]
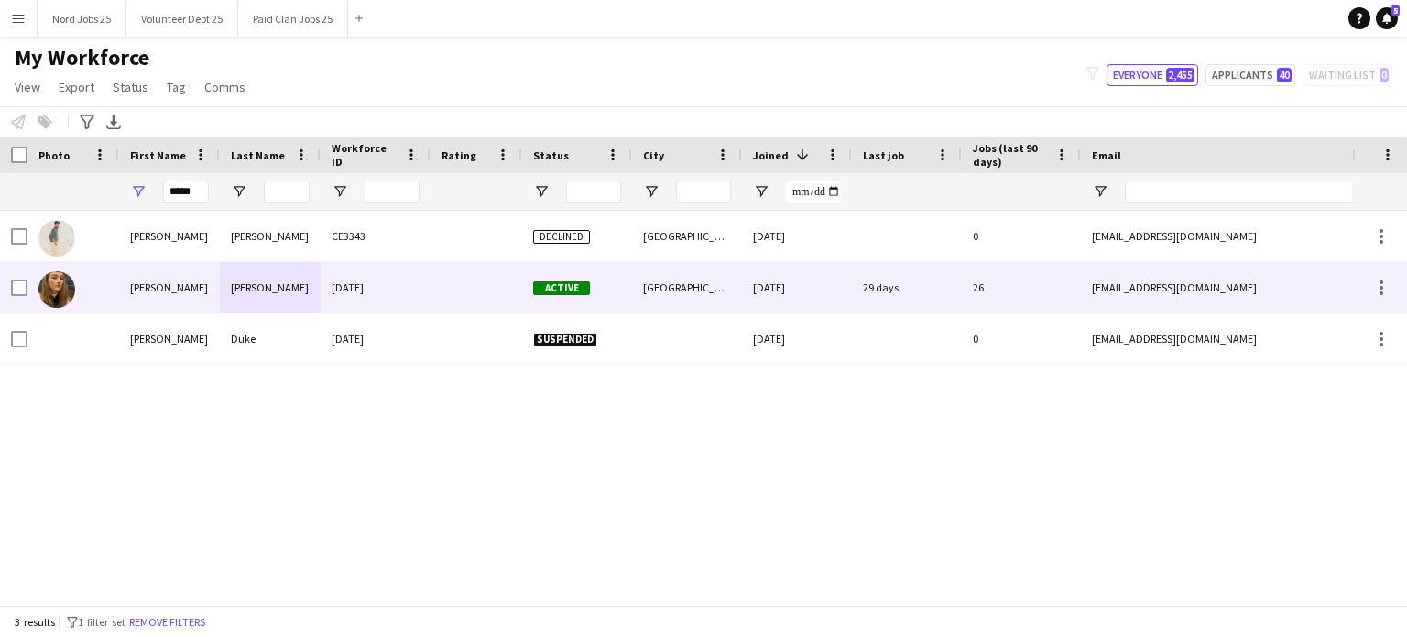
click at [246, 295] on div "Clancy" at bounding box center [270, 287] width 101 height 50
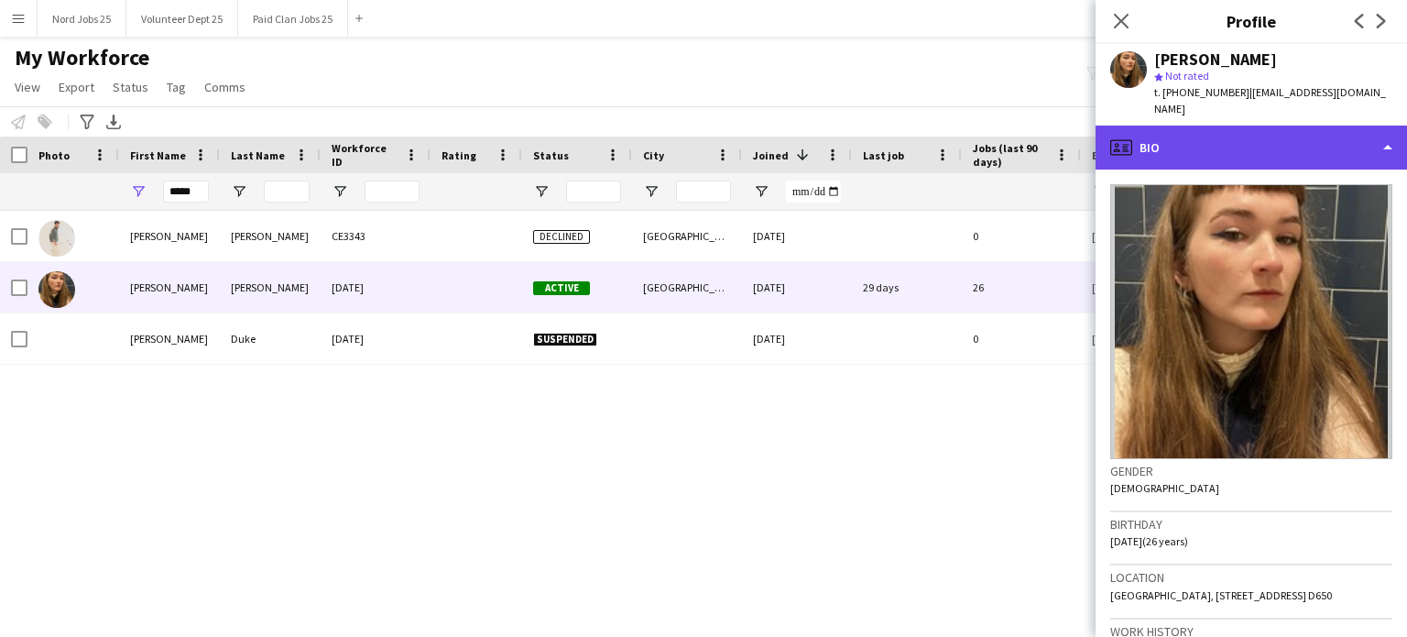
click at [1172, 126] on div "profile Bio" at bounding box center [1252, 148] width 312 height 44
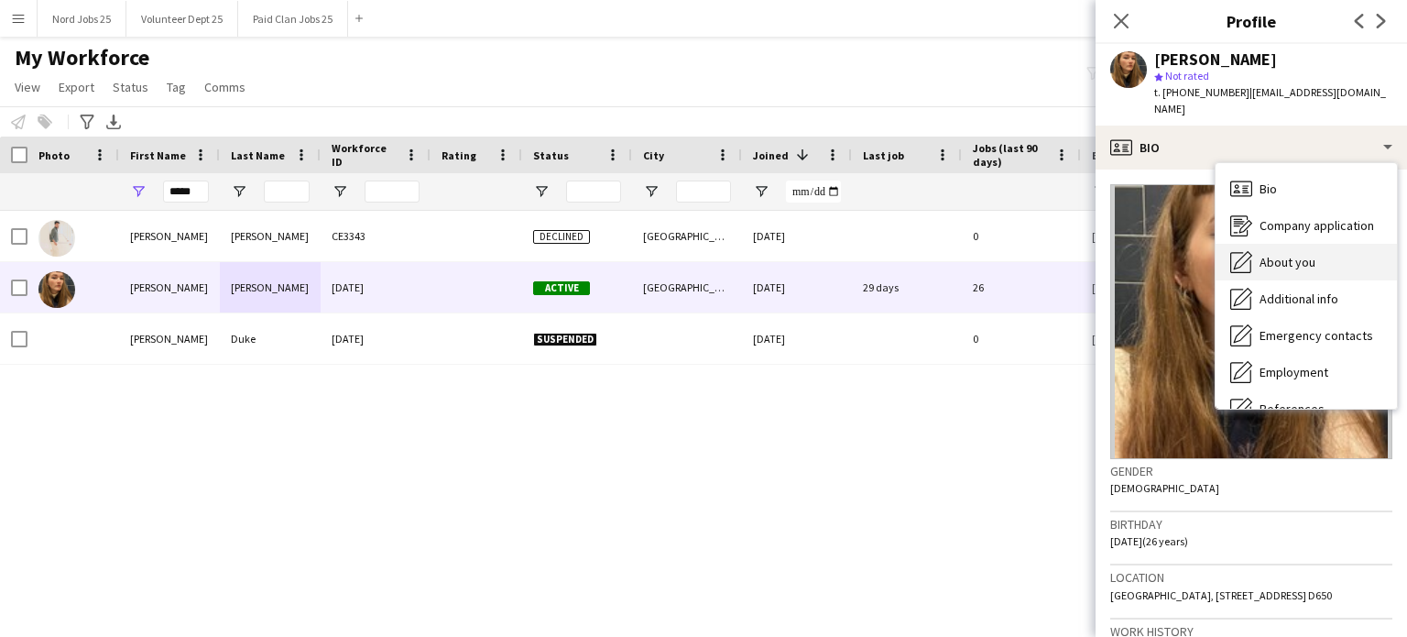
click at [1172, 254] on span "About you" at bounding box center [1288, 262] width 56 height 16
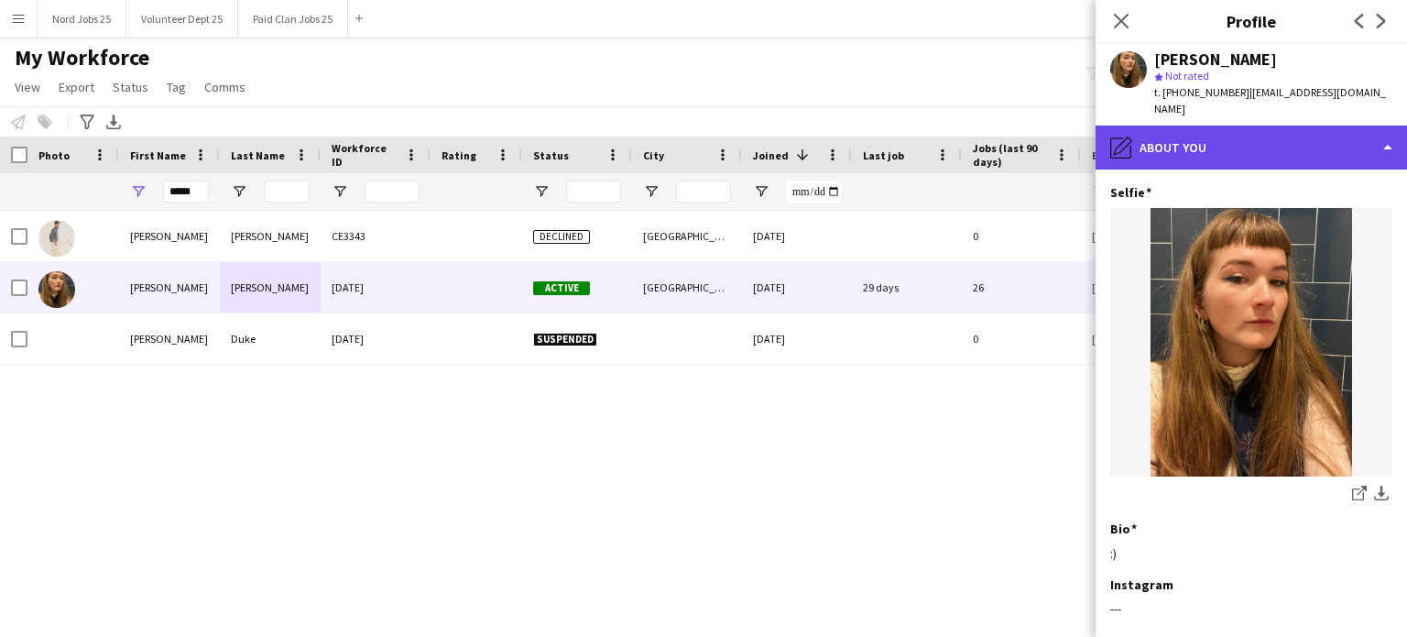
click at [1172, 130] on div "pencil4 About you" at bounding box center [1252, 148] width 312 height 44
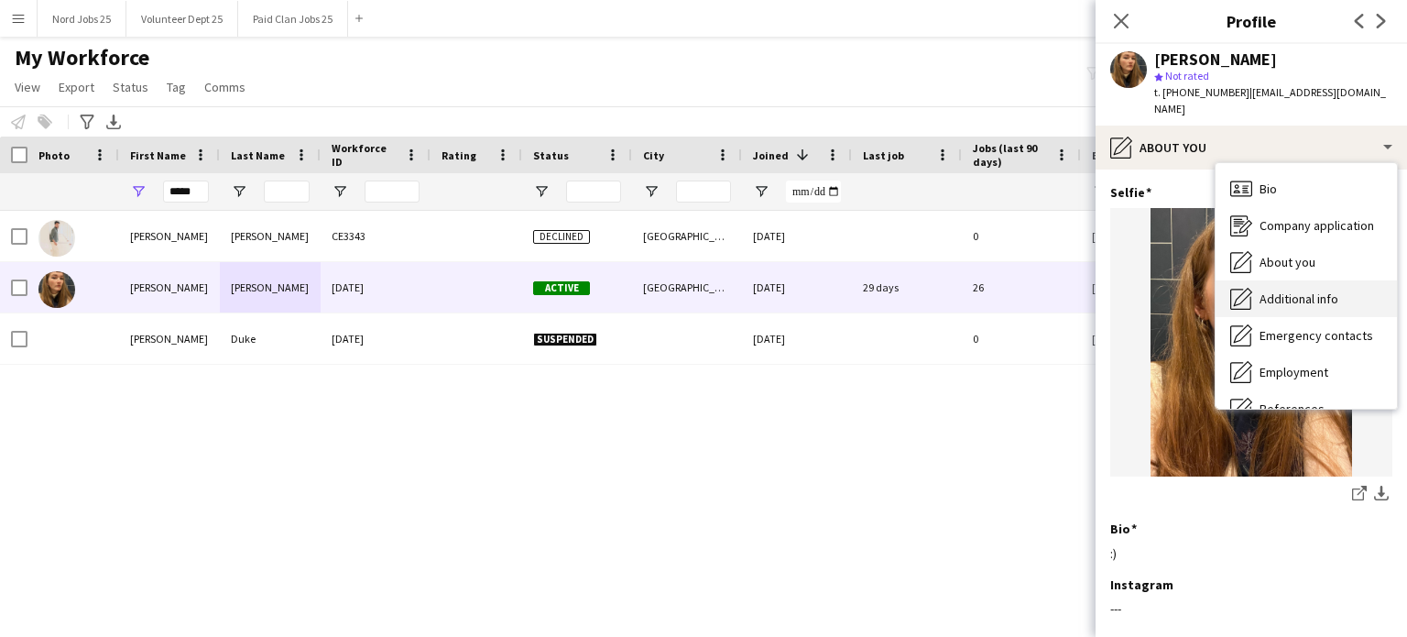
click at [1172, 290] on span "Additional info" at bounding box center [1299, 298] width 79 height 16
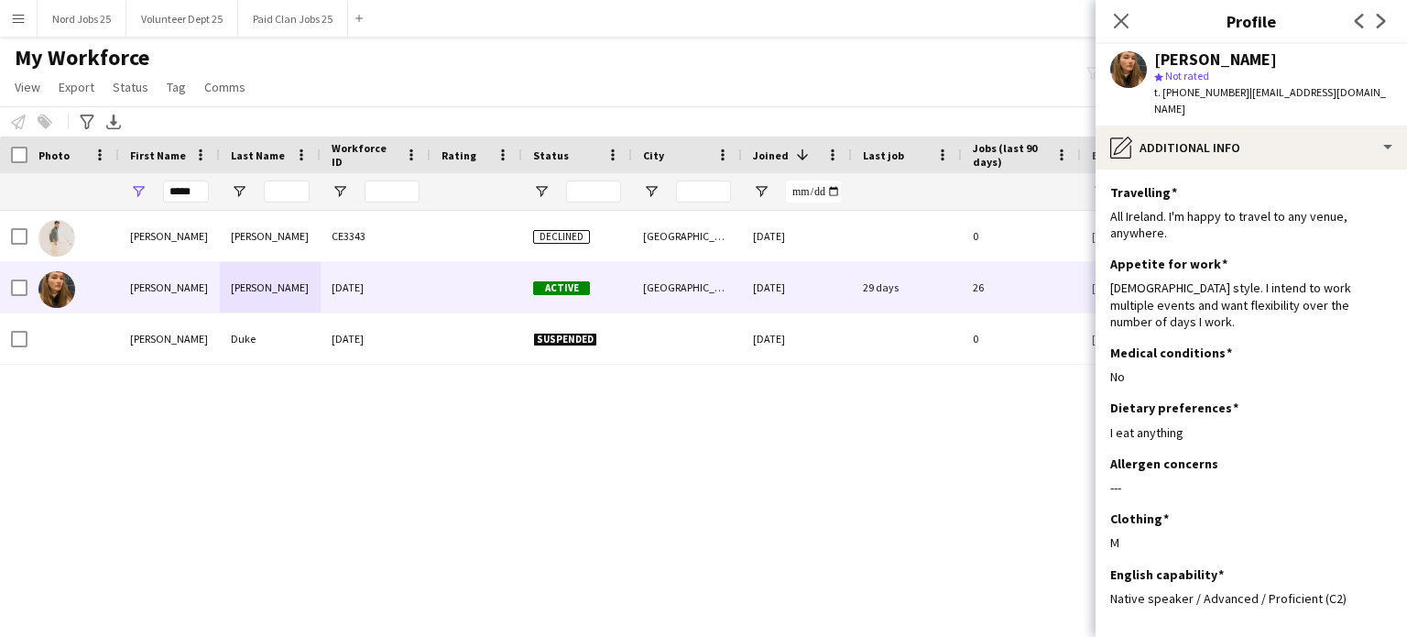
click at [211, 195] on div "*****" at bounding box center [169, 191] width 101 height 37
click at [196, 193] on input "*****" at bounding box center [186, 191] width 46 height 22
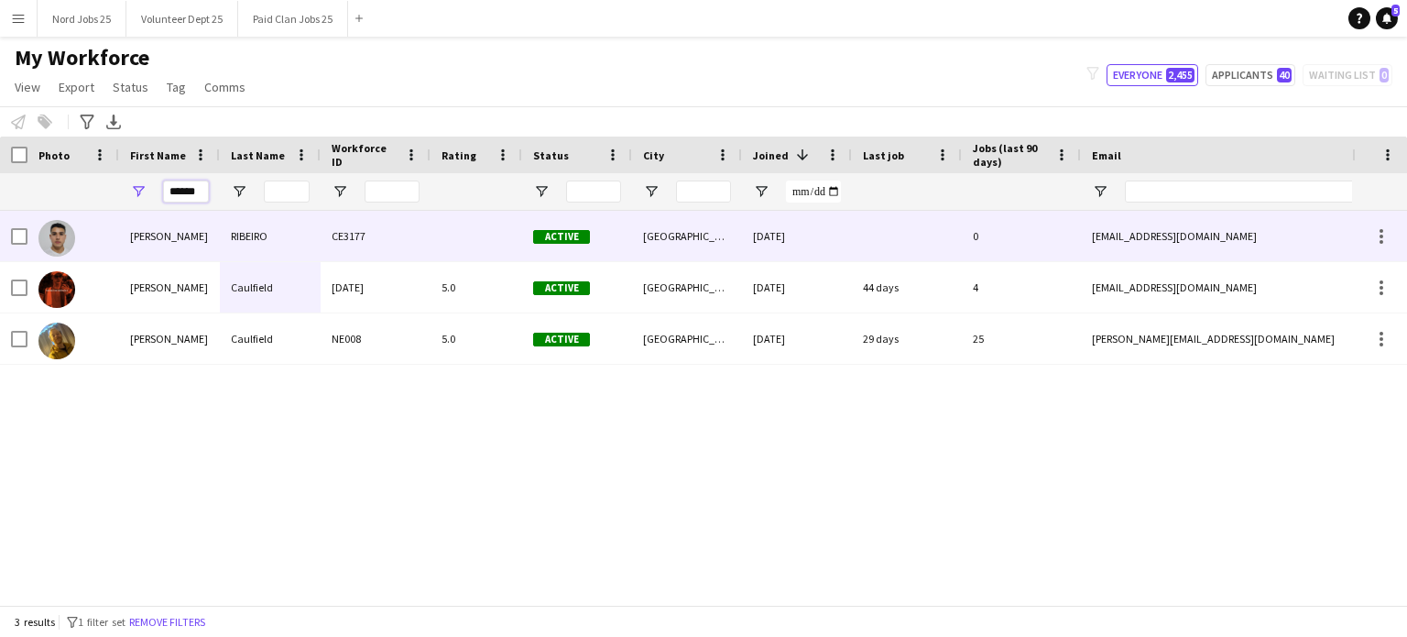
type input "******"
click at [234, 226] on div "RIBEIRO" at bounding box center [270, 236] width 101 height 50
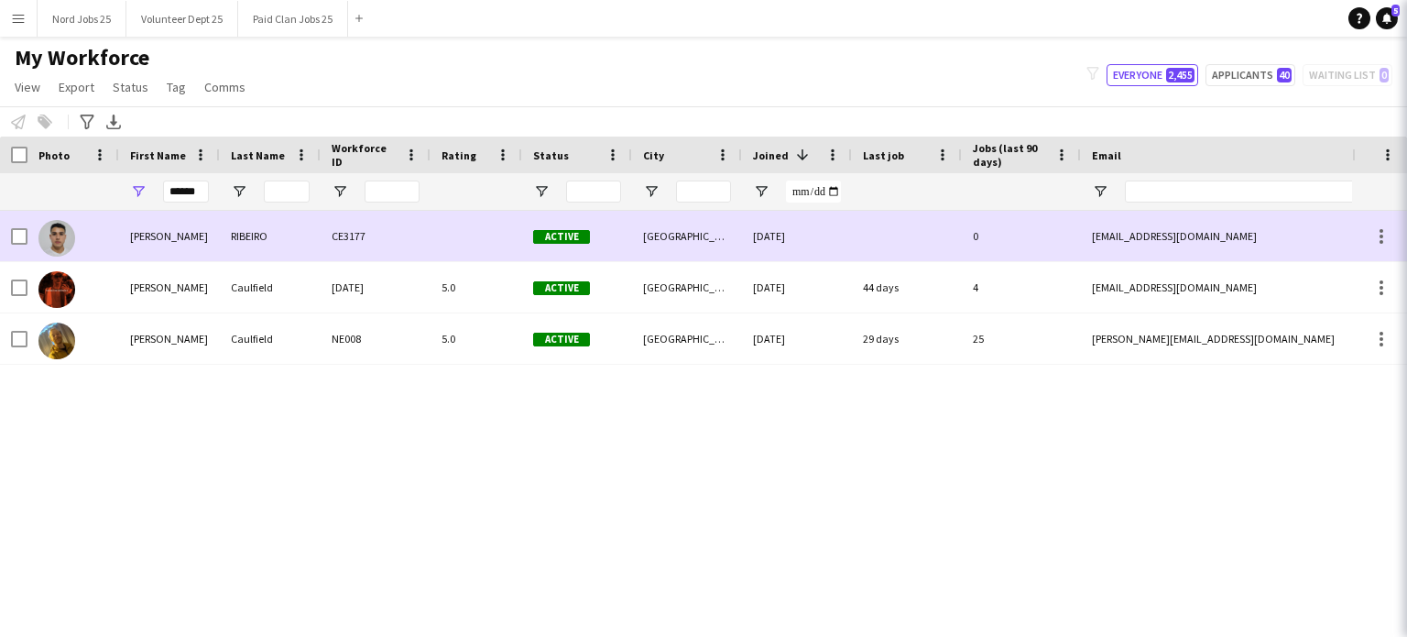
click at [213, 288] on div "Arthur" at bounding box center [169, 287] width 101 height 50
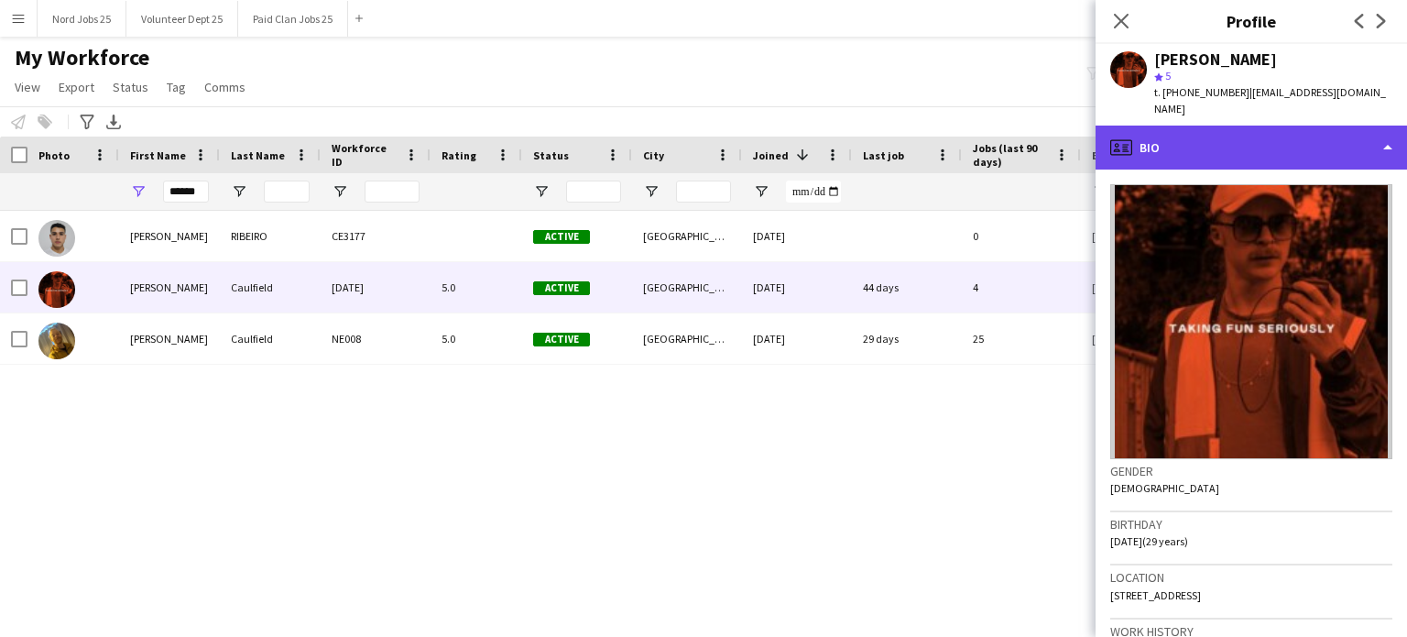
click at [1172, 152] on div "profile Bio" at bounding box center [1252, 148] width 312 height 44
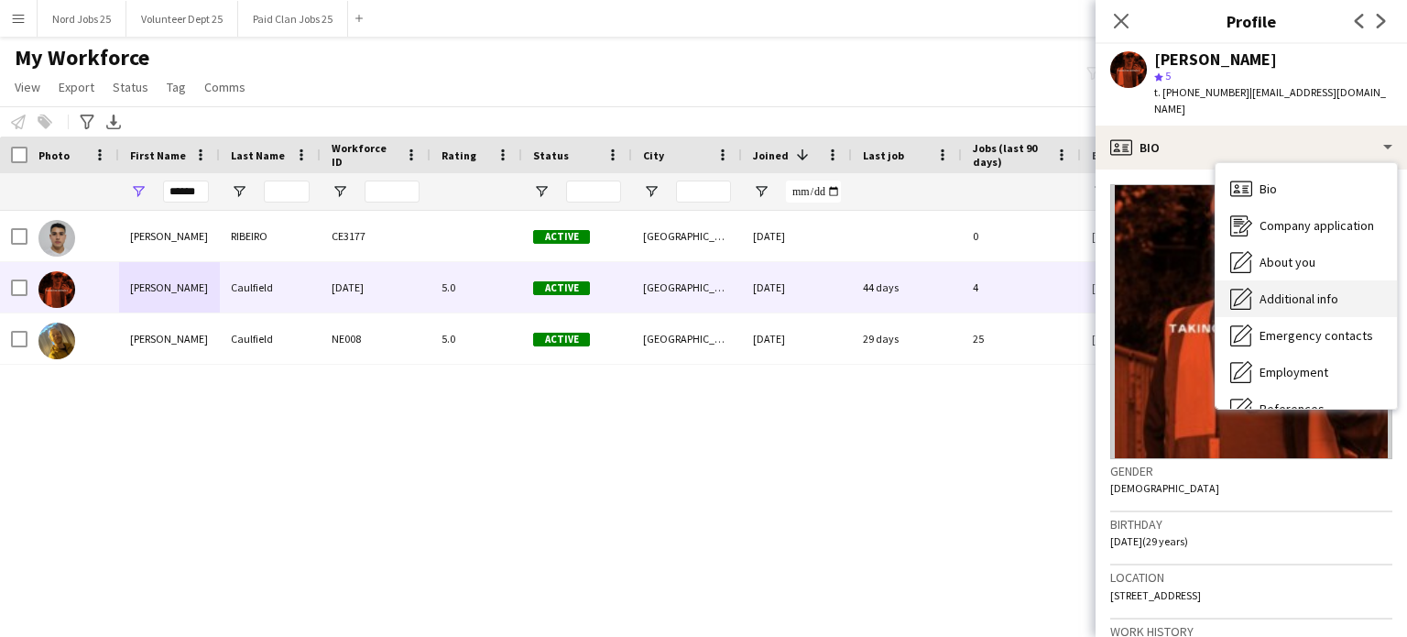
click at [1172, 290] on span "Additional info" at bounding box center [1299, 298] width 79 height 16
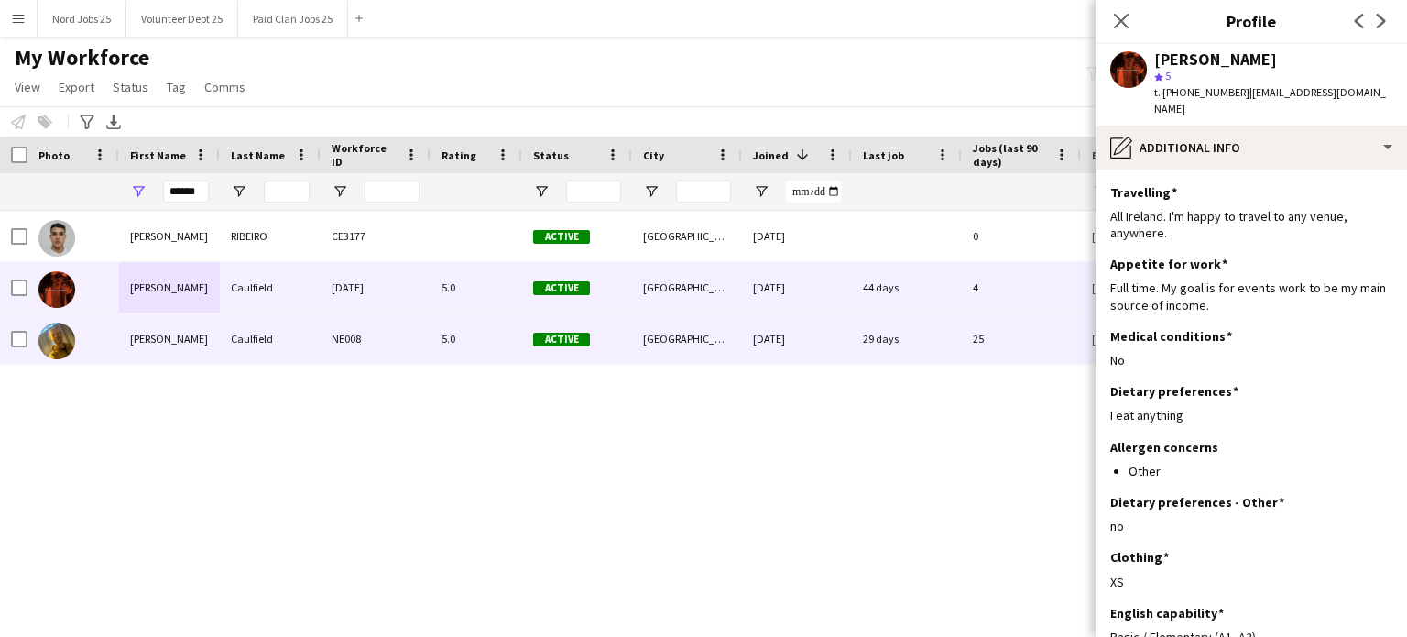
click at [269, 332] on div "Caulfield" at bounding box center [270, 338] width 101 height 50
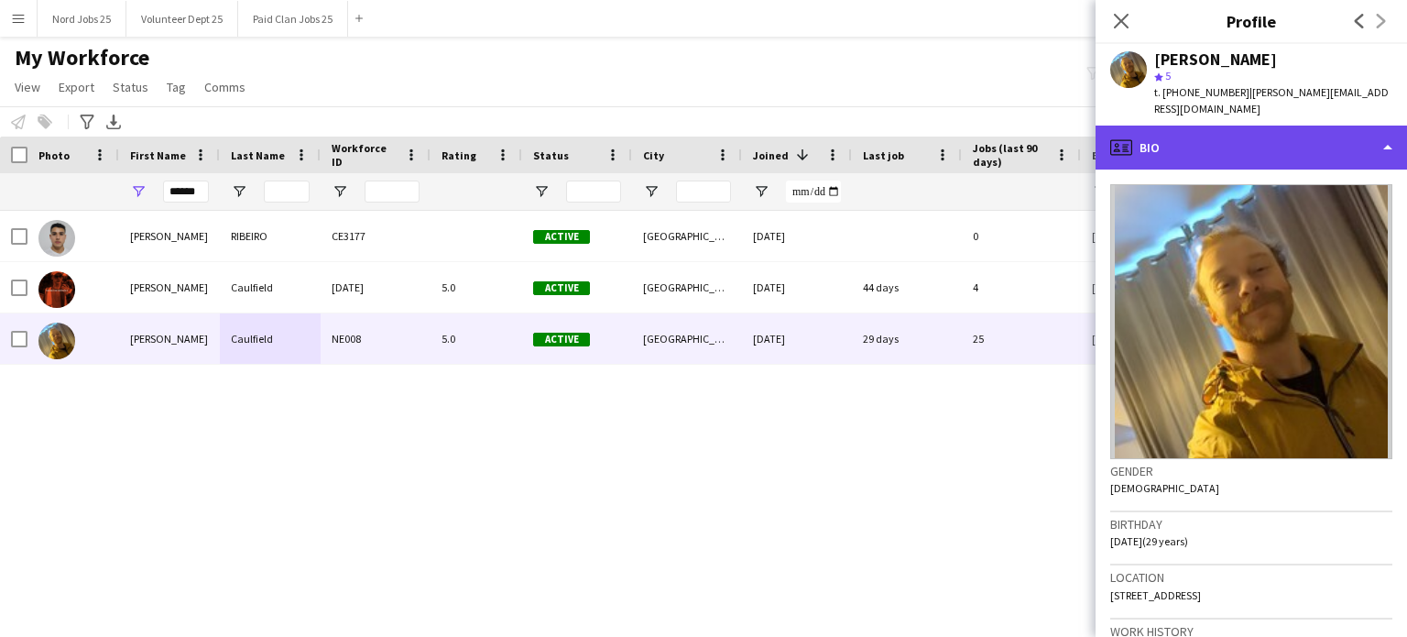
click at [1172, 126] on div "profile Bio" at bounding box center [1252, 148] width 312 height 44
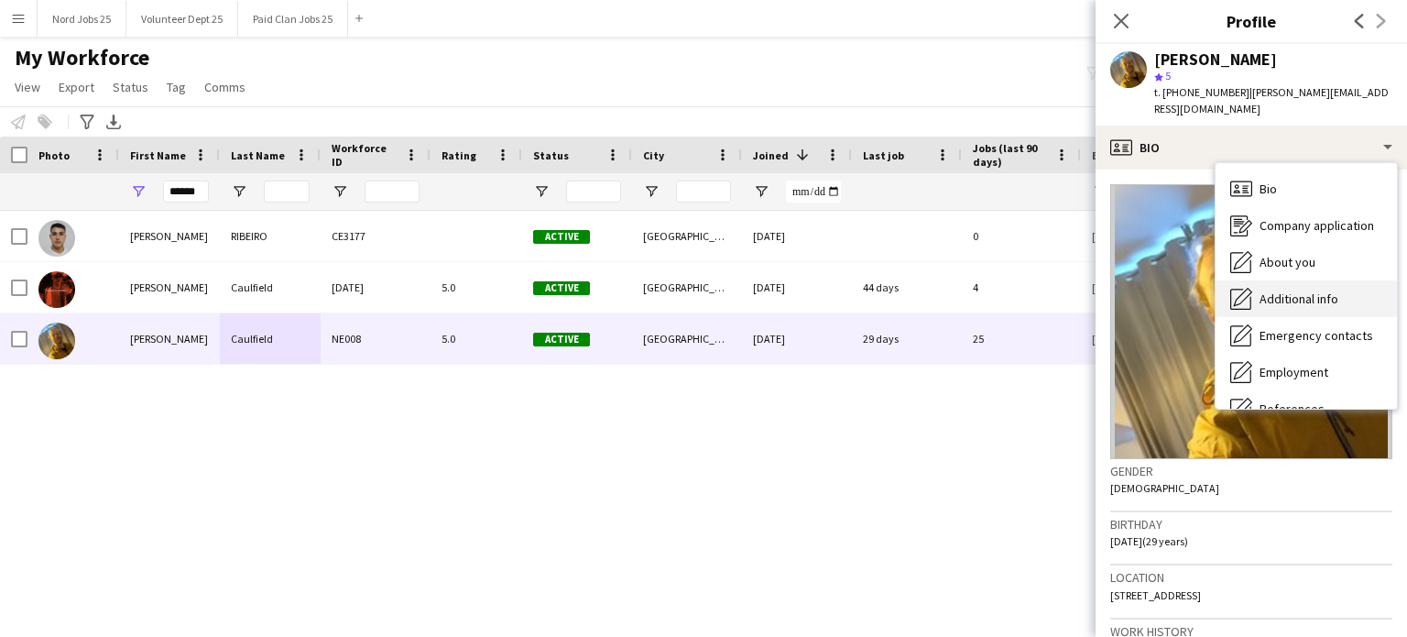
click at [1172, 290] on span "Additional info" at bounding box center [1299, 298] width 79 height 16
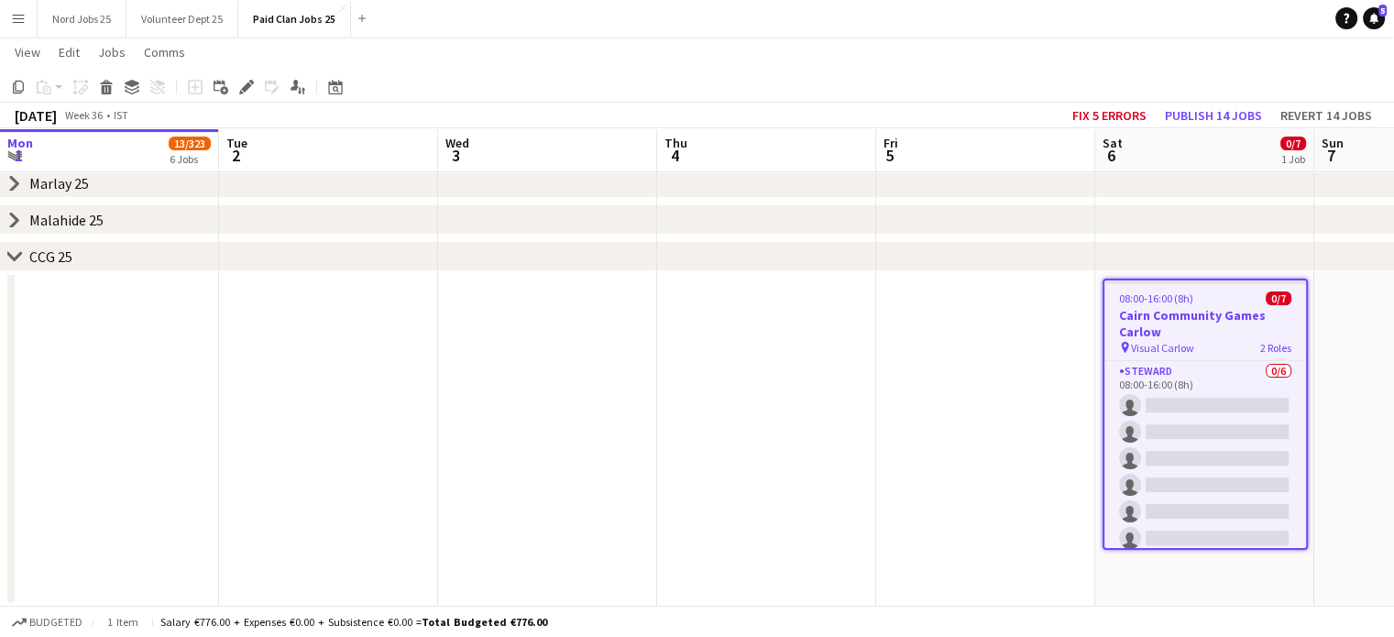
scroll to position [0, 806]
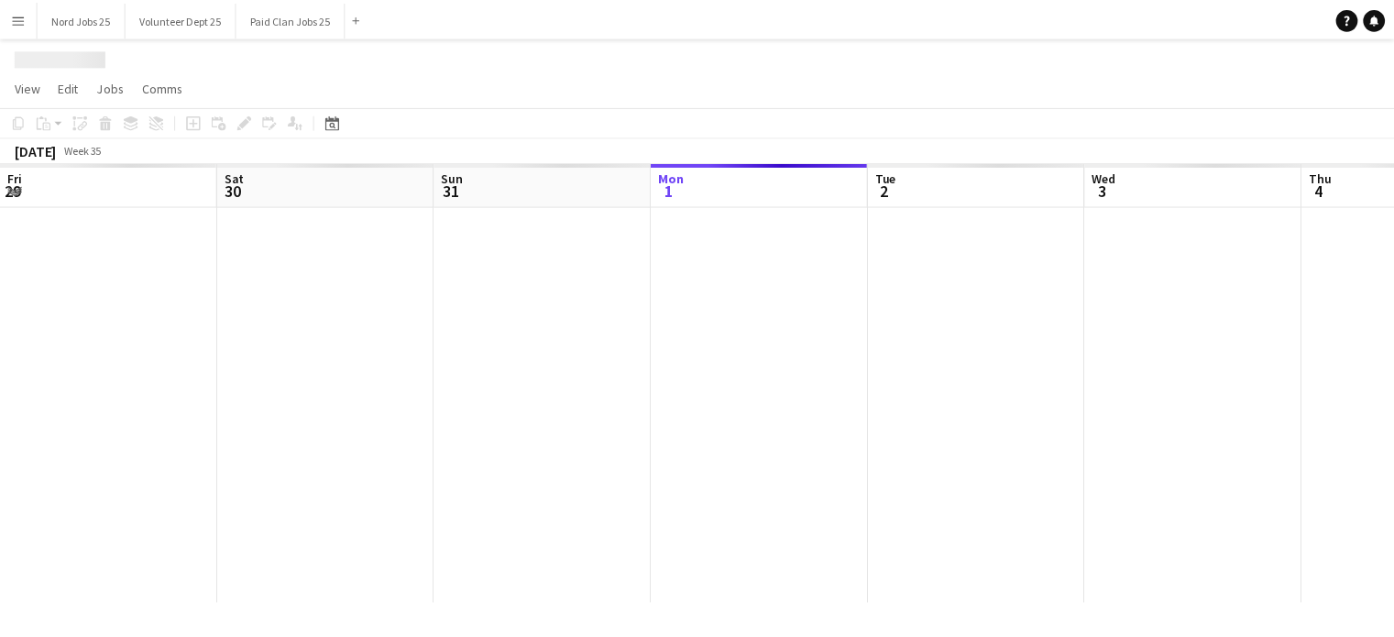
scroll to position [0, 438]
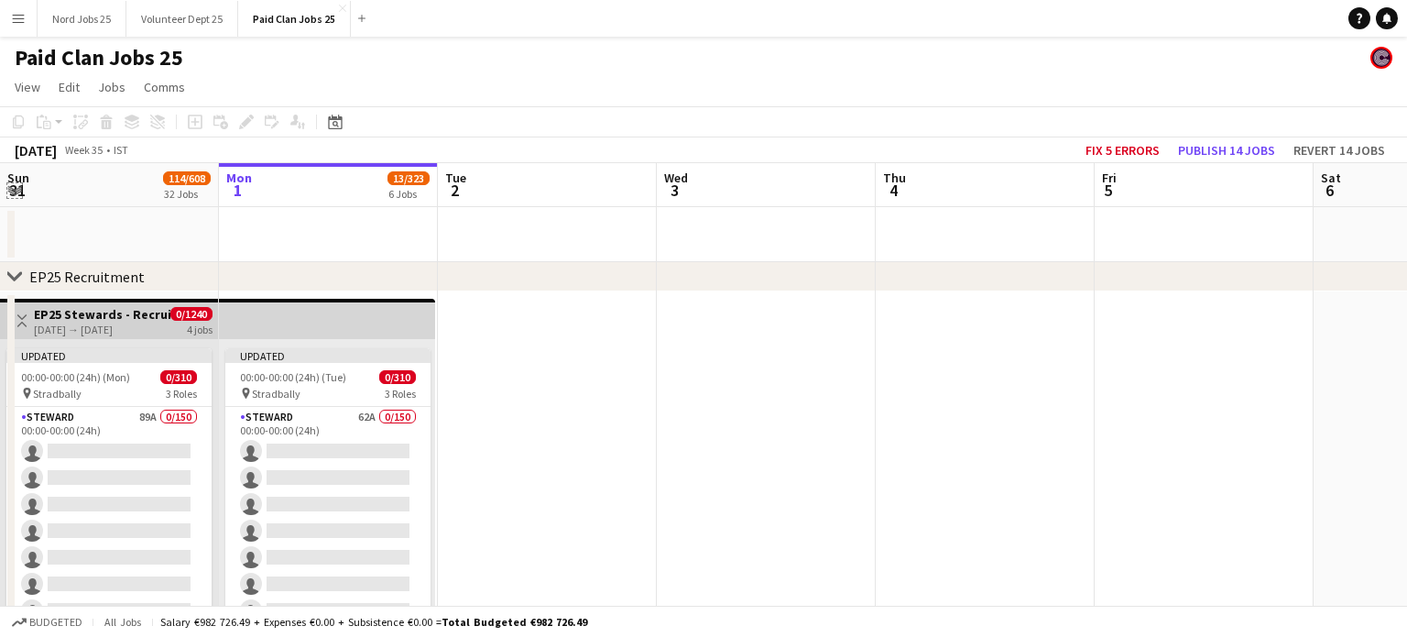
click at [18, 193] on app-icon "Expand/collapse" at bounding box center [14, 188] width 15 height 17
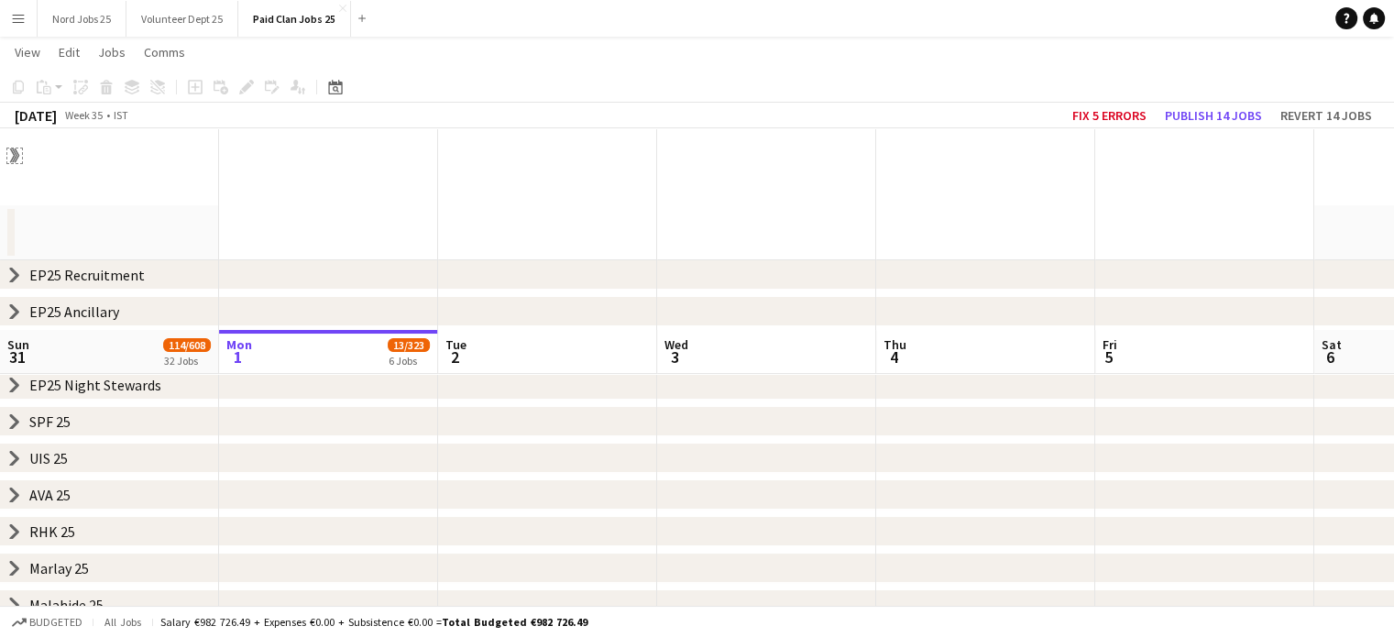
scroll to position [202, 0]
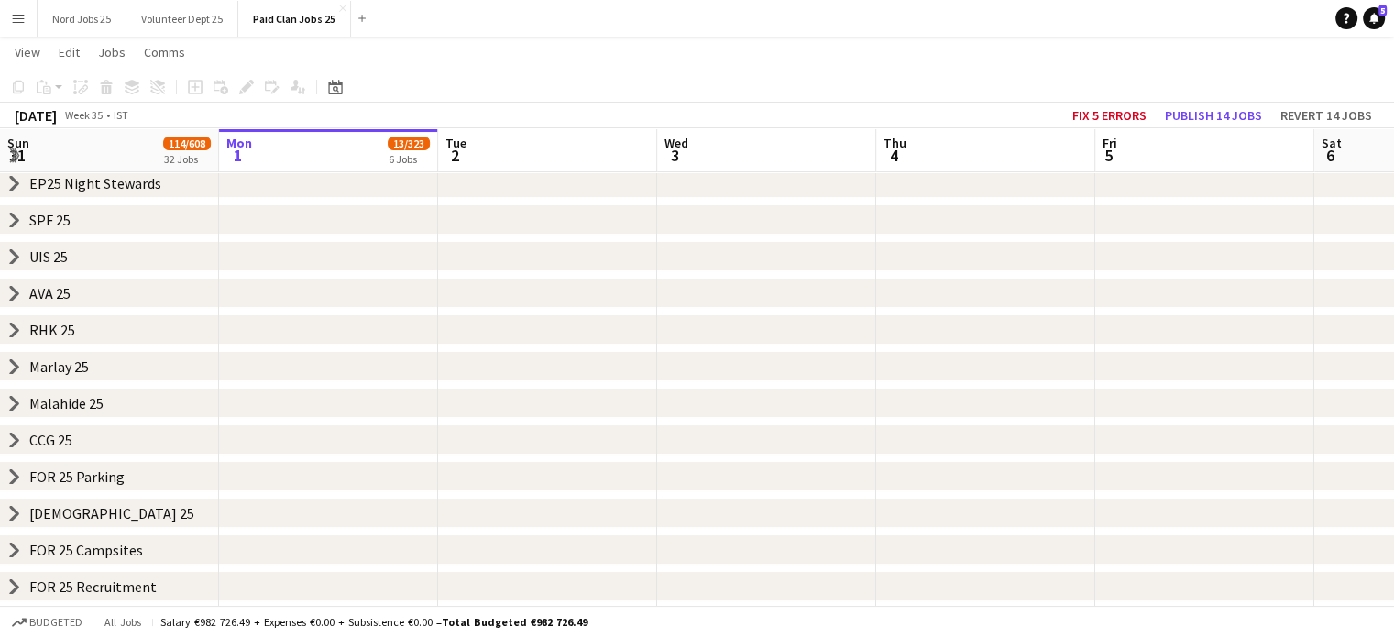
click at [13, 439] on icon "chevron-right" at bounding box center [14, 439] width 15 height 15
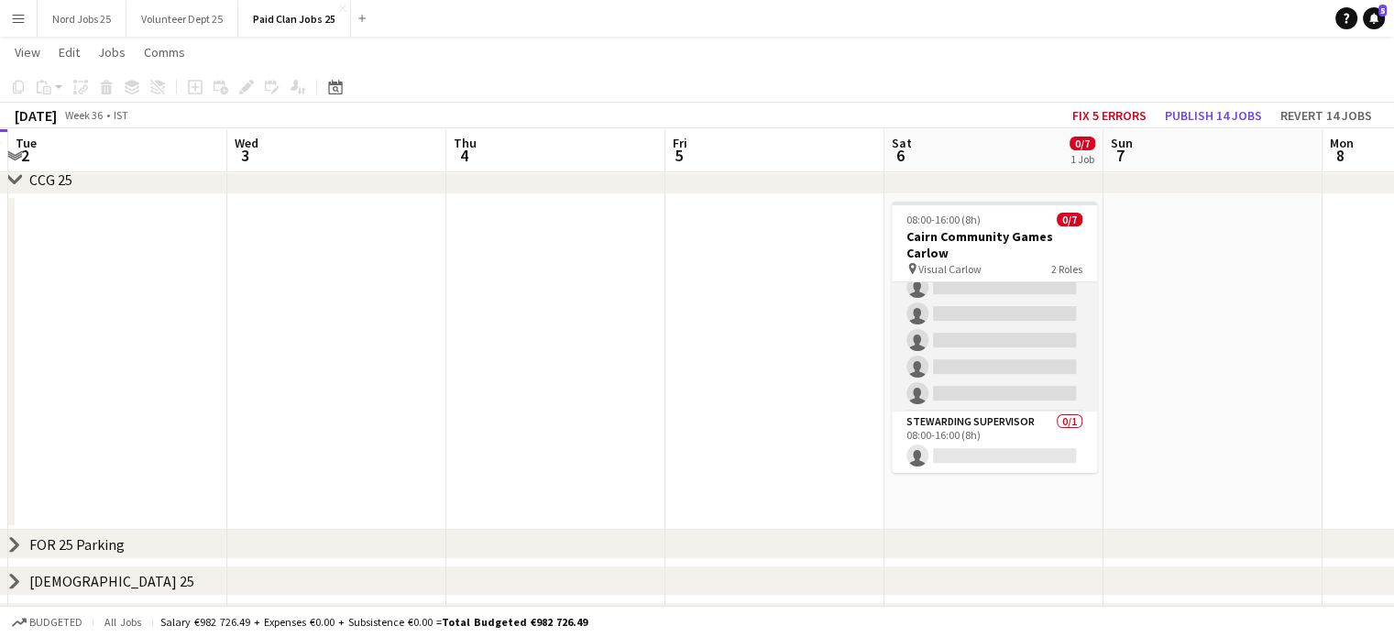
scroll to position [0, 0]
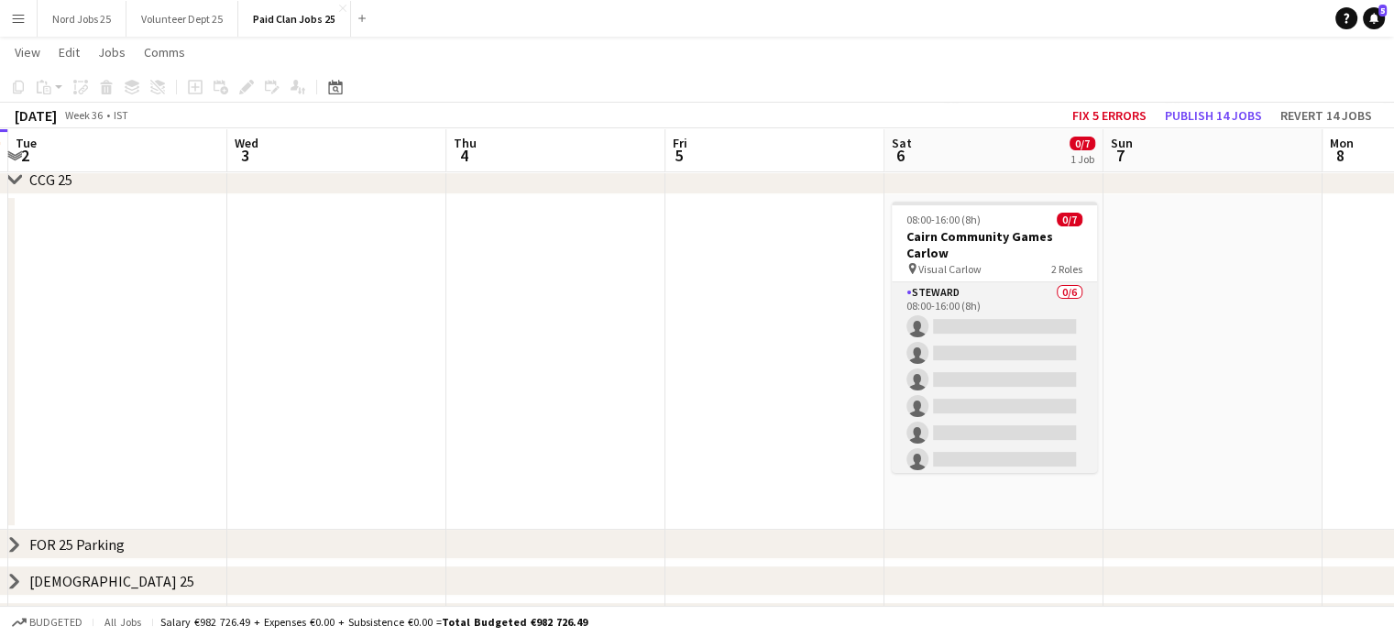
click at [988, 366] on app-card-role "Steward 0/6 08:00-16:00 (8h) single-neutral-actions single-neutral-actions sing…" at bounding box center [993, 379] width 205 height 195
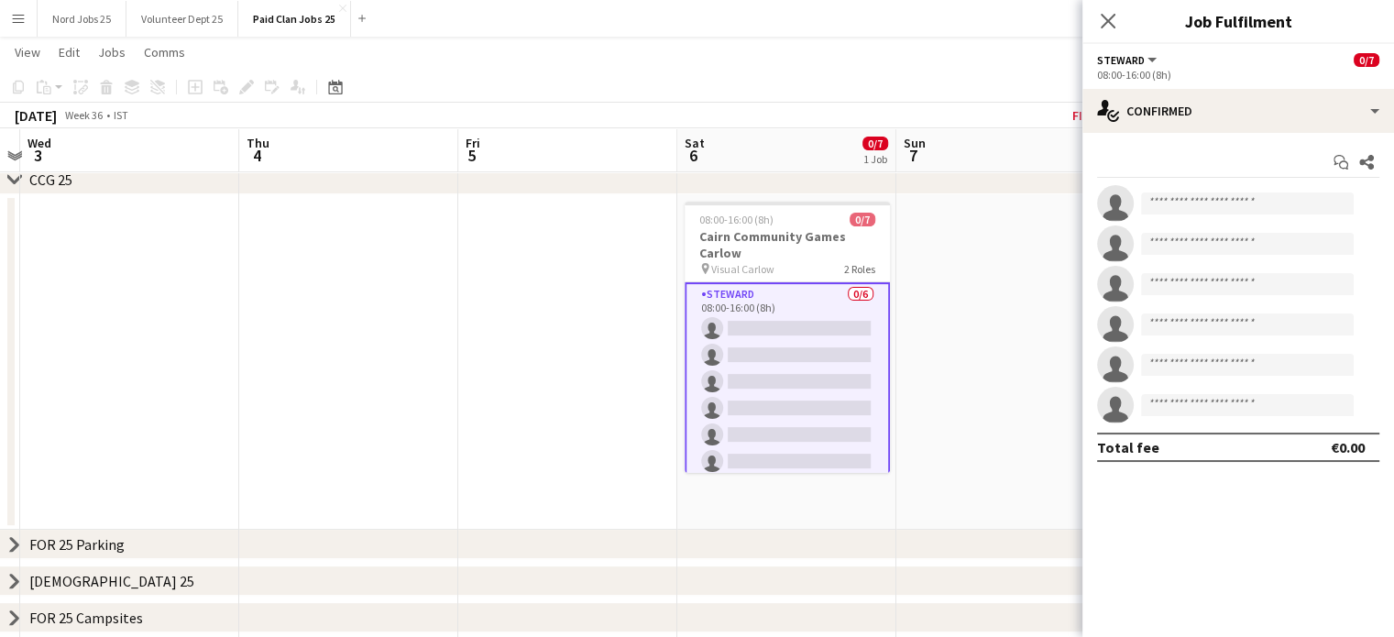
scroll to position [0, 641]
click at [830, 349] on app-card-role "Steward 0/6 08:00-16:00 (8h) single-neutral-actions single-neutral-actions sing…" at bounding box center [782, 381] width 205 height 199
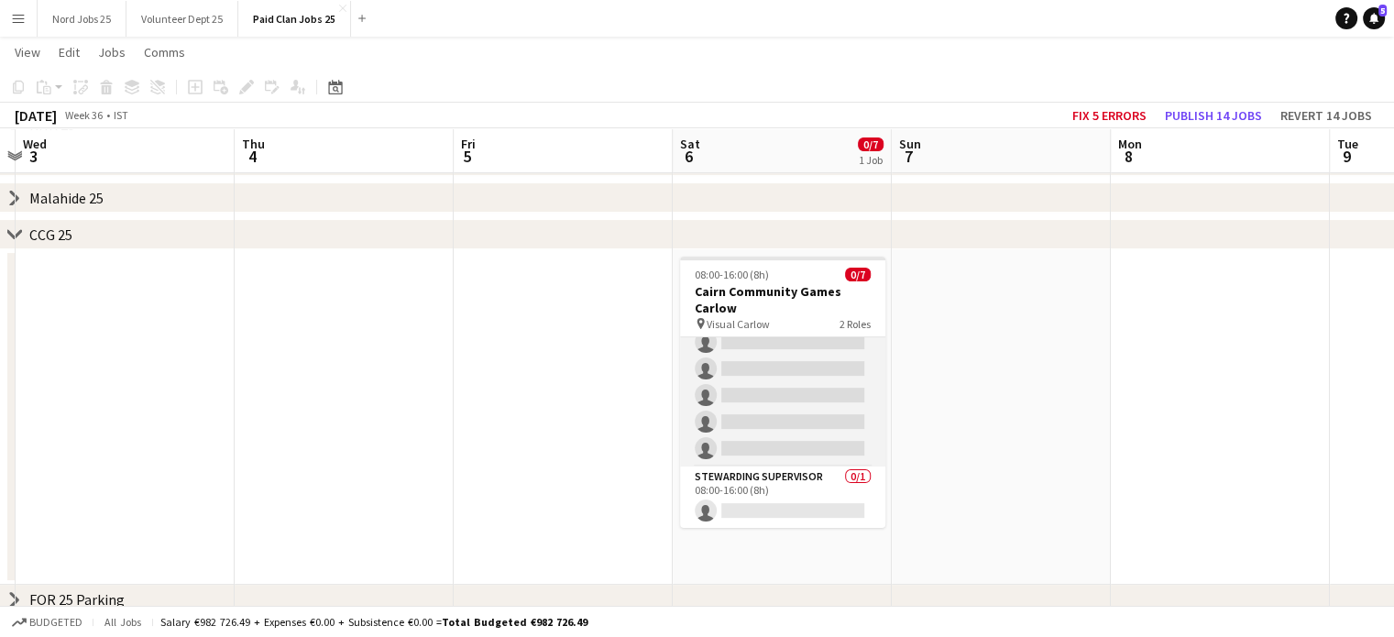
scroll to position [0, 0]
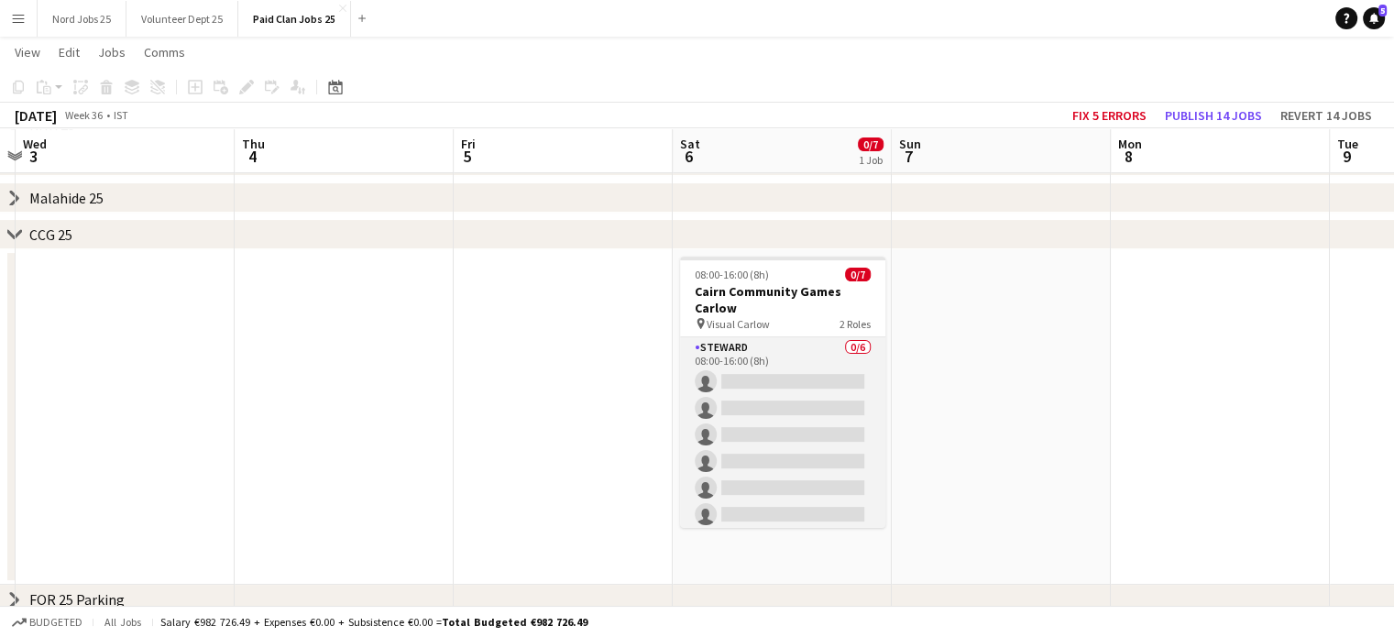
click at [816, 413] on app-card-role "Steward 0/6 08:00-16:00 (8h) single-neutral-actions single-neutral-actions sing…" at bounding box center [782, 434] width 205 height 195
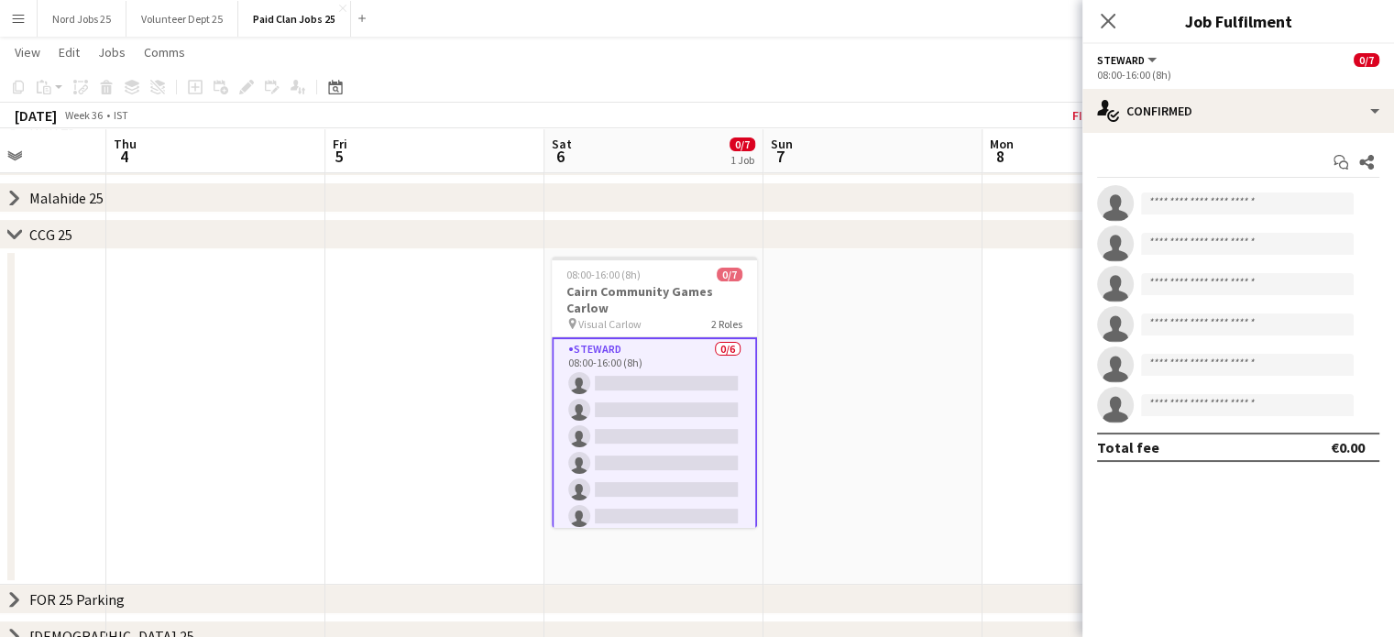
scroll to position [0, 780]
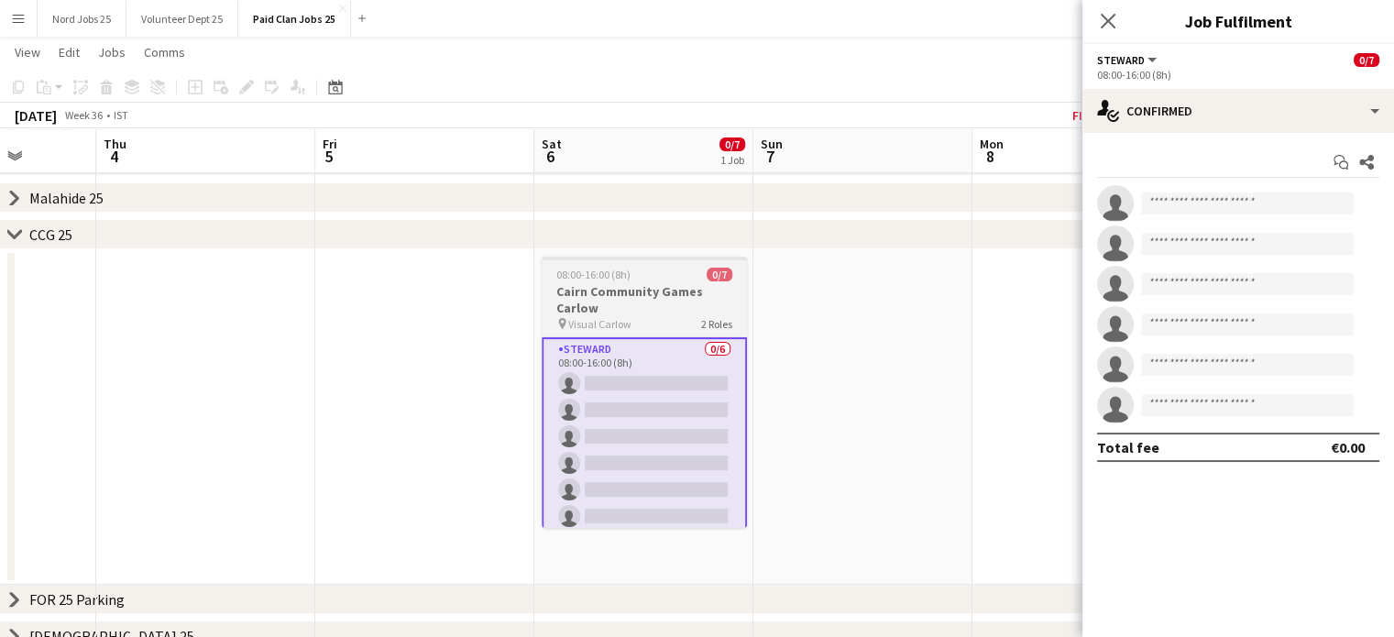
click at [652, 321] on div "pin Visual Carlow 2 Roles" at bounding box center [643, 323] width 205 height 15
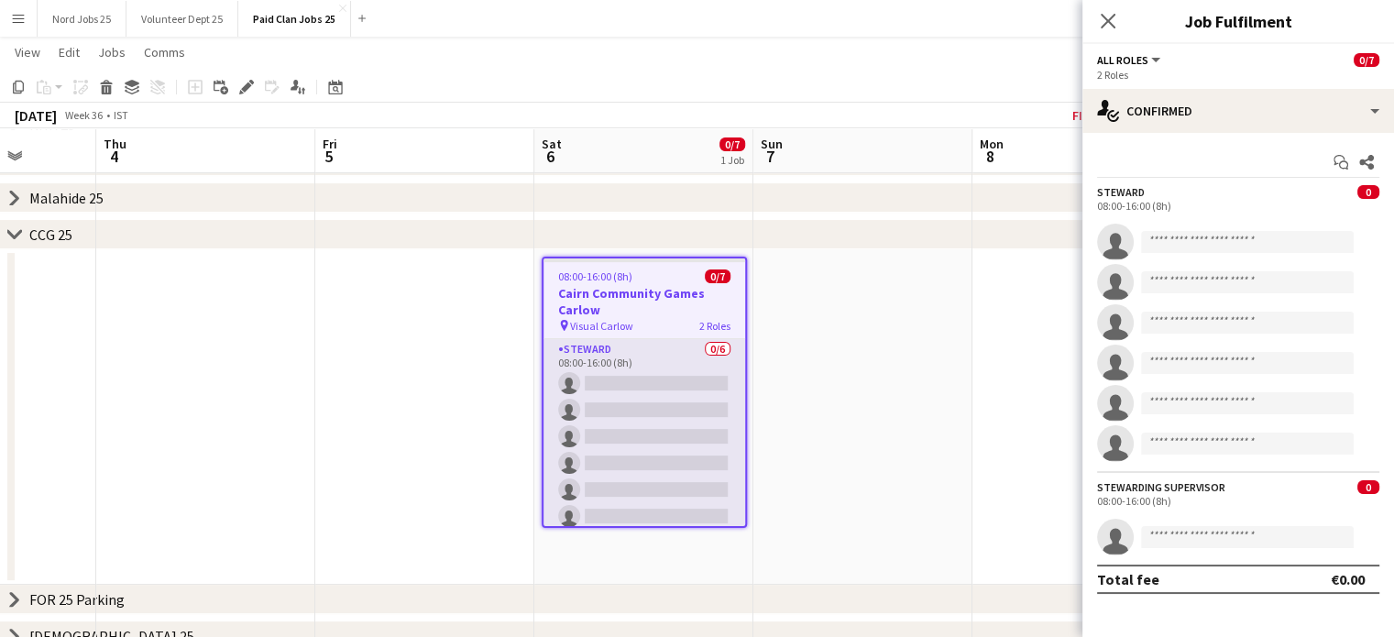
click at [681, 395] on app-card-role "Steward 0/6 08:00-16:00 (8h) single-neutral-actions single-neutral-actions sing…" at bounding box center [644, 436] width 202 height 195
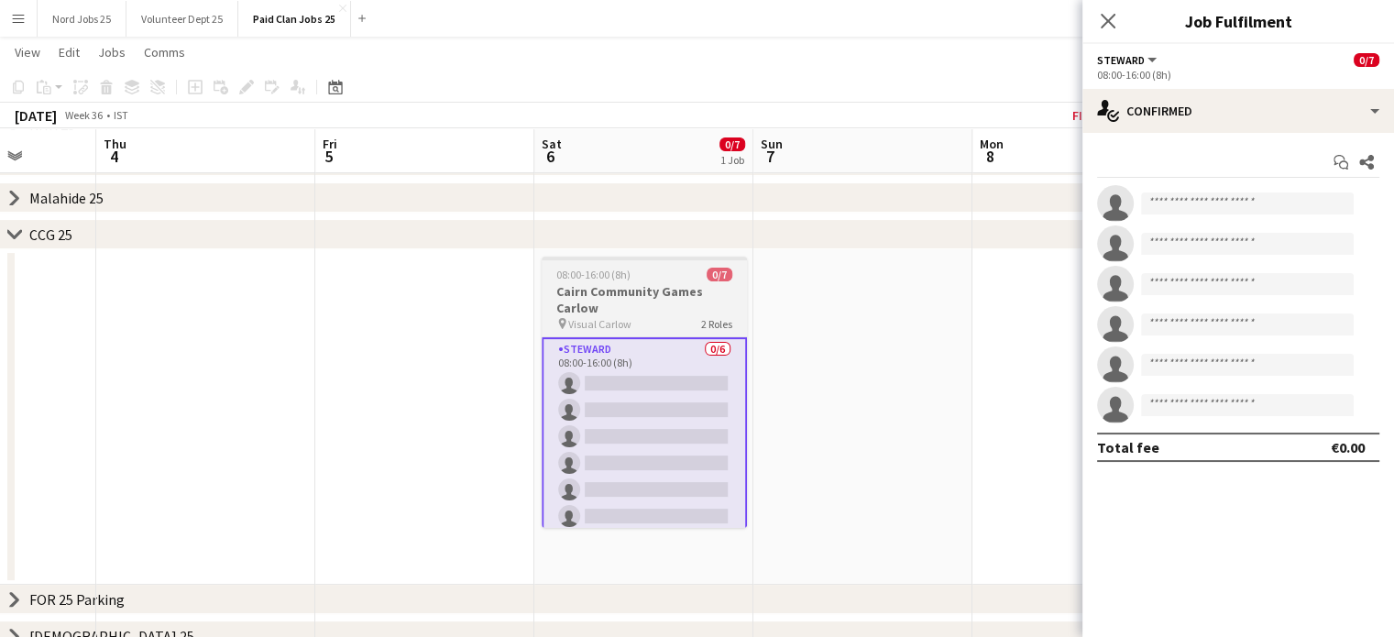
click at [629, 307] on h3 "Cairn Community Games Carlow" at bounding box center [643, 299] width 205 height 33
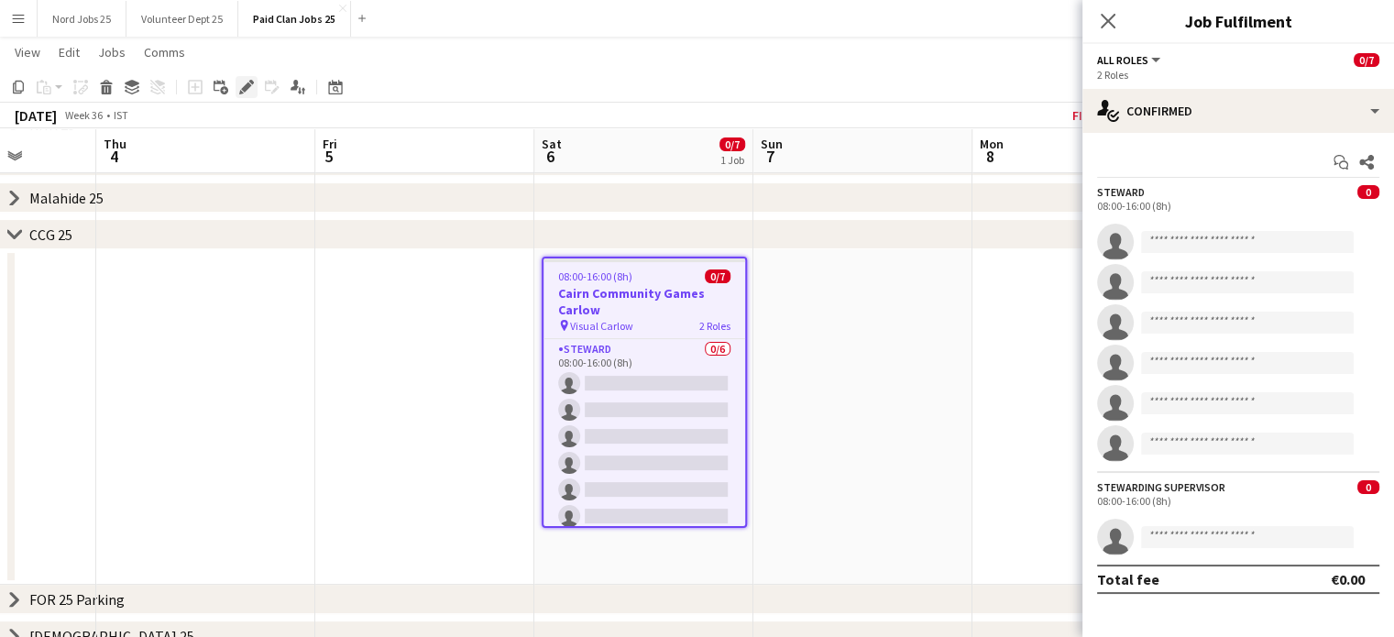
click at [250, 84] on icon at bounding box center [246, 87] width 10 height 10
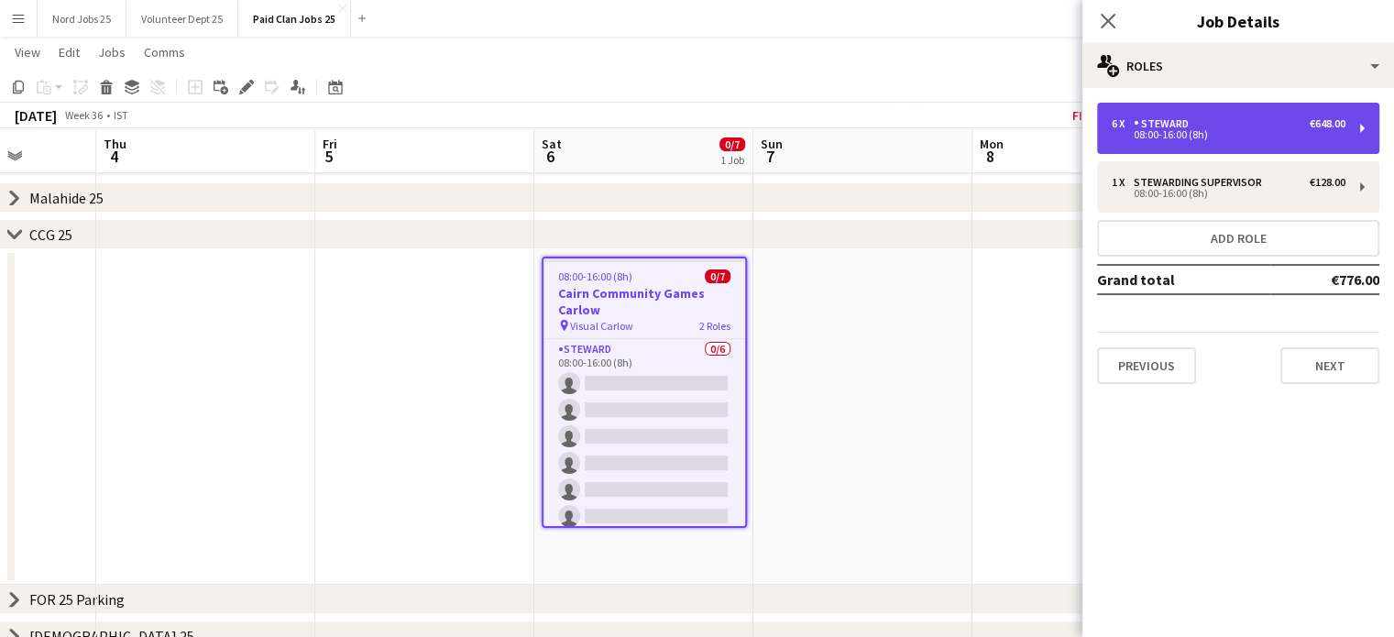
click at [1140, 129] on div "Steward" at bounding box center [1164, 123] width 62 height 13
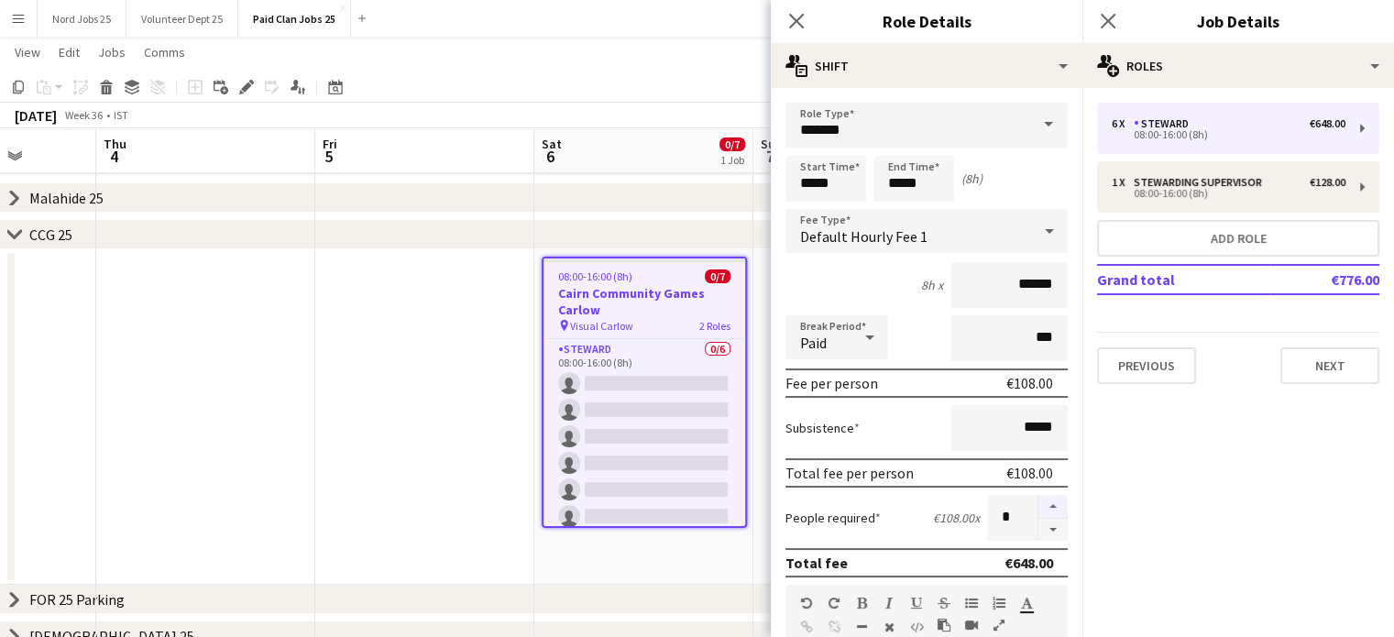
click at [1038, 508] on button "button" at bounding box center [1052, 507] width 29 height 24
type input "*"
click at [716, 546] on app-date-cell "08:00-16:00 (8h) 0/7 Cairn Community Games Carlow pin Visual Carlow 2 Roles Ste…" at bounding box center [643, 416] width 219 height 335
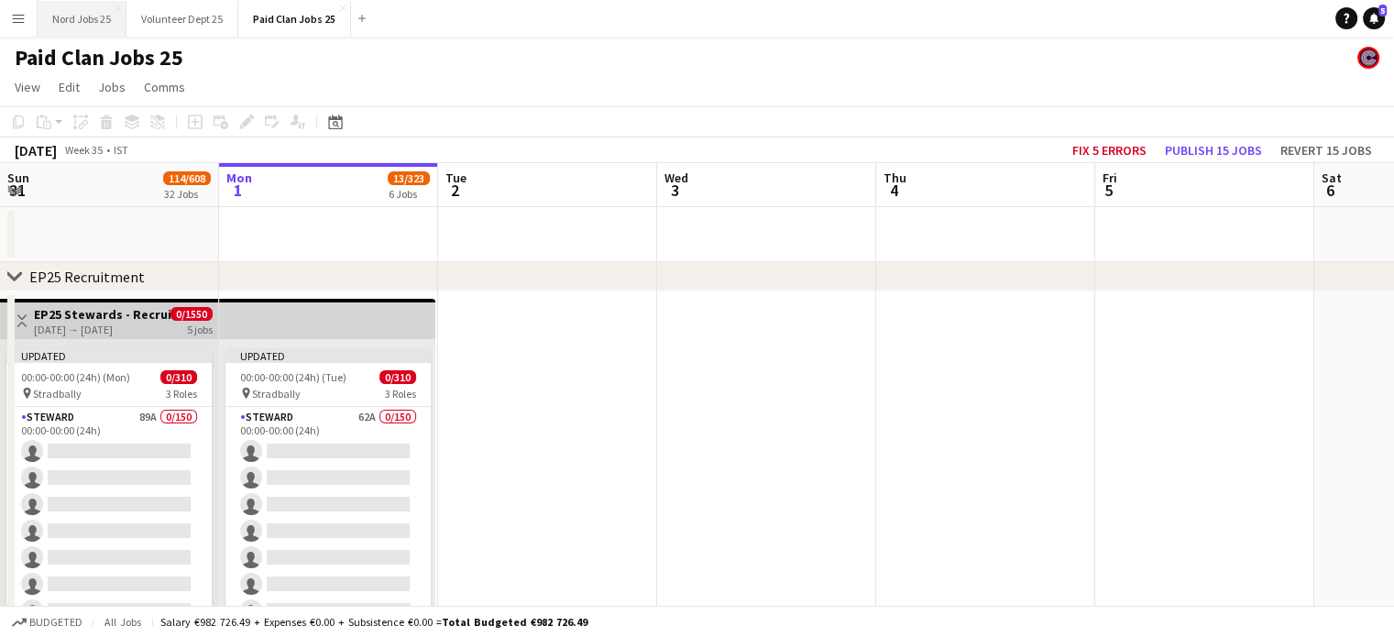
click at [81, 5] on button "Nord Jobs 25 Close" at bounding box center [82, 19] width 89 height 36
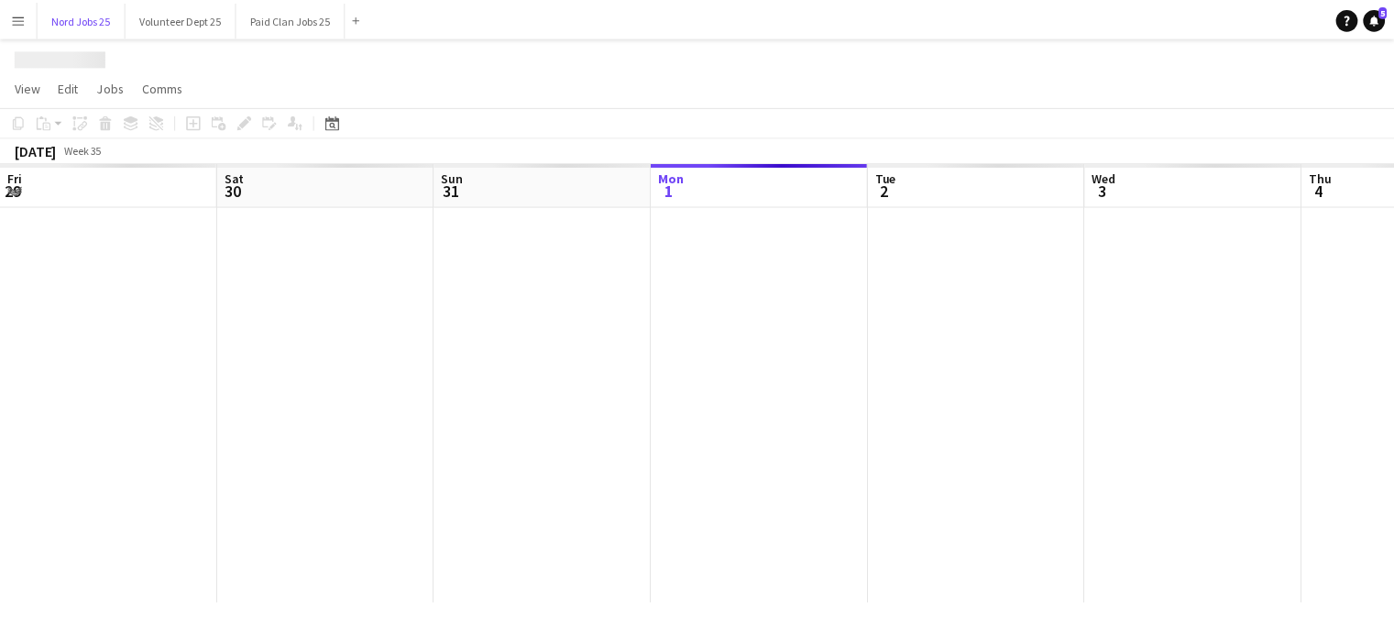
scroll to position [0, 438]
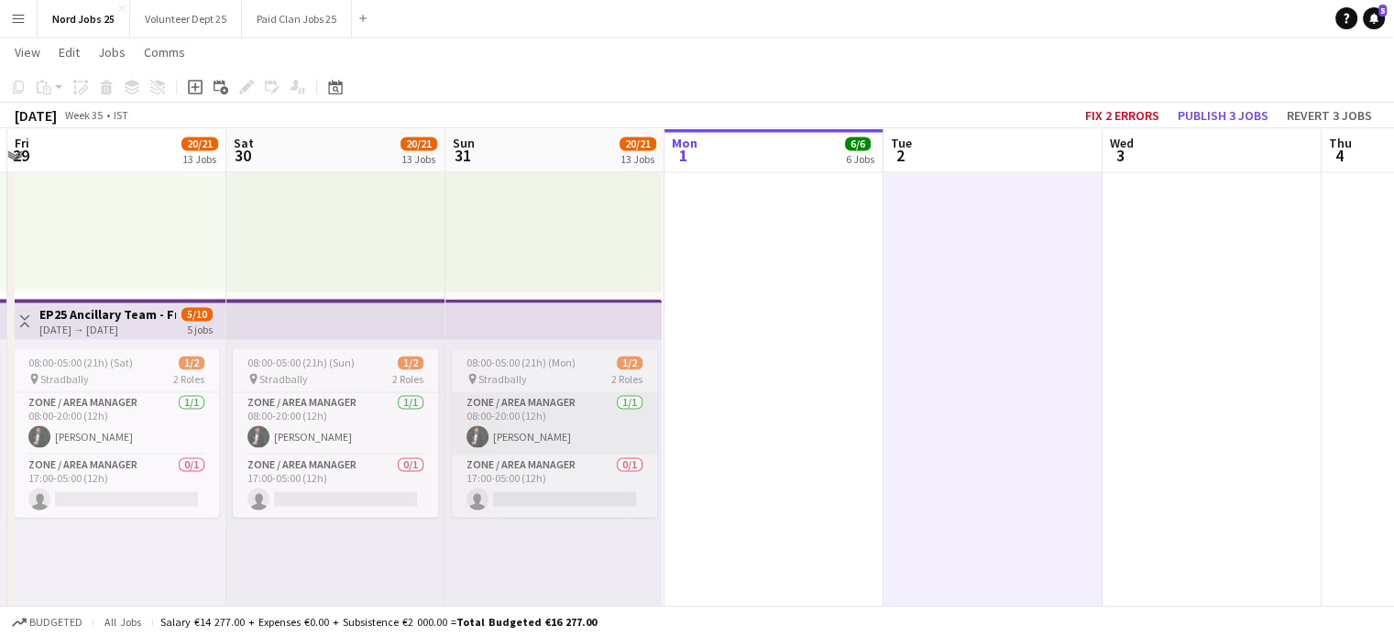
scroll to position [0, 473]
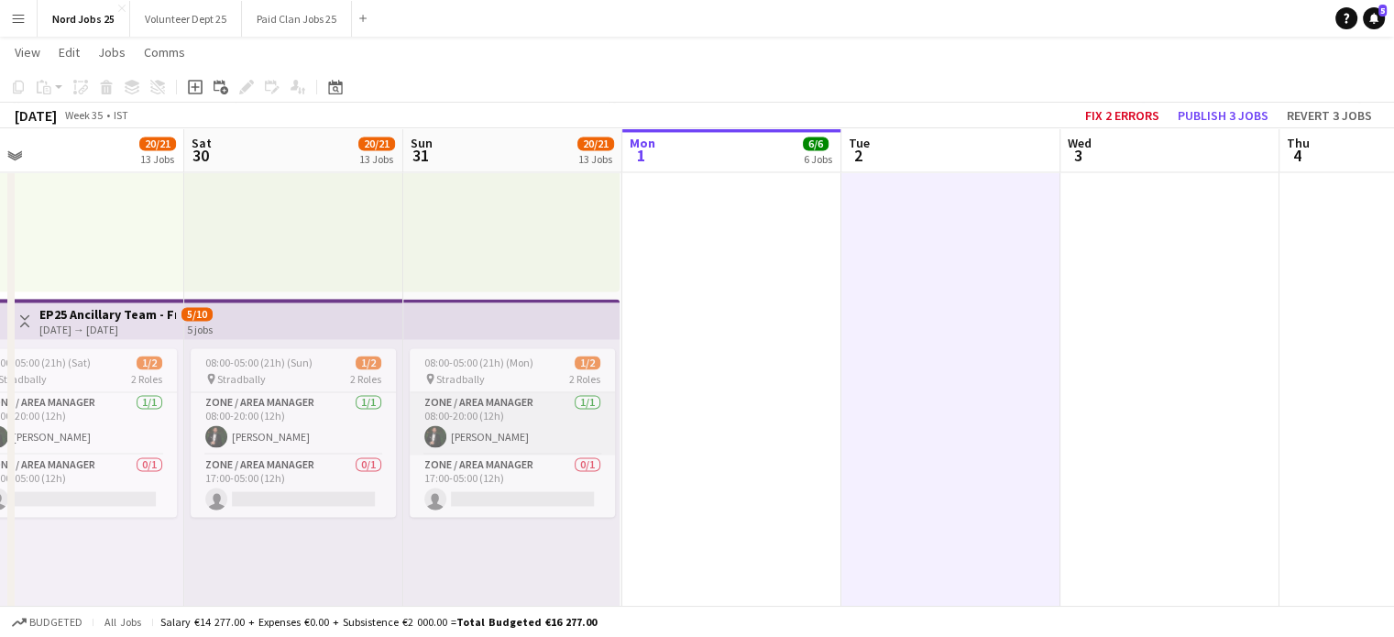
click at [488, 406] on app-card-role "Zone / Area Manager 1/1 08:00-20:00 (12h) Aws Vidal" at bounding box center [512, 423] width 205 height 62
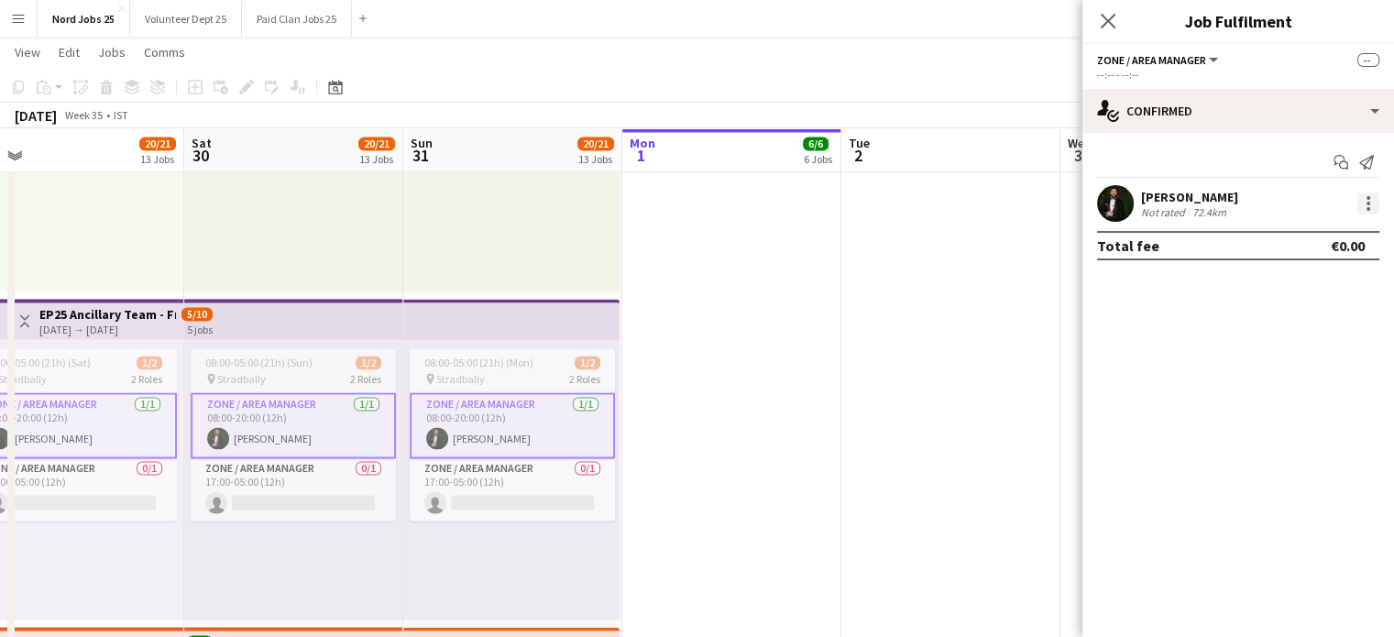
click at [1372, 197] on div at bounding box center [1368, 203] width 22 height 22
click at [744, 391] on div at bounding box center [697, 318] width 1394 height 637
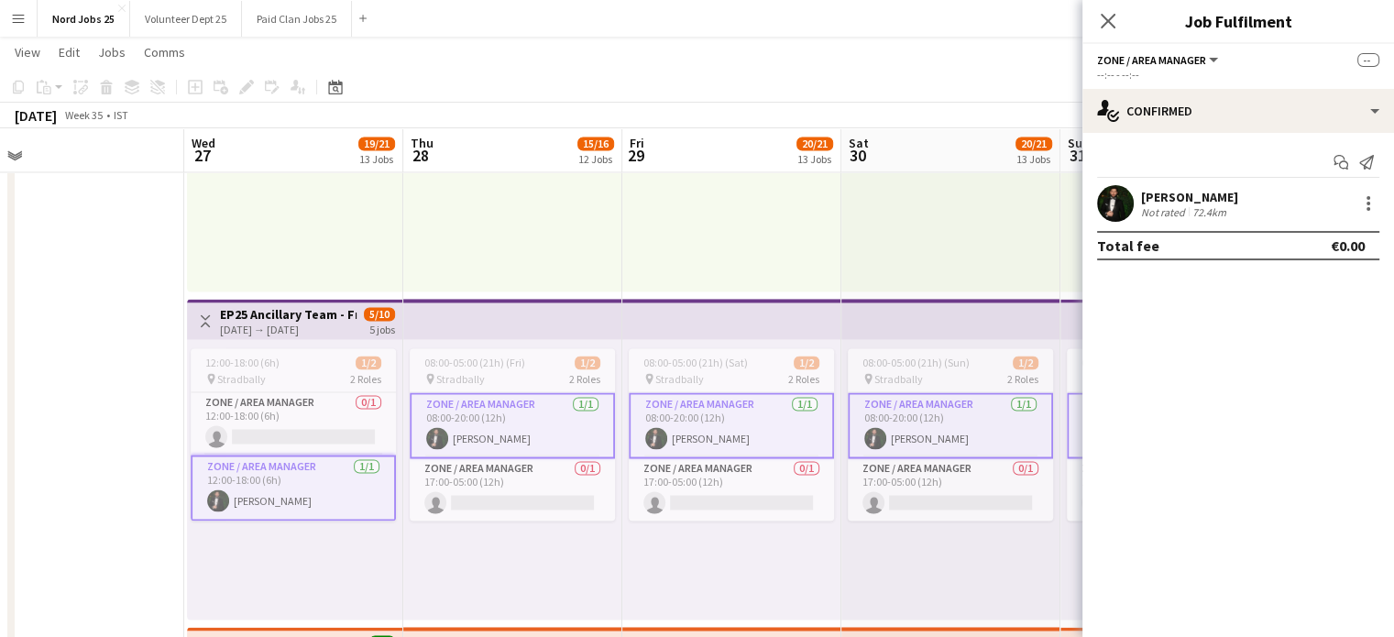
scroll to position [0, 547]
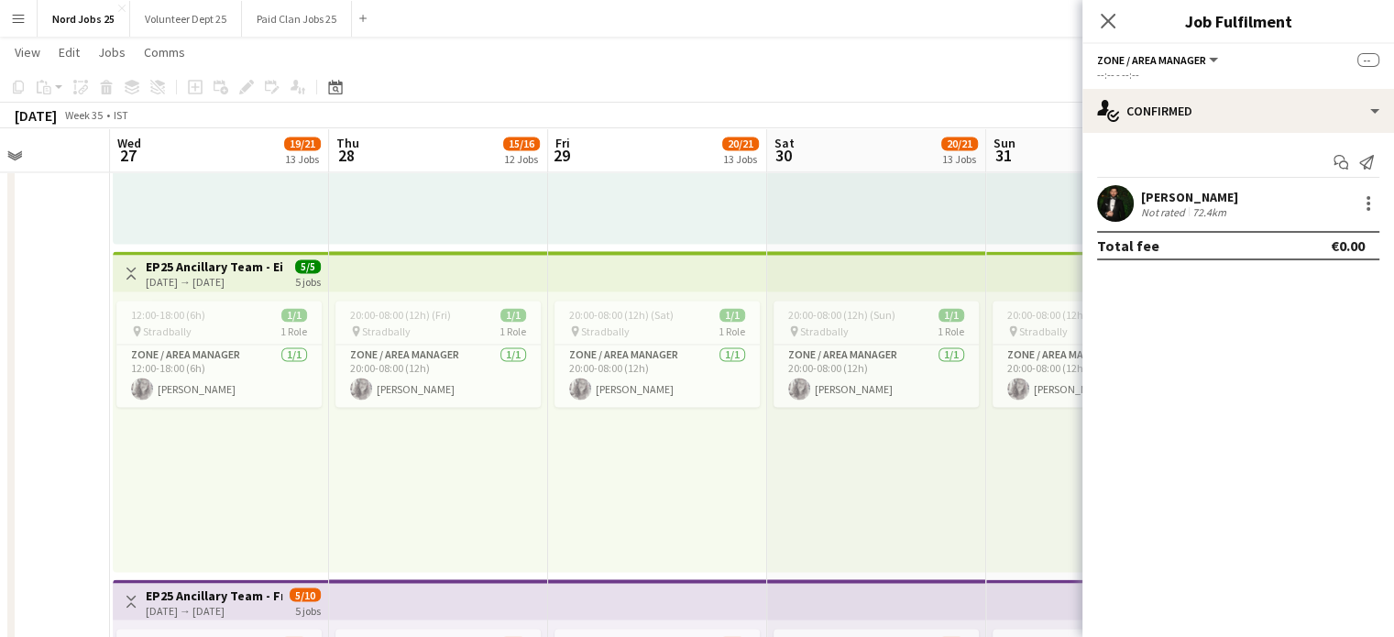
click at [574, 253] on app-top-bar at bounding box center [657, 271] width 219 height 40
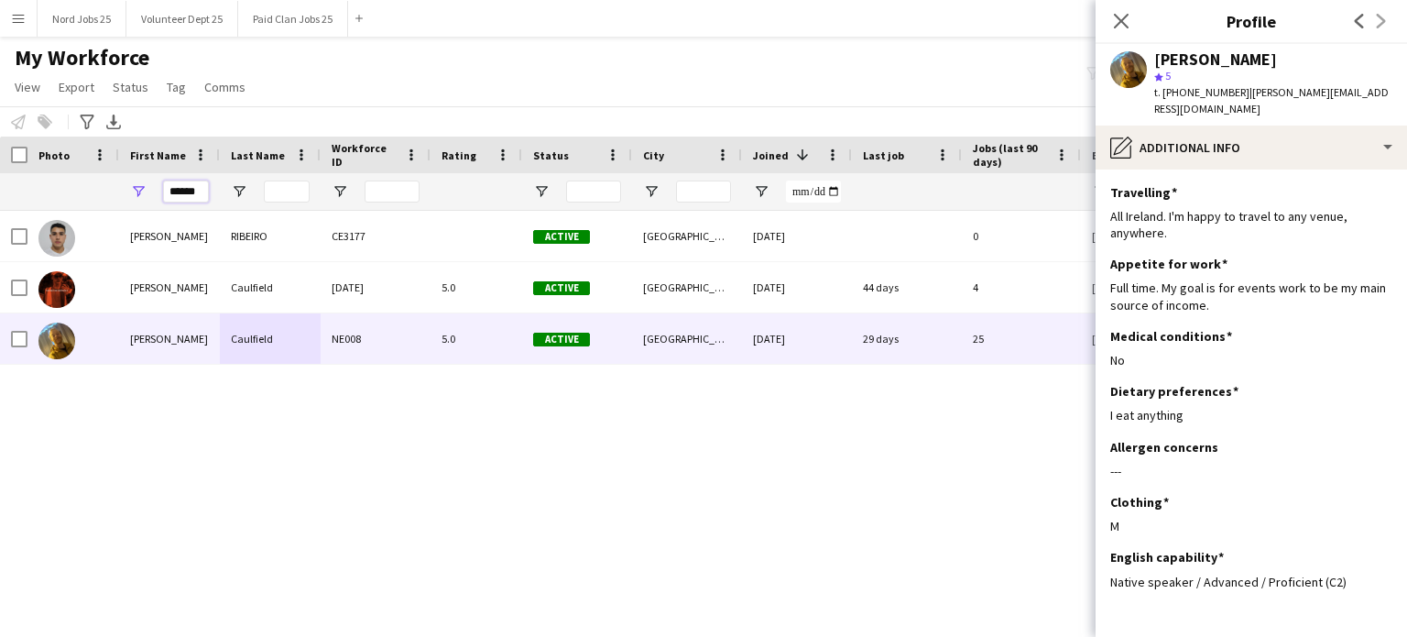
click at [175, 182] on input "******" at bounding box center [186, 191] width 46 height 22
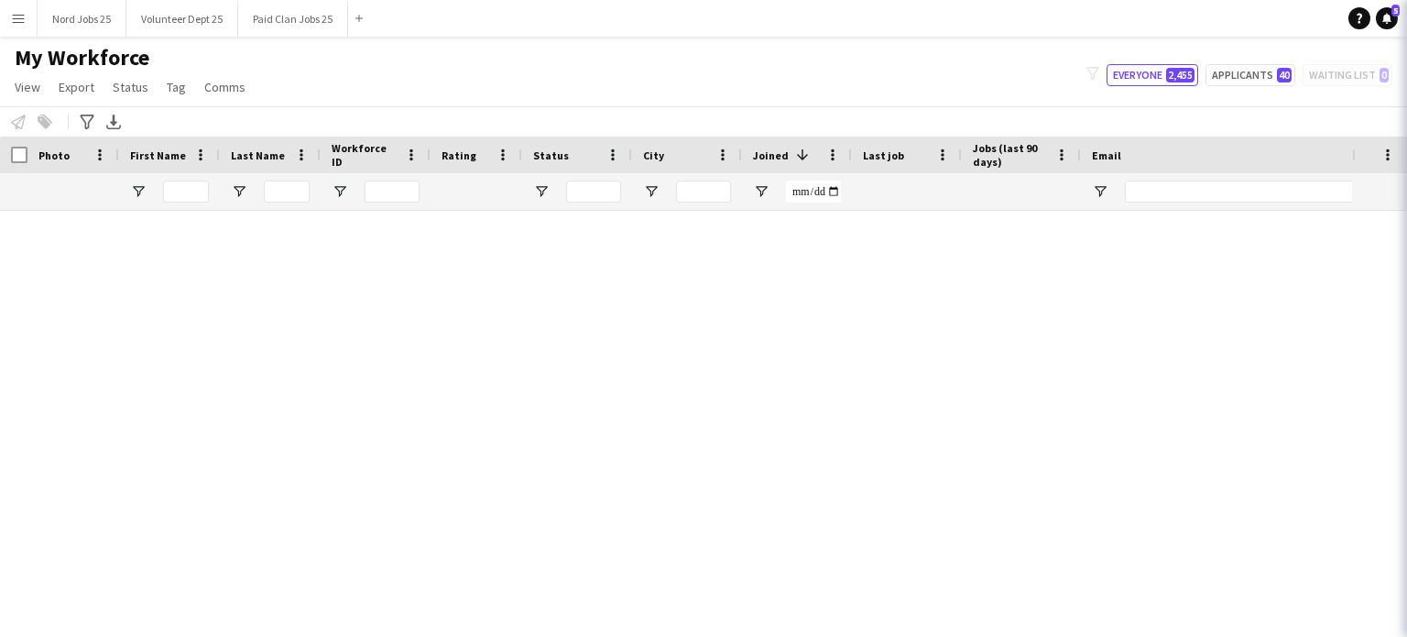
click at [1406, 34] on div "Close pop-in" at bounding box center [1432, 21] width 51 height 42
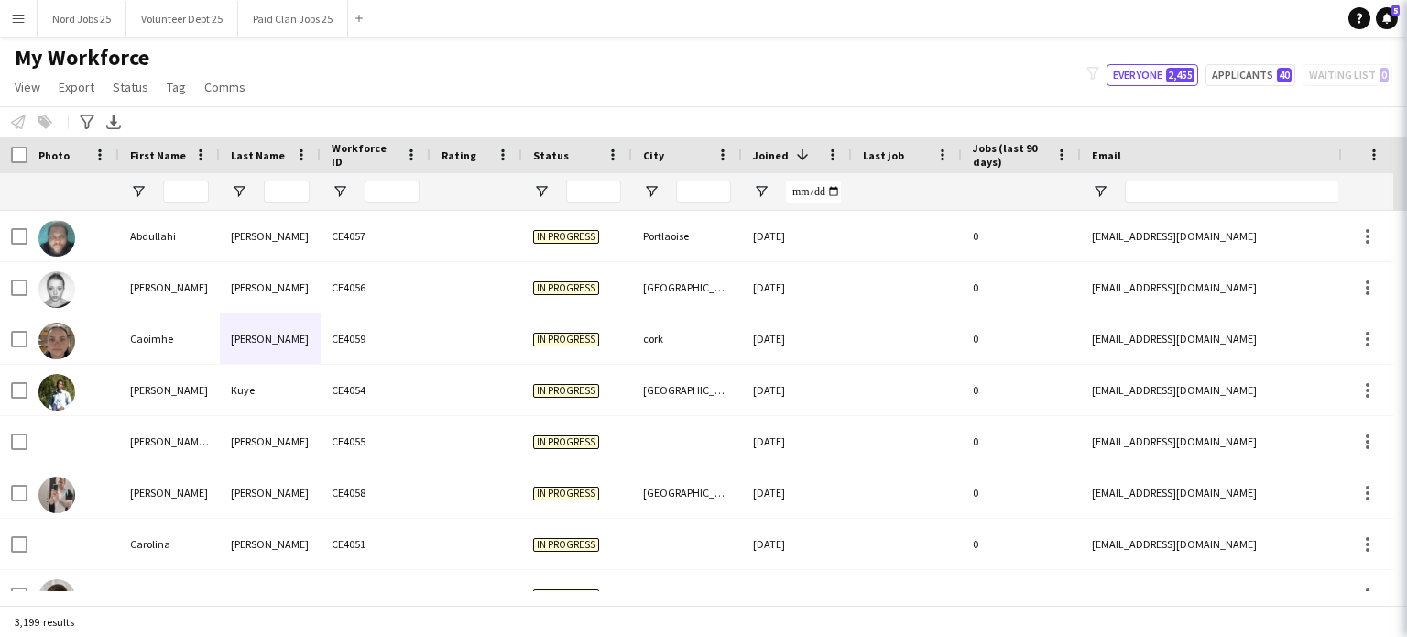
click at [1121, 27] on body "Menu Boards Boards Boards All jobs Status Workforce Workforce My Workforce Recr…" at bounding box center [703, 318] width 1407 height 637
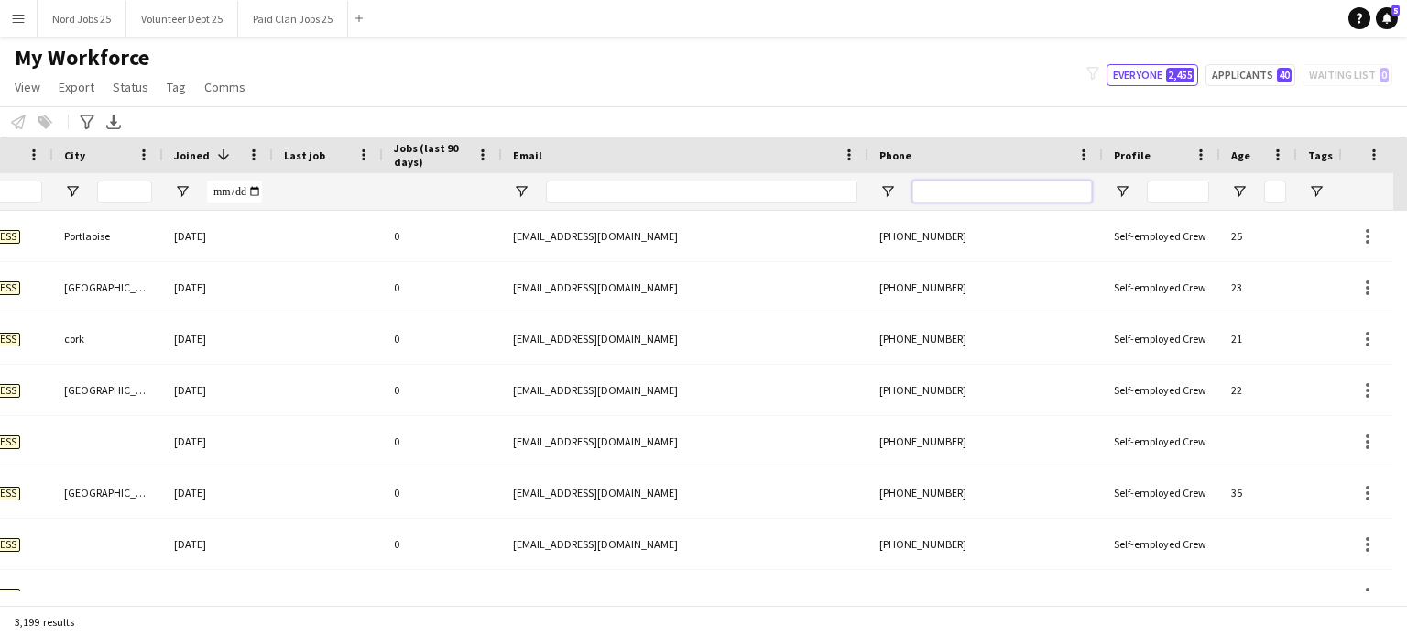
click at [1055, 192] on input "Phone Filter Input" at bounding box center [1003, 191] width 180 height 22
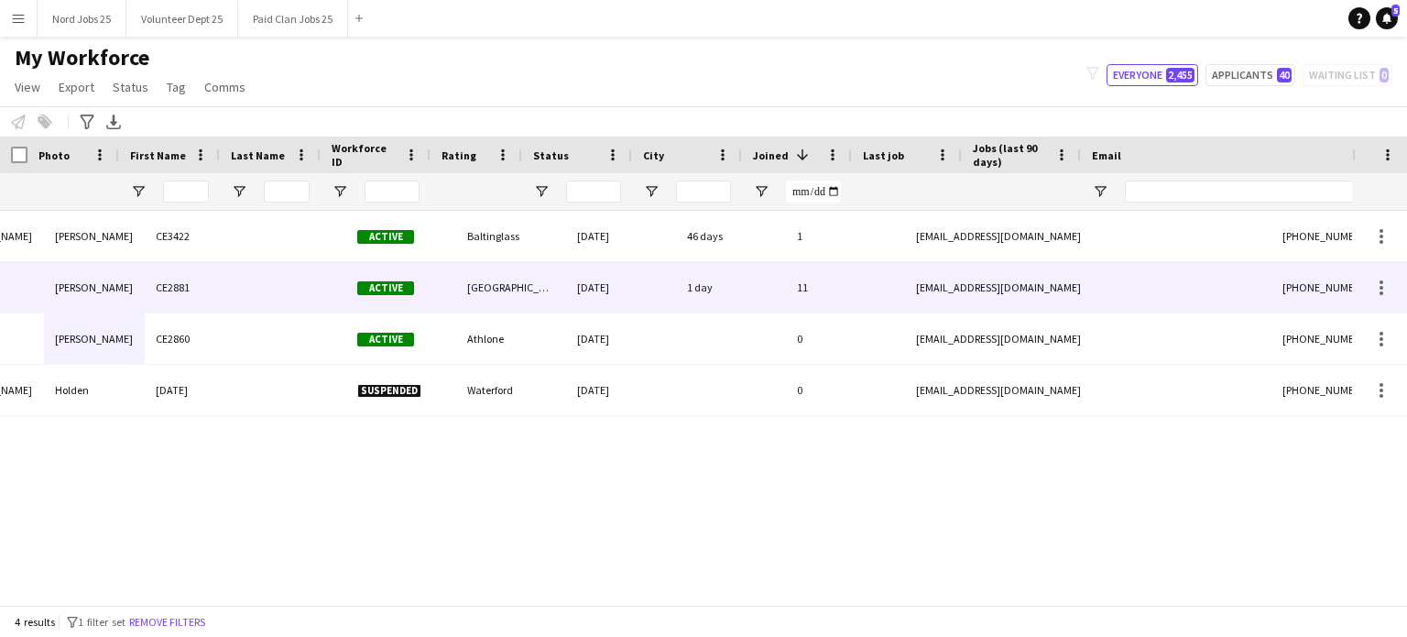
scroll to position [0, 176]
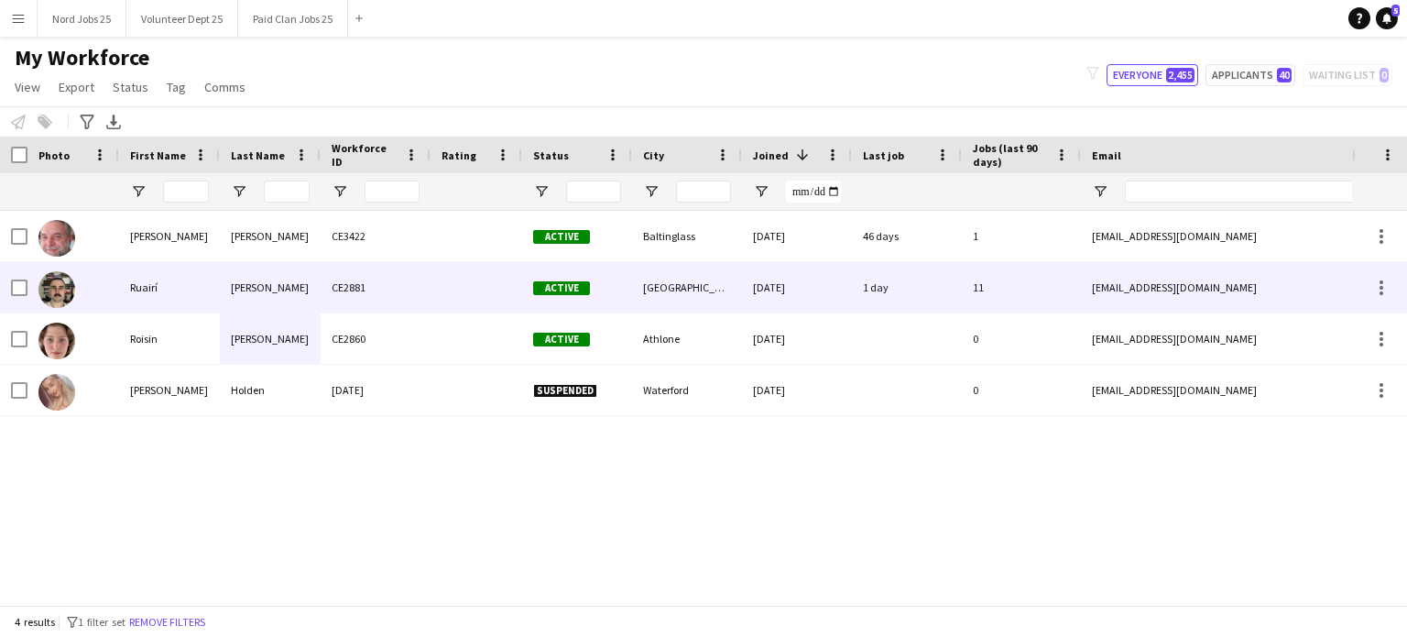
type input "****"
click at [458, 288] on div at bounding box center [477, 287] width 92 height 50
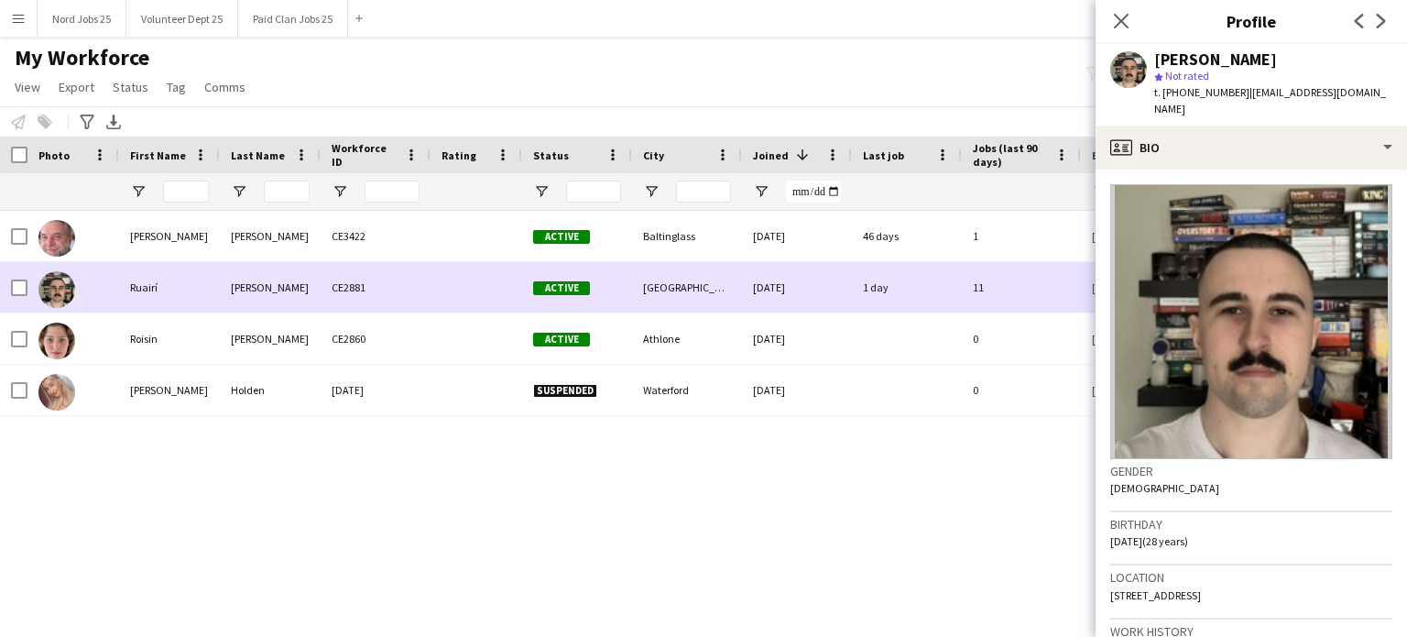
click at [460, 289] on div at bounding box center [477, 287] width 92 height 50
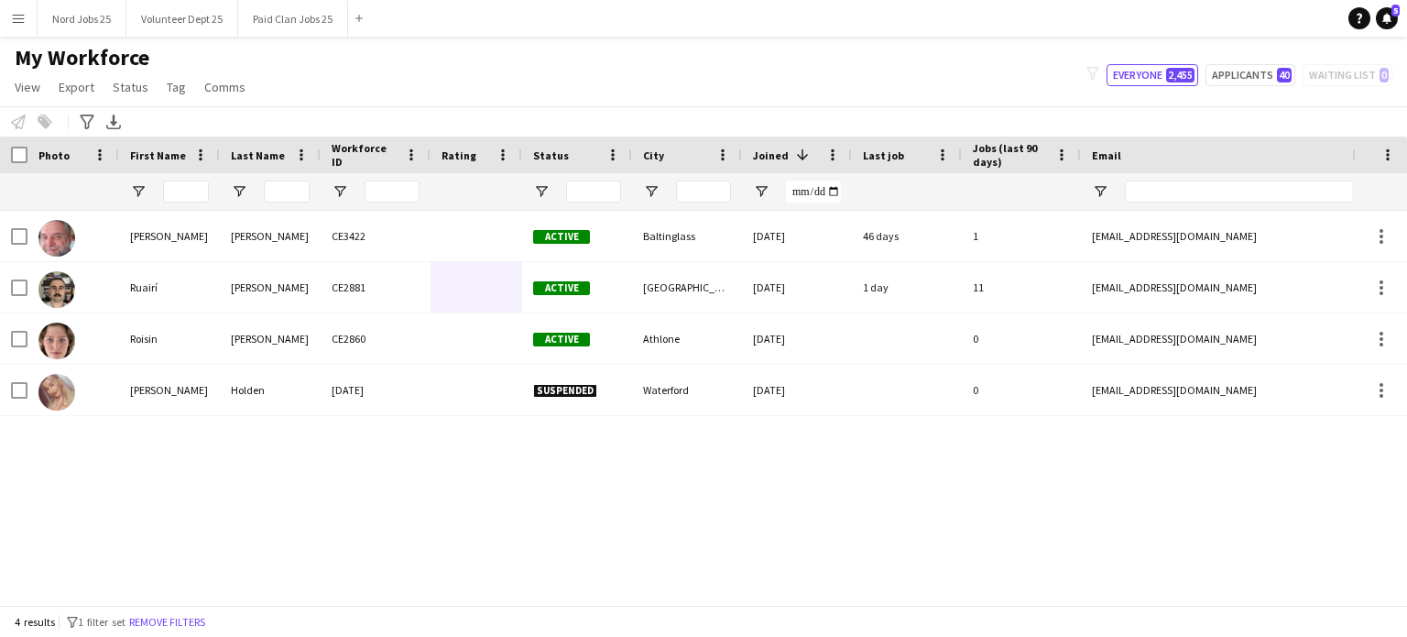
click at [921, 550] on div "Active Baltinglass [DATE] 46 days 1 [EMAIL_ADDRESS][DOMAIN_NAME] [PHONE_NUMBER]…" at bounding box center [676, 401] width 1352 height 380
click at [261, 23] on button "Paid Clan Jobs 25 Close" at bounding box center [293, 19] width 110 height 36
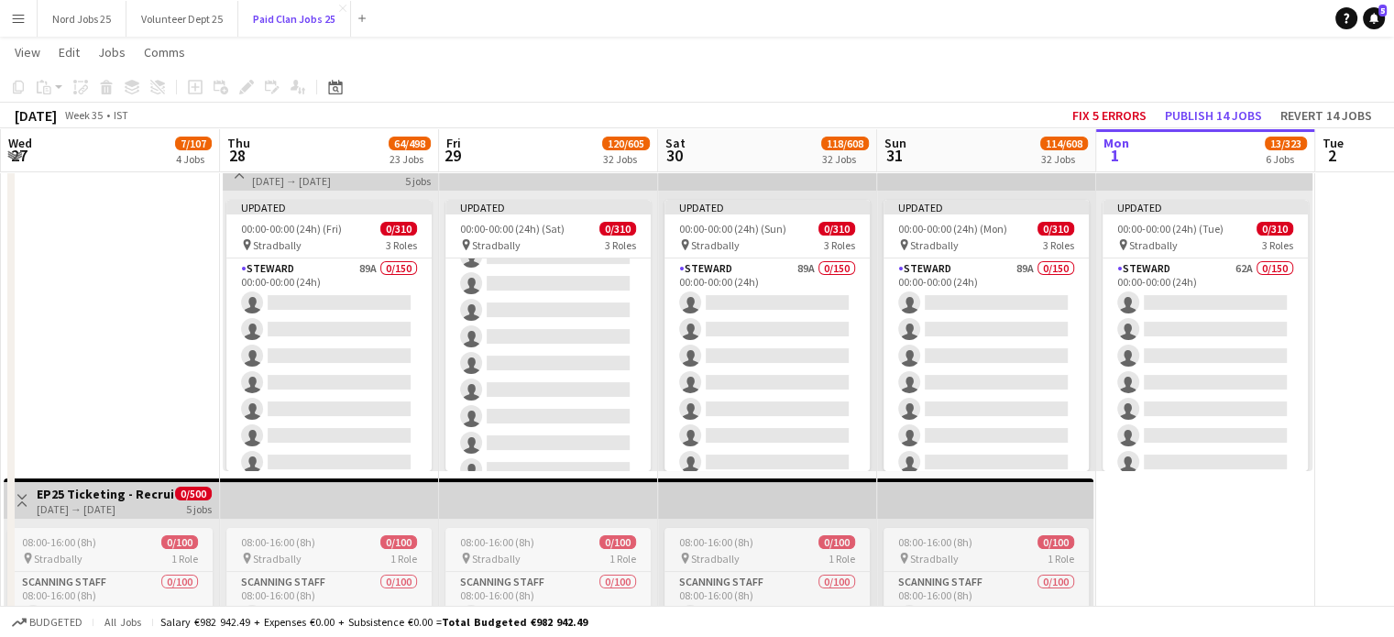
scroll to position [99, 0]
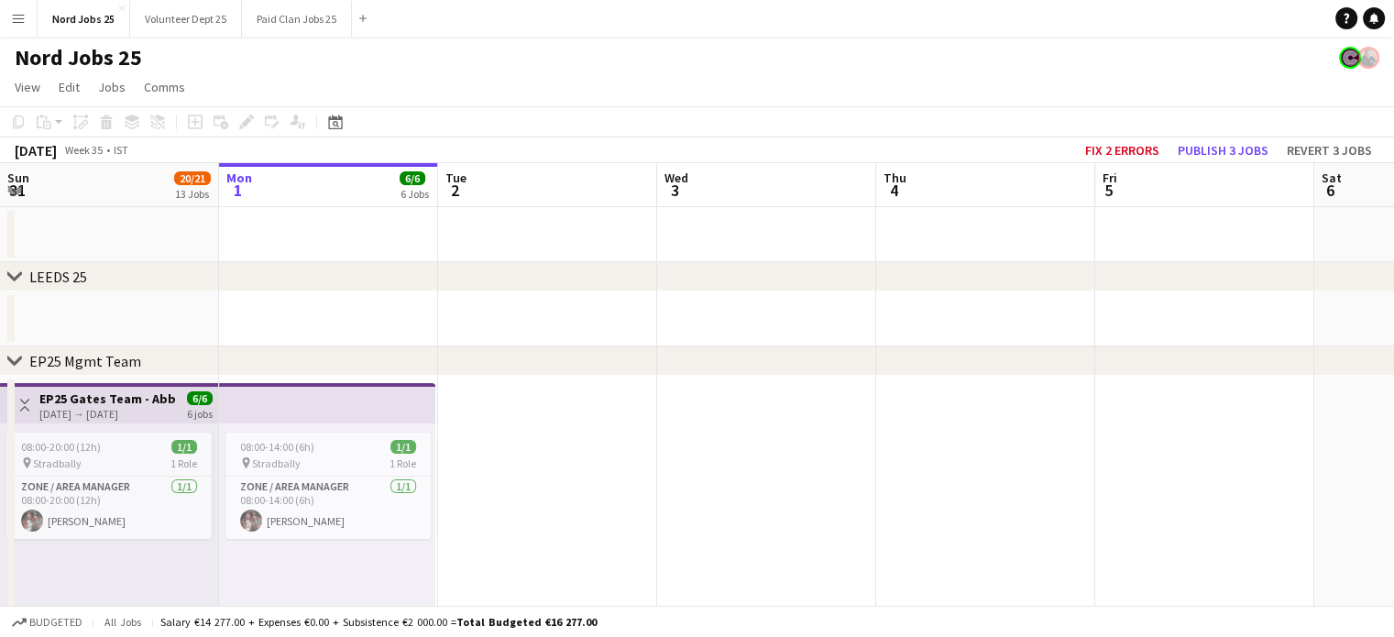
click at [21, 198] on span "31" at bounding box center [17, 190] width 25 height 21
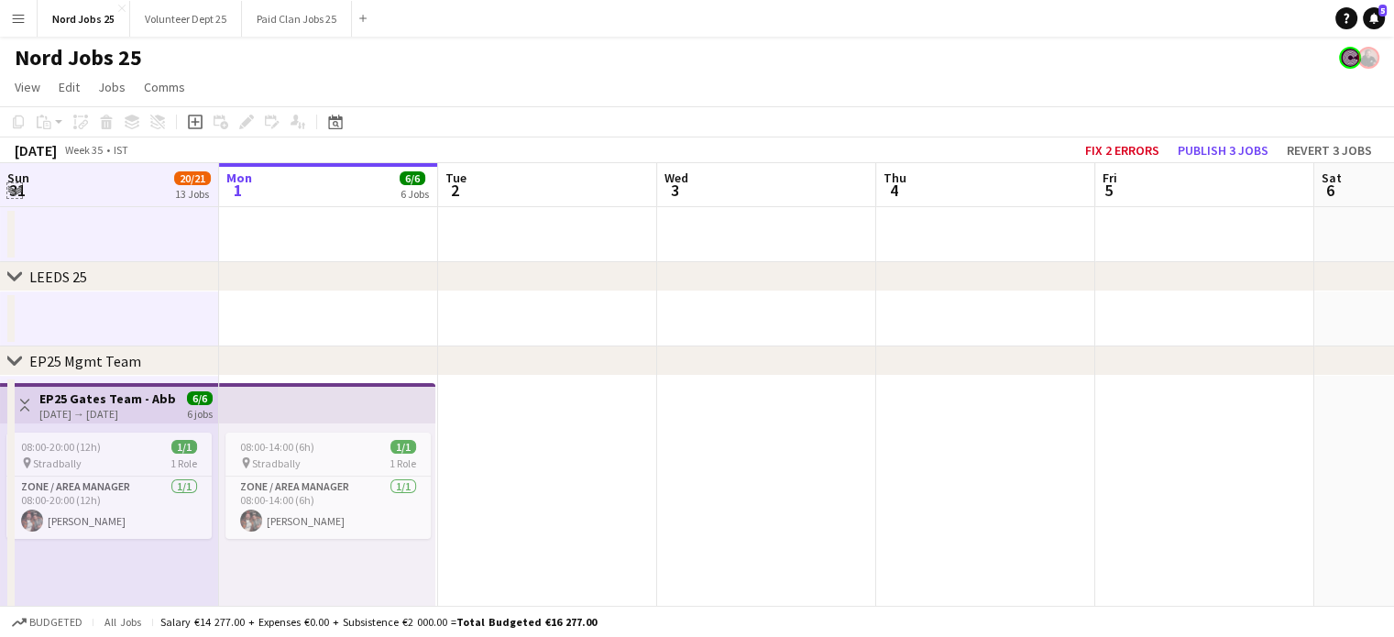
click at [18, 191] on app-icon "Expand/collapse" at bounding box center [14, 188] width 15 height 17
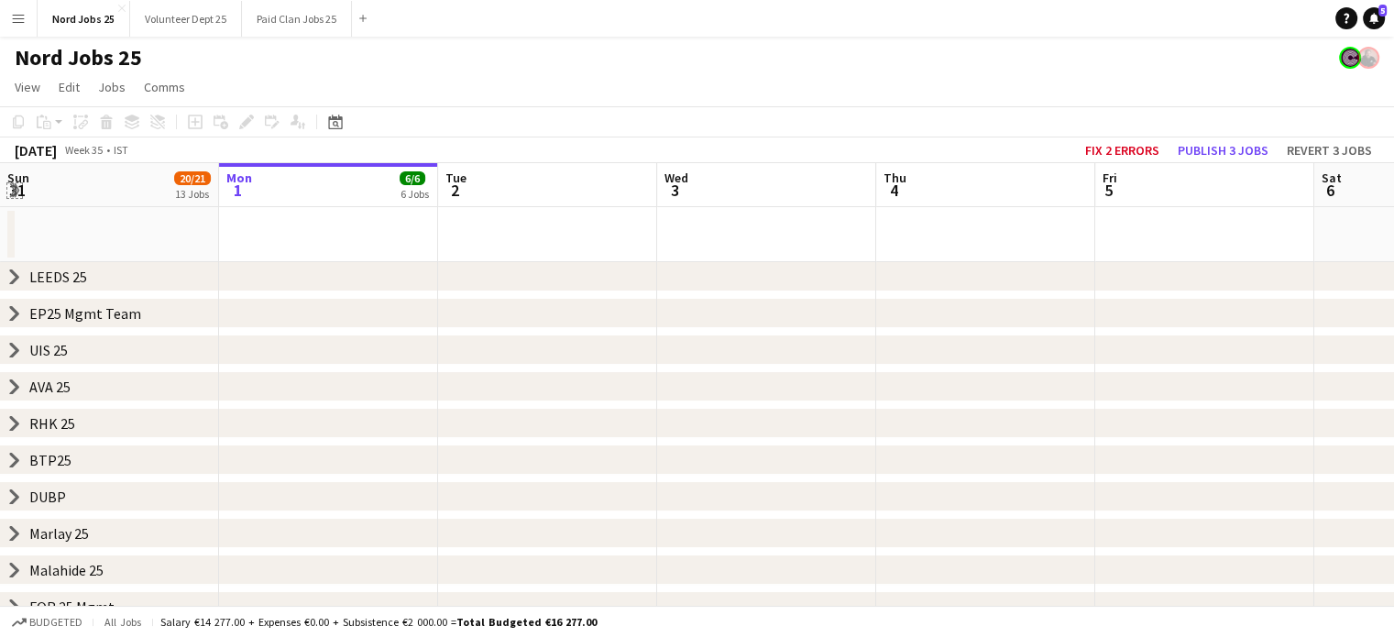
scroll to position [160, 0]
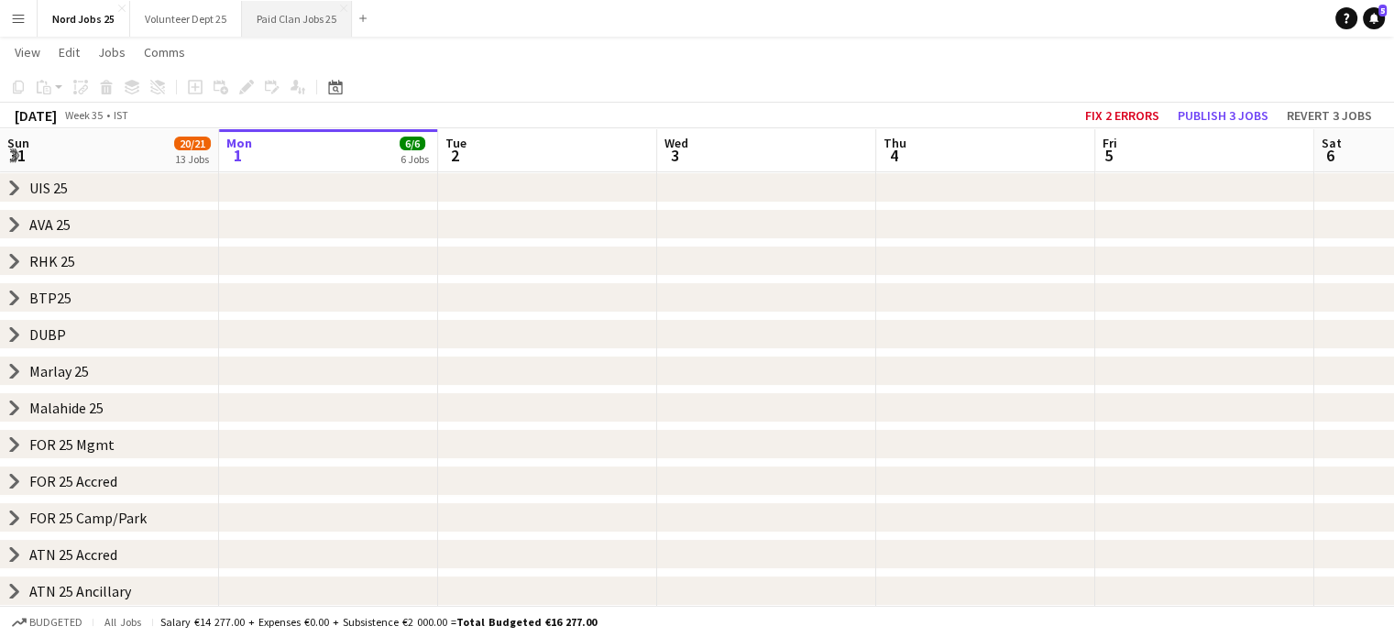
click at [268, 15] on button "Paid Clan Jobs 25 Close" at bounding box center [297, 19] width 110 height 36
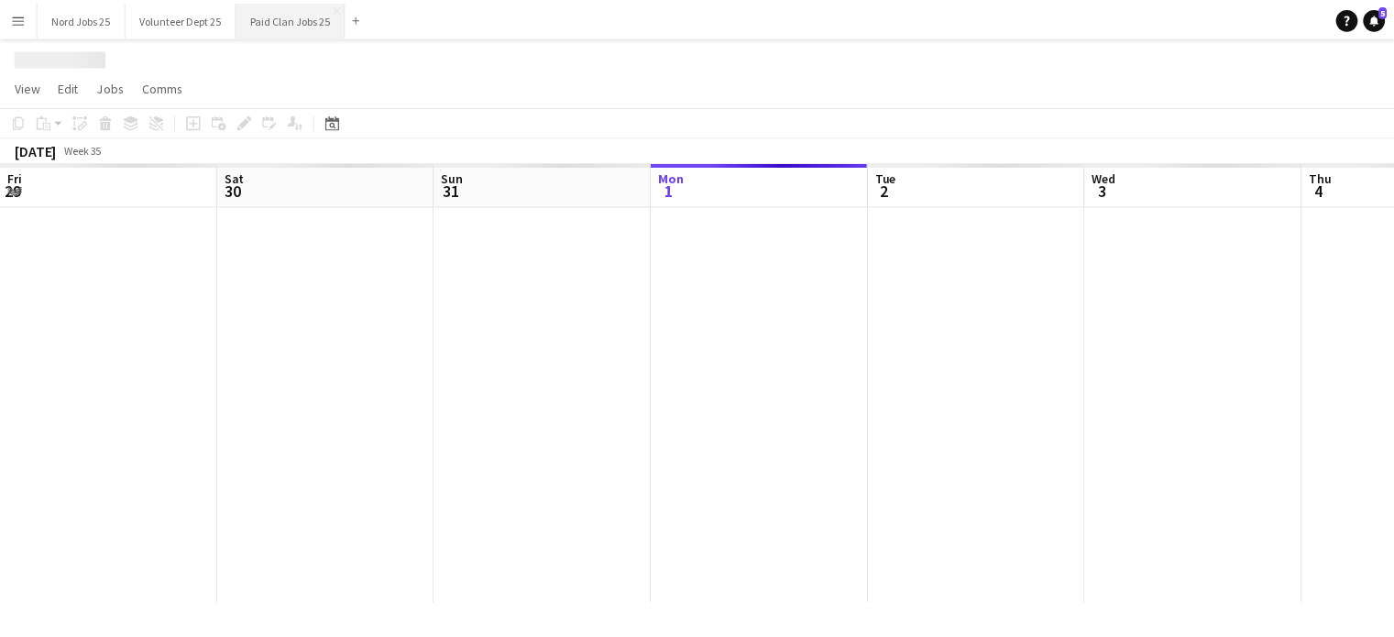
scroll to position [0, 438]
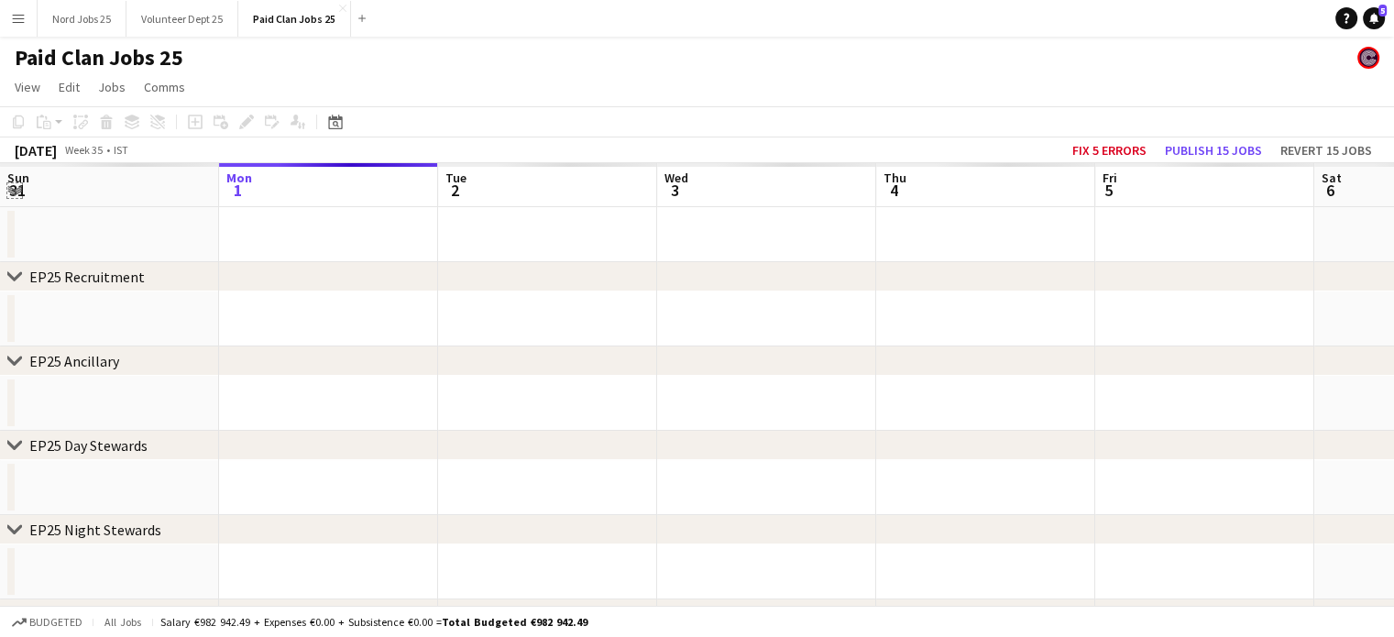
click at [15, 190] on app-icon "Expand/collapse" at bounding box center [14, 188] width 15 height 17
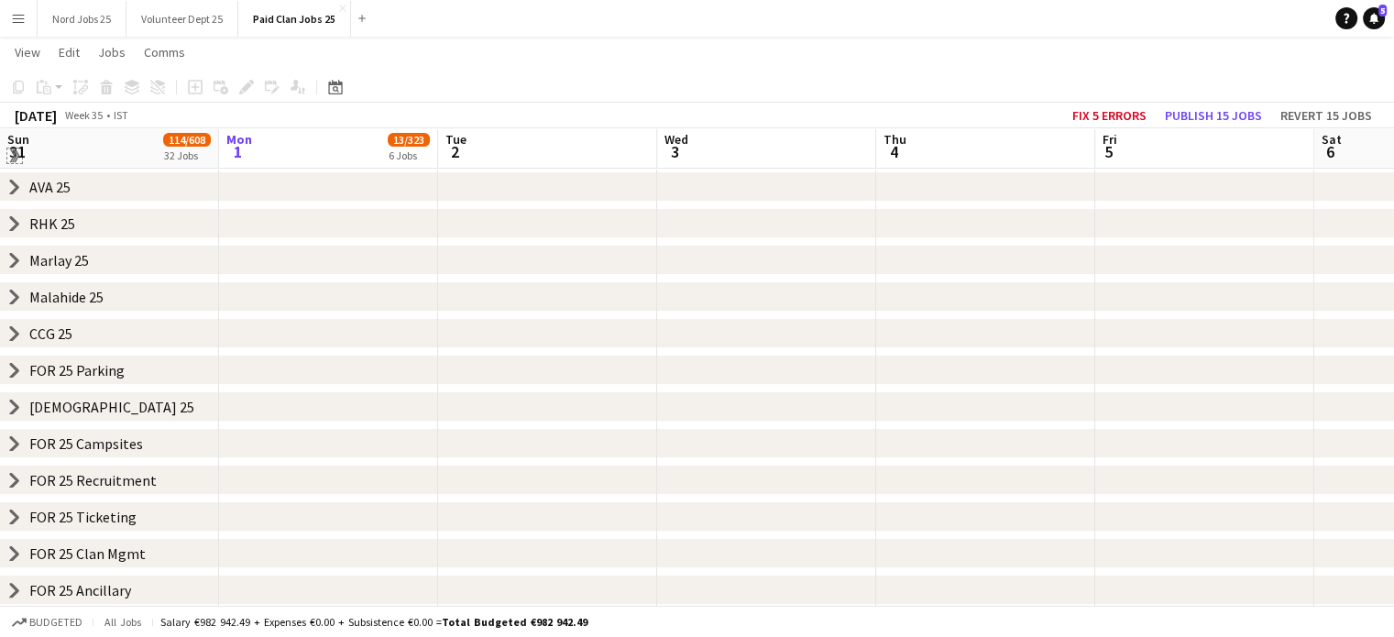
scroll to position [310, 0]
click at [13, 336] on icon at bounding box center [14, 331] width 7 height 14
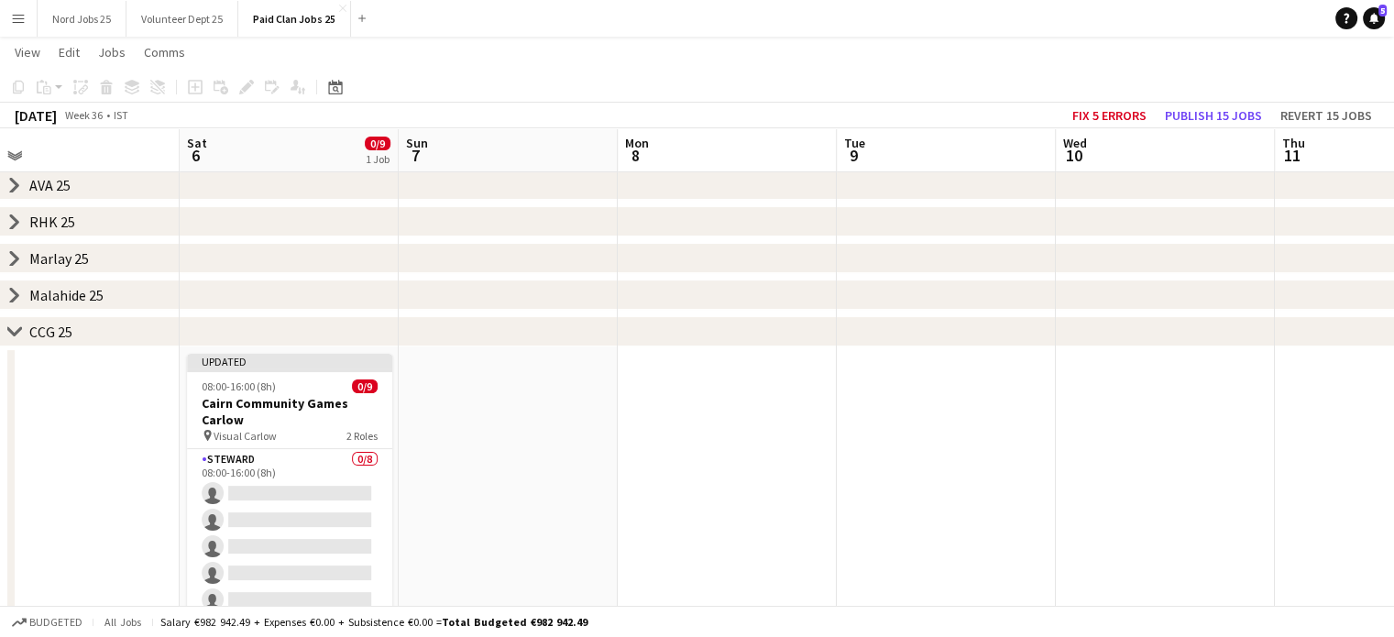
scroll to position [0, 698]
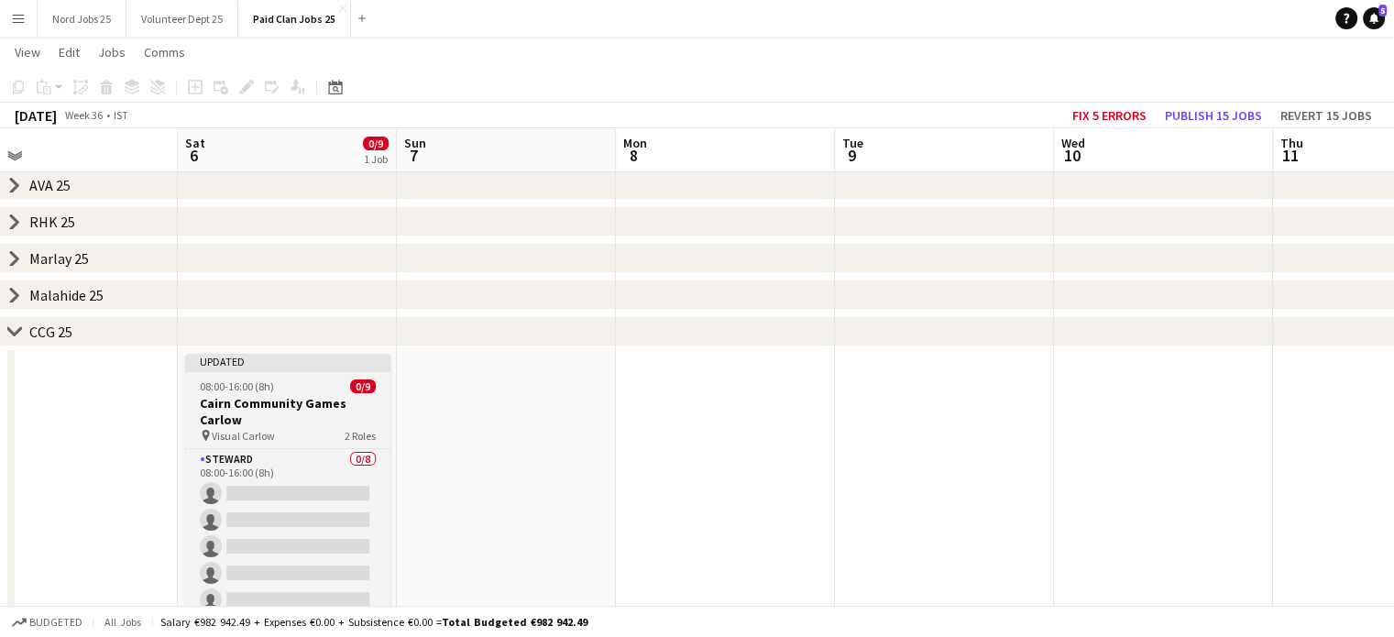
click at [309, 409] on h3 "Cairn Community Games Carlow" at bounding box center [287, 411] width 205 height 33
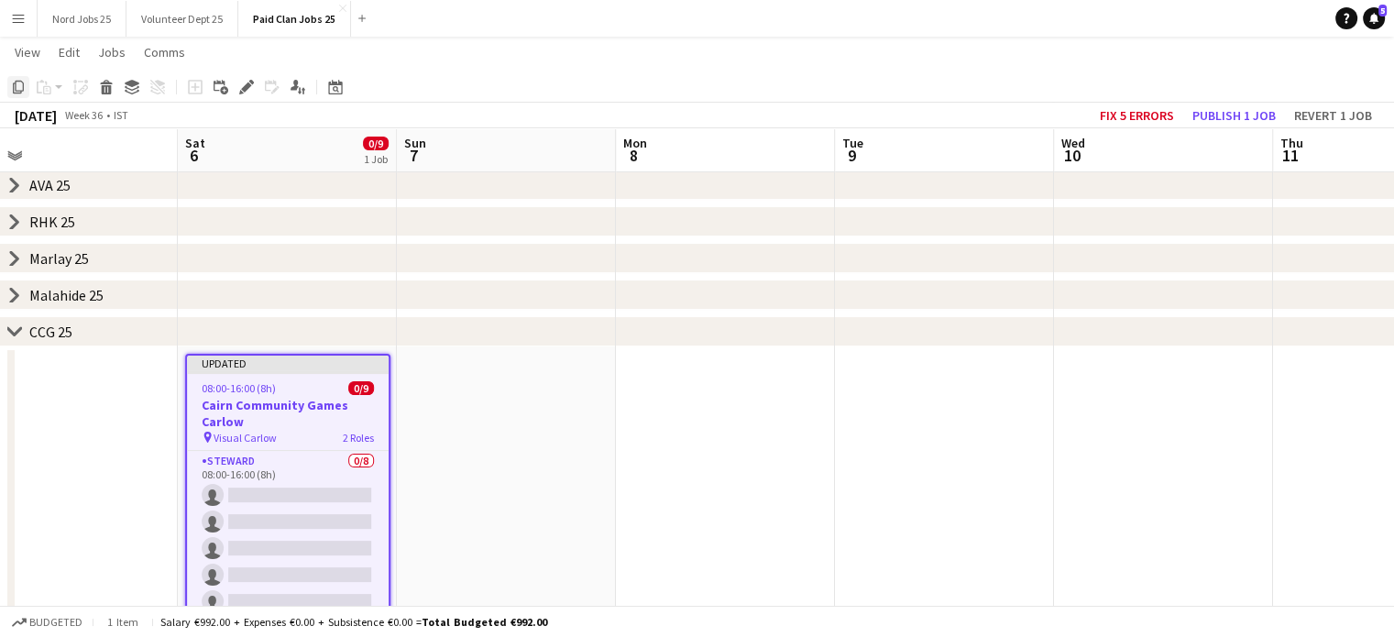
click at [16, 94] on div "Copy" at bounding box center [18, 87] width 22 height 22
click at [449, 417] on app-date-cell at bounding box center [506, 503] width 219 height 315
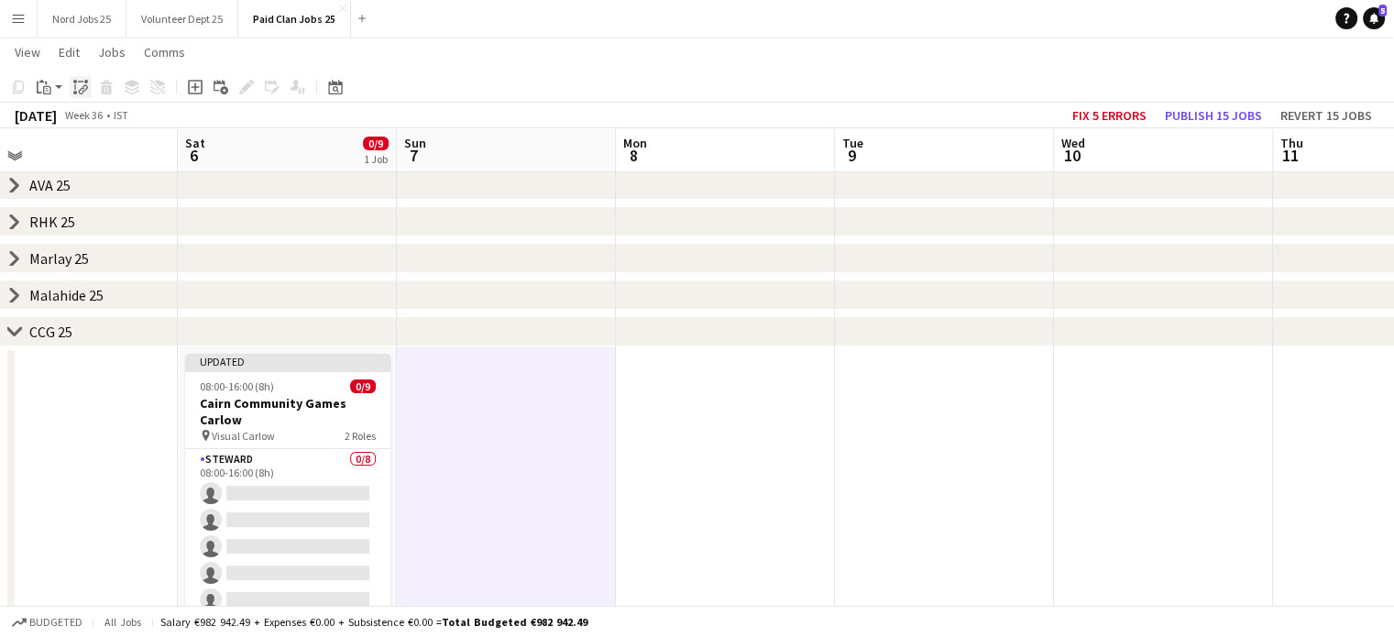
click at [80, 83] on icon "Paste linked Job" at bounding box center [80, 87] width 15 height 15
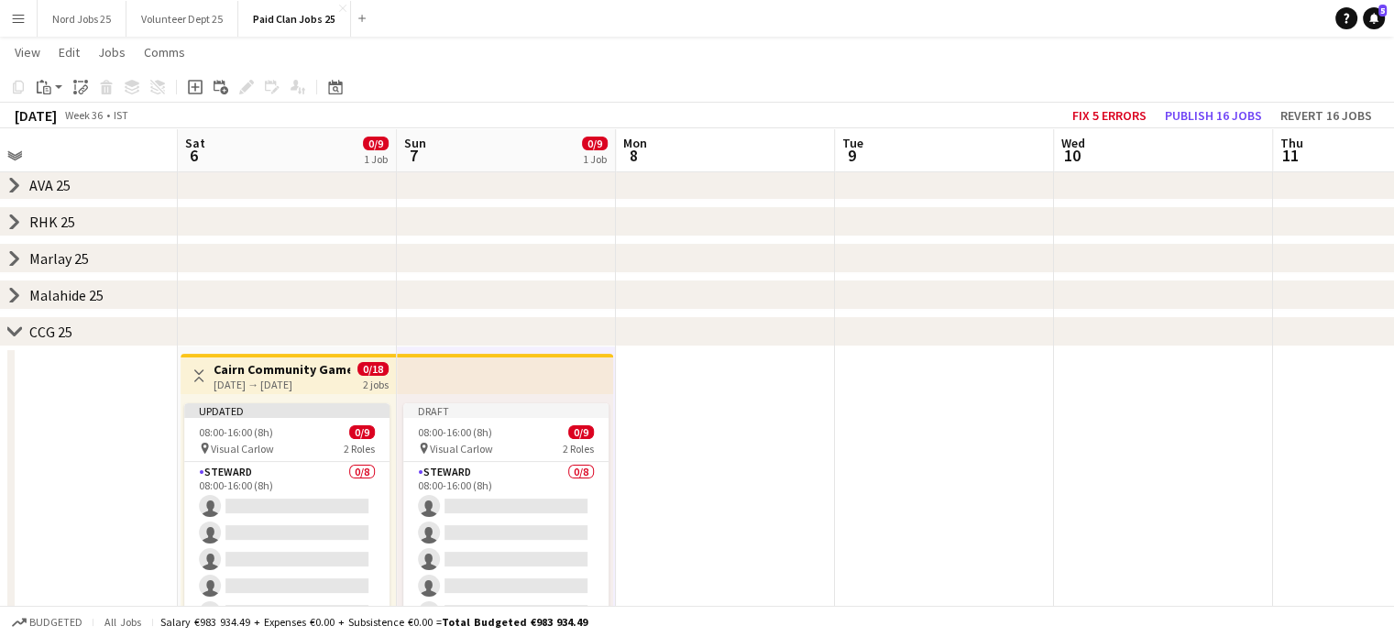
click at [335, 355] on app-top-bar "Toggle View Cairn Community Games Carlow 06-09-2025 → 07-09-2025 0/18 2 jobs" at bounding box center [287, 374] width 215 height 40
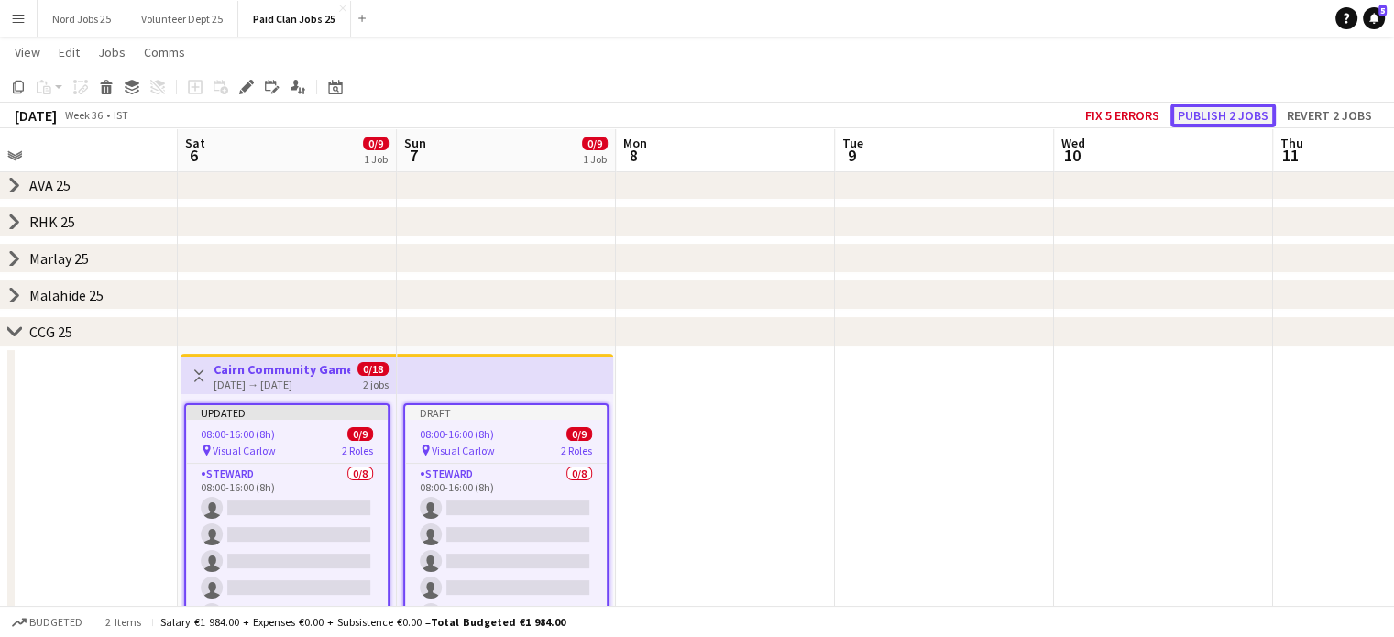
click at [1206, 113] on button "Publish 2 jobs" at bounding box center [1222, 116] width 105 height 24
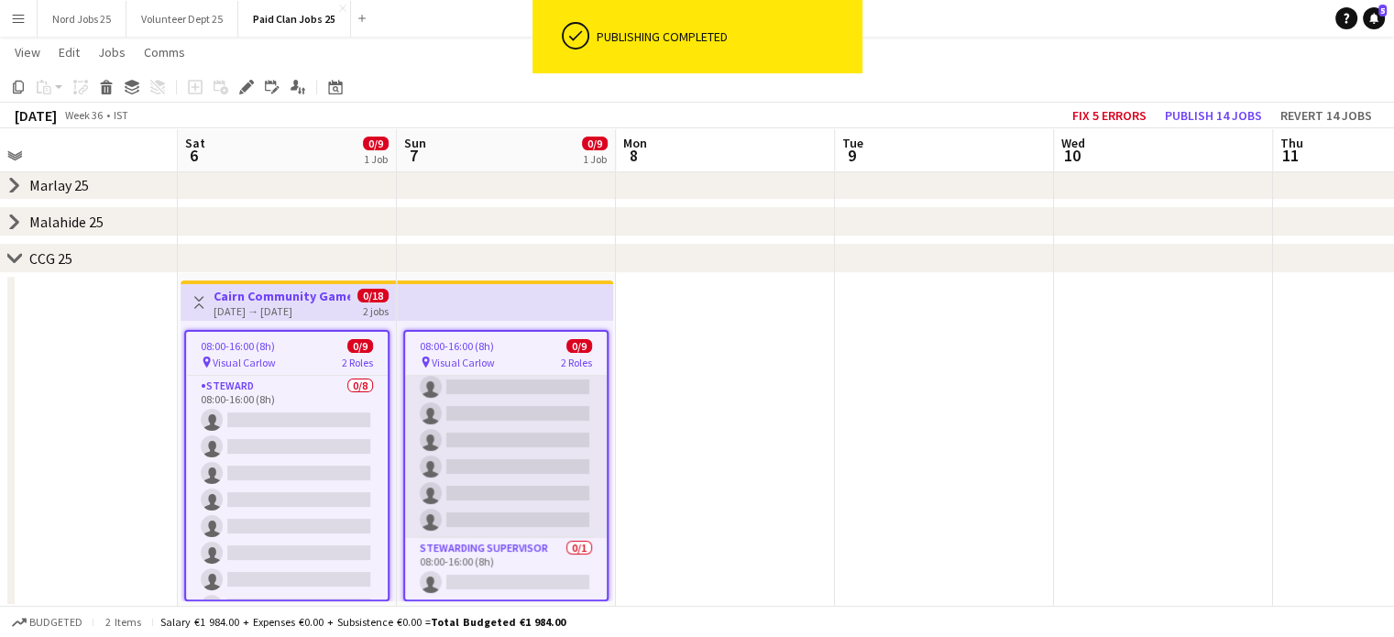
scroll to position [0, 0]
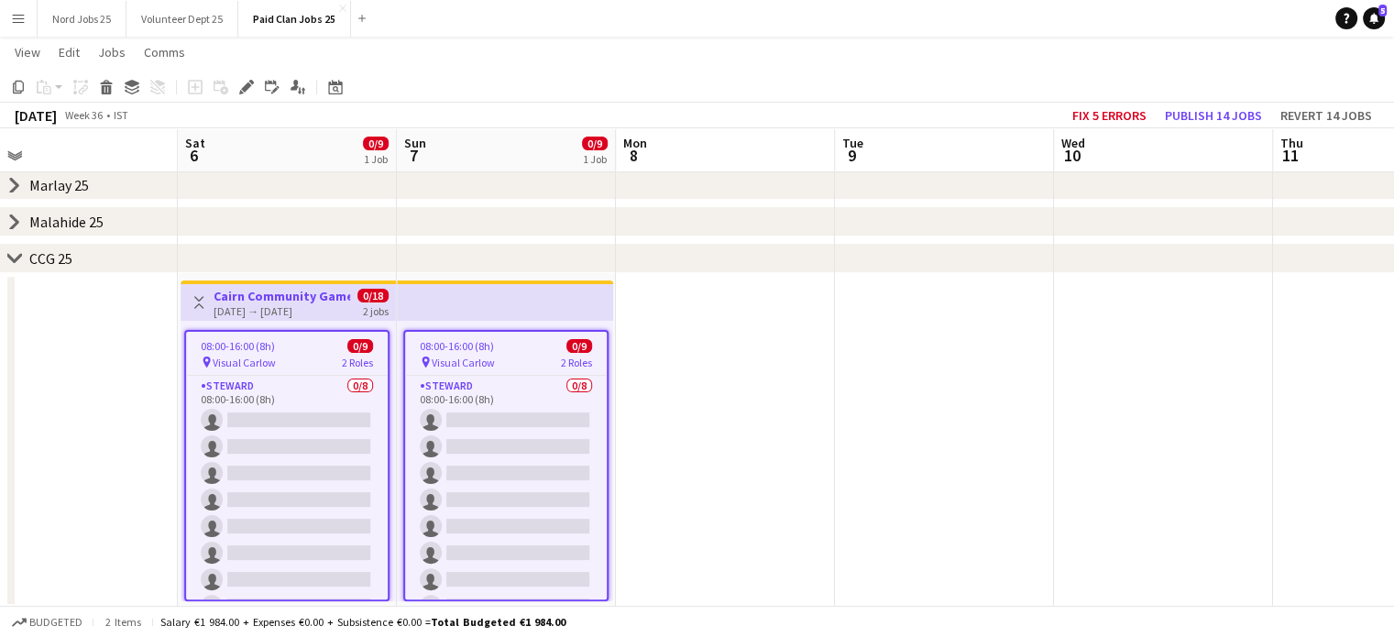
click at [672, 435] on app-date-cell at bounding box center [725, 440] width 219 height 335
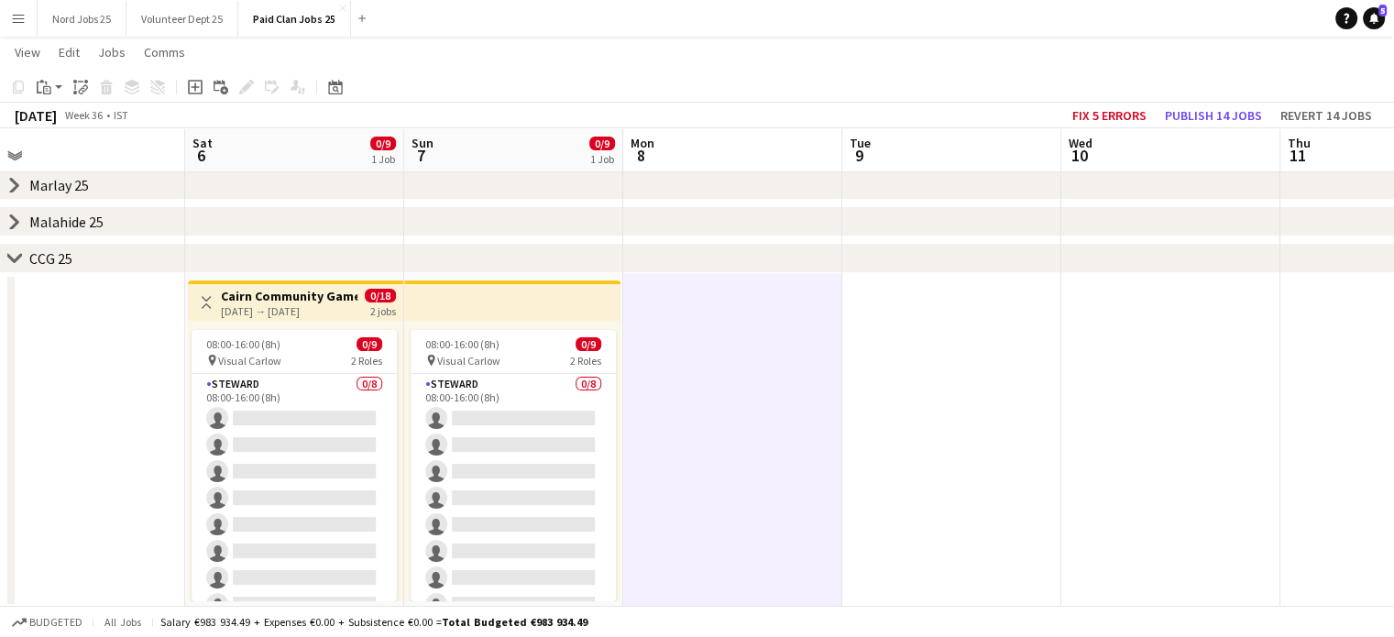
scroll to position [0, 517]
